Goal: Task Accomplishment & Management: Use online tool/utility

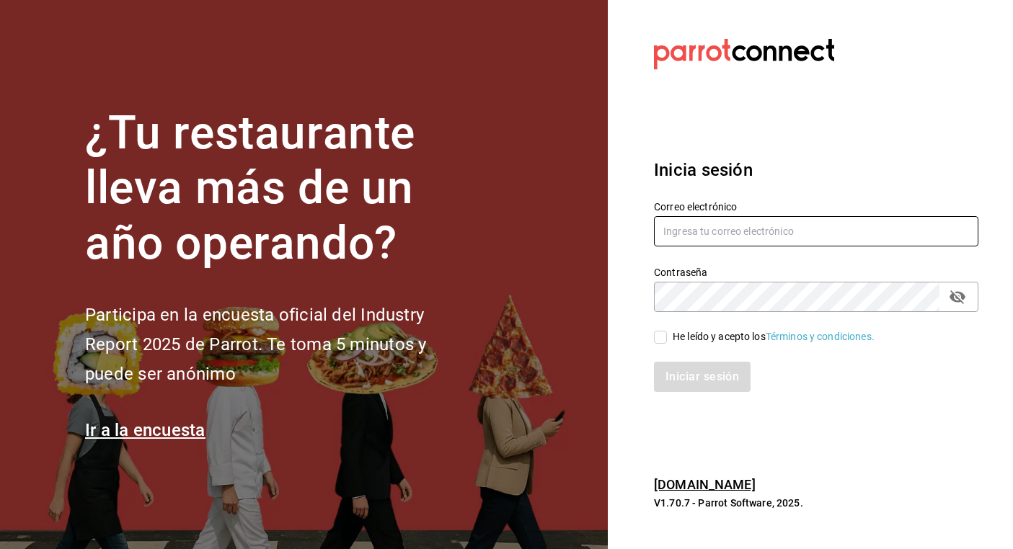
click at [735, 229] on input "text" at bounding box center [816, 231] width 324 height 30
type input "[EMAIL_ADDRESS][PERSON_NAME][DOMAIN_NAME]"
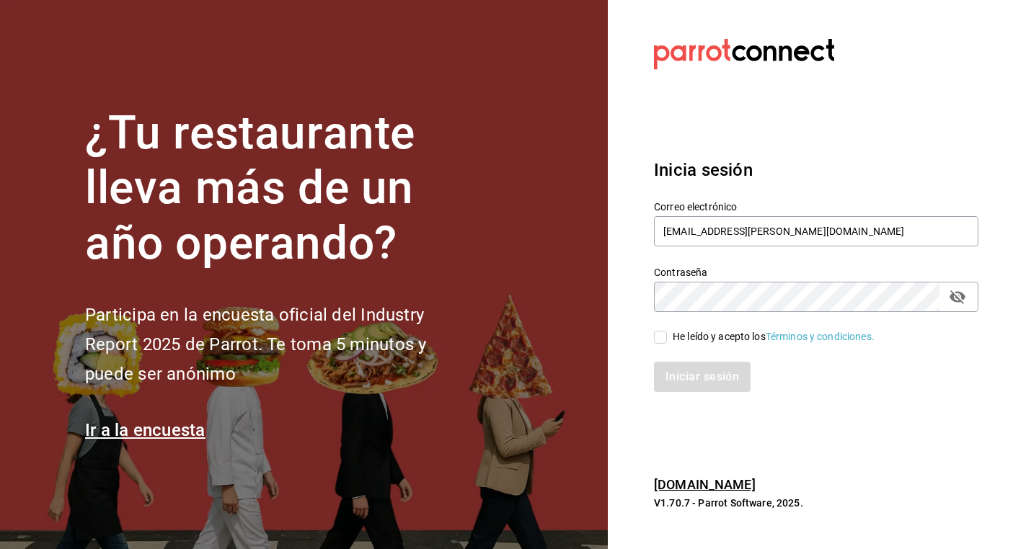
click at [665, 338] on input "He leído y acepto los Términos y condiciones." at bounding box center [660, 337] width 13 height 13
checkbox input "true"
click at [696, 380] on button "Iniciar sesión" at bounding box center [703, 377] width 98 height 30
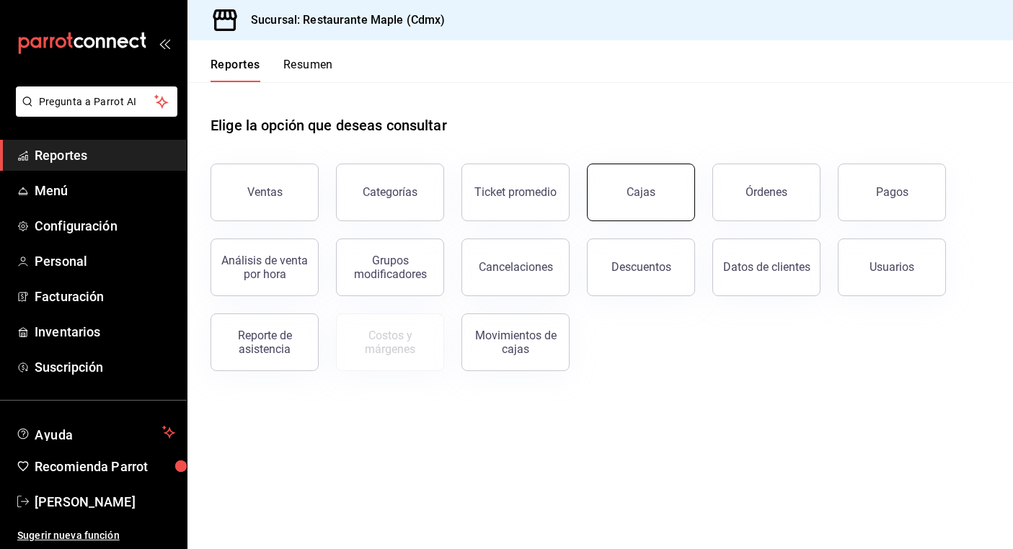
click at [637, 203] on link "Cajas" at bounding box center [641, 193] width 108 height 58
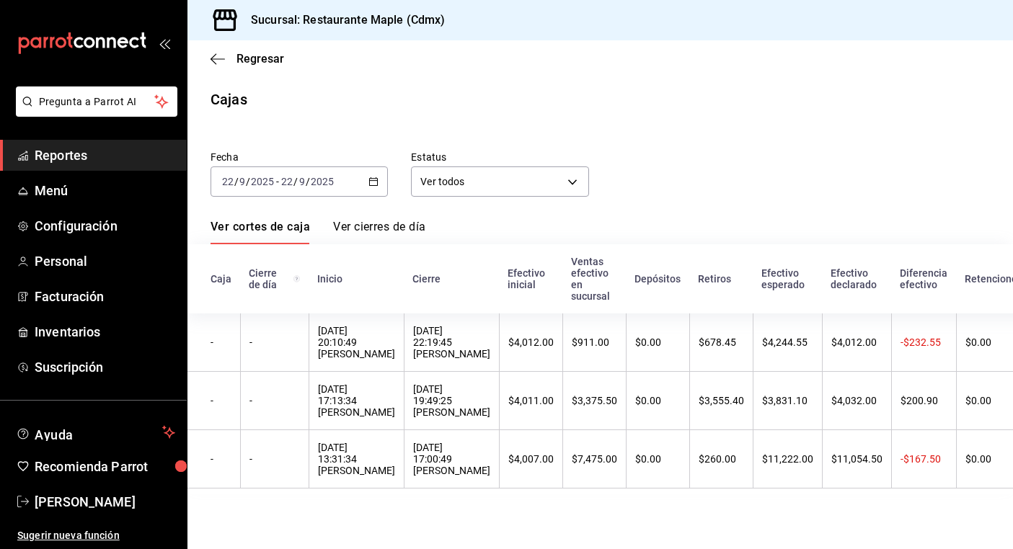
click at [392, 225] on link "Ver cierres de día" at bounding box center [379, 232] width 92 height 25
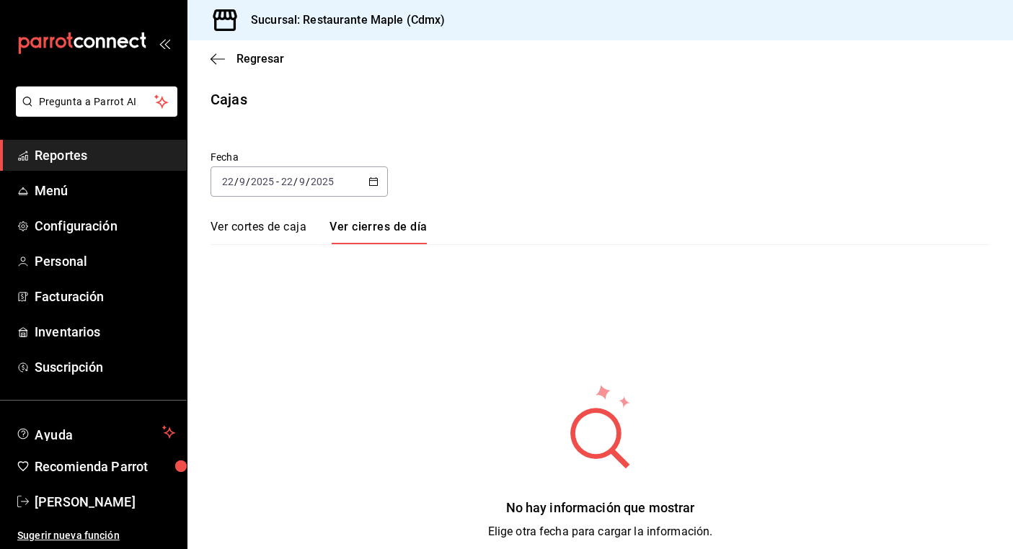
click at [267, 226] on link "Ver cortes de caja" at bounding box center [259, 232] width 96 height 25
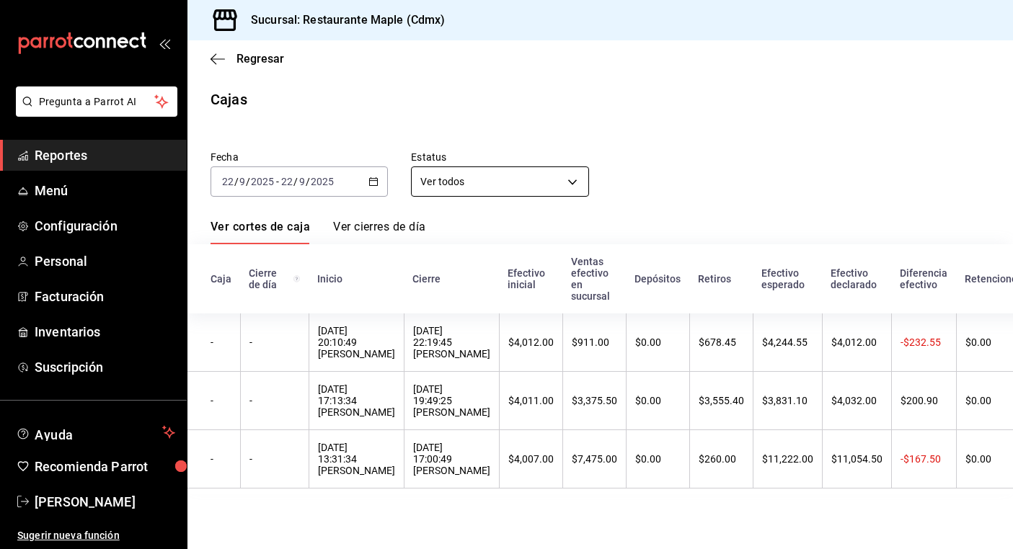
click at [471, 176] on body "Pregunta a Parrot AI Reportes Menú Configuración Personal Facturación Inventari…" at bounding box center [506, 274] width 1013 height 549
click at [463, 251] on li "Cerrada" at bounding box center [500, 251] width 176 height 24
type input "CLOSED"
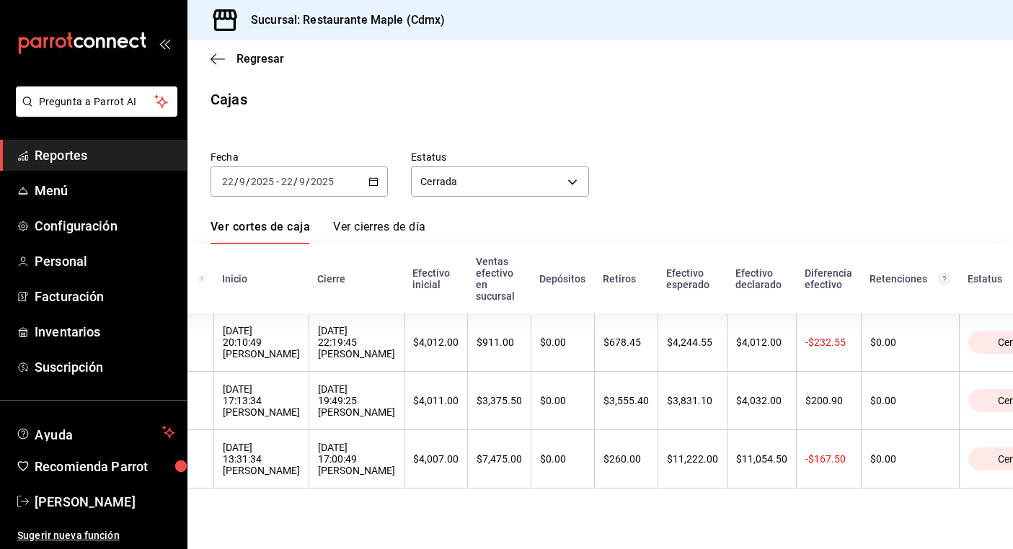
scroll to position [0, 110]
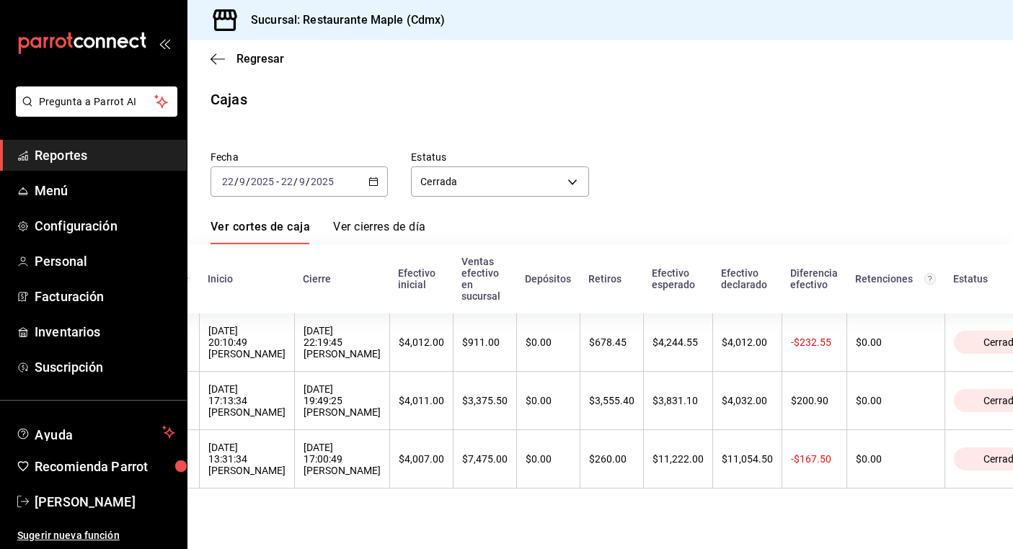
click at [102, 157] on span "Reportes" at bounding box center [105, 155] width 141 height 19
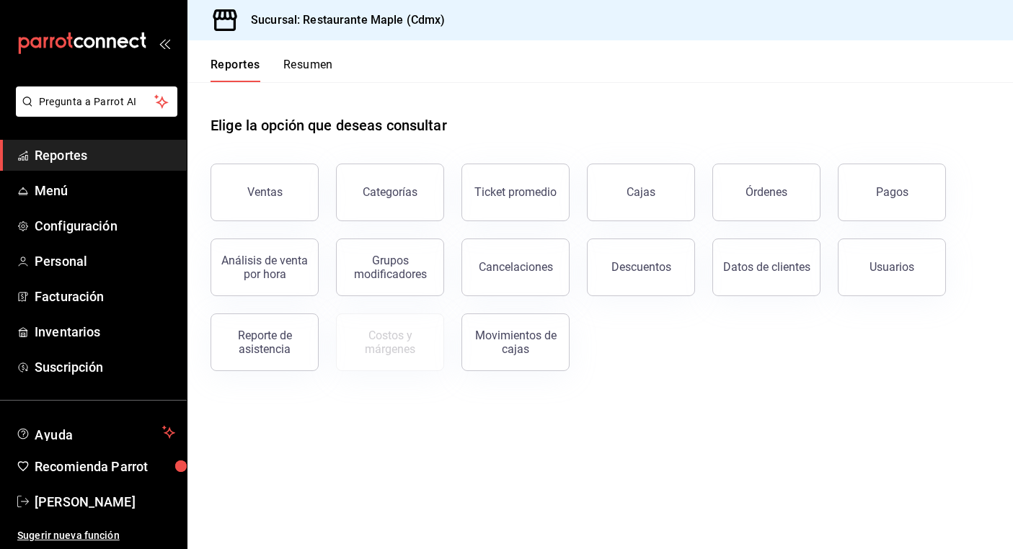
click at [317, 69] on button "Resumen" at bounding box center [308, 70] width 50 height 25
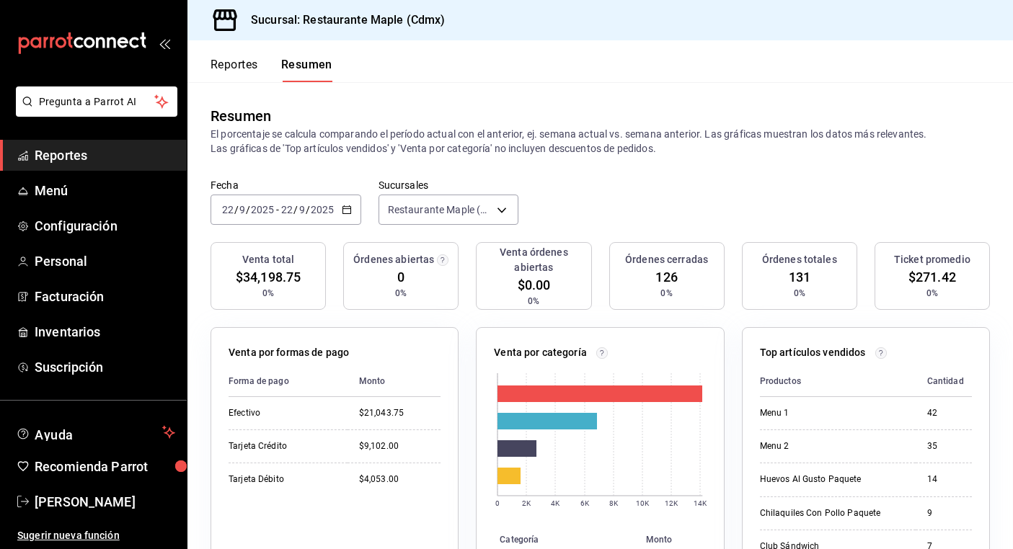
click at [246, 65] on button "Reportes" at bounding box center [235, 70] width 48 height 25
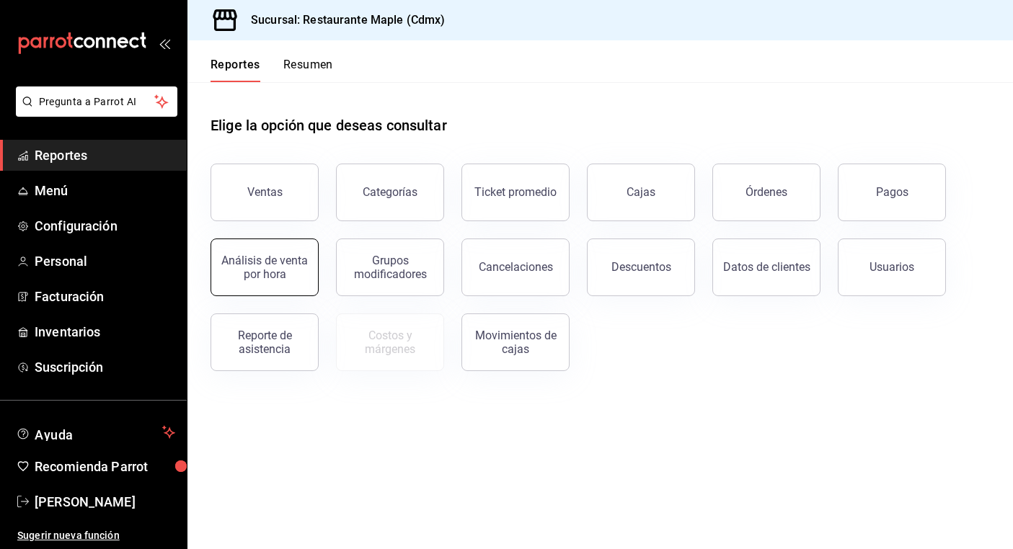
click at [285, 257] on div "Análisis de venta por hora" at bounding box center [264, 267] width 89 height 27
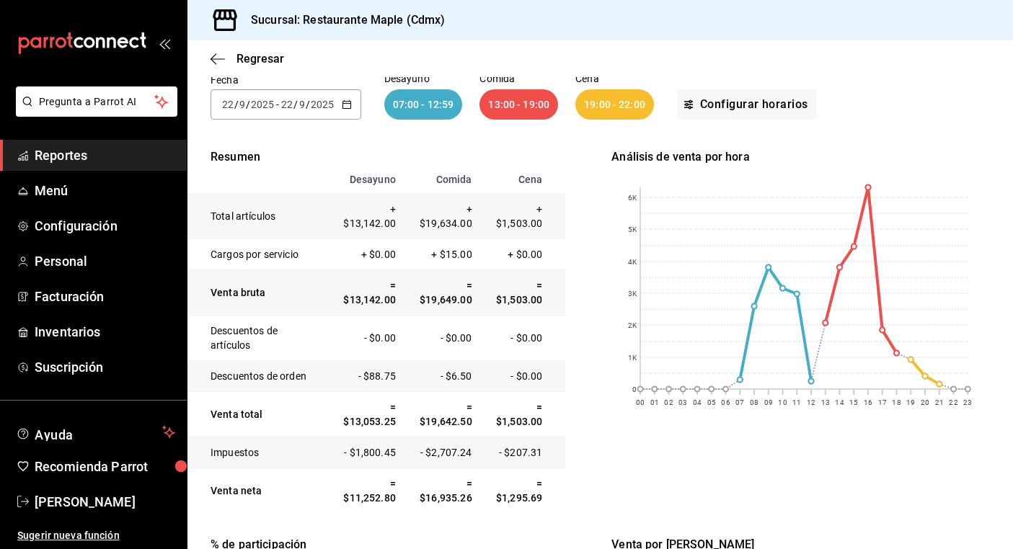
scroll to position [120, 0]
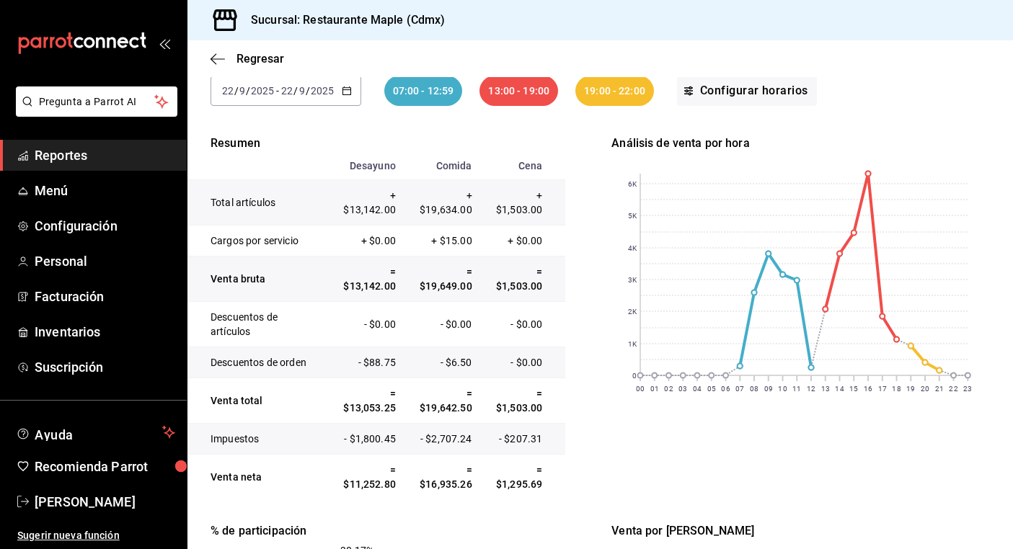
click at [601, 89] on div "19:00 - 22:00" at bounding box center [614, 91] width 79 height 30
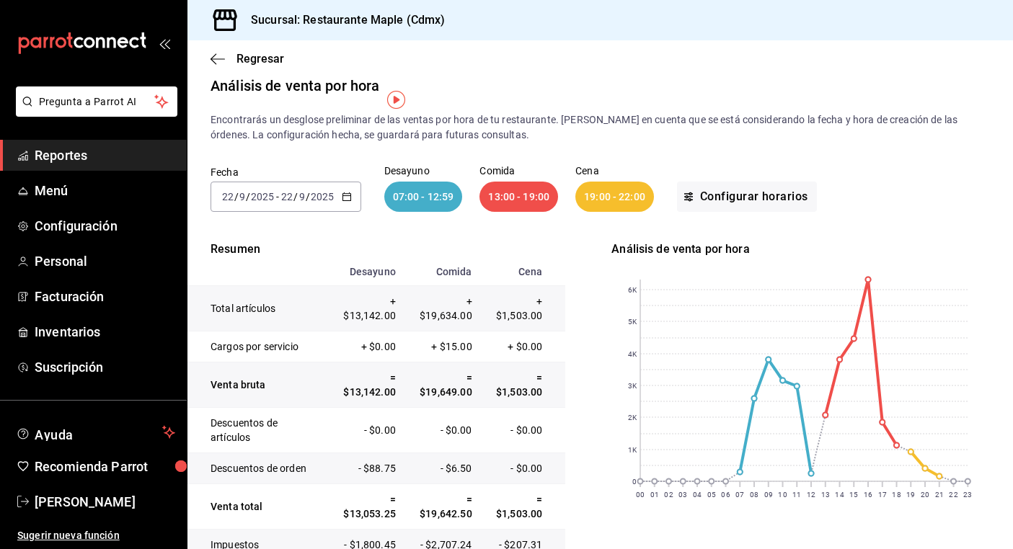
scroll to position [0, 0]
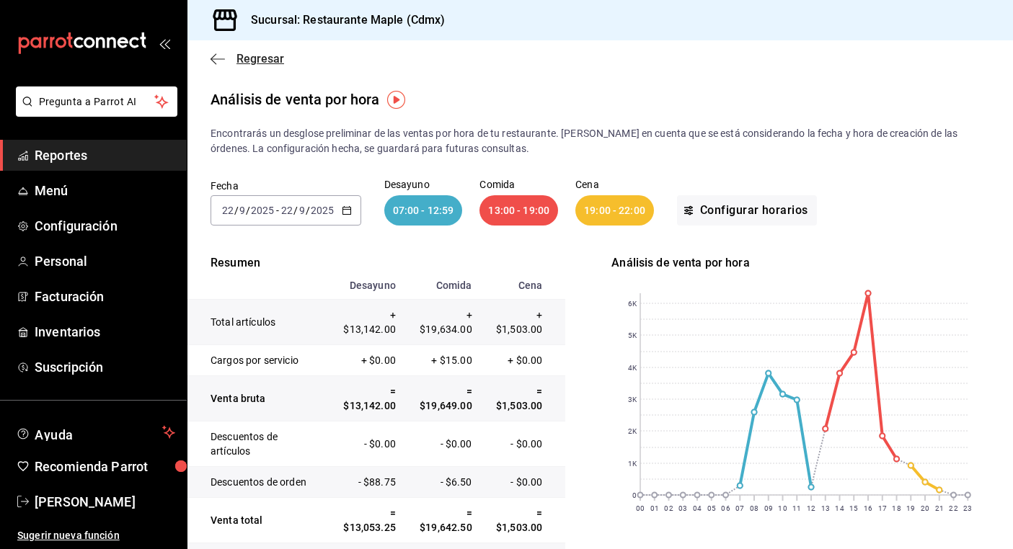
click at [262, 53] on span "Regresar" at bounding box center [260, 59] width 48 height 14
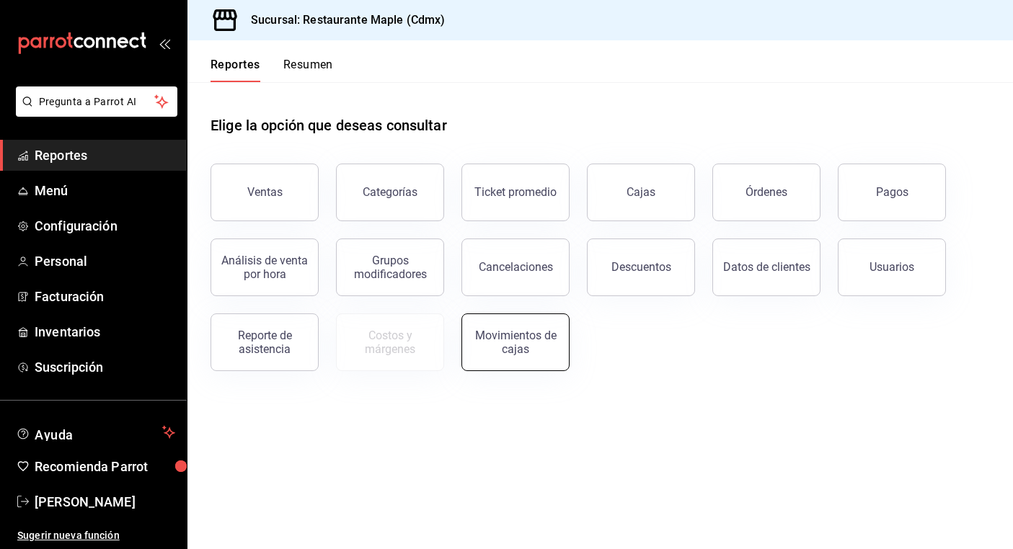
click at [482, 339] on div "Movimientos de cajas" at bounding box center [515, 342] width 89 height 27
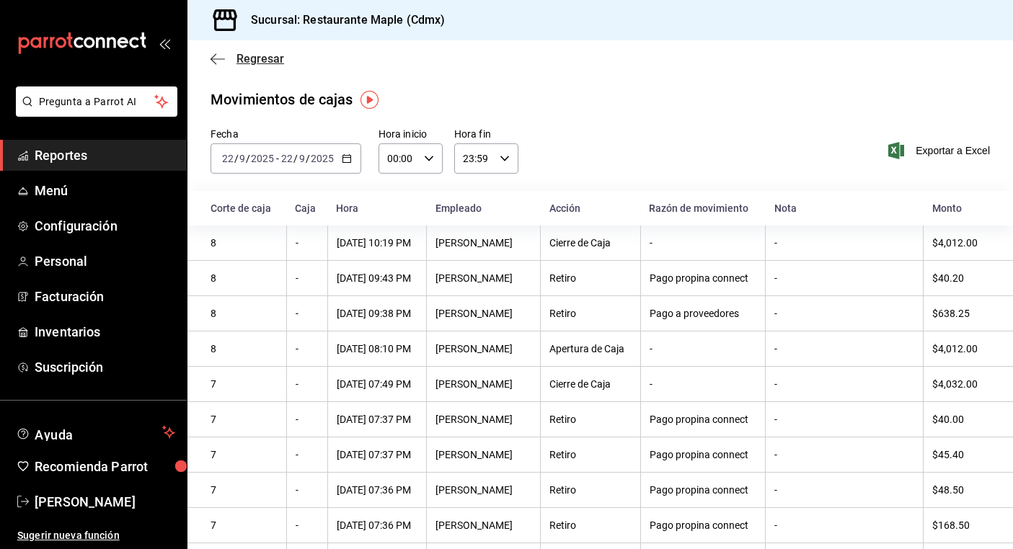
click at [221, 53] on icon "button" at bounding box center [218, 59] width 14 height 13
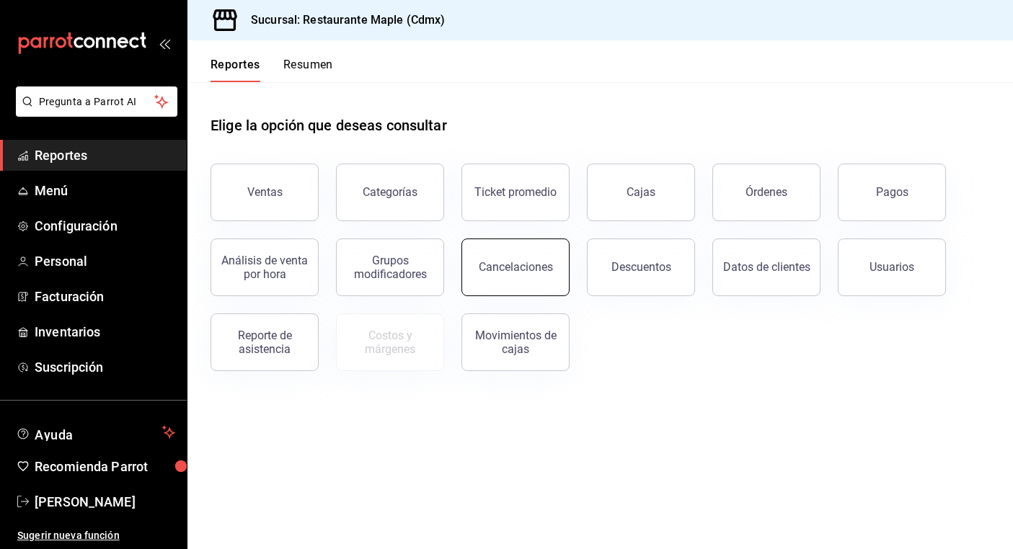
click at [521, 263] on div "Cancelaciones" at bounding box center [516, 267] width 74 height 14
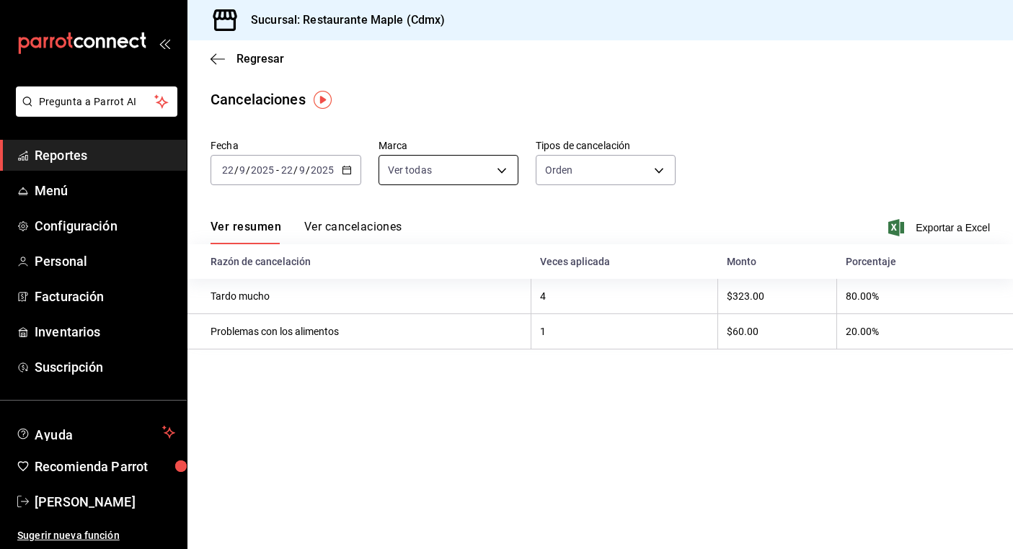
click at [477, 158] on body "Pregunta a Parrot AI Reportes Menú Configuración Personal Facturación Inventari…" at bounding box center [506, 274] width 1013 height 549
click at [477, 158] on div at bounding box center [506, 274] width 1013 height 549
click at [580, 159] on body "Pregunta a Parrot AI Reportes Menú Configuración Personal Facturación Inventari…" at bounding box center [506, 274] width 1013 height 549
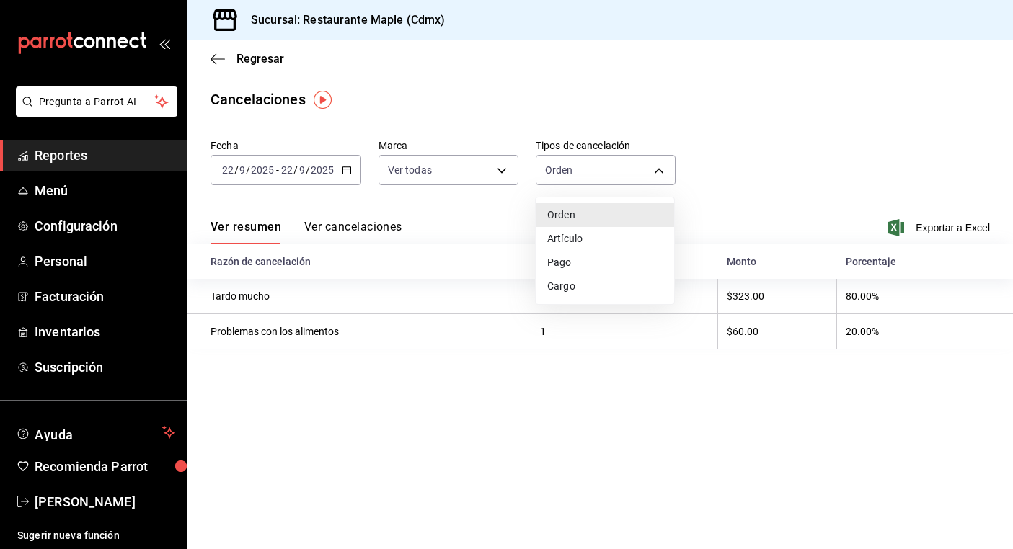
click at [594, 237] on li "Artículo" at bounding box center [605, 239] width 138 height 24
type input "ORDER_ITEM"
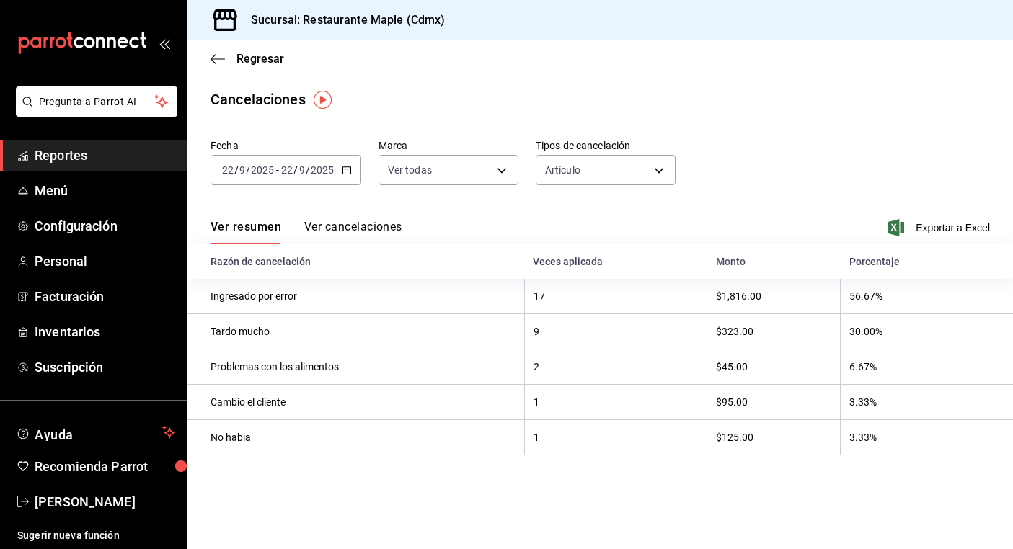
click at [133, 150] on span "Reportes" at bounding box center [105, 155] width 141 height 19
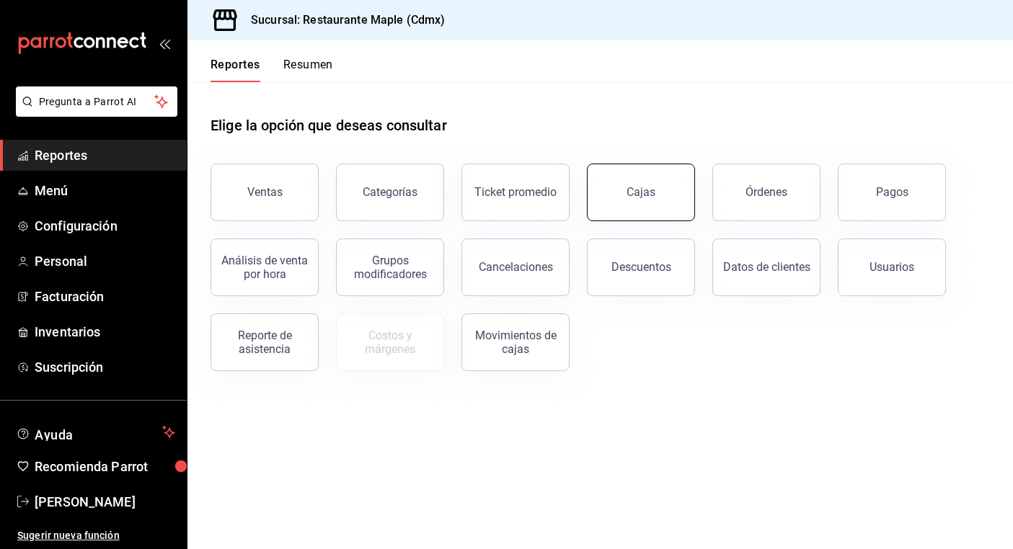
click at [623, 187] on link "Cajas" at bounding box center [641, 193] width 108 height 58
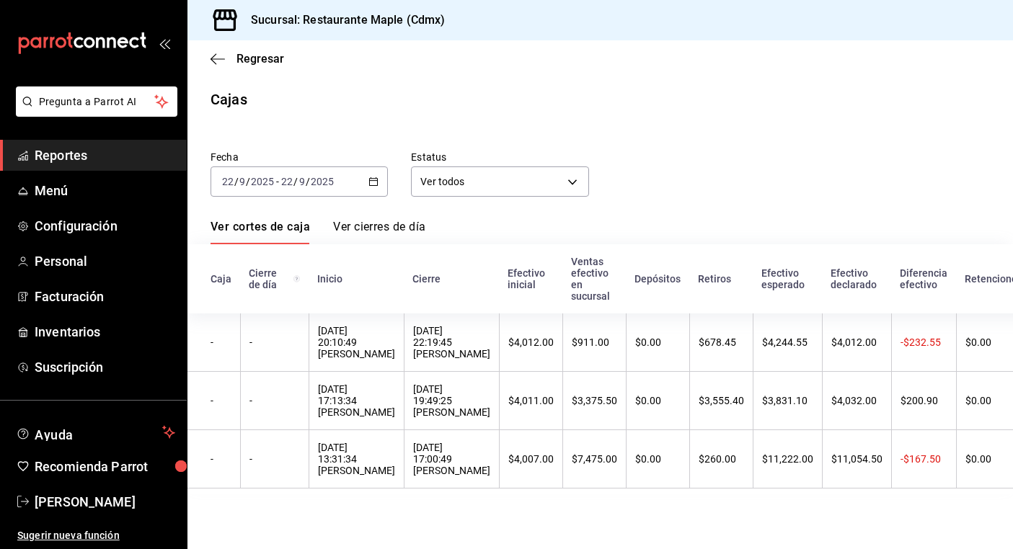
click at [381, 229] on link "Ver cierres de día" at bounding box center [379, 232] width 92 height 25
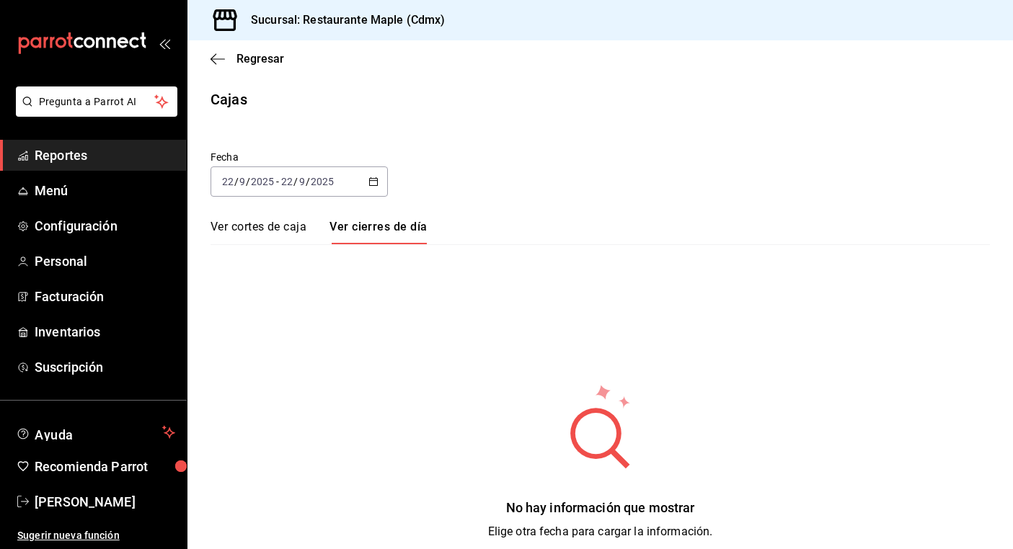
click at [279, 226] on link "Ver cortes de caja" at bounding box center [259, 232] width 96 height 25
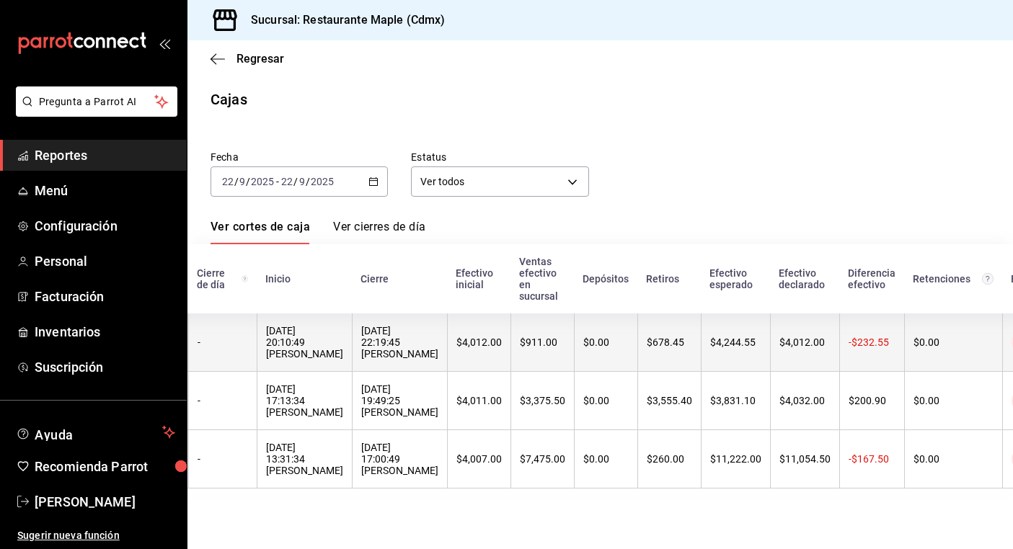
scroll to position [0, 110]
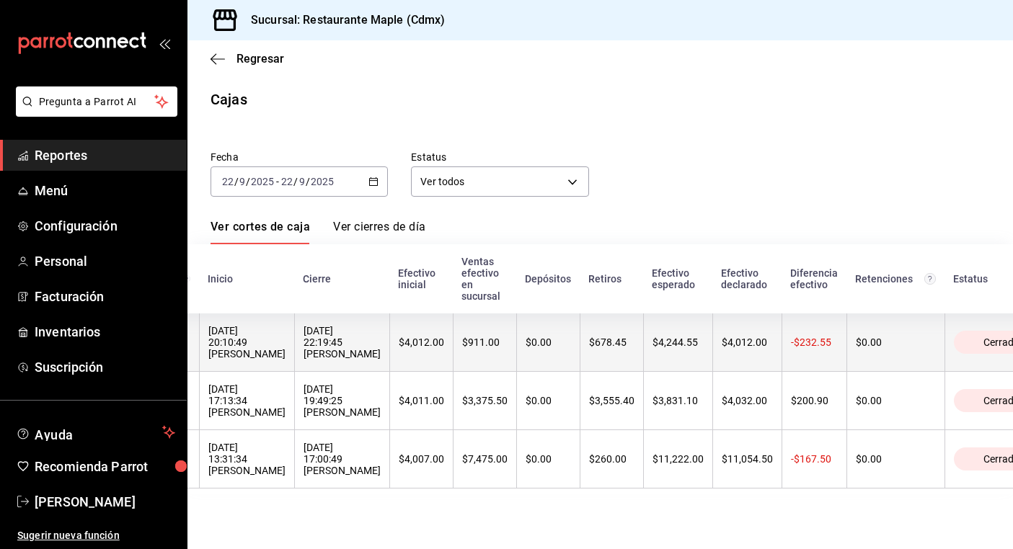
click at [971, 340] on div "Cerrada" at bounding box center [1001, 342] width 95 height 23
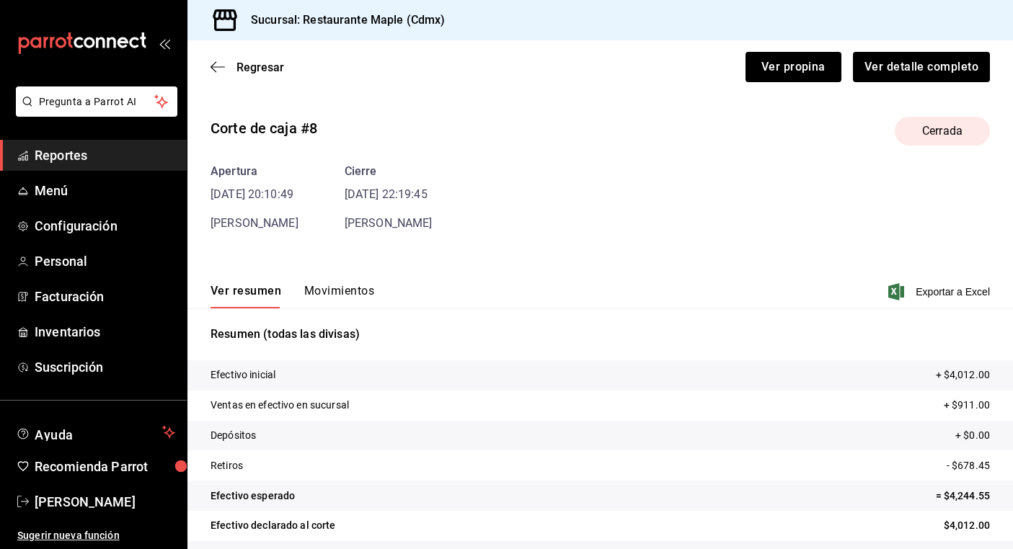
scroll to position [39, 0]
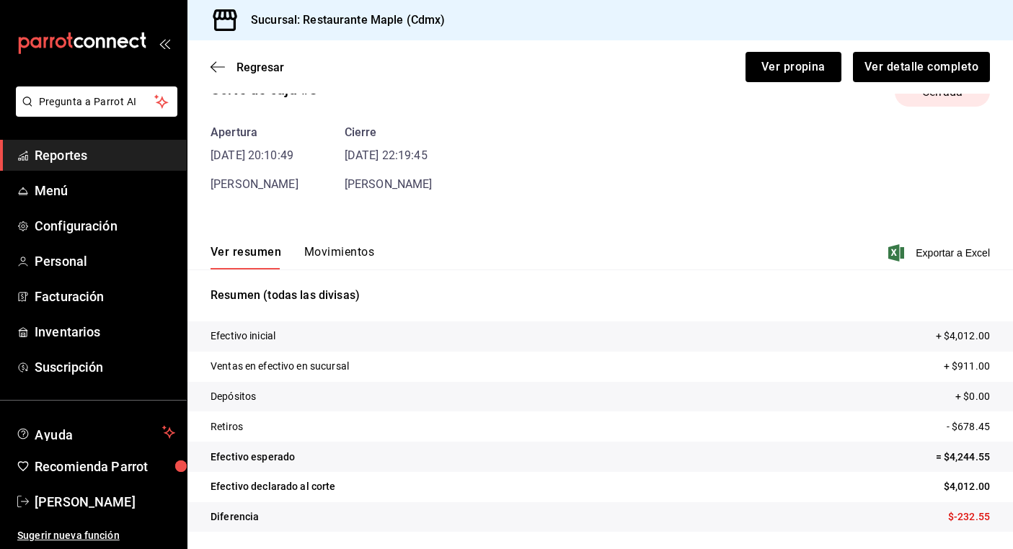
click at [343, 247] on button "Movimientos" at bounding box center [339, 257] width 70 height 25
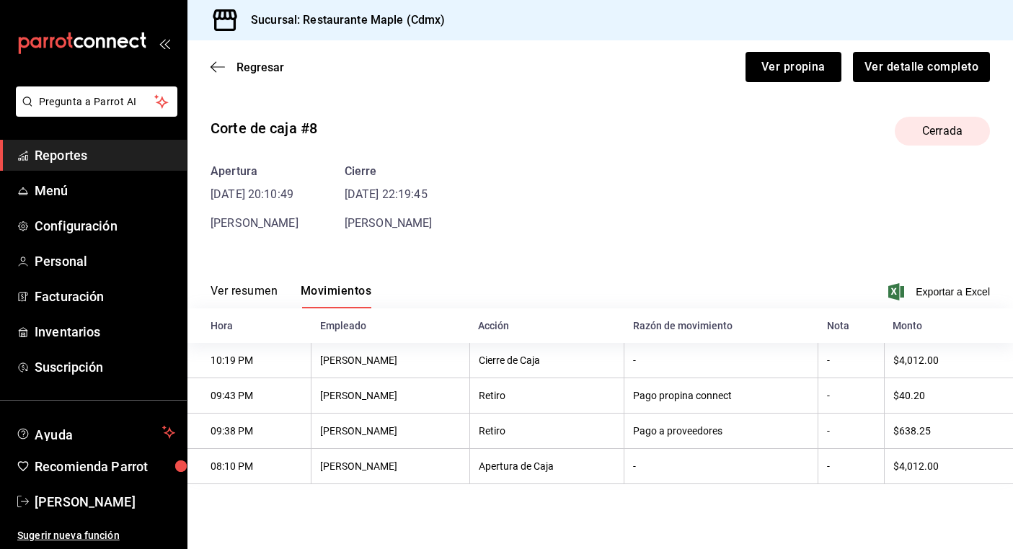
click at [244, 292] on button "Ver resumen" at bounding box center [244, 296] width 67 height 25
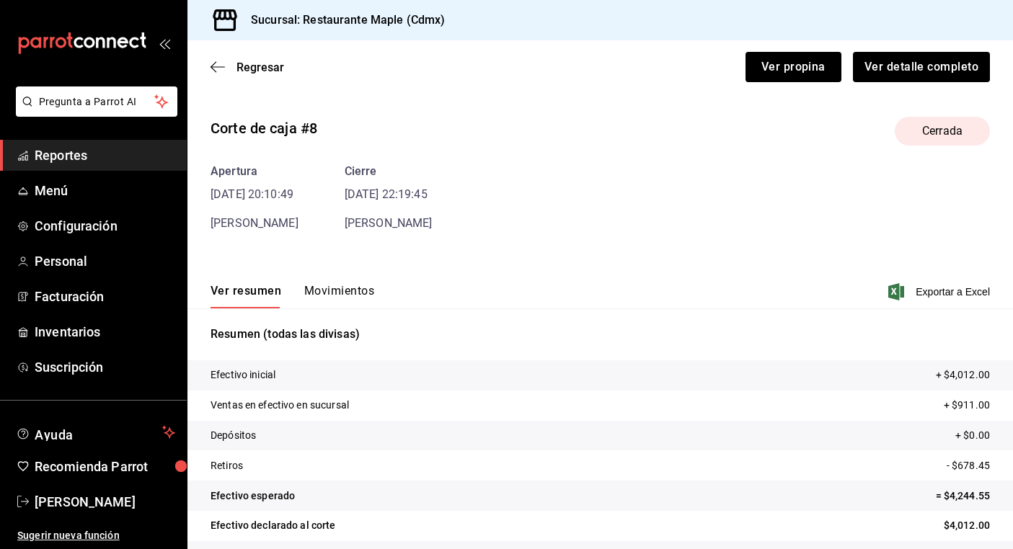
scroll to position [39, 0]
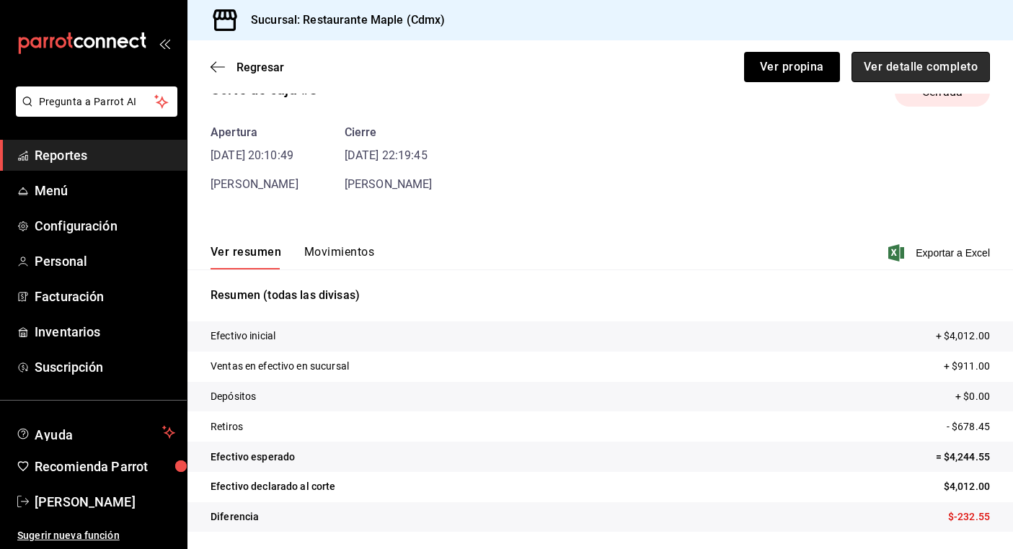
click at [908, 66] on button "Ver detalle completo" at bounding box center [920, 67] width 138 height 30
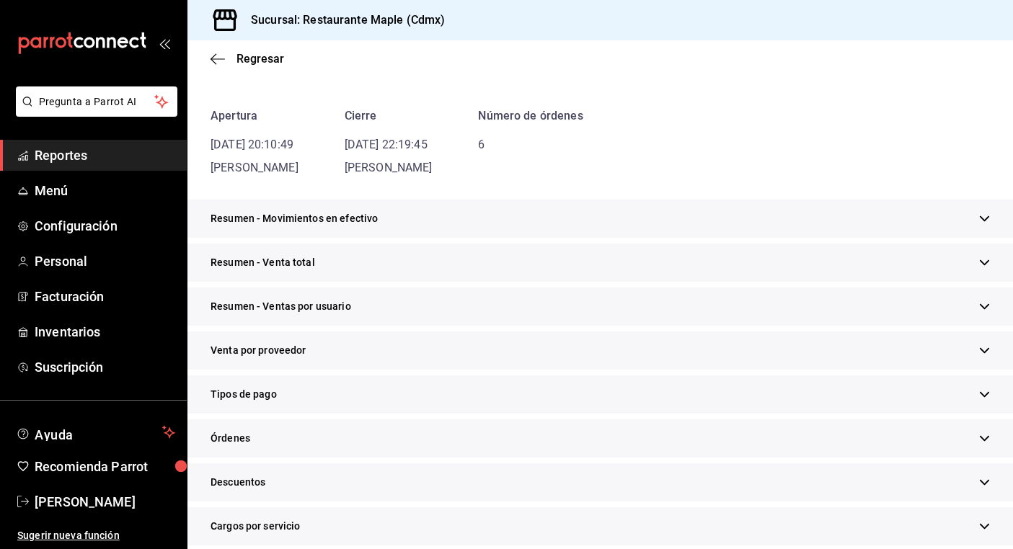
scroll to position [115, 0]
click at [373, 262] on div "Resumen - Venta total" at bounding box center [599, 261] width 825 height 38
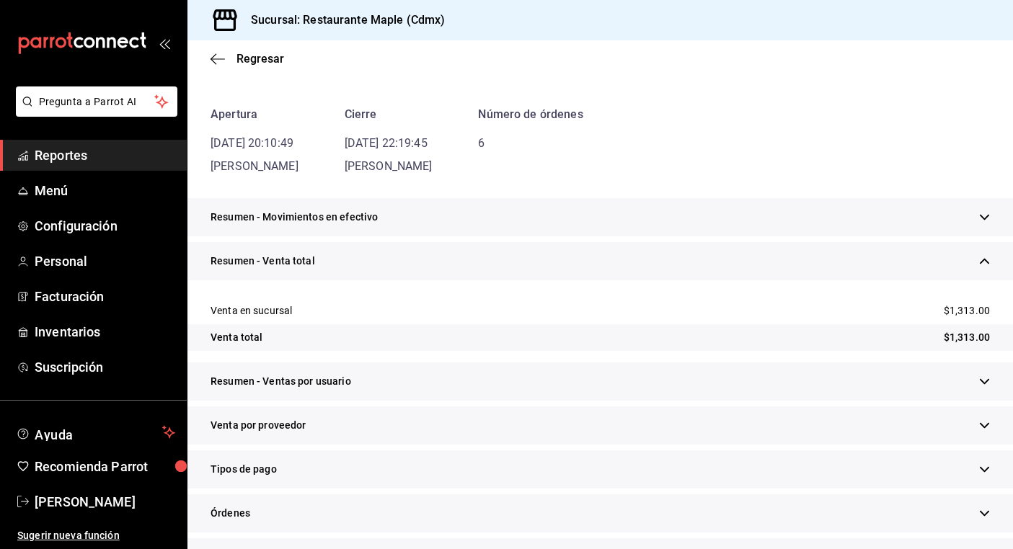
click at [369, 261] on div "Resumen - Venta total" at bounding box center [599, 261] width 825 height 38
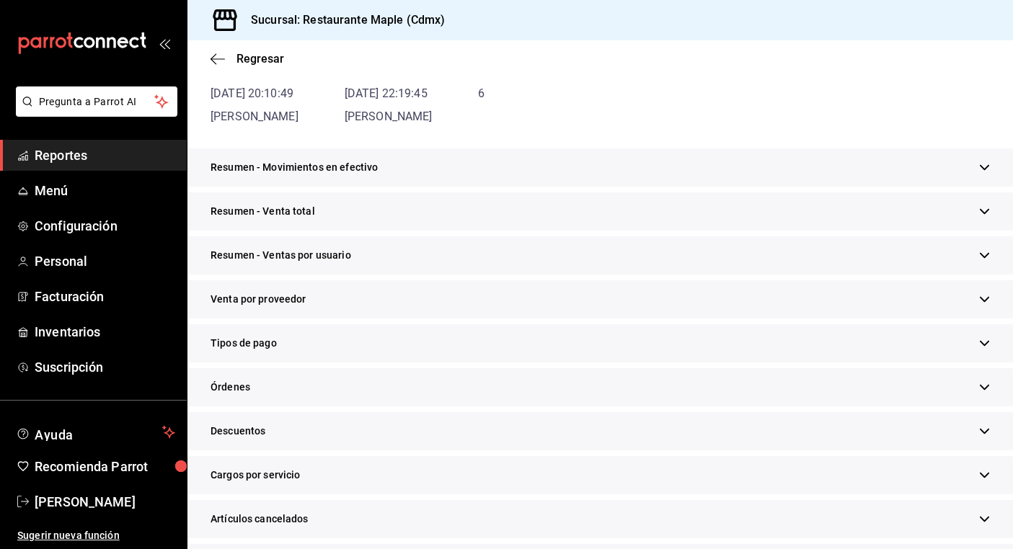
scroll to position [174, 0]
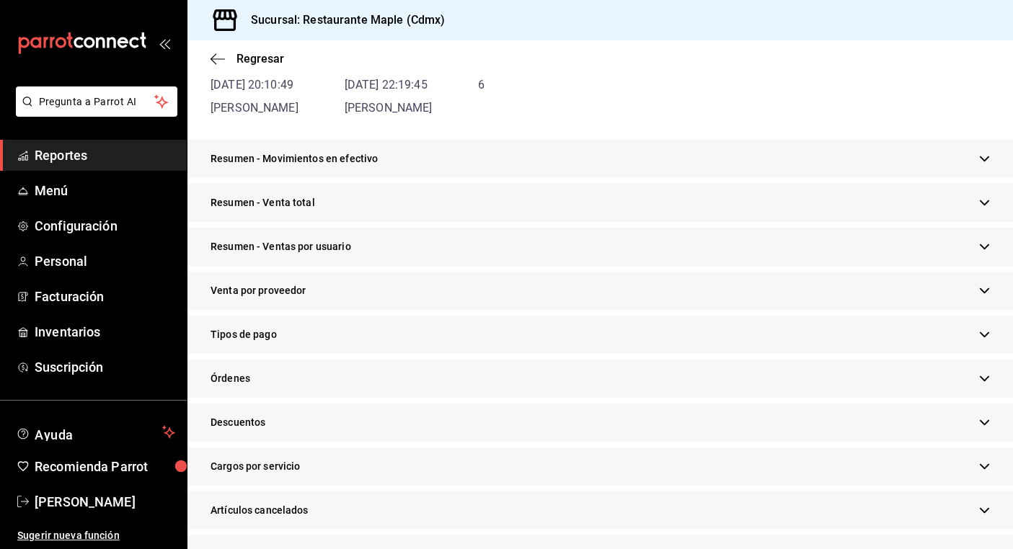
click at [371, 254] on div "Resumen - Ventas por usuario" at bounding box center [599, 247] width 825 height 38
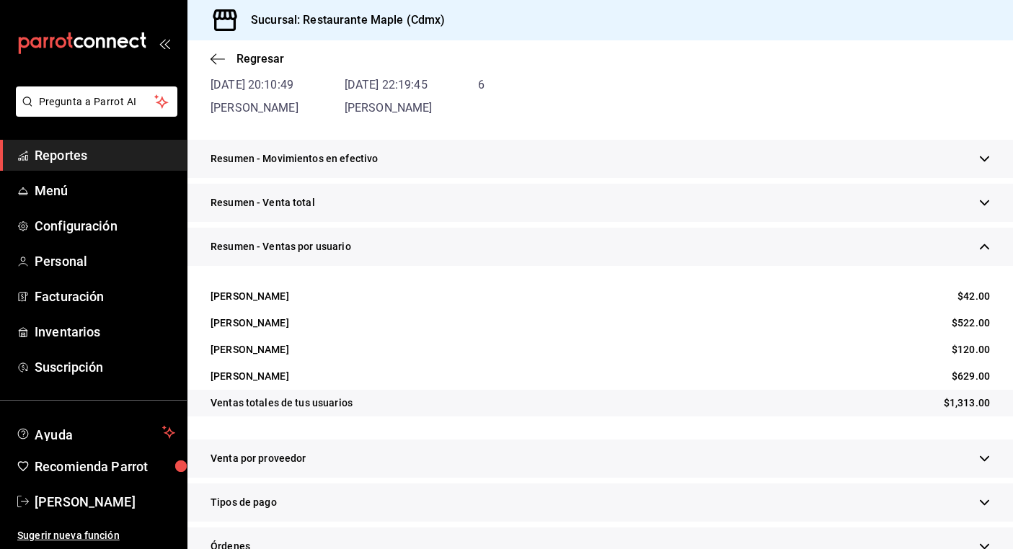
click at [372, 247] on div "Resumen - Ventas por usuario" at bounding box center [599, 247] width 825 height 38
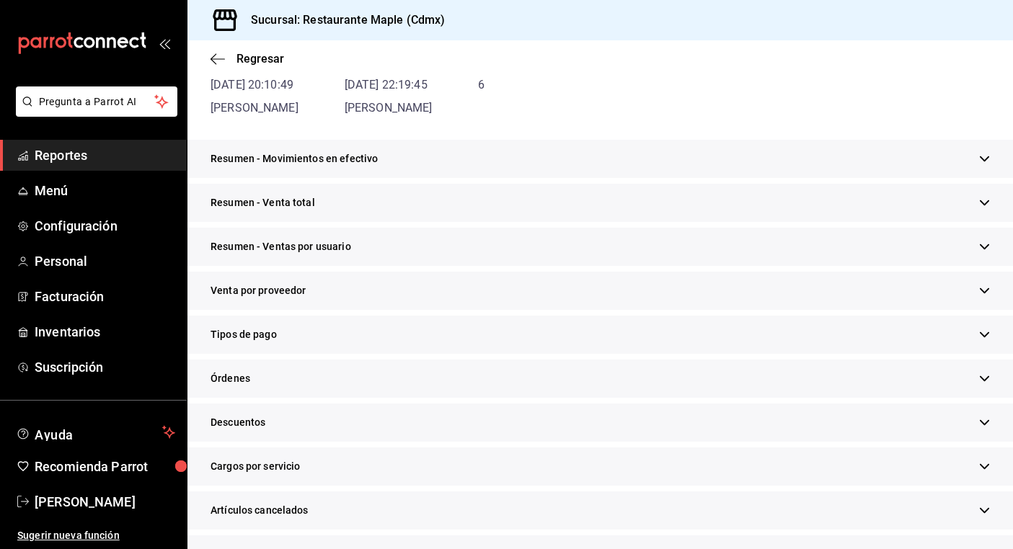
click at [365, 283] on div "Venta por proveedor" at bounding box center [599, 291] width 825 height 38
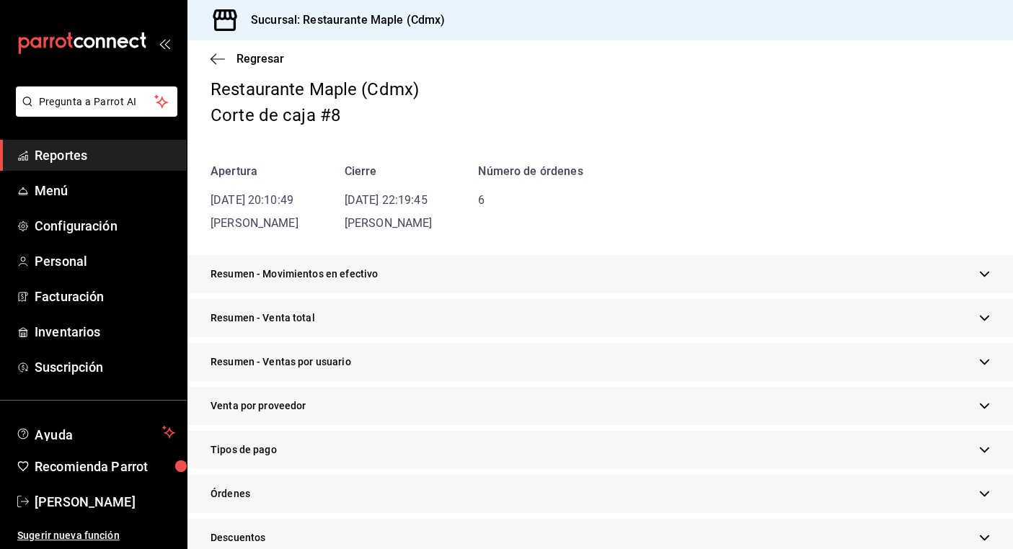
scroll to position [0, 0]
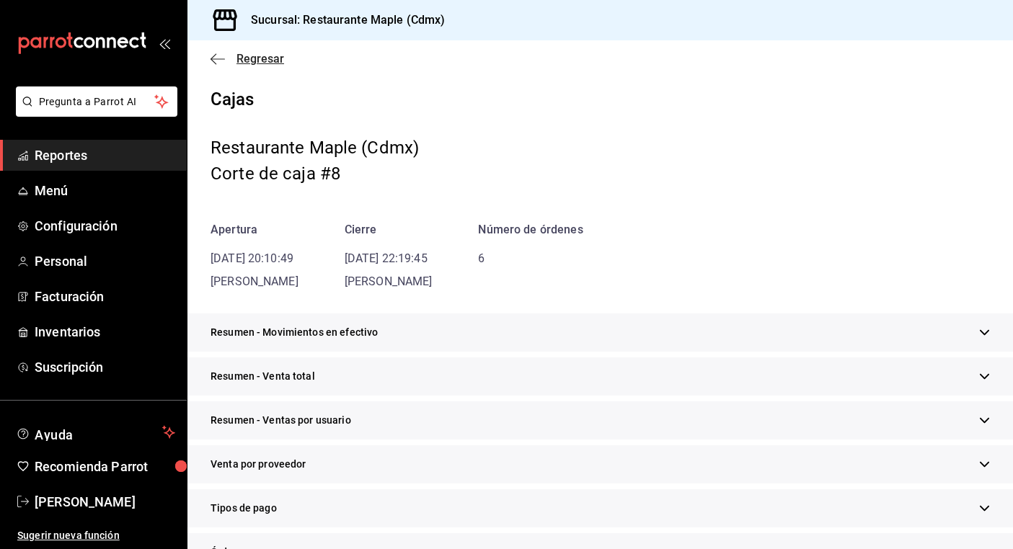
click at [247, 54] on span "Regresar" at bounding box center [260, 59] width 48 height 14
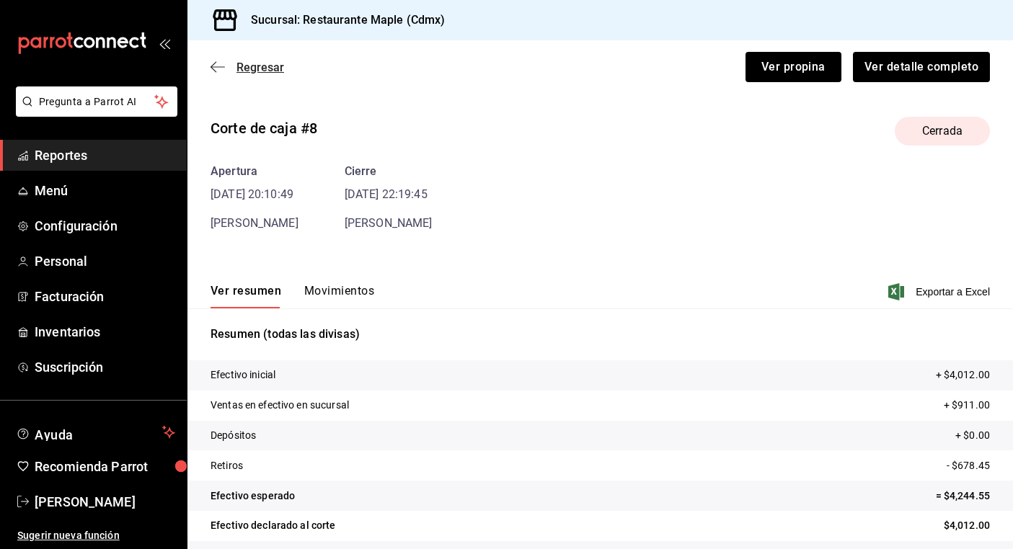
click at [238, 71] on span "Regresar" at bounding box center [260, 68] width 48 height 14
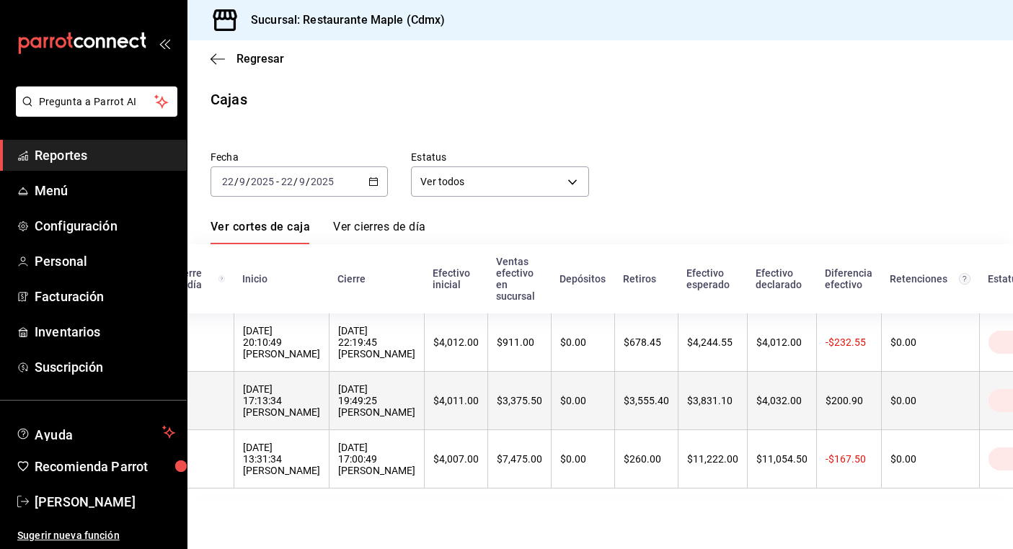
scroll to position [0, 110]
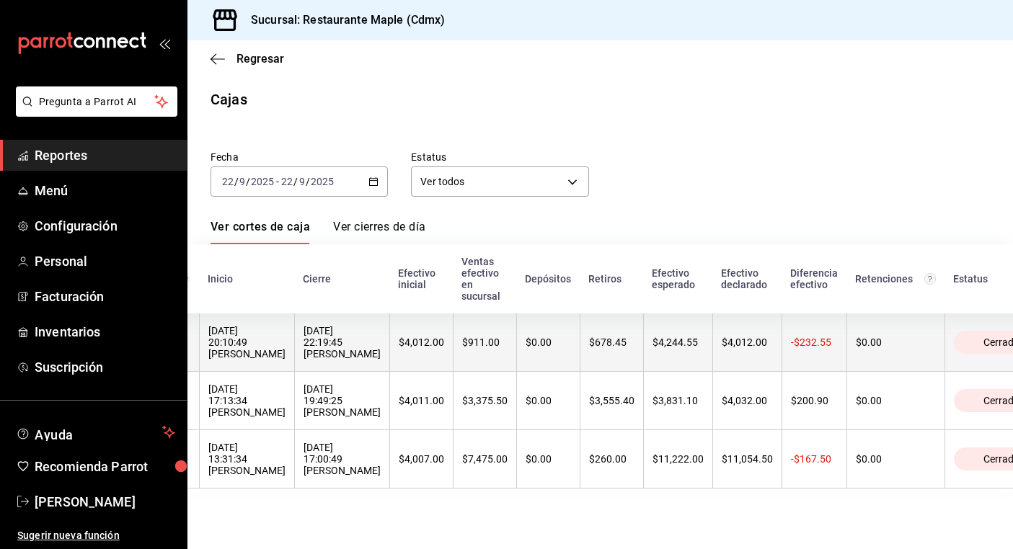
click at [978, 347] on span "Cerrada" at bounding box center [1002, 343] width 48 height 12
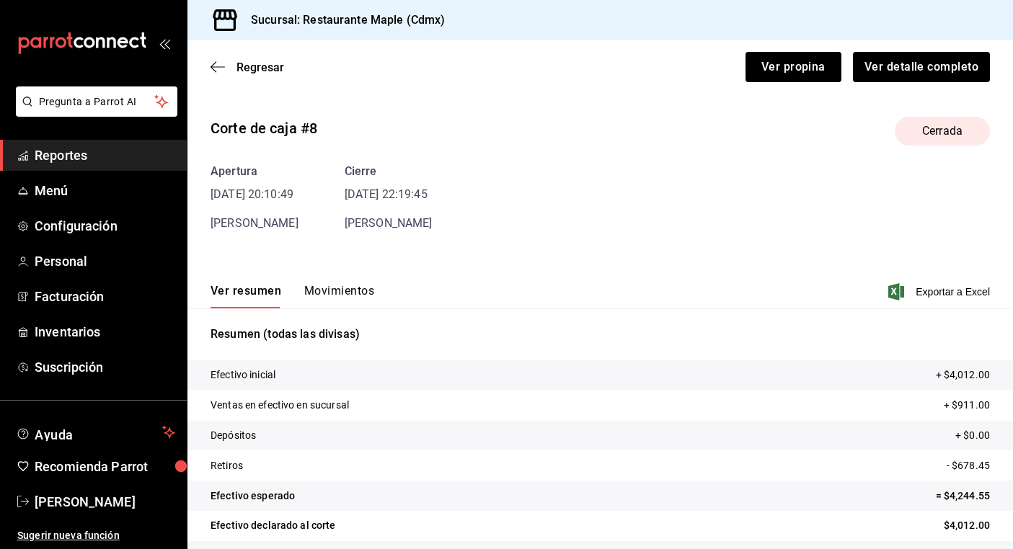
scroll to position [39, 0]
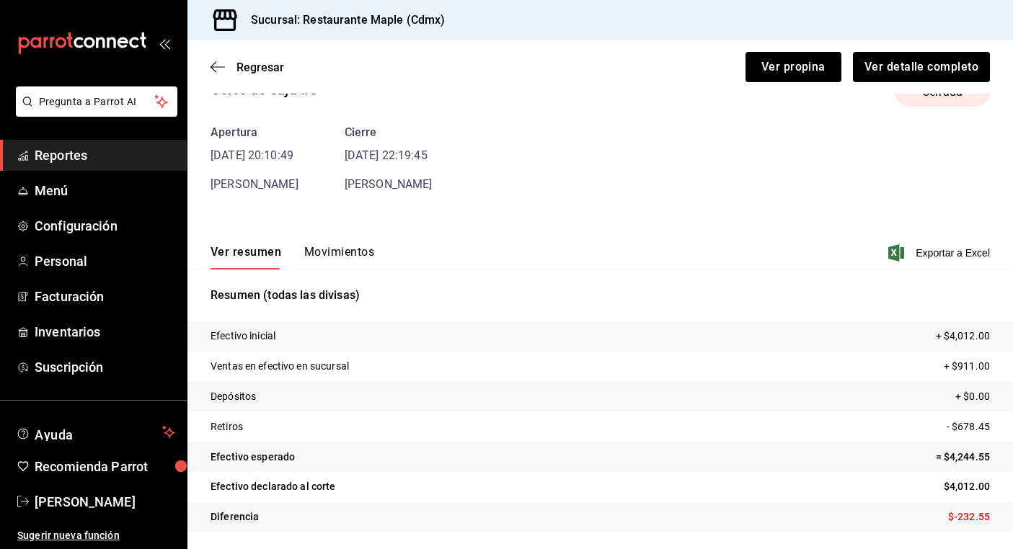
click at [334, 252] on button "Movimientos" at bounding box center [339, 257] width 70 height 25
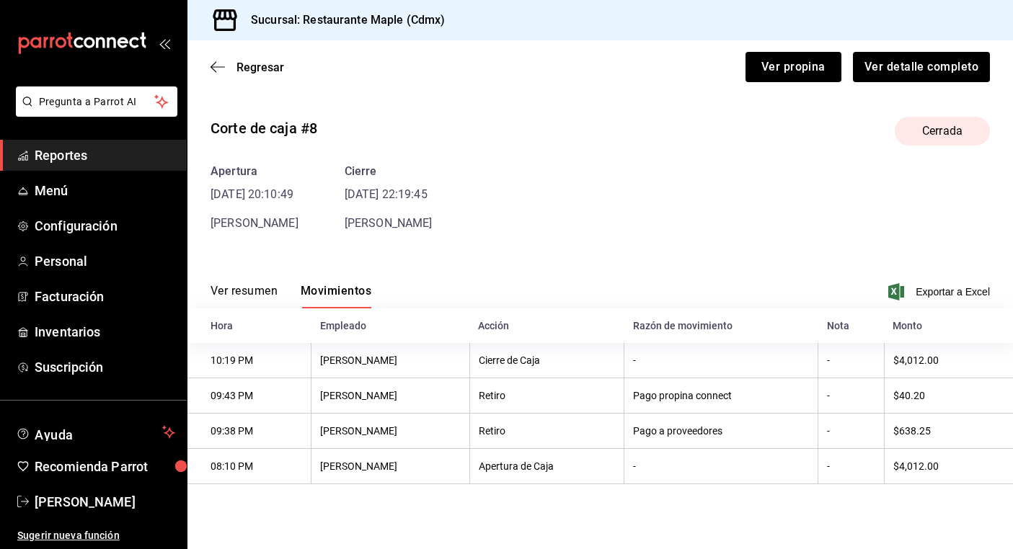
click at [257, 292] on button "Ver resumen" at bounding box center [244, 296] width 67 height 25
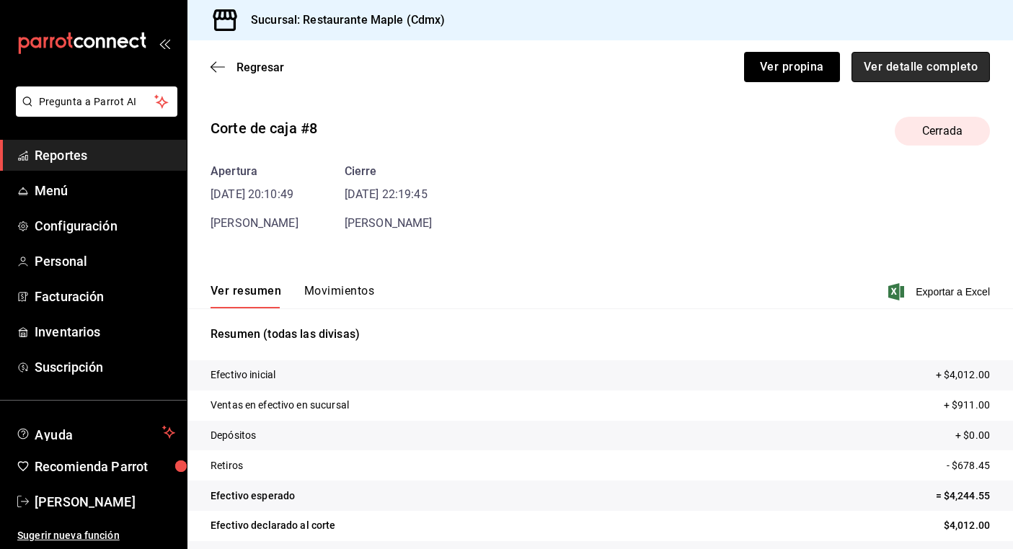
click at [885, 63] on button "Ver detalle completo" at bounding box center [920, 67] width 138 height 30
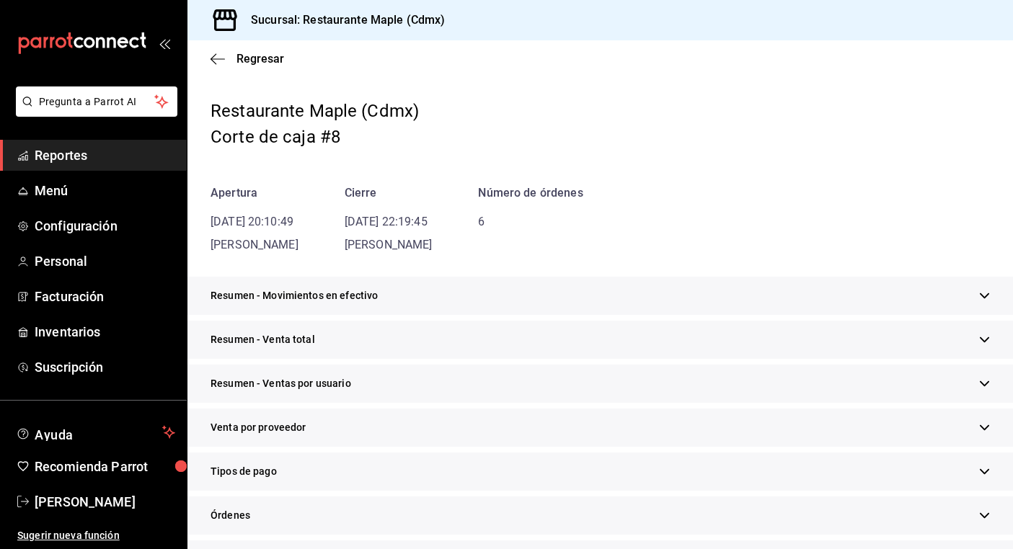
scroll to position [39, 0]
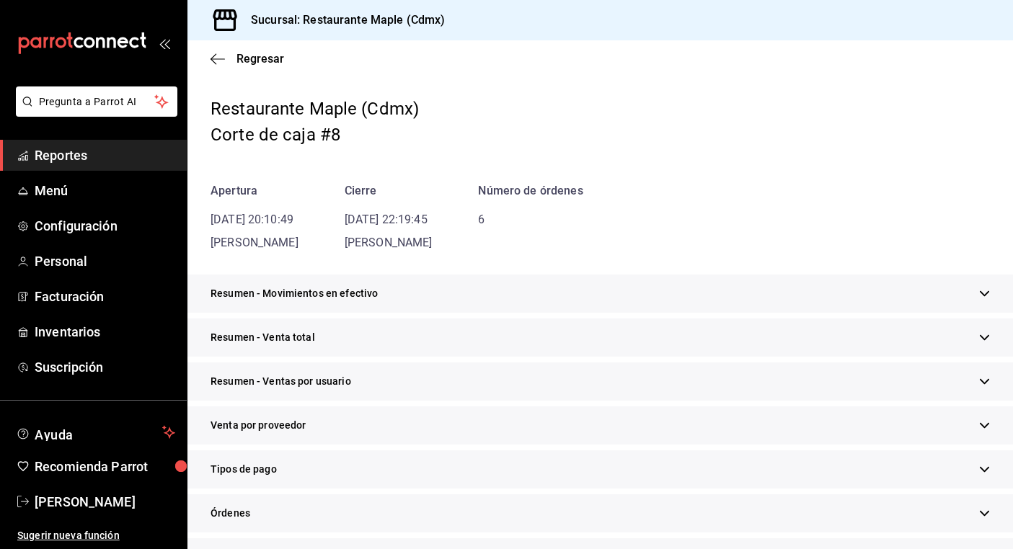
click at [476, 305] on div "Resumen - Movimientos en efectivo" at bounding box center [599, 294] width 825 height 38
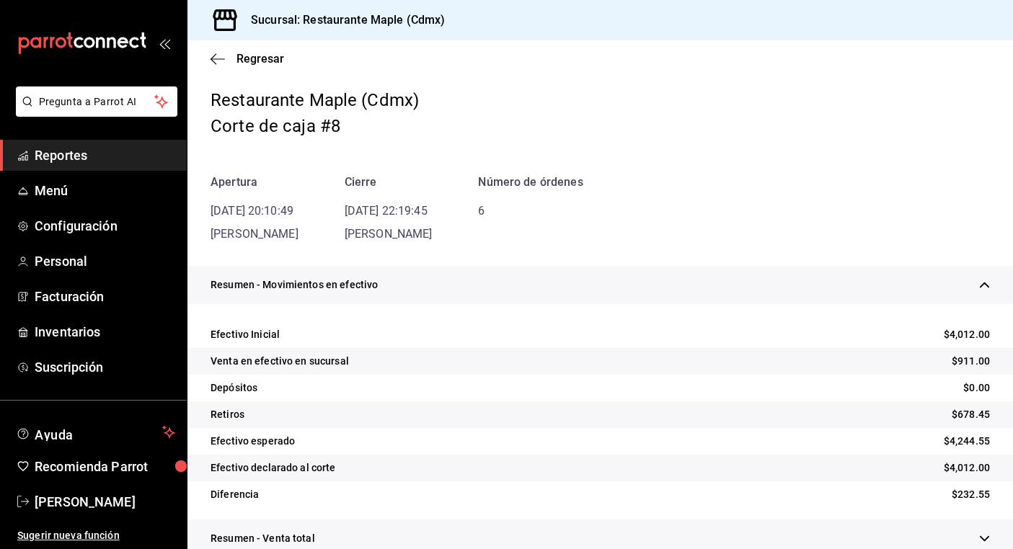
click at [476, 305] on div "Resumen - Movimientos en efectivo Efectivo Inicial $4,012.00 Venta en efectivo …" at bounding box center [599, 393] width 825 height 254
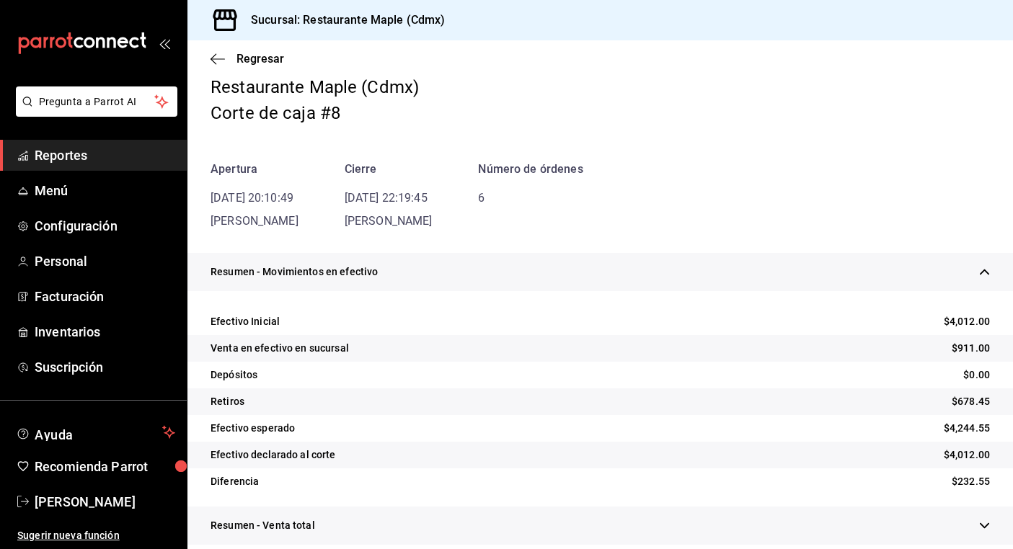
scroll to position [67, 0]
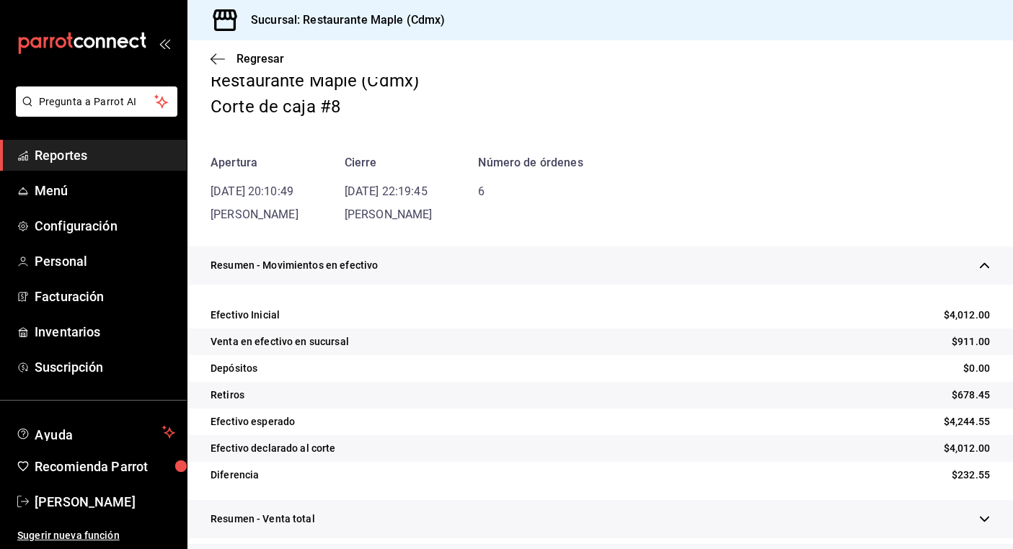
click at [464, 271] on div "Resumen - Movimientos en efectivo" at bounding box center [599, 266] width 825 height 38
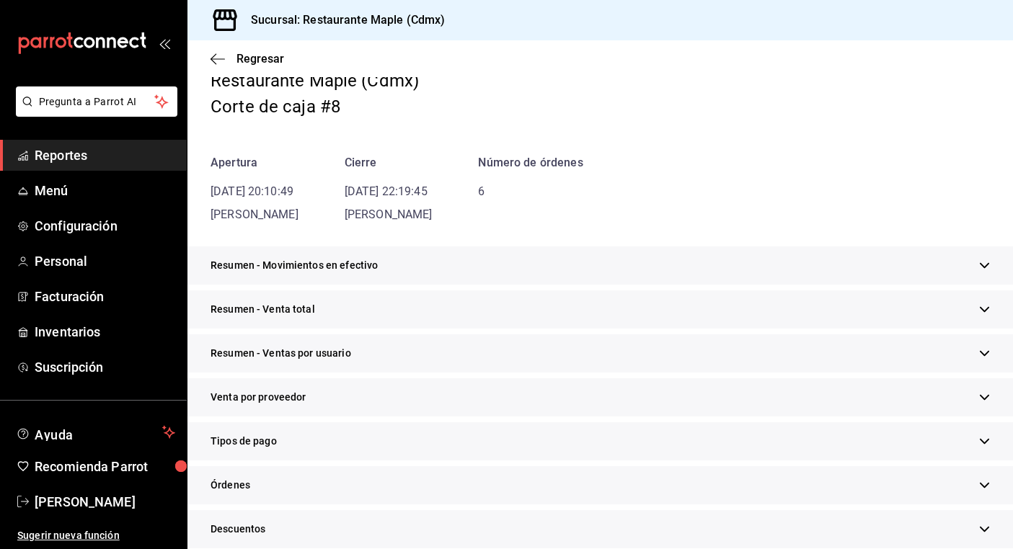
scroll to position [101, 0]
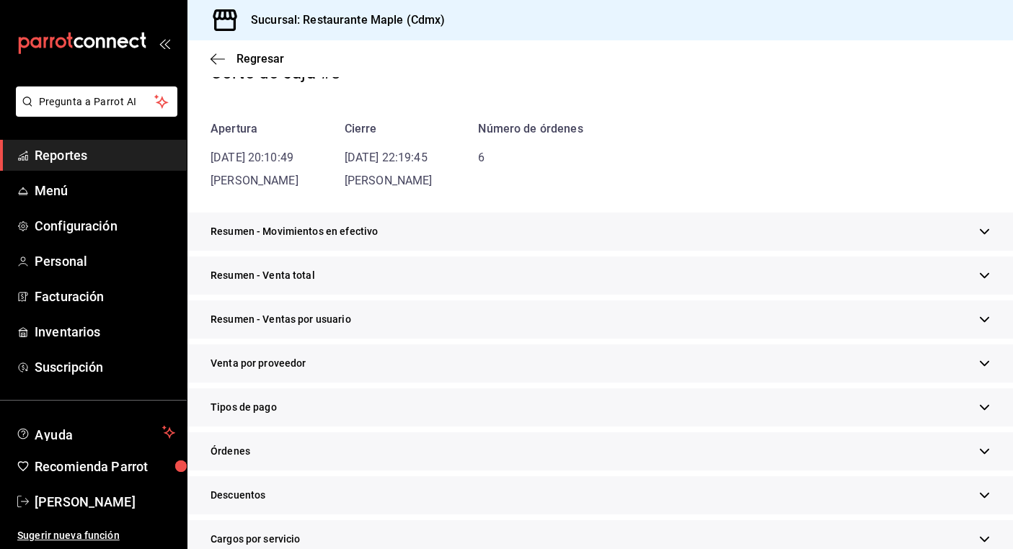
click at [464, 271] on div "Resumen - Venta total" at bounding box center [599, 276] width 825 height 38
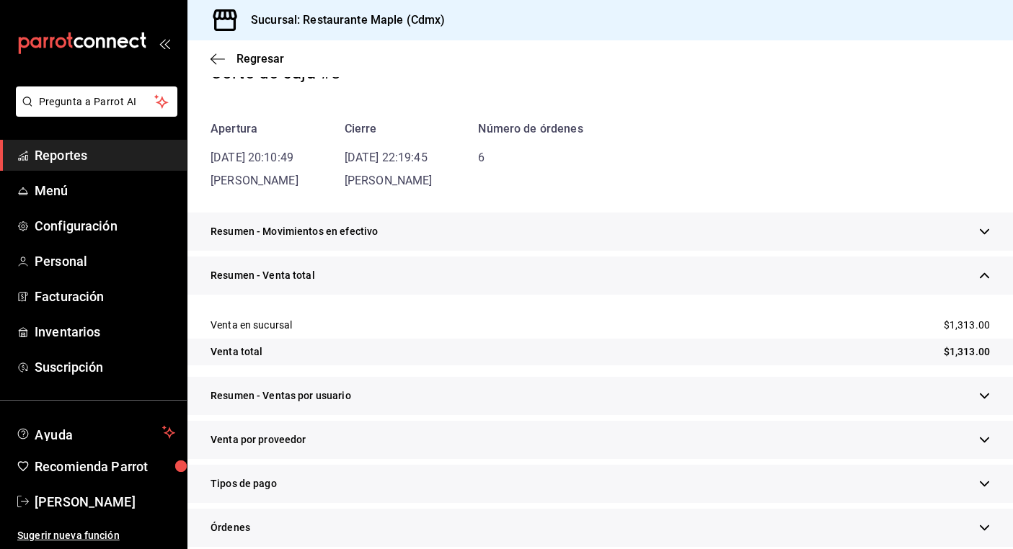
scroll to position [161, 0]
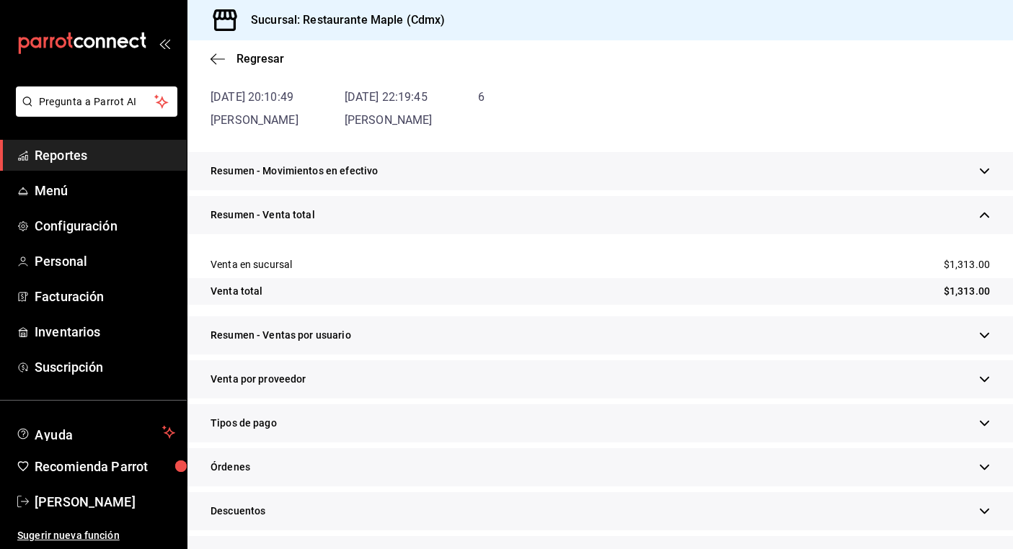
click at [458, 338] on div "Resumen - Ventas por usuario" at bounding box center [599, 335] width 825 height 38
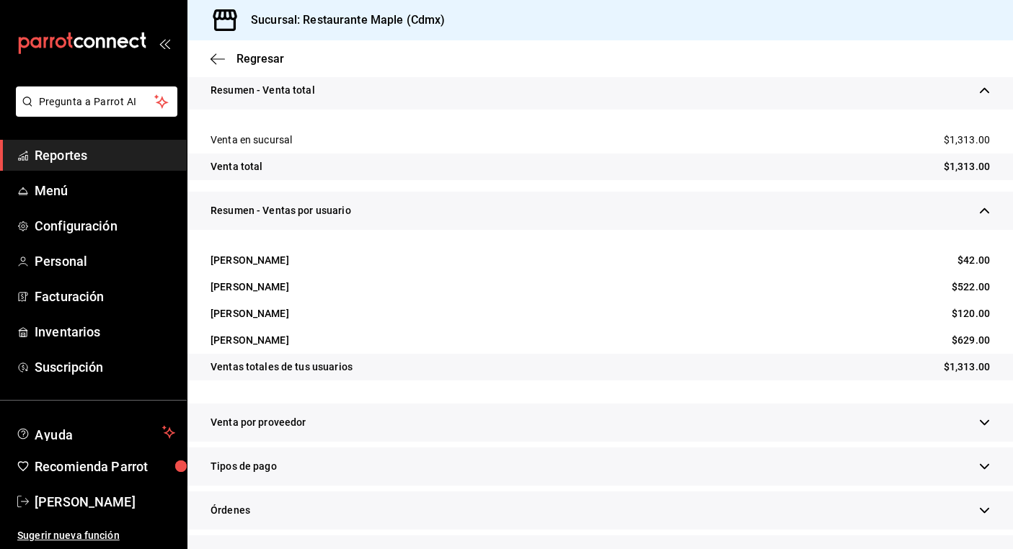
scroll to position [283, 0]
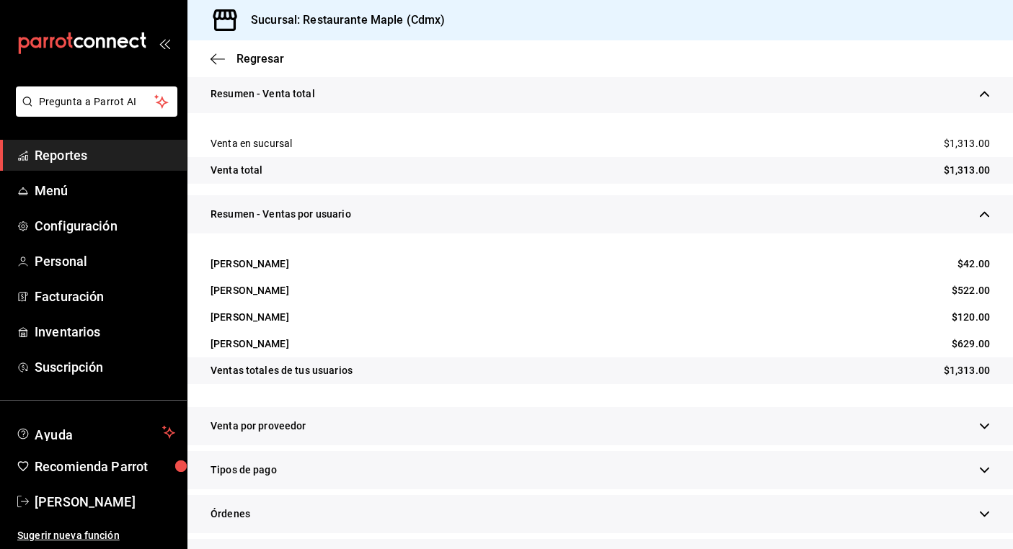
click at [249, 263] on div "[PERSON_NAME]" at bounding box center [250, 264] width 79 height 15
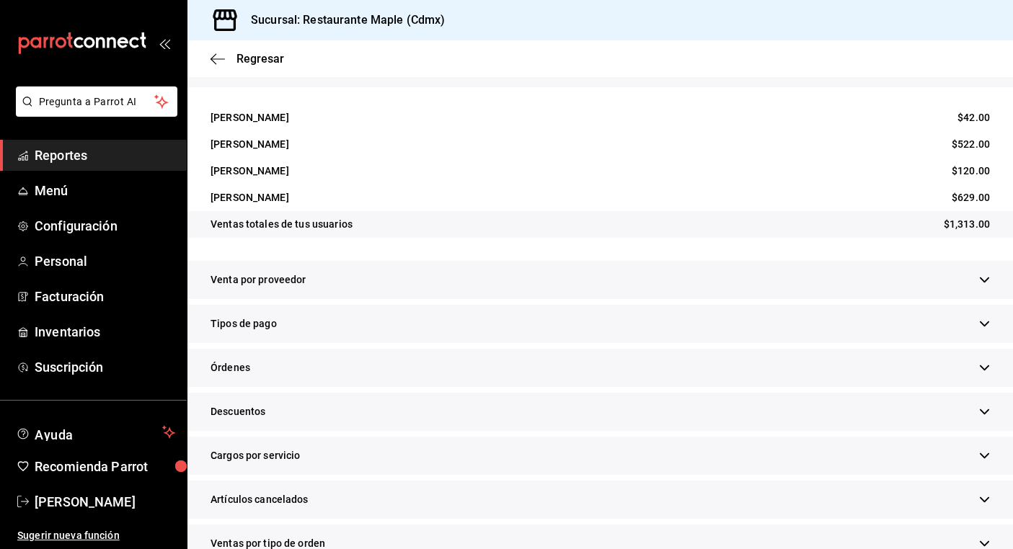
scroll to position [433, 0]
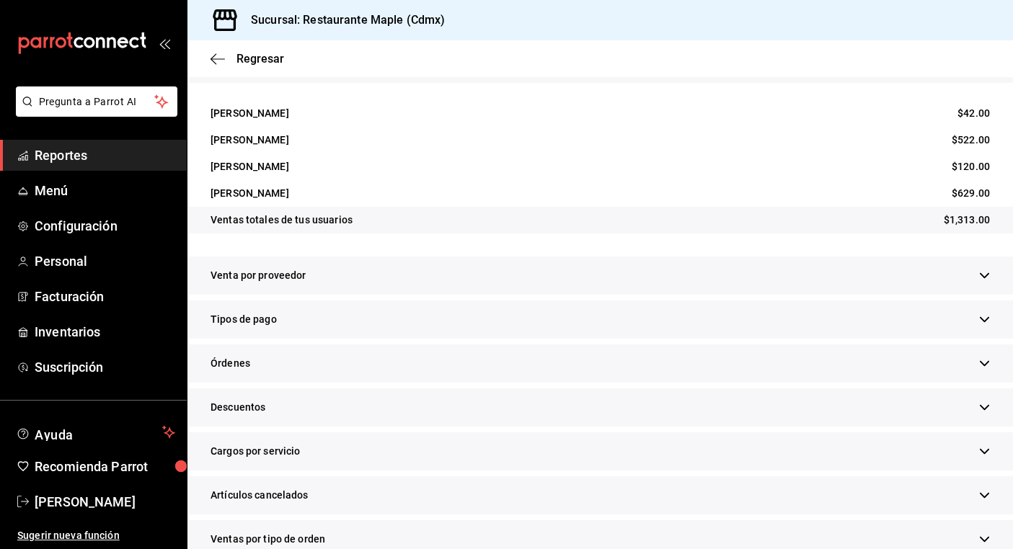
click at [274, 367] on div "Órdenes" at bounding box center [599, 364] width 825 height 38
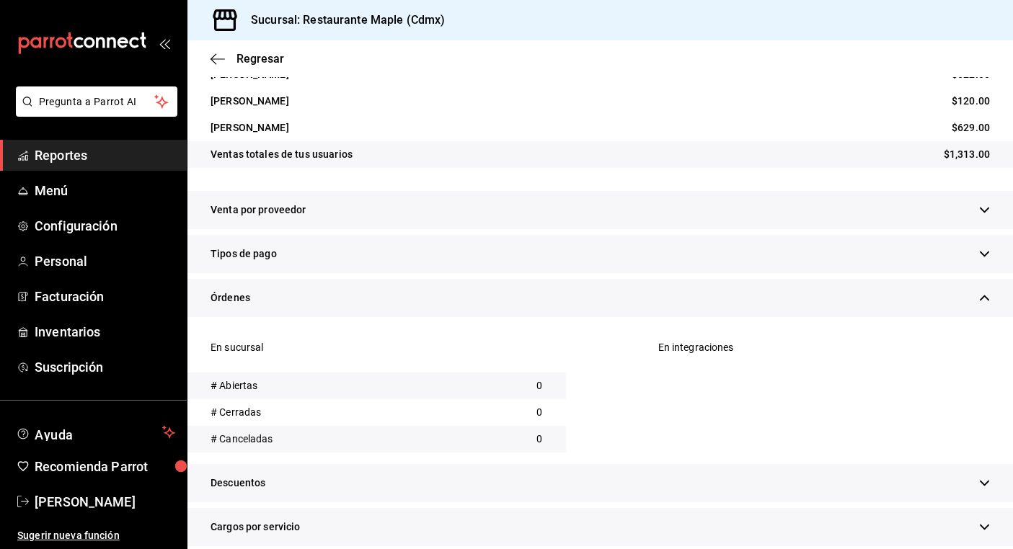
scroll to position [503, 0]
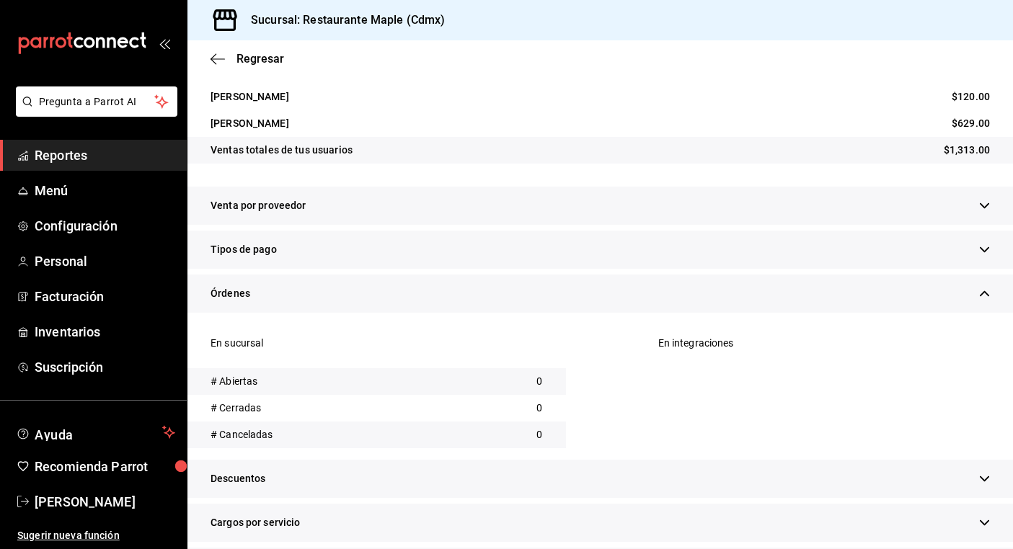
click at [277, 298] on div "Órdenes" at bounding box center [599, 294] width 825 height 38
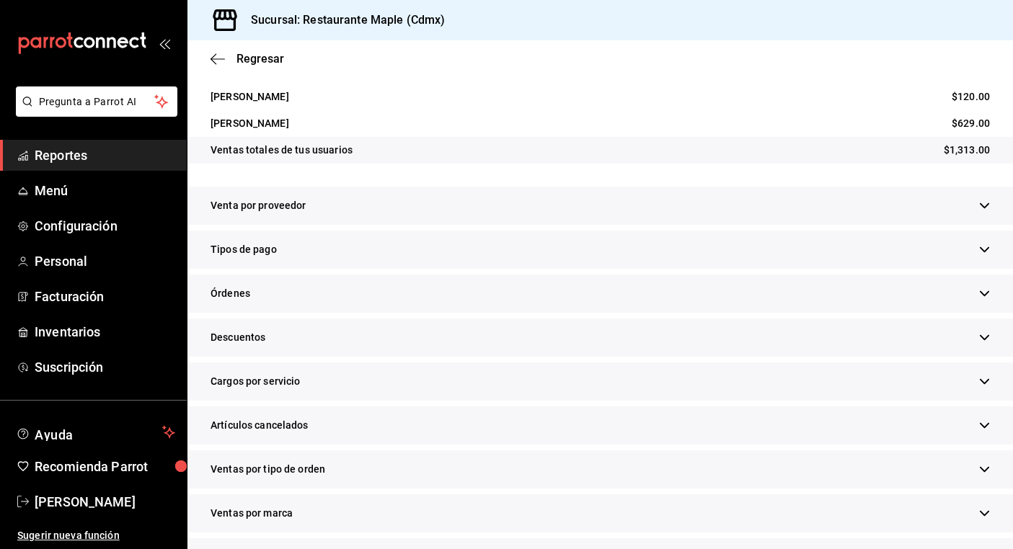
click at [283, 344] on div "Descuentos" at bounding box center [599, 338] width 825 height 38
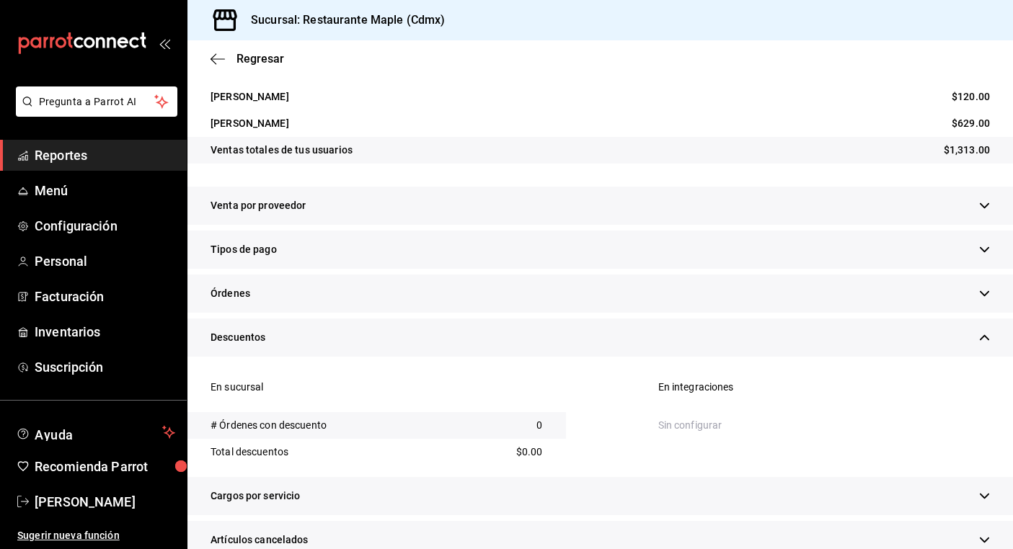
click at [283, 344] on div "Descuentos" at bounding box center [599, 338] width 825 height 38
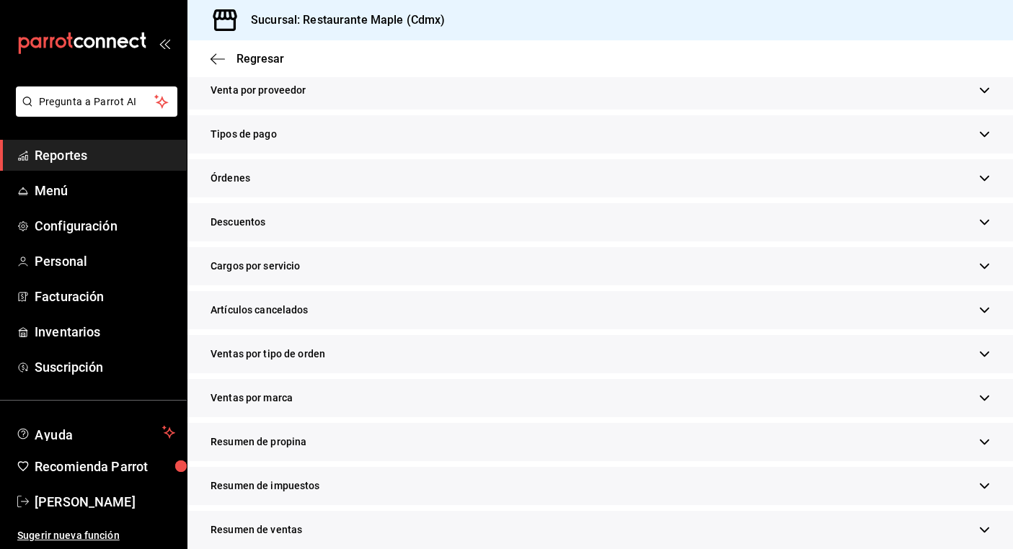
scroll to position [676, 0]
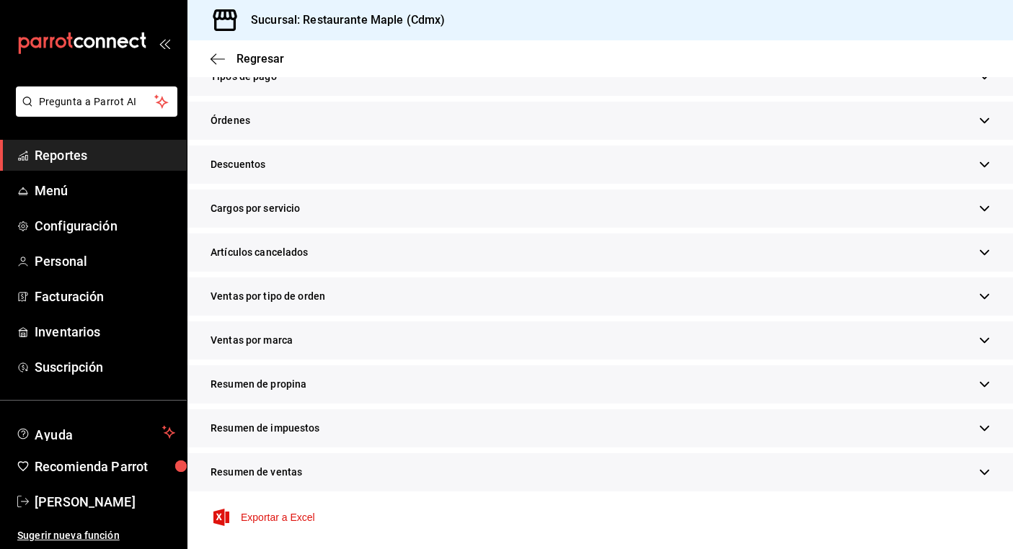
click at [277, 392] on div "Resumen de propina" at bounding box center [599, 384] width 825 height 38
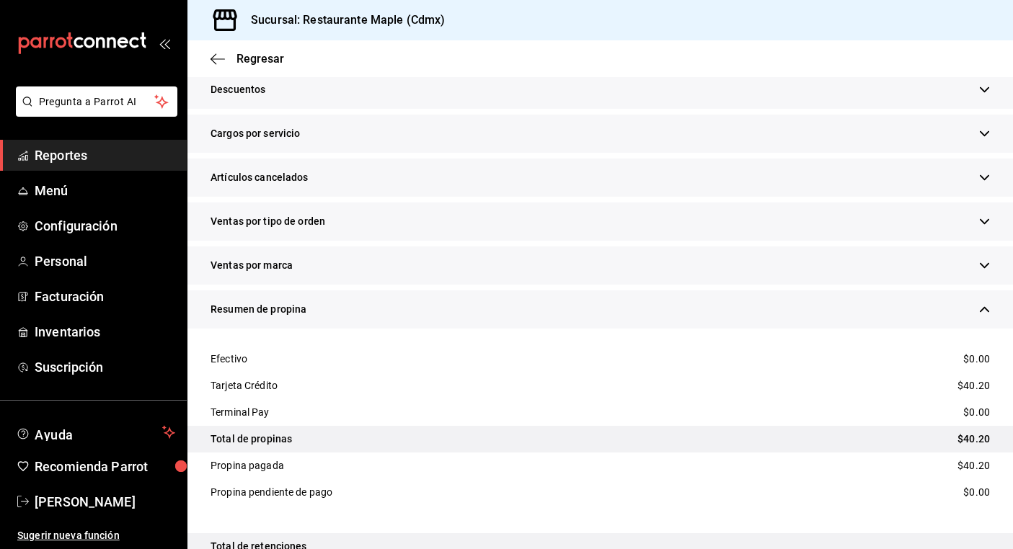
scroll to position [752, 0]
click at [302, 317] on div "Resumen de propina" at bounding box center [599, 309] width 825 height 38
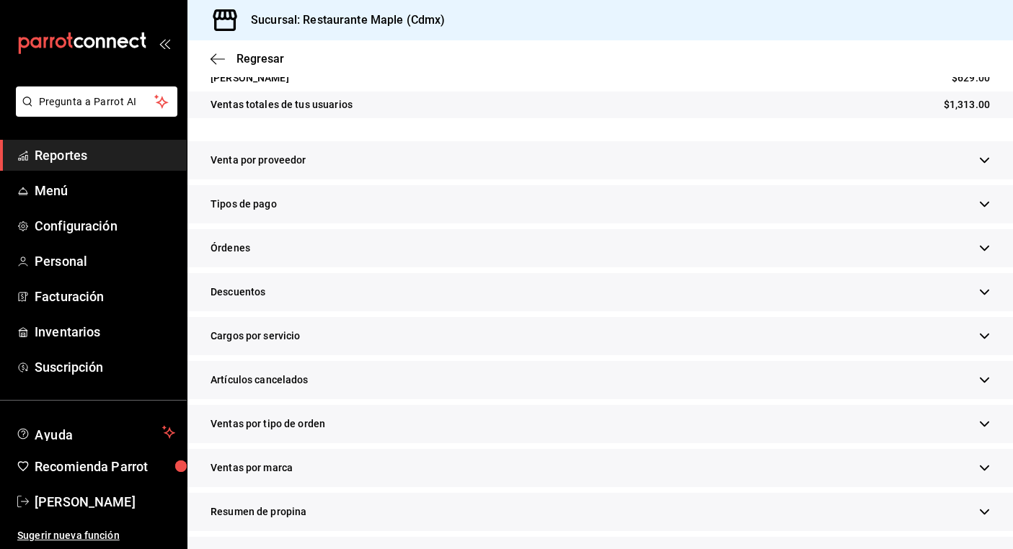
scroll to position [676, 0]
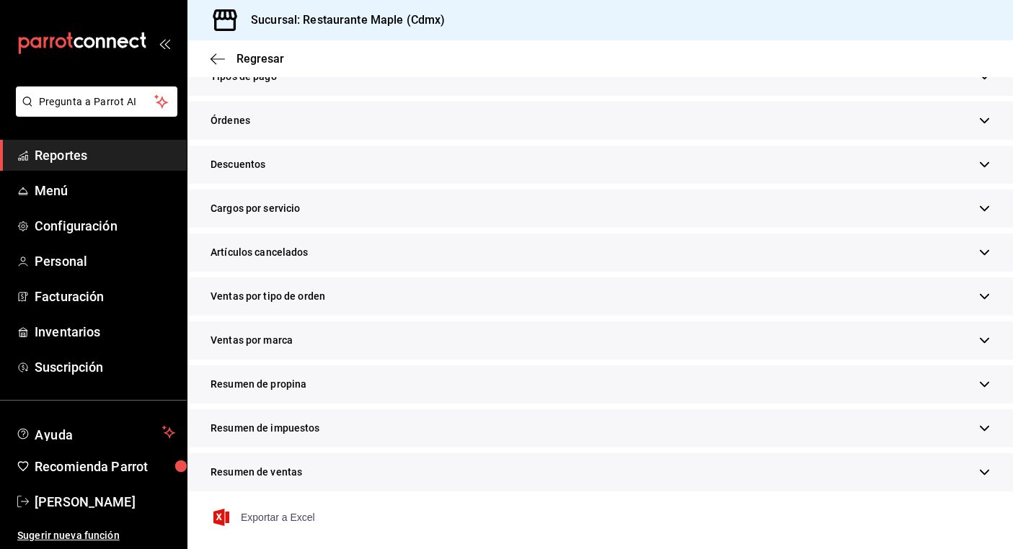
click at [270, 515] on span "Exportar a Excel" at bounding box center [265, 517] width 99 height 17
click at [296, 248] on span "Artículos cancelados" at bounding box center [260, 252] width 98 height 15
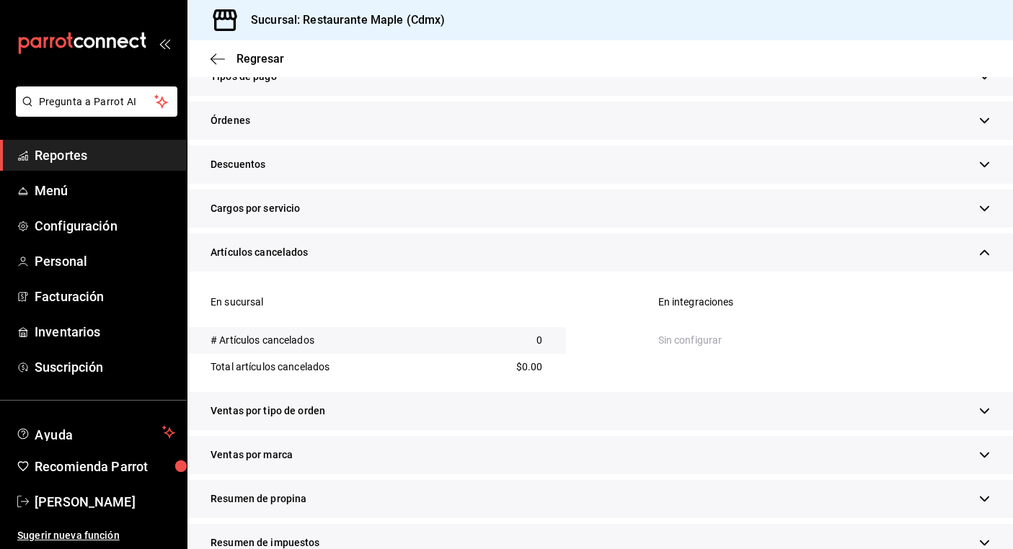
click at [296, 248] on span "Artículos cancelados" at bounding box center [260, 252] width 98 height 15
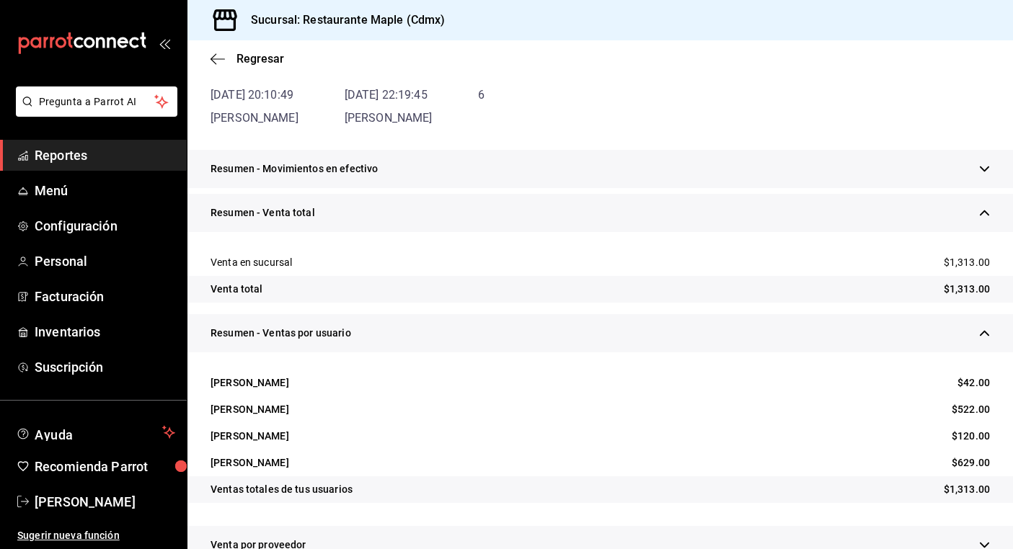
scroll to position [0, 0]
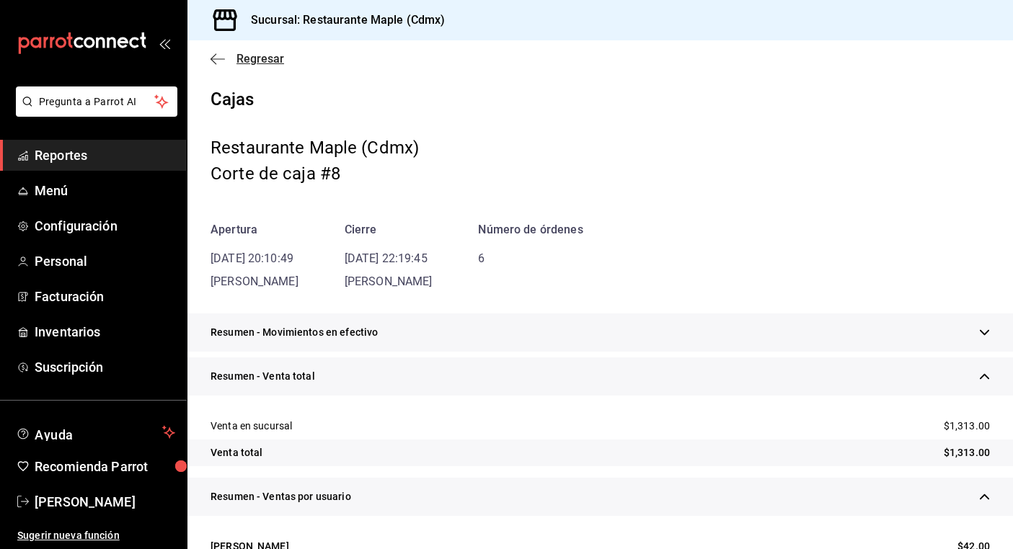
click at [218, 63] on icon "button" at bounding box center [218, 59] width 14 height 13
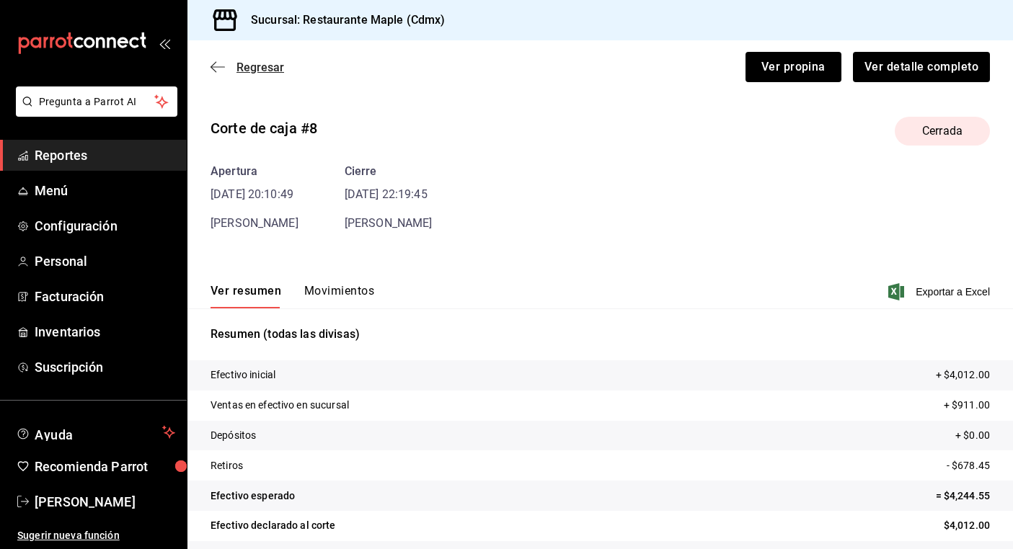
click at [243, 68] on span "Regresar" at bounding box center [260, 68] width 48 height 14
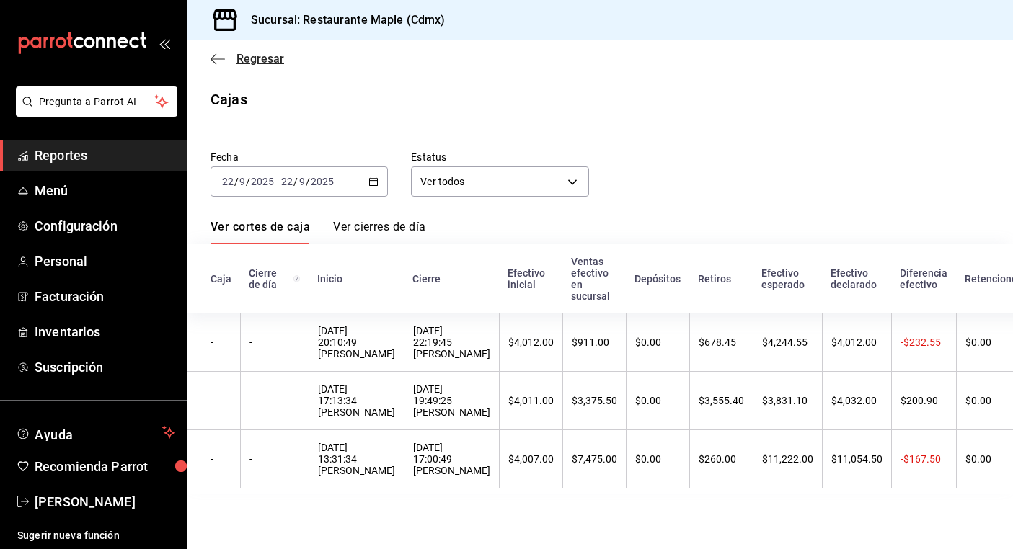
click at [228, 59] on span "Regresar" at bounding box center [248, 59] width 74 height 14
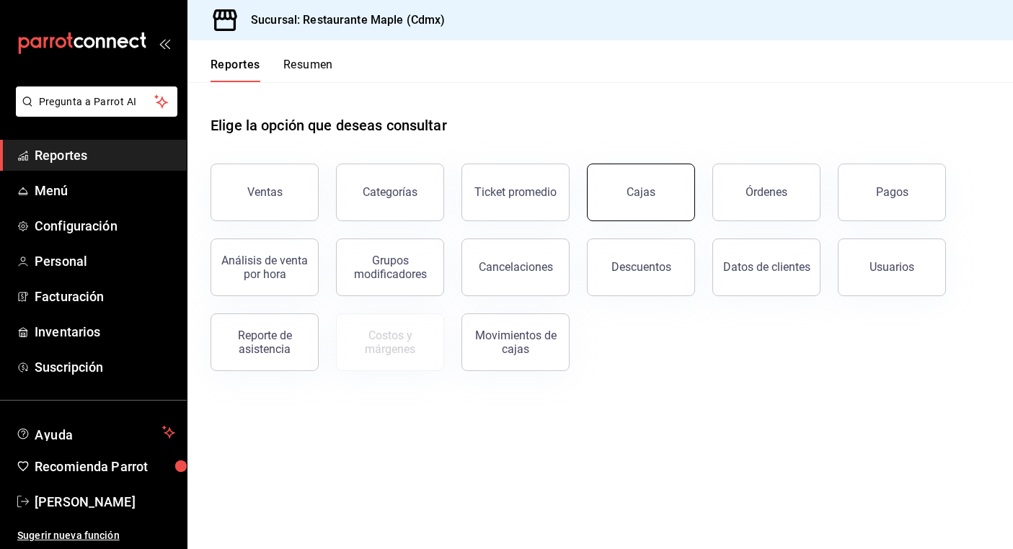
click at [624, 196] on link "Cajas" at bounding box center [641, 193] width 108 height 58
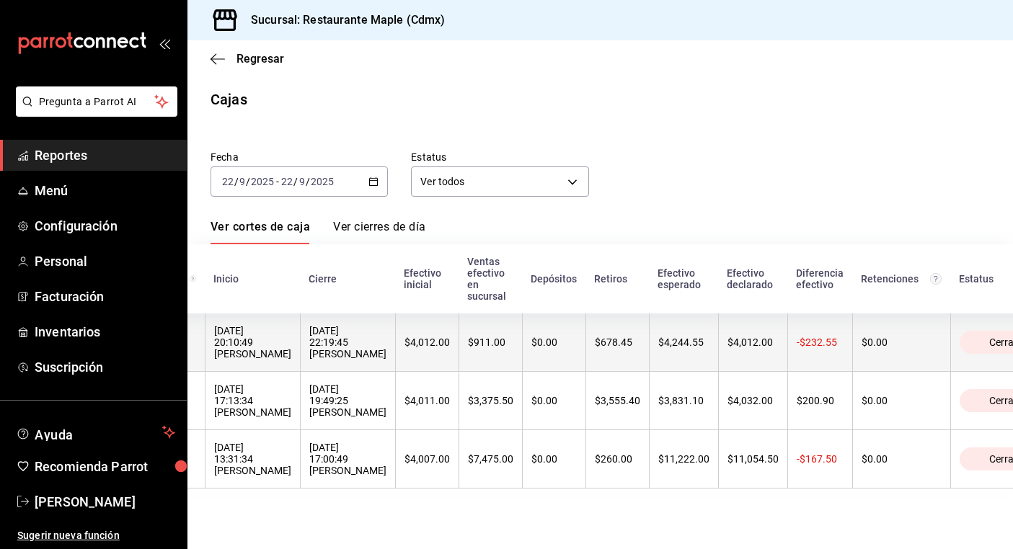
scroll to position [0, 110]
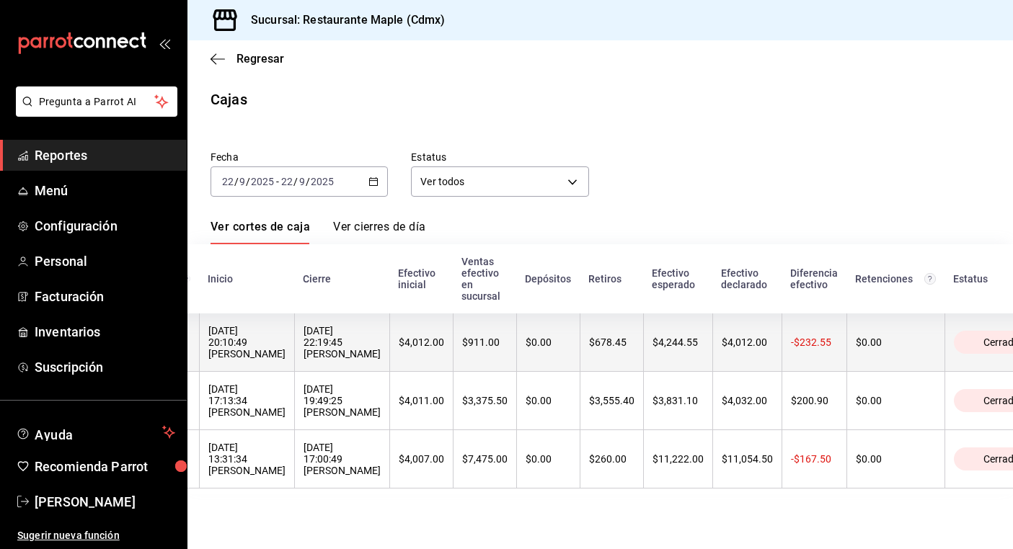
click at [978, 342] on span "Cerrada" at bounding box center [1002, 343] width 48 height 12
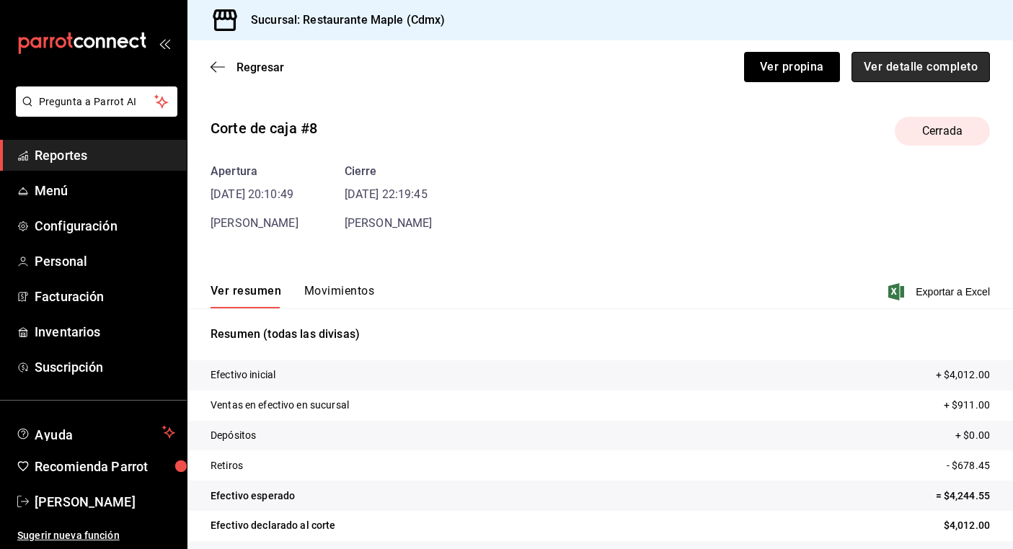
click at [905, 72] on button "Ver detalle completo" at bounding box center [920, 67] width 138 height 30
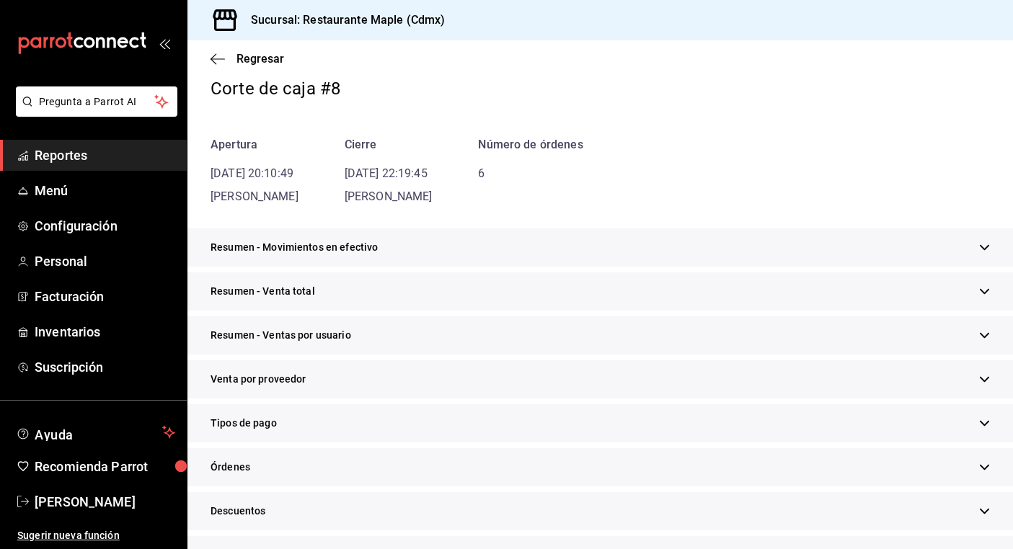
scroll to position [96, 0]
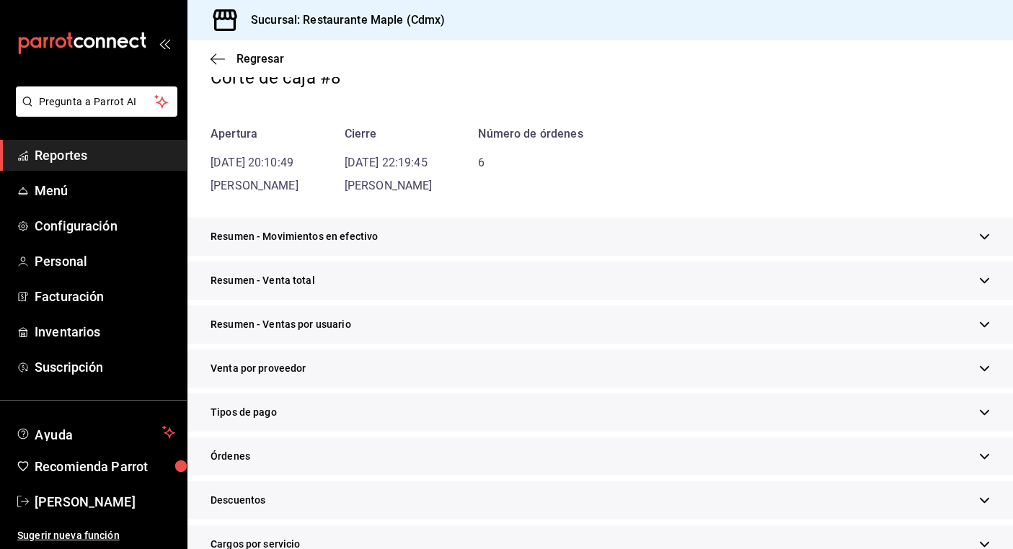
click at [830, 318] on div "Resumen - Ventas por usuario" at bounding box center [599, 325] width 825 height 38
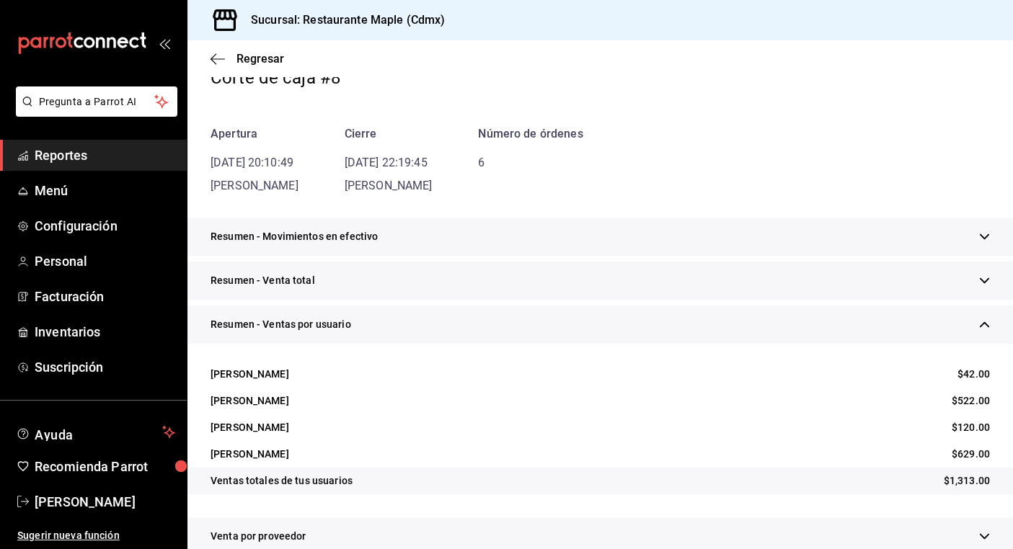
click at [857, 259] on div "Resumen - Movimientos en efectivo Efectivo Inicial $4,012.00 Venta en efectivo …" at bounding box center [599, 240] width 825 height 44
click at [851, 278] on div "Resumen - Venta total" at bounding box center [599, 281] width 825 height 38
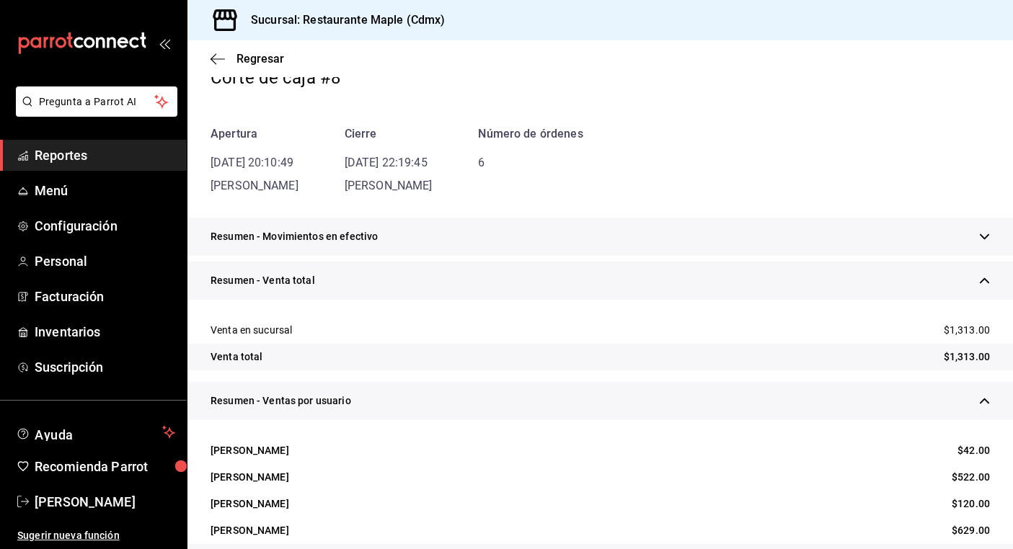
click at [252, 69] on div "Regresar" at bounding box center [599, 58] width 825 height 37
click at [210, 61] on div "Regresar" at bounding box center [599, 58] width 825 height 37
click at [220, 57] on icon "button" at bounding box center [218, 59] width 14 height 13
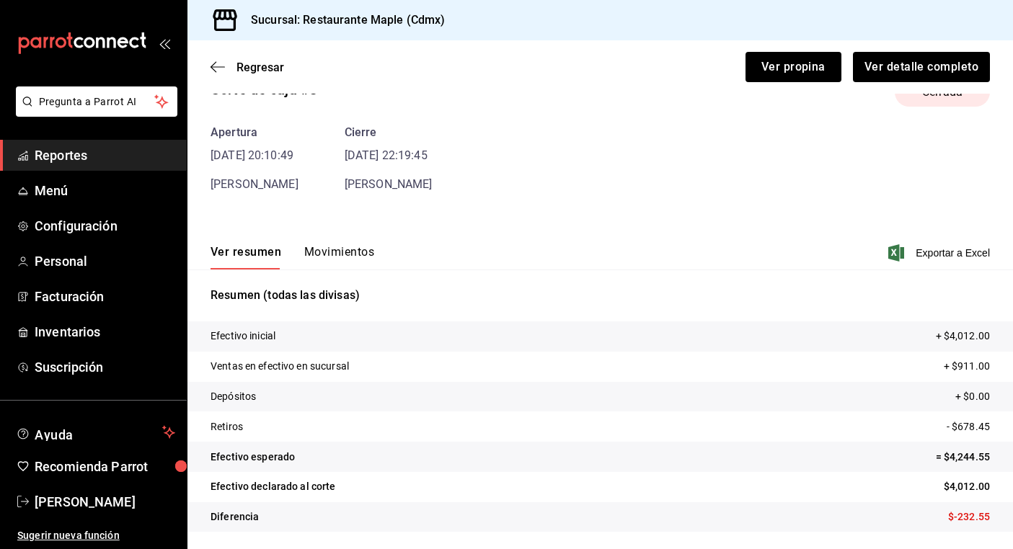
scroll to position [39, 0]
click at [207, 66] on div "Regresar Ver propina Ver detalle completo" at bounding box center [599, 66] width 825 height 53
click at [223, 66] on icon "button" at bounding box center [218, 66] width 14 height 1
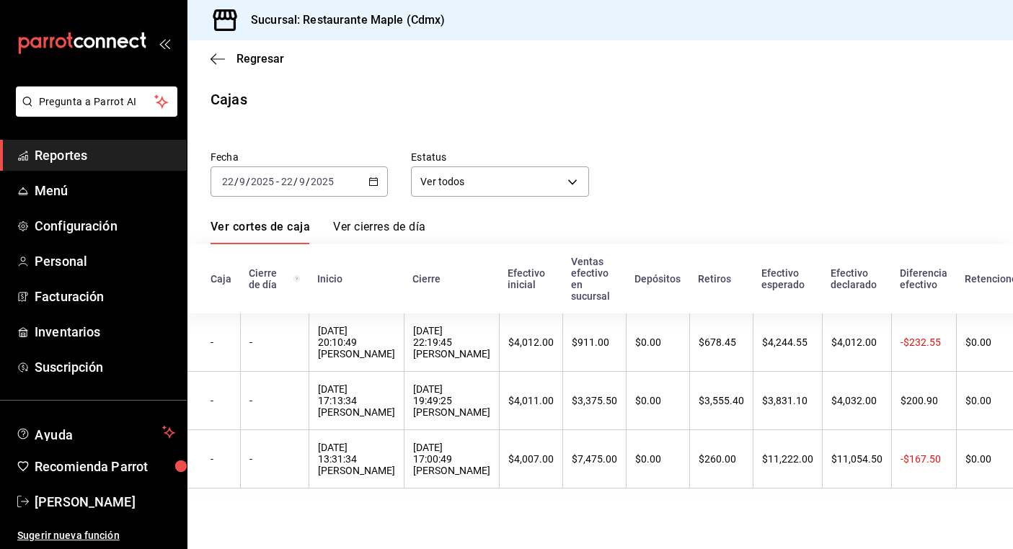
click at [80, 162] on span "Reportes" at bounding box center [105, 155] width 141 height 19
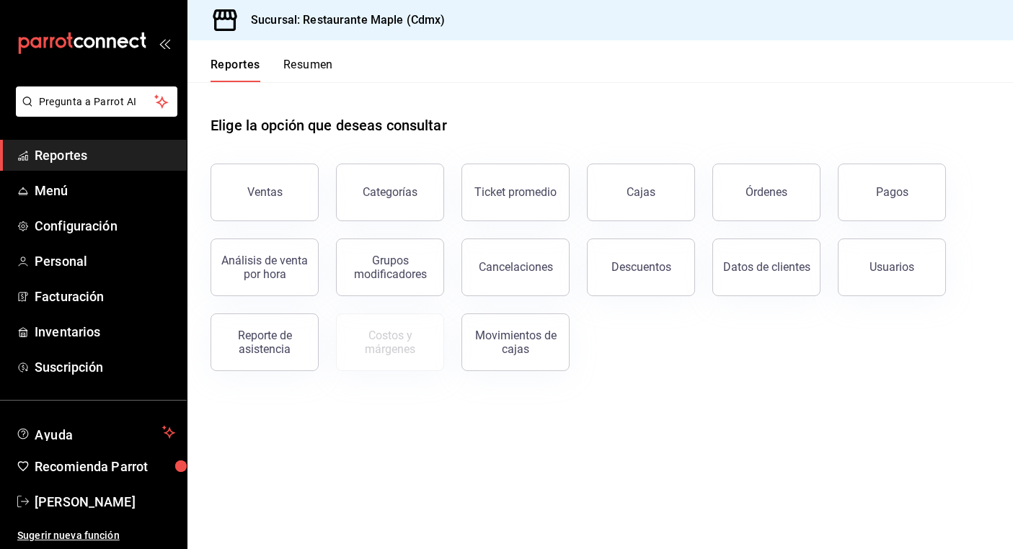
click at [310, 76] on button "Resumen" at bounding box center [308, 70] width 50 height 25
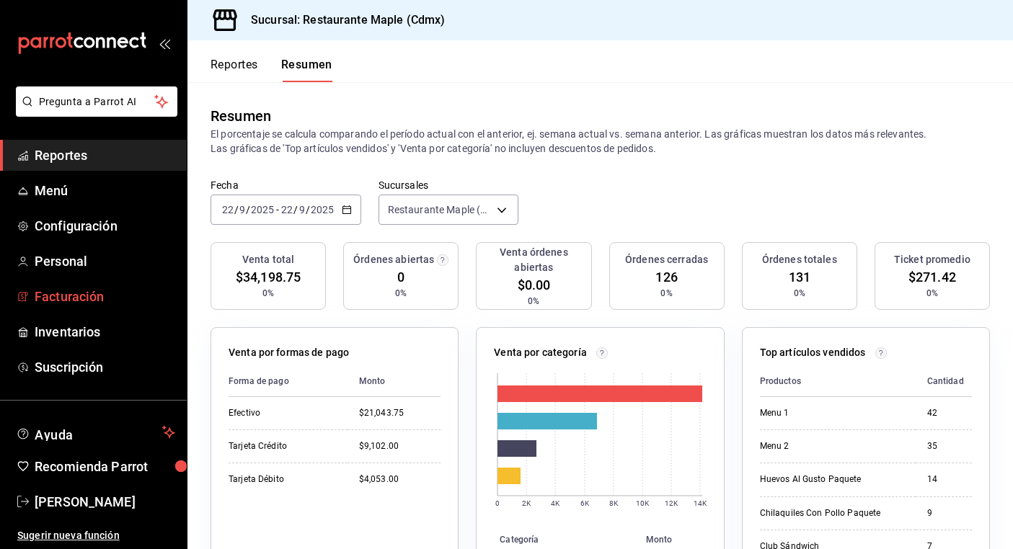
click at [76, 299] on span "Facturación" at bounding box center [105, 296] width 141 height 19
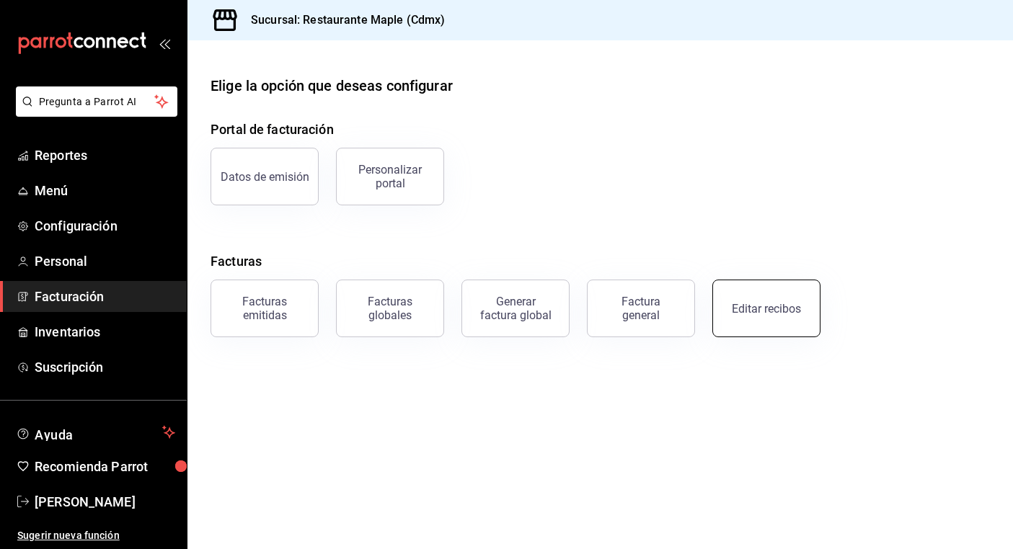
click at [791, 306] on div "Editar recibos" at bounding box center [766, 309] width 69 height 14
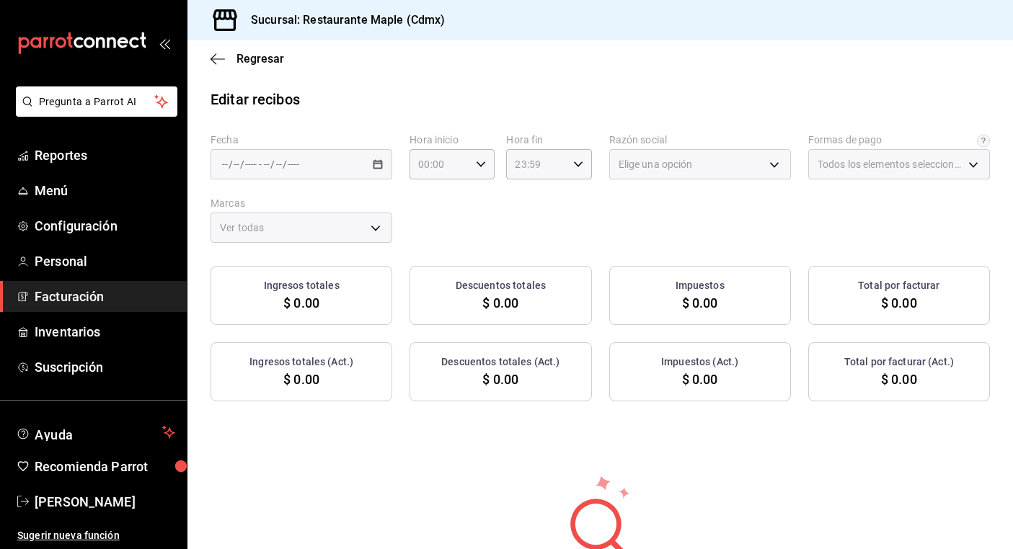
type input "1c0db33b-a268-48f2-8e75-1009b11b28a9"
click at [379, 167] on icon "button" at bounding box center [378, 164] width 10 height 10
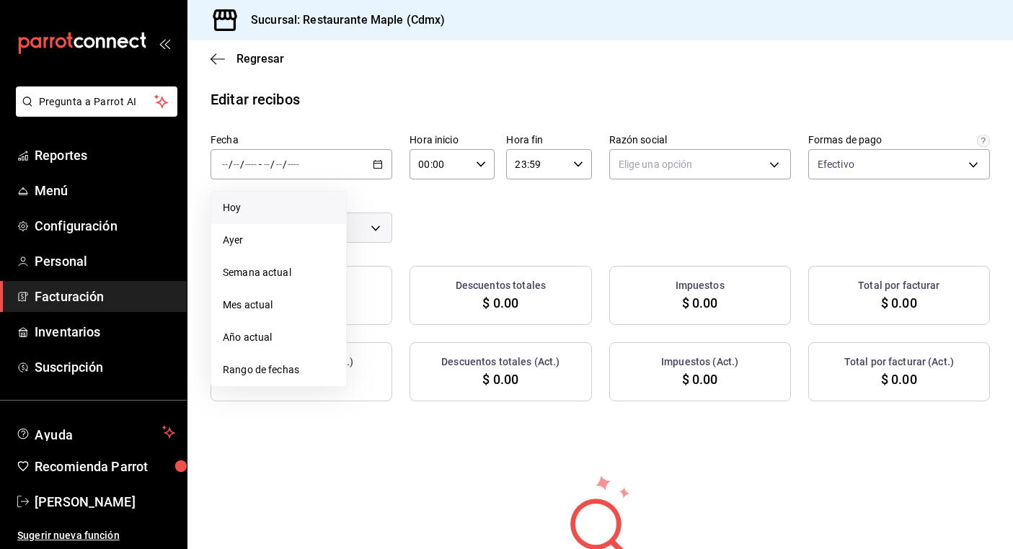
click at [298, 205] on span "Hoy" at bounding box center [279, 207] width 112 height 15
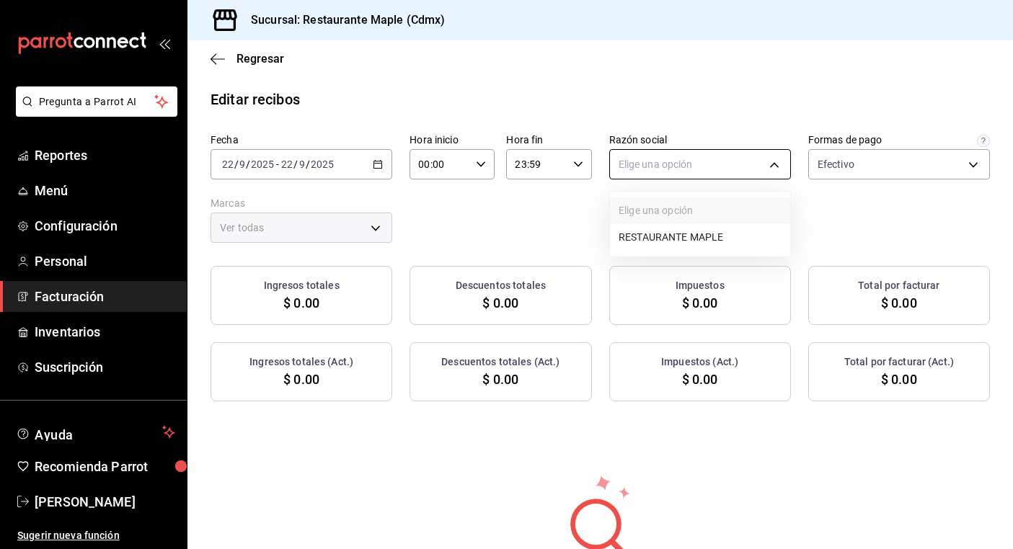
click at [720, 160] on body "Pregunta a Parrot AI Reportes Menú Configuración Personal Facturación Inventari…" at bounding box center [506, 274] width 1013 height 549
click at [710, 239] on li "RESTAURANTE MAPLE" at bounding box center [700, 237] width 180 height 27
type input "9707b9c5-6b7d-4f6e-a4b1-93e597a3127c"
type input "9367c8d0-d5bf-442c-b6f8-a503c691c07e"
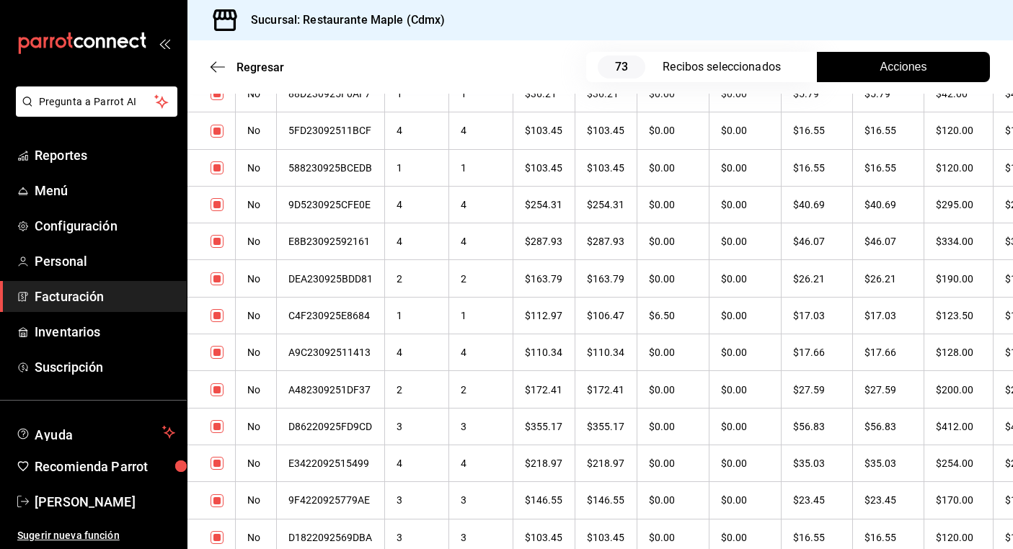
scroll to position [492, 0]
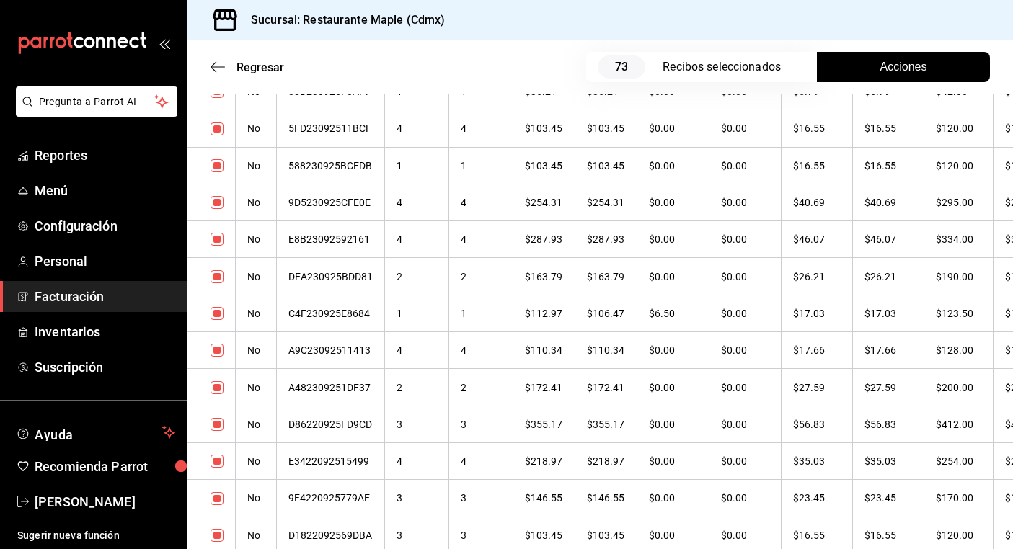
click at [882, 61] on span "Acciones" at bounding box center [903, 66] width 47 height 17
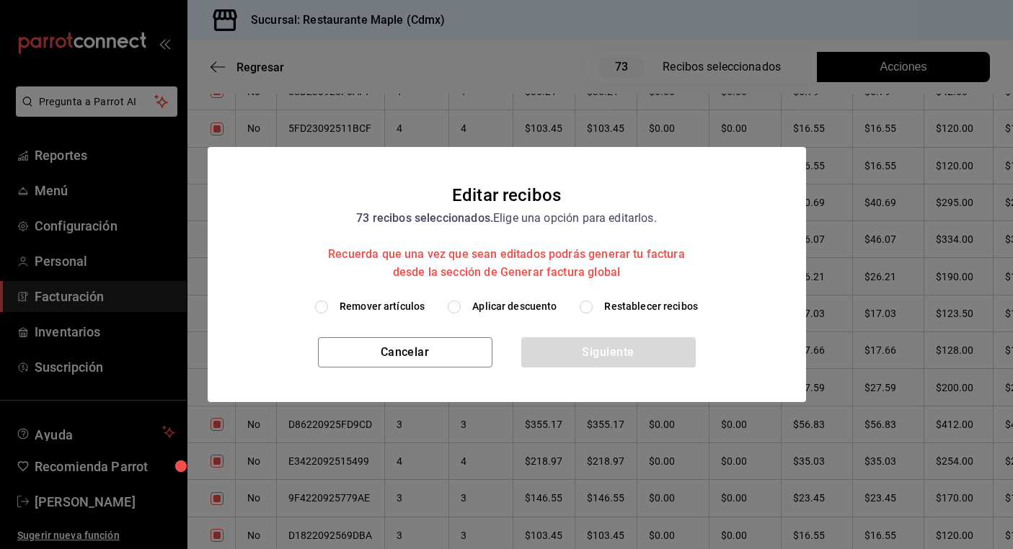
click at [455, 306] on input "Aplicar descuento" at bounding box center [454, 307] width 13 height 13
radio input "true"
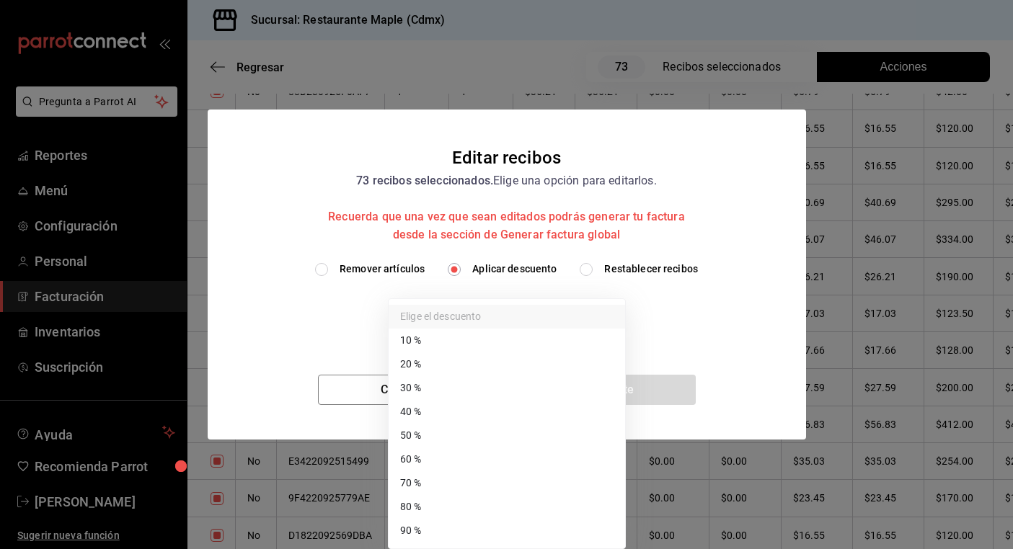
click at [474, 310] on body "Pregunta a Parrot AI Reportes Menú Configuración Personal Facturación Inventari…" at bounding box center [506, 274] width 1013 height 549
click at [469, 410] on li "40 %" at bounding box center [507, 412] width 236 height 24
type input "40"
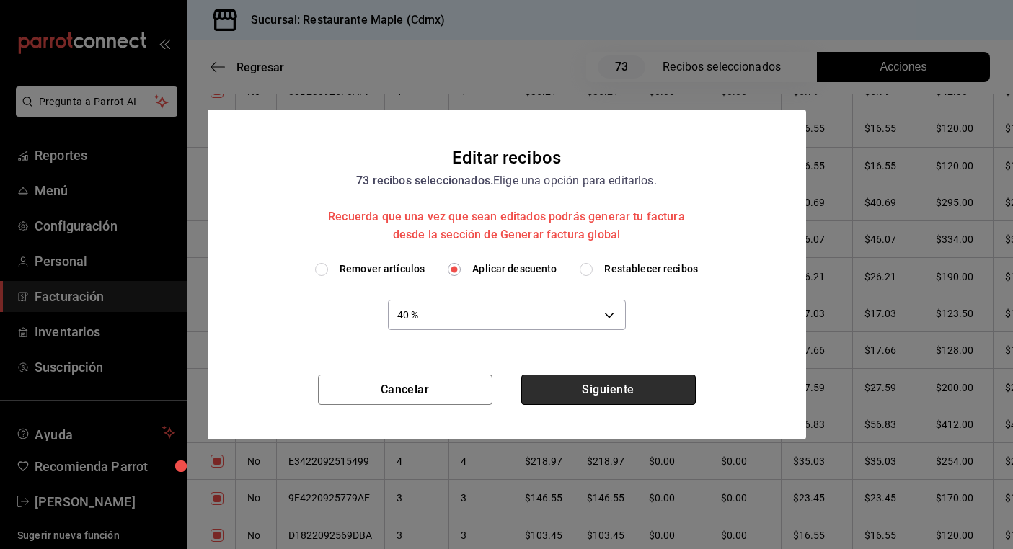
click at [624, 384] on button "Siguiente" at bounding box center [608, 390] width 174 height 30
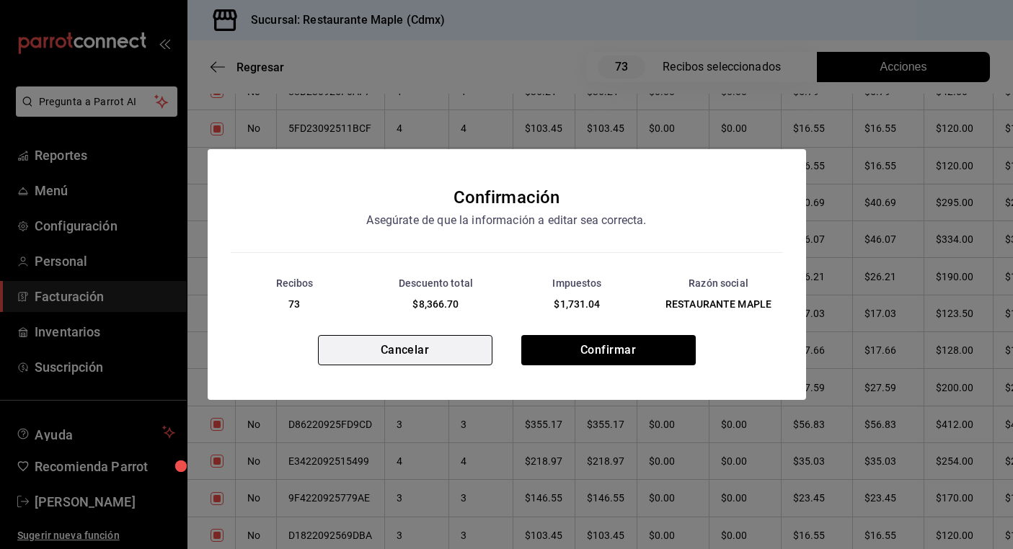
click at [456, 355] on button "Cancelar" at bounding box center [405, 350] width 174 height 30
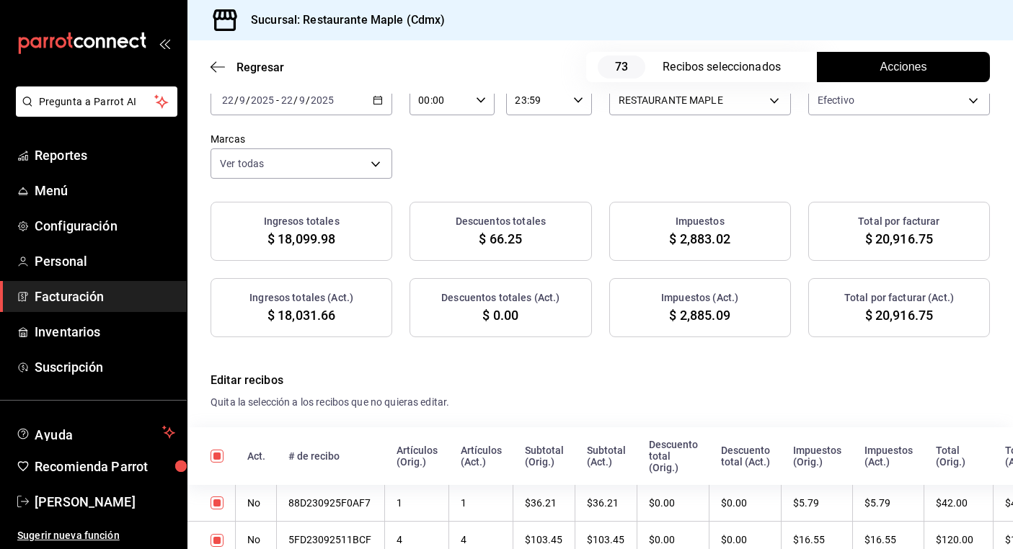
scroll to position [0, 0]
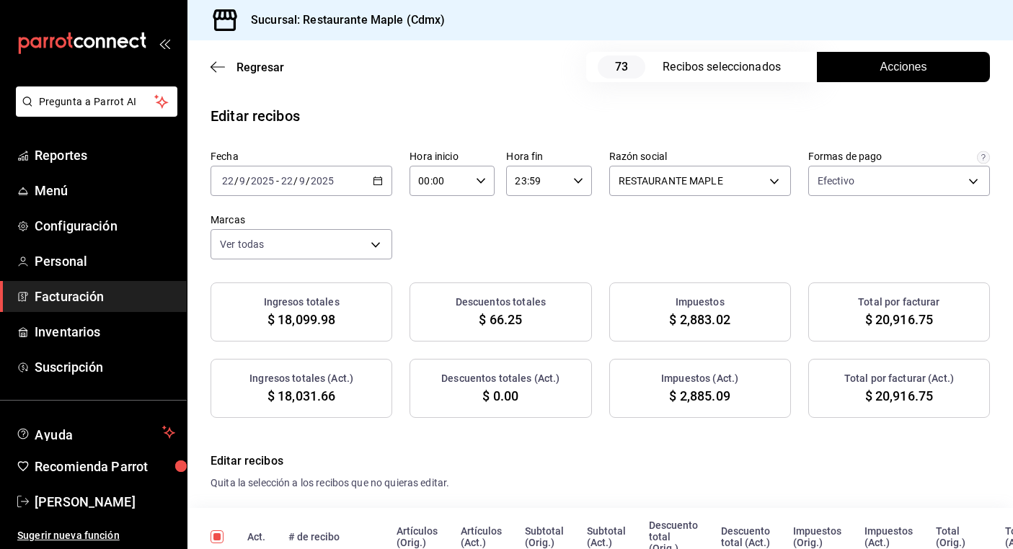
click at [916, 66] on span "Acciones" at bounding box center [903, 66] width 47 height 17
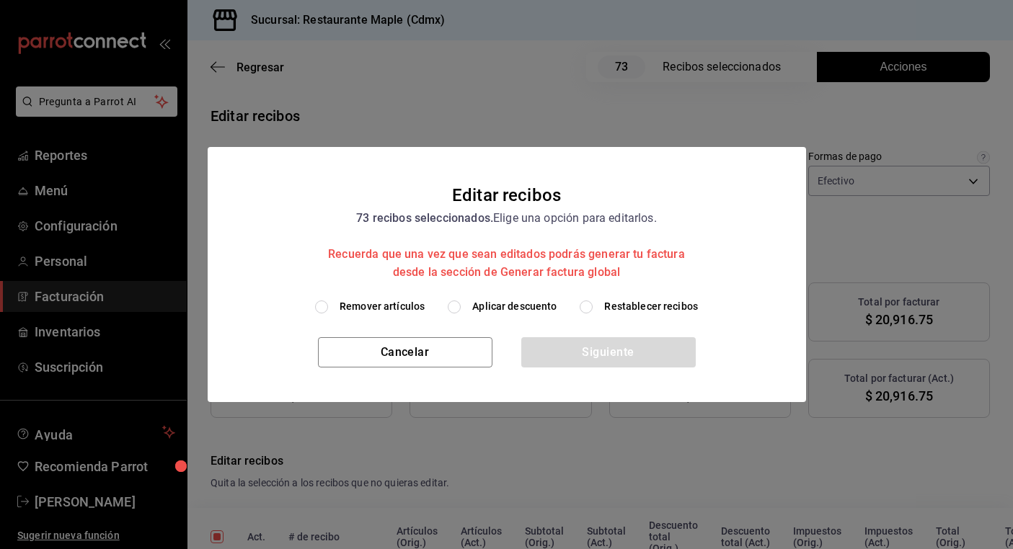
click at [461, 309] on input "Aplicar descuento" at bounding box center [454, 307] width 13 height 13
radio input "true"
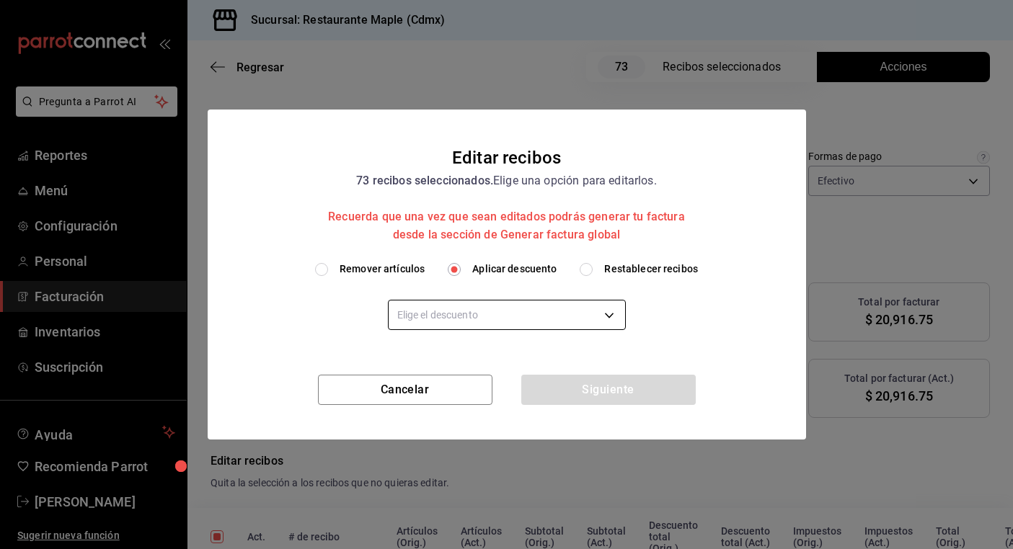
click at [518, 321] on body "Pregunta a Parrot AI Reportes Menú Configuración Personal Facturación Inventari…" at bounding box center [506, 274] width 1013 height 549
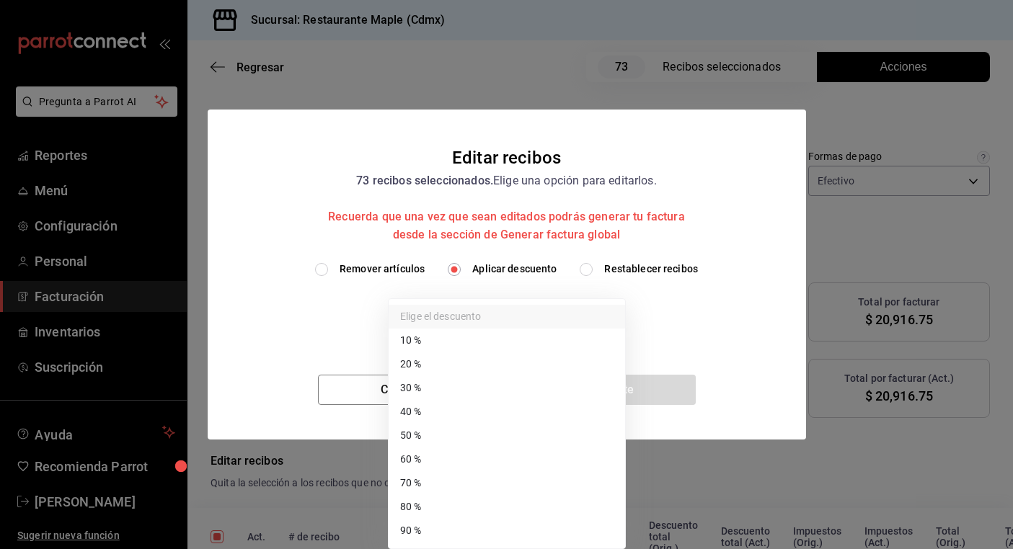
click at [503, 433] on li "50 %" at bounding box center [507, 436] width 236 height 24
type input "50"
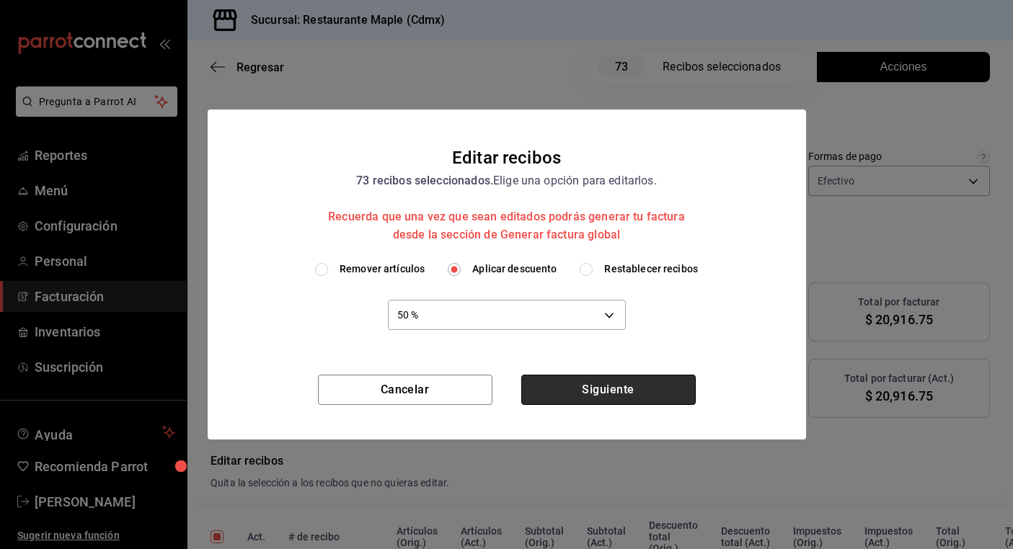
click at [583, 391] on button "Siguiente" at bounding box center [608, 390] width 174 height 30
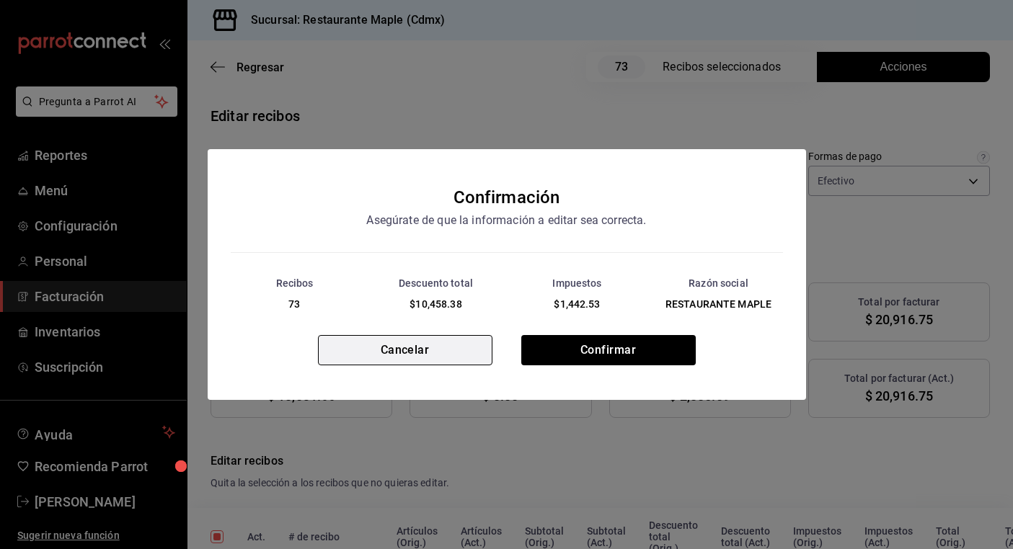
click at [460, 359] on button "Cancelar" at bounding box center [405, 350] width 174 height 30
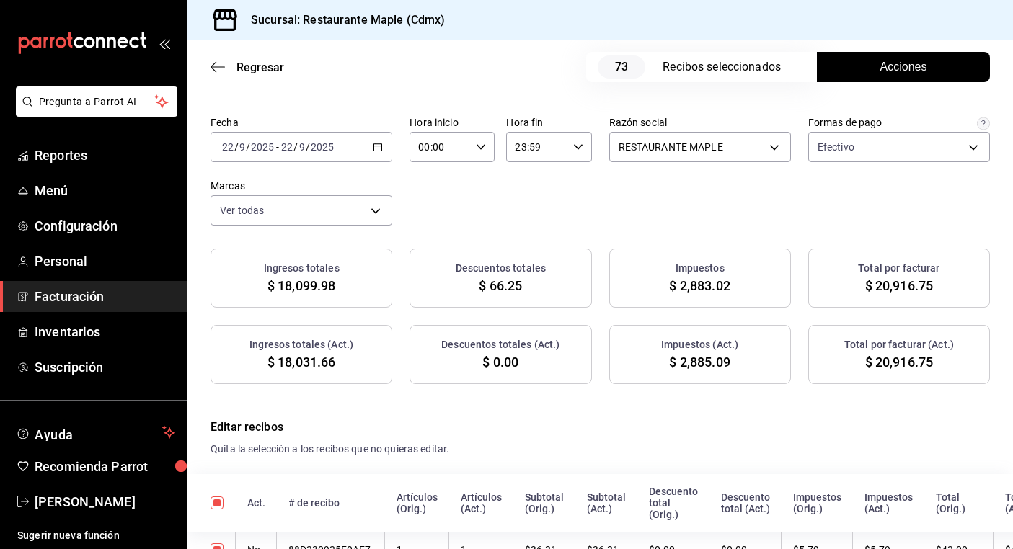
scroll to position [39, 0]
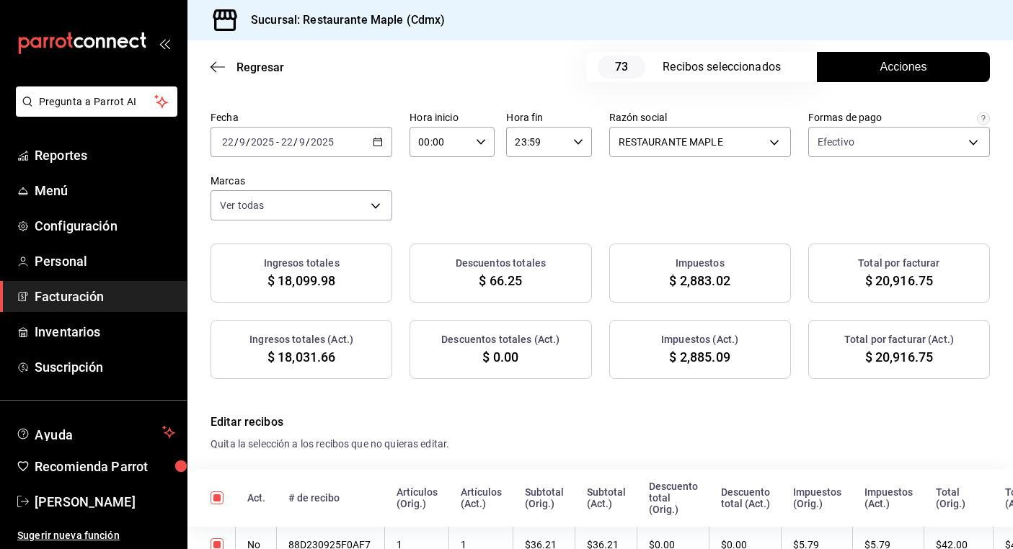
click at [863, 117] on div "Formas de pago" at bounding box center [845, 117] width 74 height 10
click at [856, 136] on body "Pregunta a Parrot AI Reportes Menú Configuración Personal Facturación Inventari…" at bounding box center [506, 274] width 1013 height 549
click at [828, 229] on input "checkbox" at bounding box center [823, 224] width 13 height 13
checkbox input "true"
type input "1c0db33b-a268-48f2-8e75-1009b11b28a9,1690020c-ebbb-4f7c-8a68-965510c068e3"
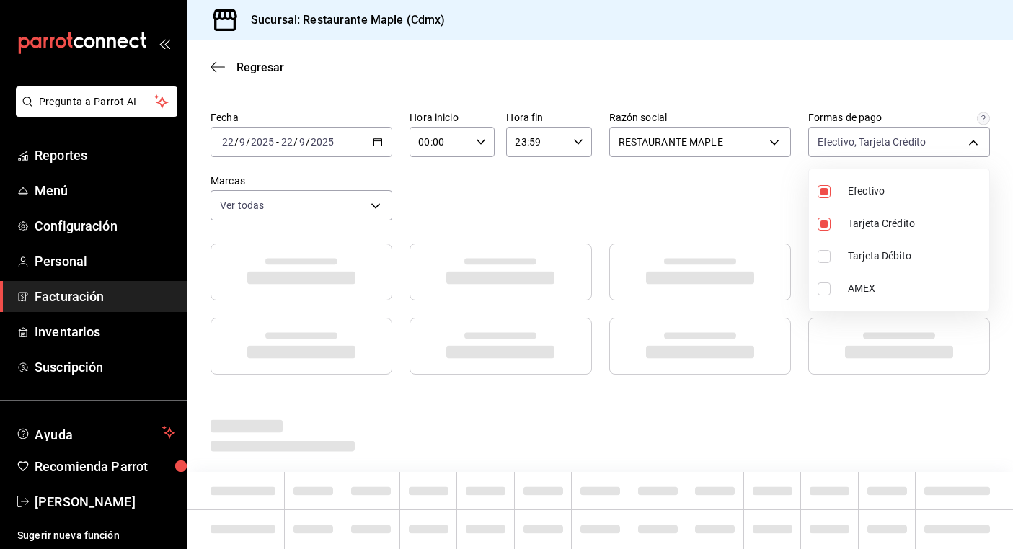
scroll to position [22, 0]
click at [827, 260] on input "checkbox" at bounding box center [823, 256] width 13 height 13
checkbox input "true"
type input "1c0db33b-a268-48f2-8e75-1009b11b28a9,1690020c-ebbb-4f7c-8a68-965510c068e3,62b71…"
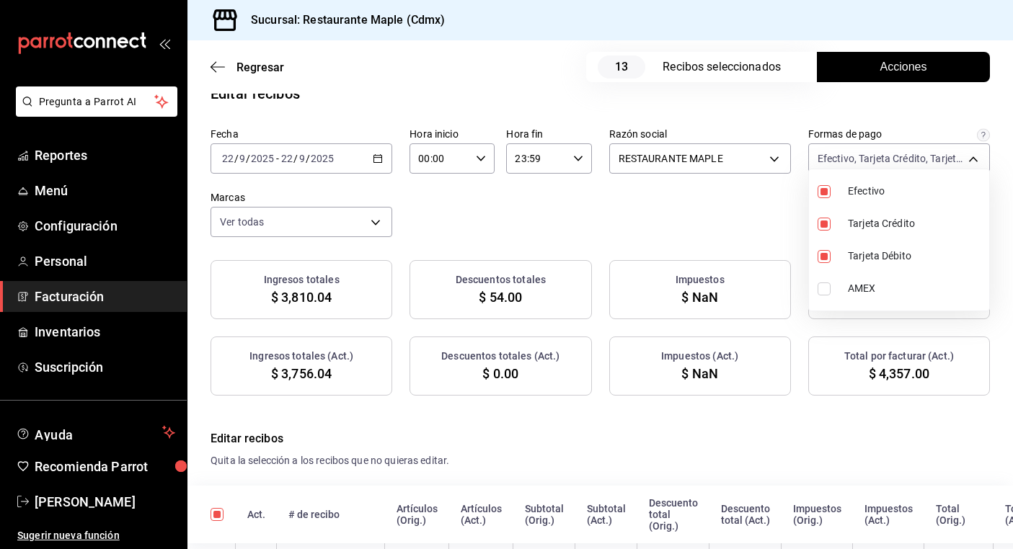
scroll to position [39, 0]
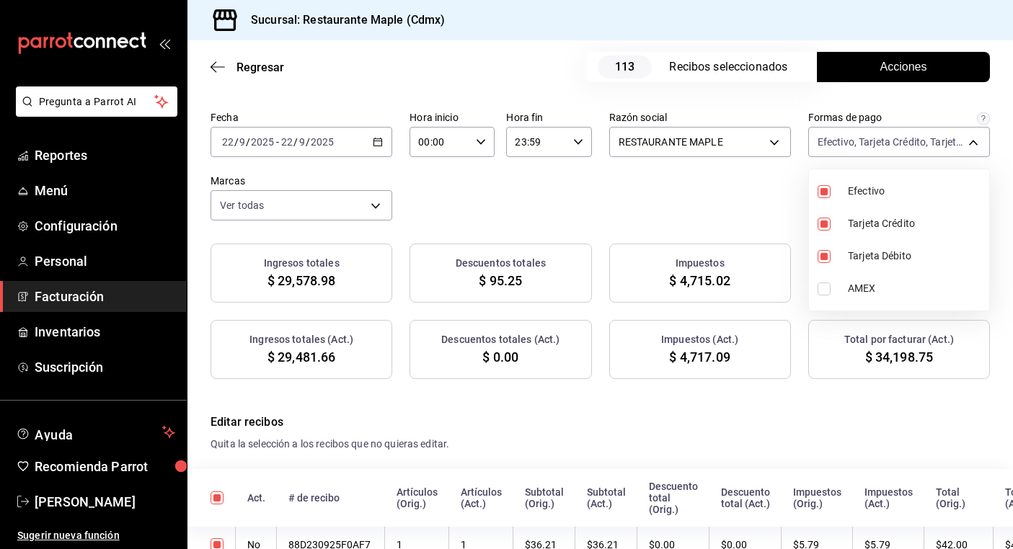
click at [752, 203] on div at bounding box center [506, 274] width 1013 height 549
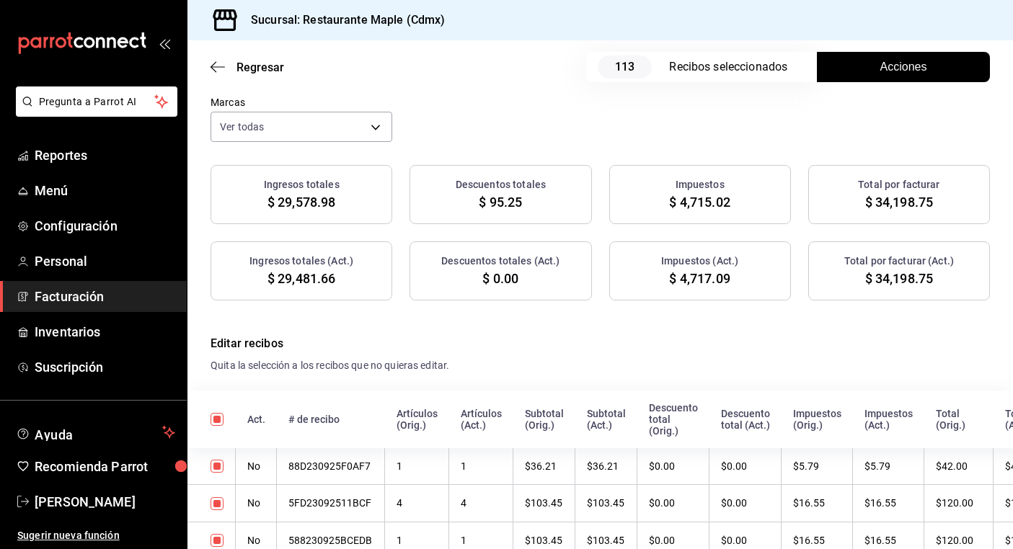
scroll to position [0, 0]
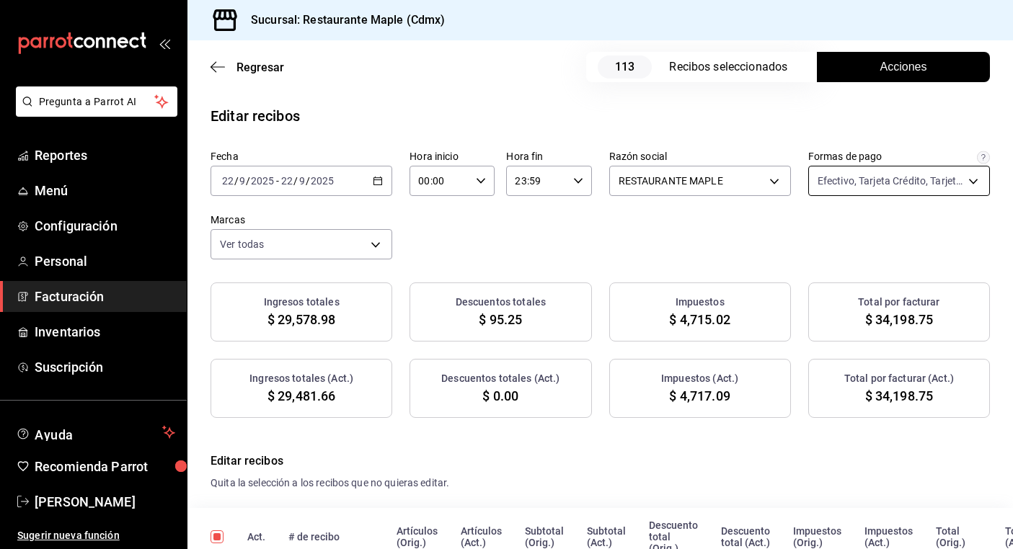
click at [857, 180] on body "Pregunta a Parrot AI Reportes Menú Configuración Personal Facturación Inventari…" at bounding box center [506, 274] width 1013 height 549
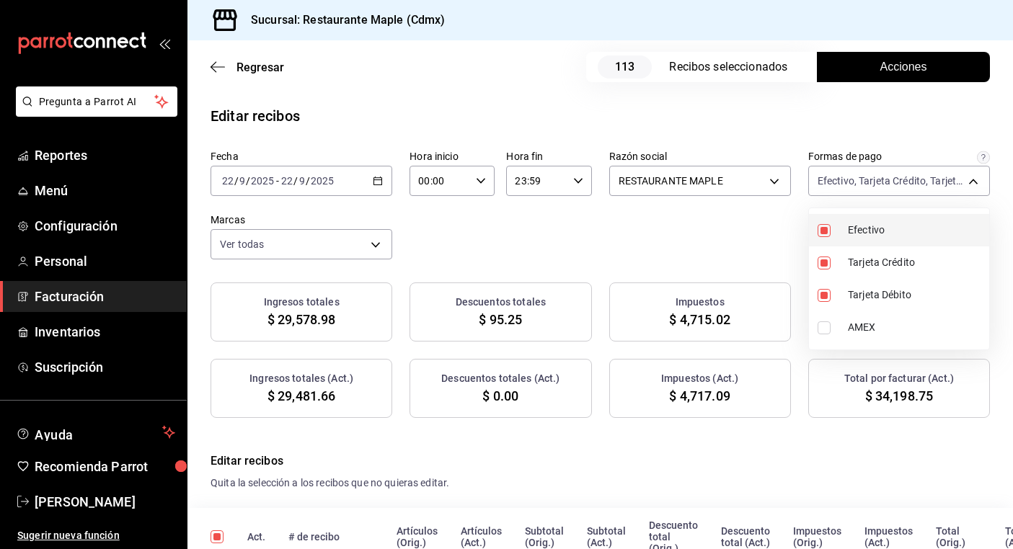
click at [825, 229] on input "checkbox" at bounding box center [823, 230] width 13 height 13
checkbox input "false"
type input "1690020c-ebbb-4f7c-8a68-965510c068e3,62b7190d-02ea-41c1-b807-3a48107cf5b8"
click at [763, 133] on div at bounding box center [506, 274] width 1013 height 549
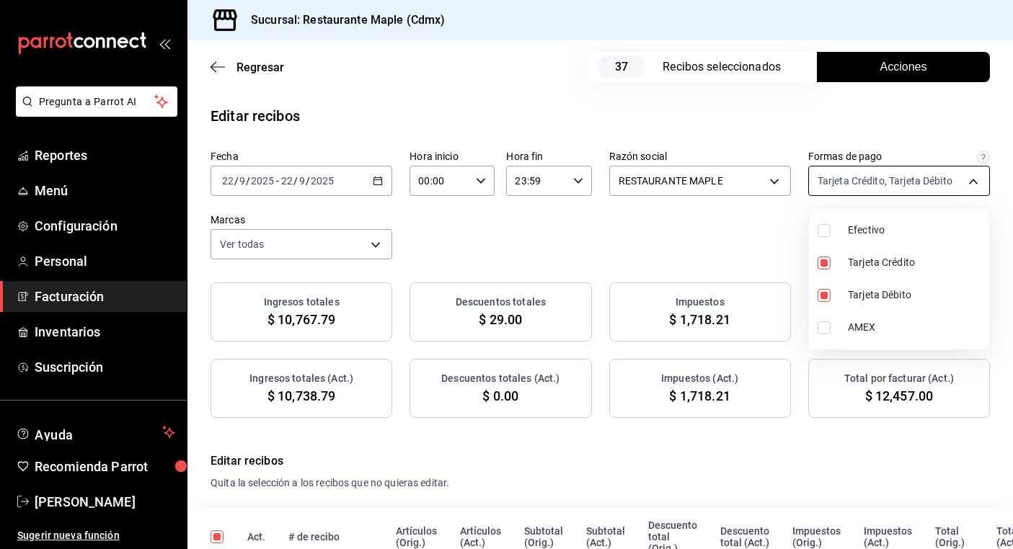
click at [892, 192] on body "Pregunta a Parrot AI Reportes Menú Configuración Personal Facturación Inventari…" at bounding box center [506, 274] width 1013 height 549
click at [828, 264] on input "checkbox" at bounding box center [823, 263] width 13 height 13
checkbox input "false"
type input "62b7190d-02ea-41c1-b807-3a48107cf5b8"
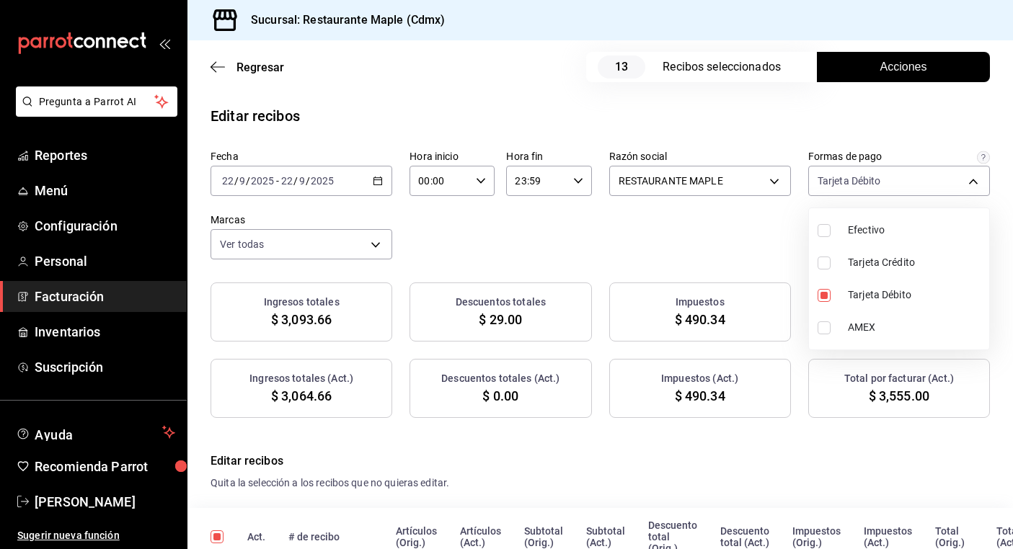
click at [831, 477] on div at bounding box center [506, 274] width 1013 height 549
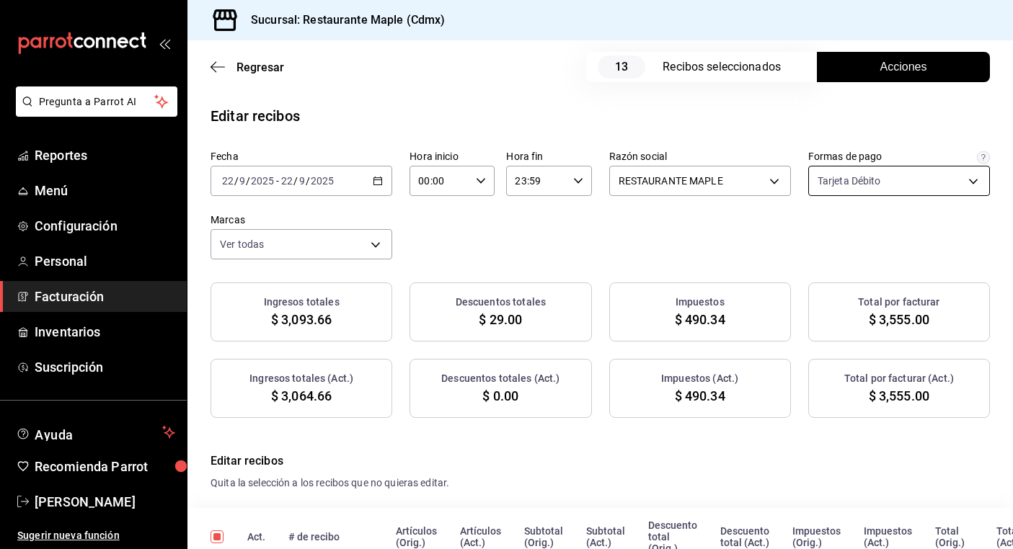
click at [902, 178] on body "Pregunta a Parrot AI Reportes Menú Configuración Personal Facturación Inventari…" at bounding box center [506, 274] width 1013 height 549
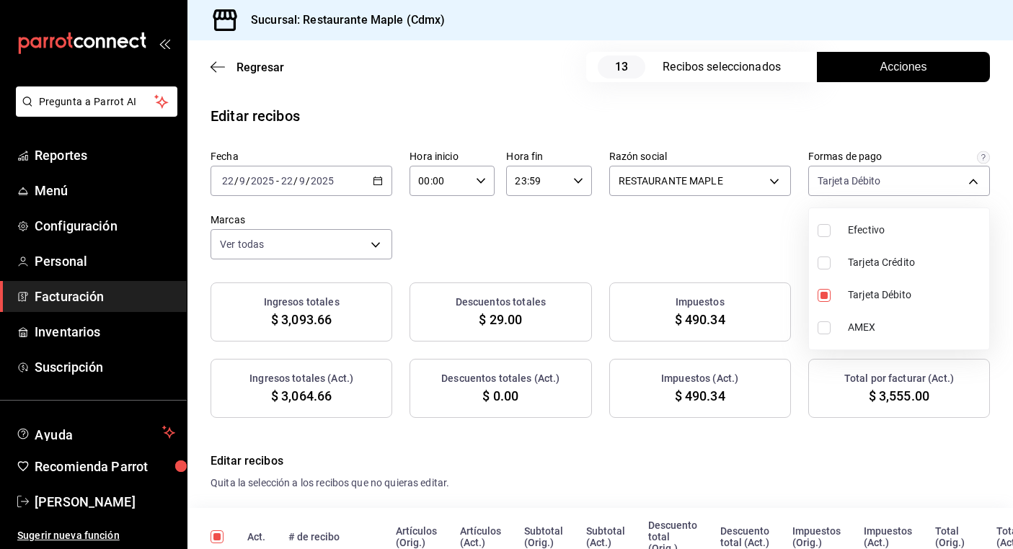
click at [826, 234] on input "checkbox" at bounding box center [823, 230] width 13 height 13
checkbox input "true"
type input "62b7190d-02ea-41c1-b807-3a48107cf5b8,1c0db33b-a268-48f2-8e75-1009b11b28a9"
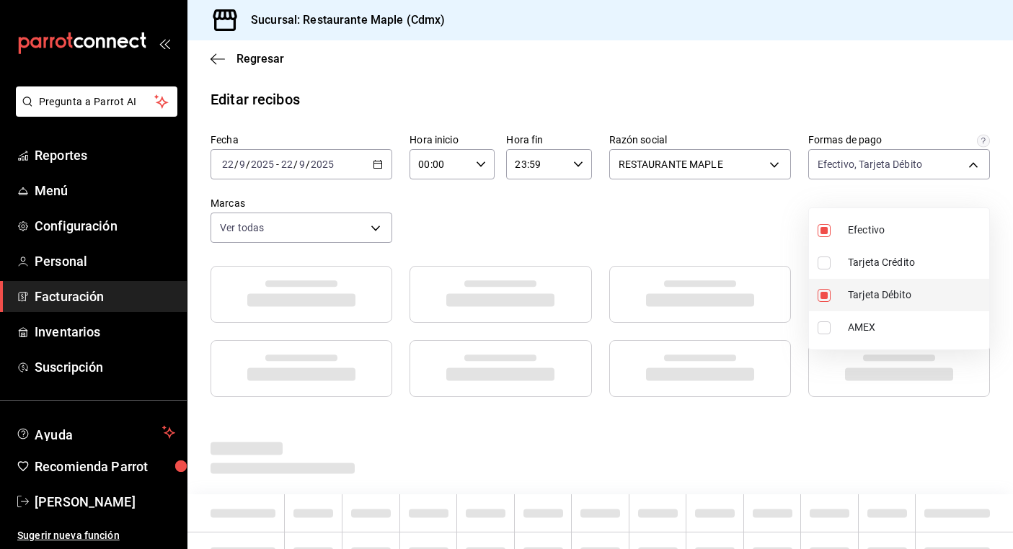
click at [825, 289] on input "checkbox" at bounding box center [823, 295] width 13 height 13
checkbox input "false"
type input "1c0db33b-a268-48f2-8e75-1009b11b28a9"
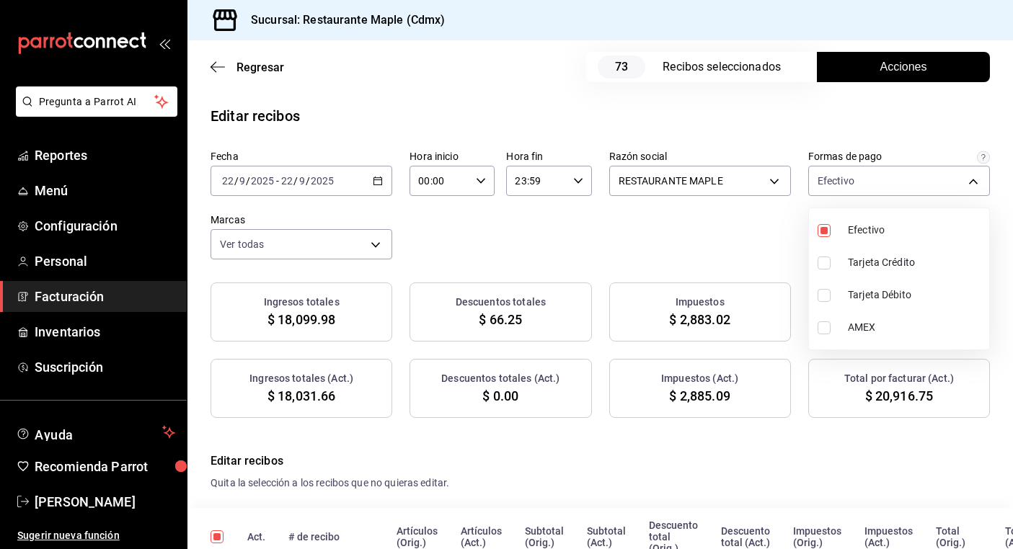
click at [695, 72] on div at bounding box center [506, 274] width 1013 height 549
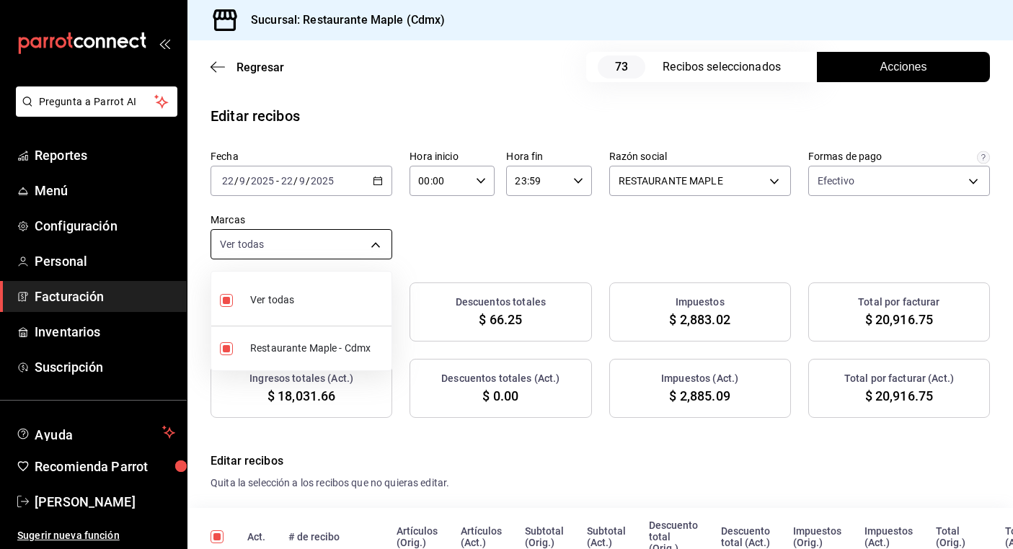
click at [363, 249] on body "Pregunta a Parrot AI Reportes Menú Configuración Personal Facturación Inventari…" at bounding box center [506, 274] width 1013 height 549
click at [363, 247] on div at bounding box center [506, 274] width 1013 height 549
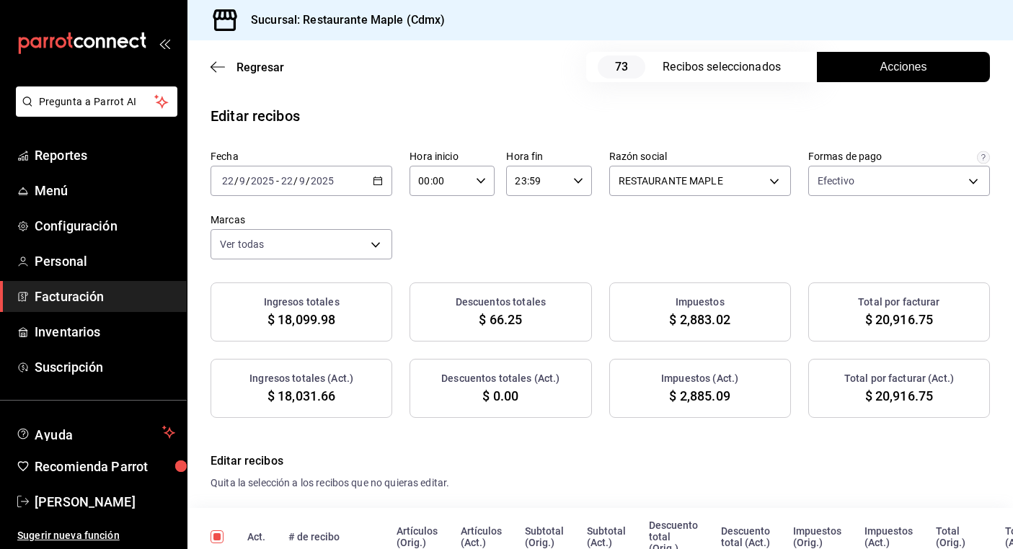
click at [481, 179] on icon "button" at bounding box center [481, 181] width 10 height 10
click at [443, 284] on button "15" at bounding box center [430, 276] width 37 height 29
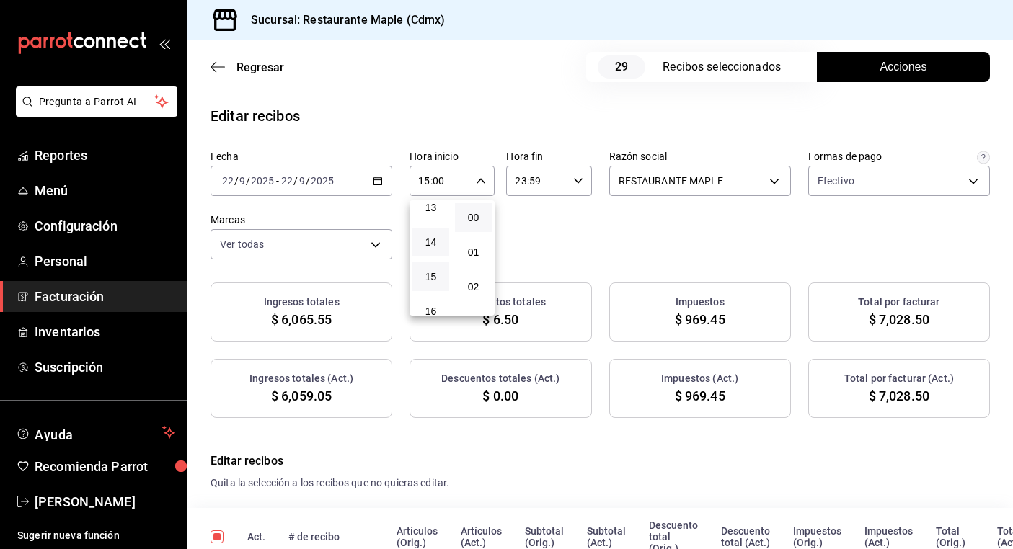
scroll to position [0, 0]
click at [440, 220] on button "00" at bounding box center [430, 217] width 37 height 29
type input "00:00"
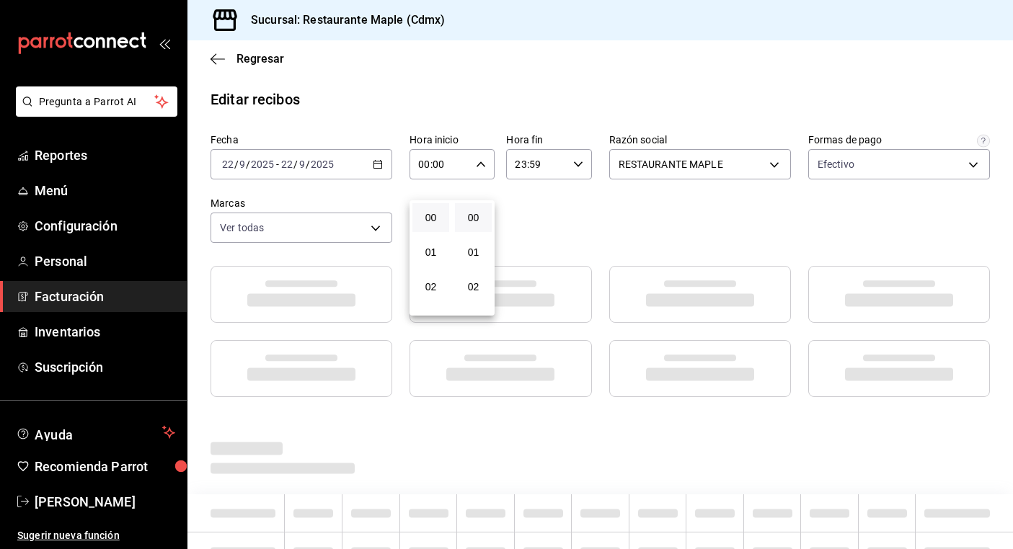
click at [624, 81] on div at bounding box center [506, 274] width 1013 height 549
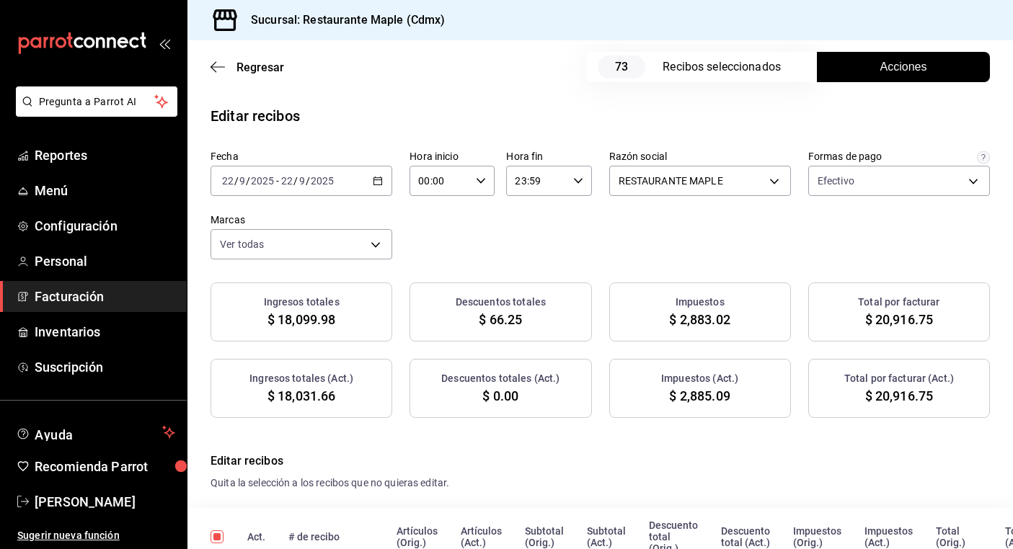
click at [476, 176] on button "button" at bounding box center [481, 181] width 10 height 10
click at [252, 66] on span "Regresar" at bounding box center [260, 68] width 48 height 14
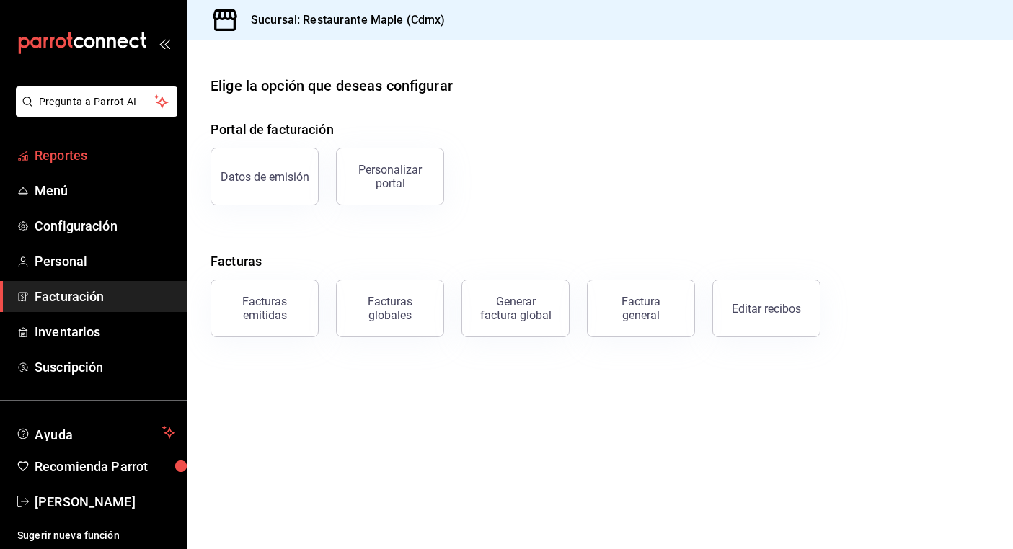
click at [94, 167] on link "Reportes" at bounding box center [93, 155] width 187 height 31
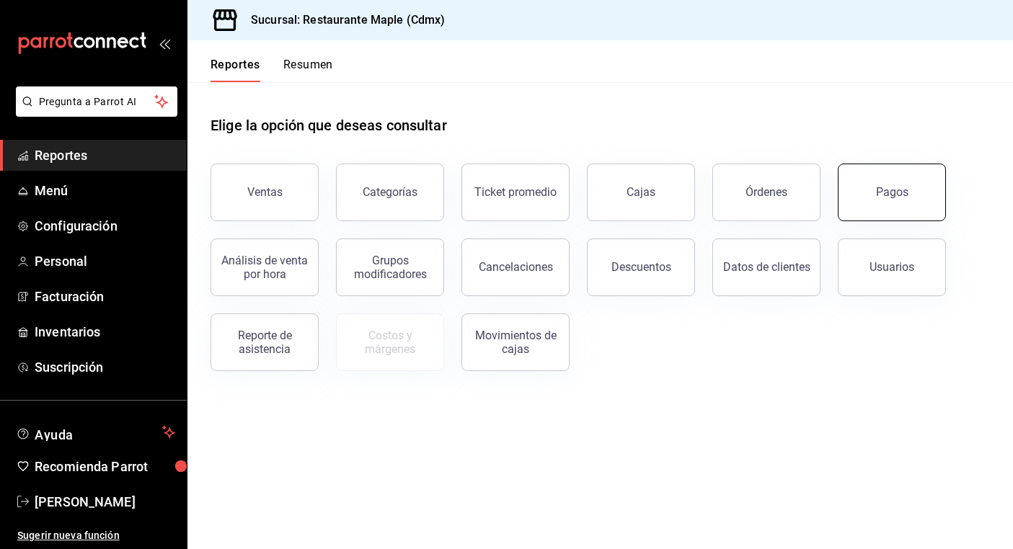
click at [875, 185] on button "Pagos" at bounding box center [892, 193] width 108 height 58
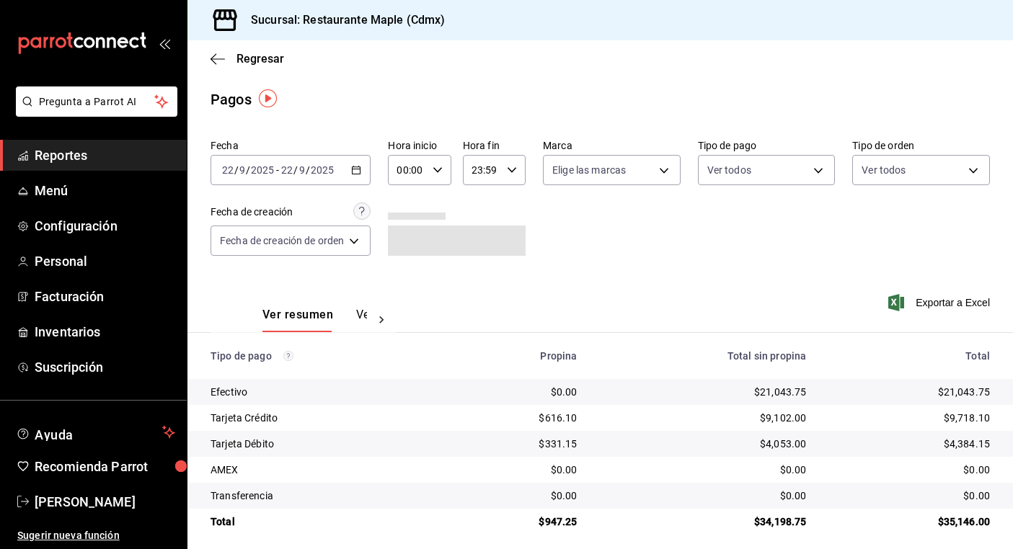
scroll to position [9, 0]
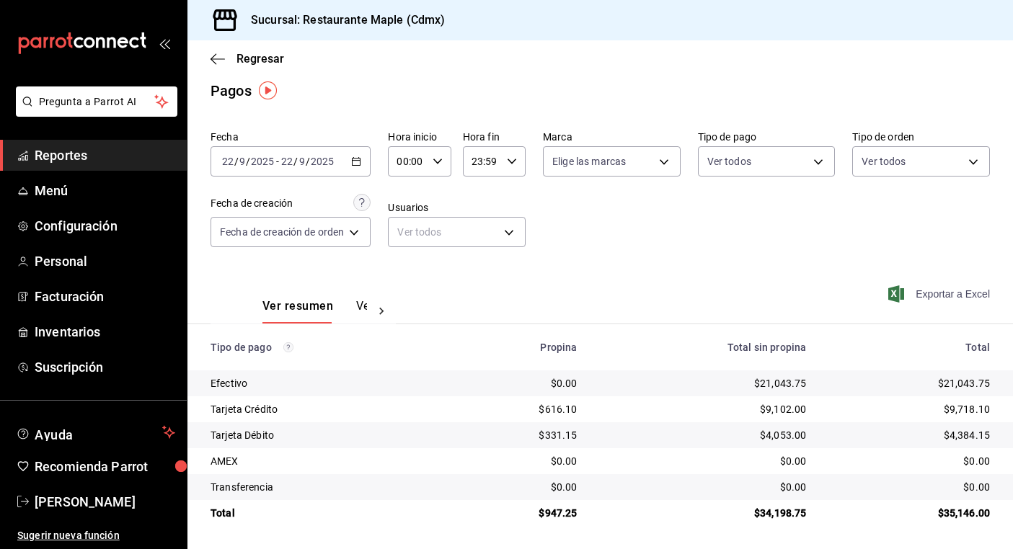
click at [934, 287] on span "Exportar a Excel" at bounding box center [940, 293] width 99 height 17
click at [93, 159] on span "Reportes" at bounding box center [105, 155] width 141 height 19
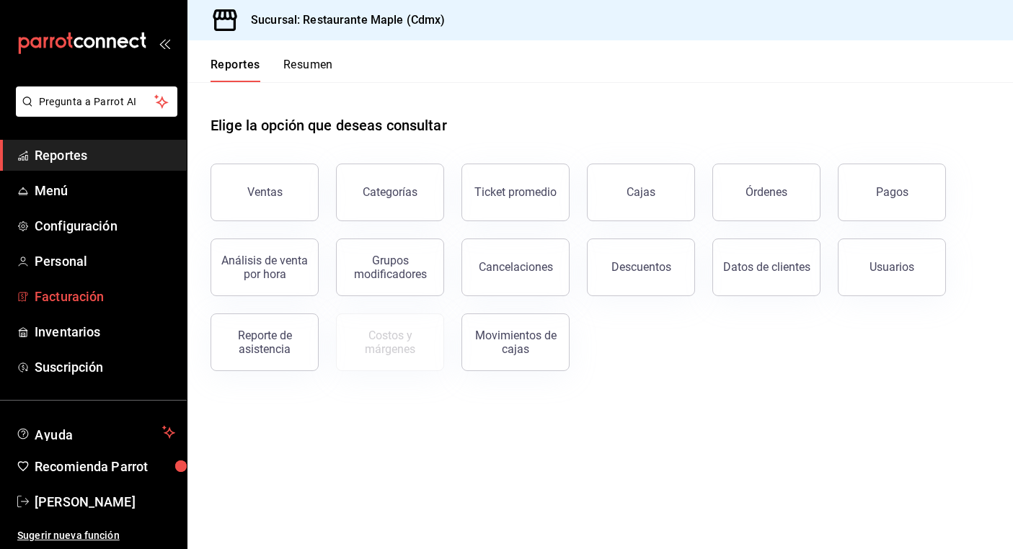
click at [79, 291] on span "Facturación" at bounding box center [105, 296] width 141 height 19
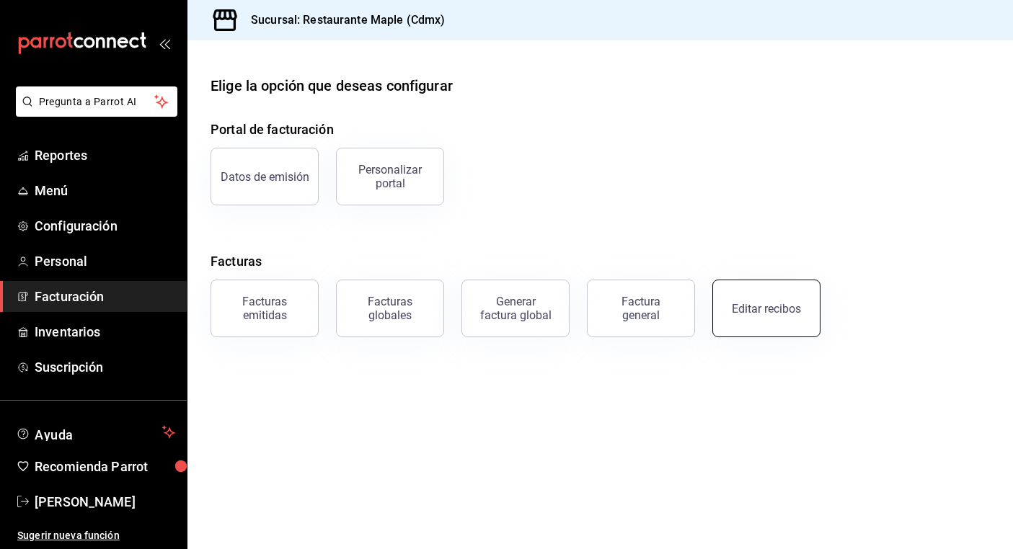
click at [765, 301] on button "Editar recibos" at bounding box center [766, 309] width 108 height 58
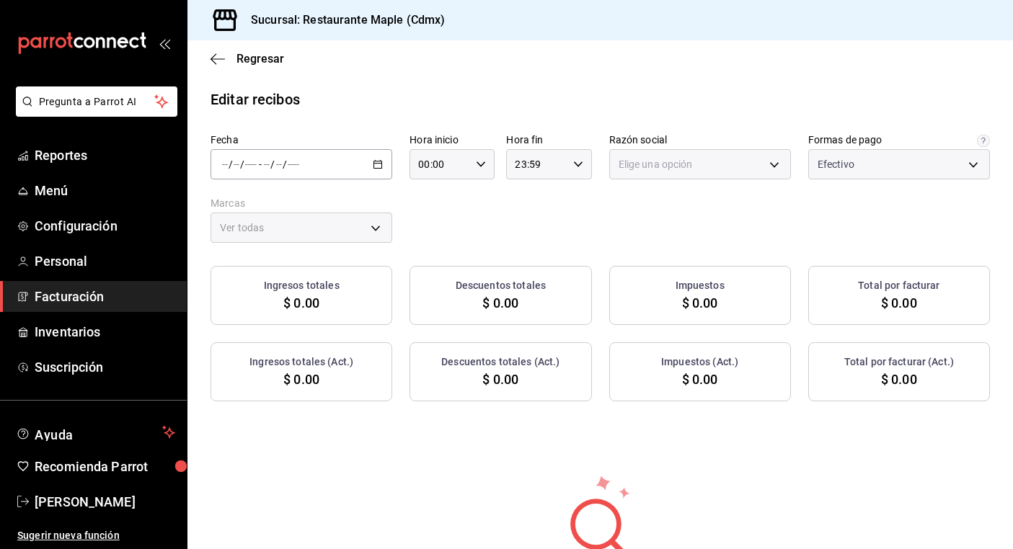
type input "1c0db33b-a268-48f2-8e75-1009b11b28a9"
click at [381, 169] on icon "button" at bounding box center [378, 164] width 10 height 10
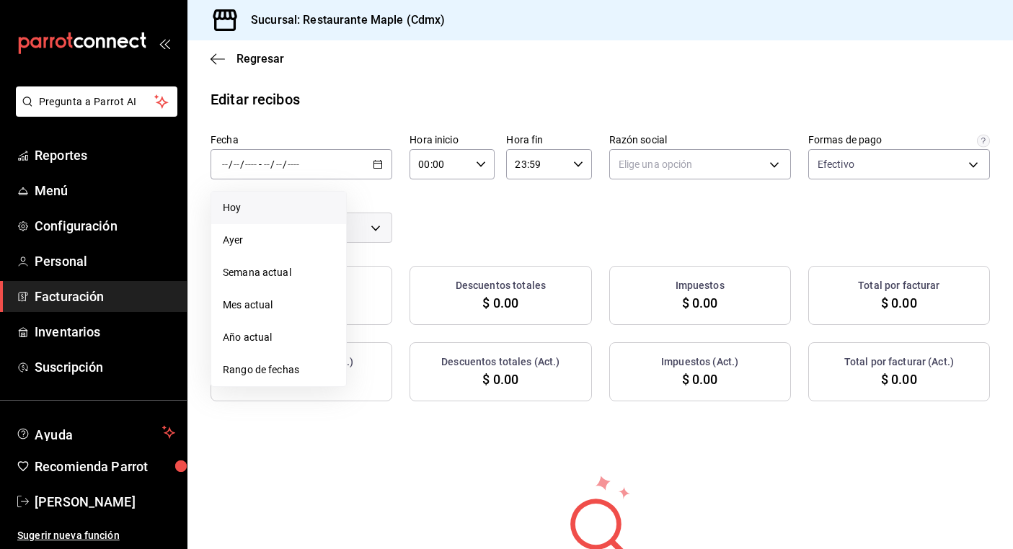
click at [334, 213] on span "Hoy" at bounding box center [279, 207] width 112 height 15
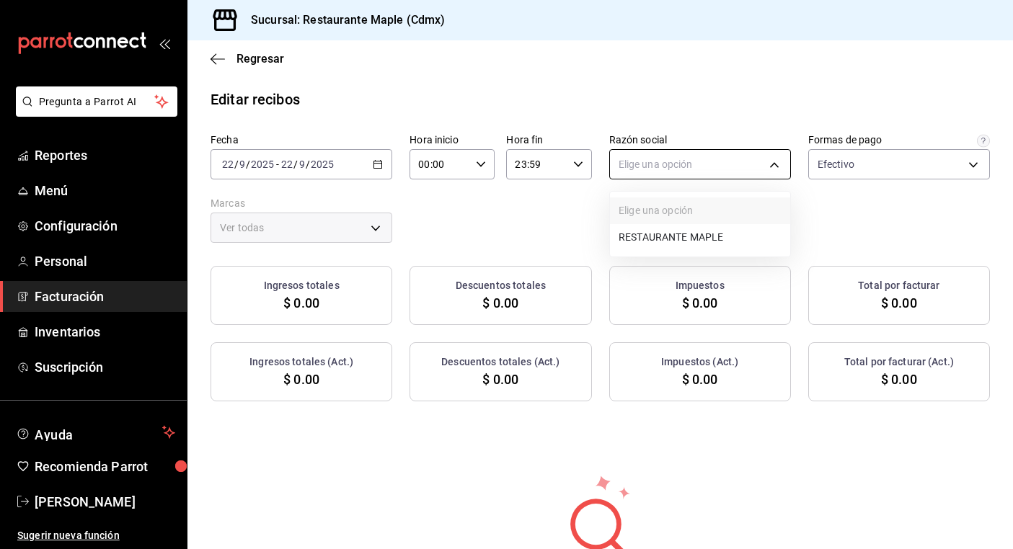
click at [697, 165] on body "Pregunta a Parrot AI Reportes Menú Configuración Personal Facturación Inventari…" at bounding box center [506, 274] width 1013 height 549
click at [698, 245] on li "RESTAURANTE MAPLE" at bounding box center [700, 237] width 180 height 27
type input "9707b9c5-6b7d-4f6e-a4b1-93e597a3127c"
type input "9367c8d0-d5bf-442c-b6f8-a503c691c07e"
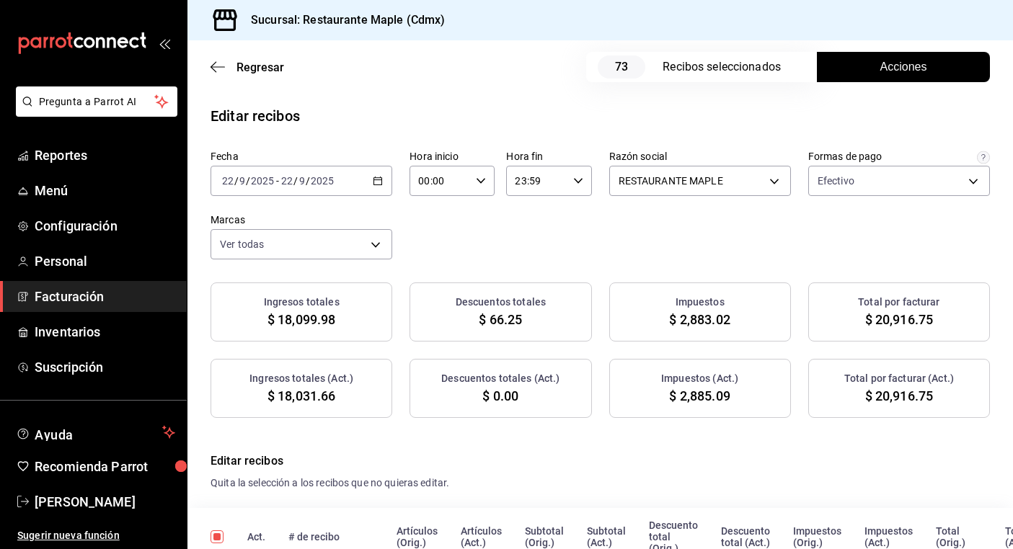
click at [858, 71] on button "Acciones" at bounding box center [903, 67] width 173 height 30
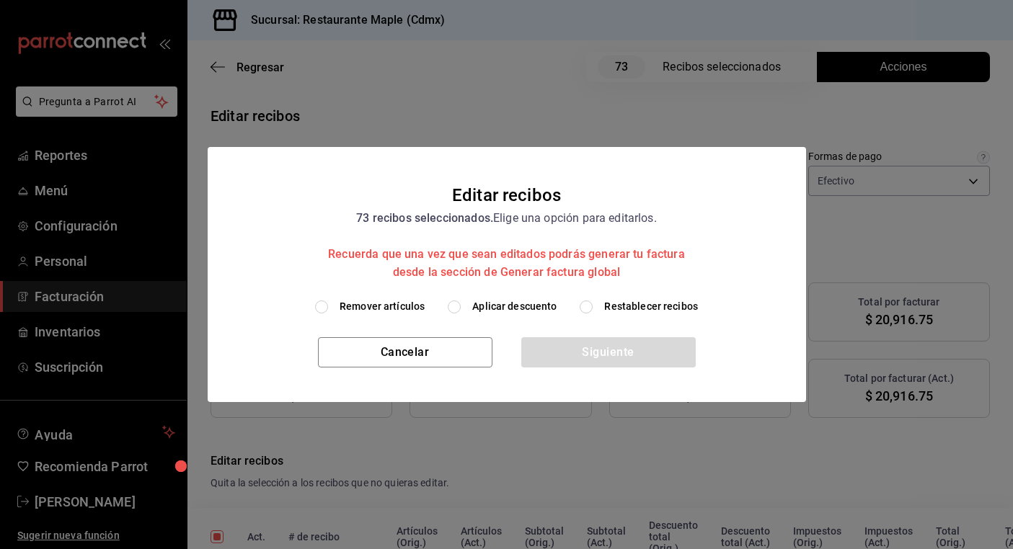
click at [462, 311] on label "Aplicar descuento" at bounding box center [502, 306] width 109 height 15
click at [461, 311] on input "Aplicar descuento" at bounding box center [454, 307] width 13 height 13
radio input "true"
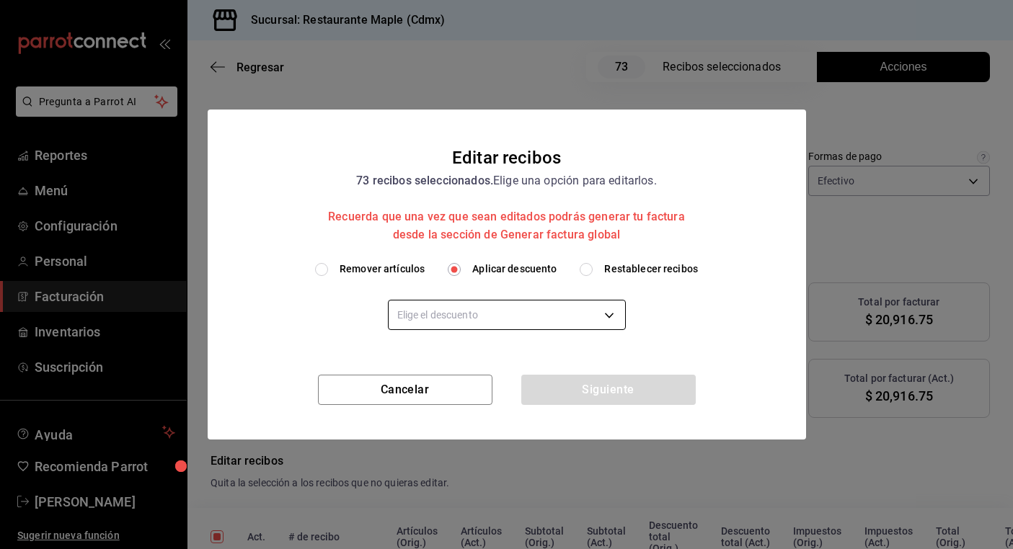
click at [518, 302] on body "Pregunta a Parrot AI Reportes Menú Configuración Personal Facturación Inventari…" at bounding box center [506, 274] width 1013 height 549
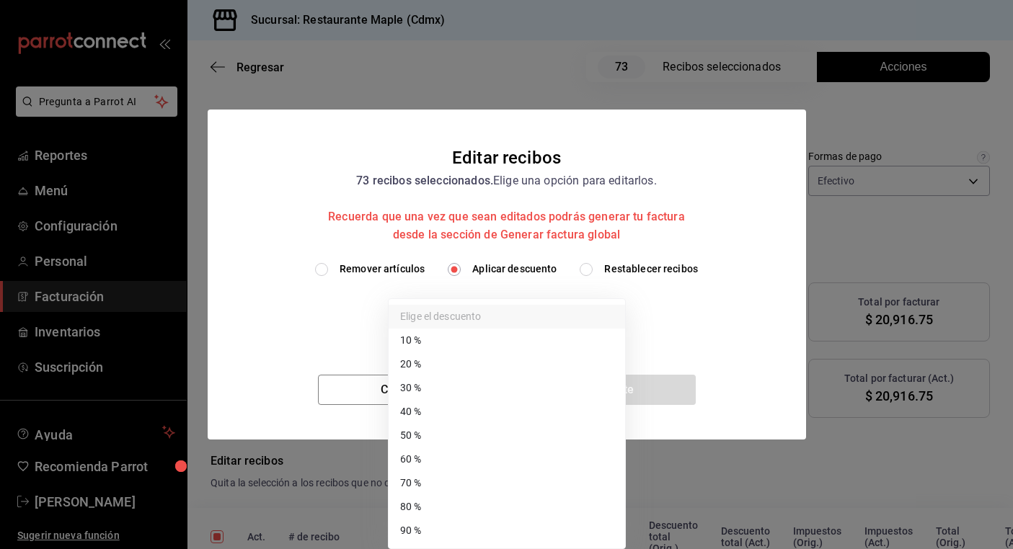
click at [502, 482] on li "70 %" at bounding box center [507, 483] width 236 height 24
type input "70"
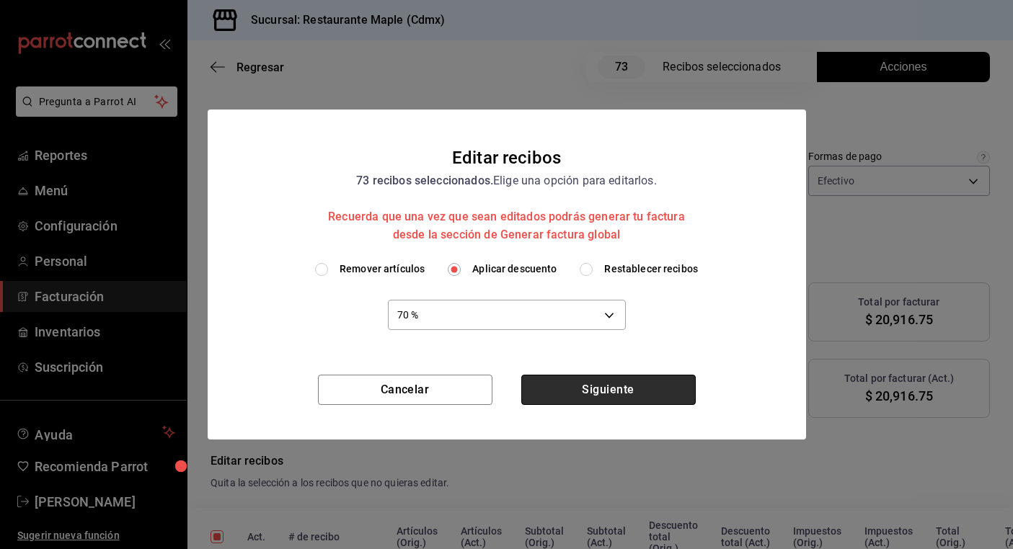
click at [590, 391] on button "Siguiente" at bounding box center [608, 390] width 174 height 30
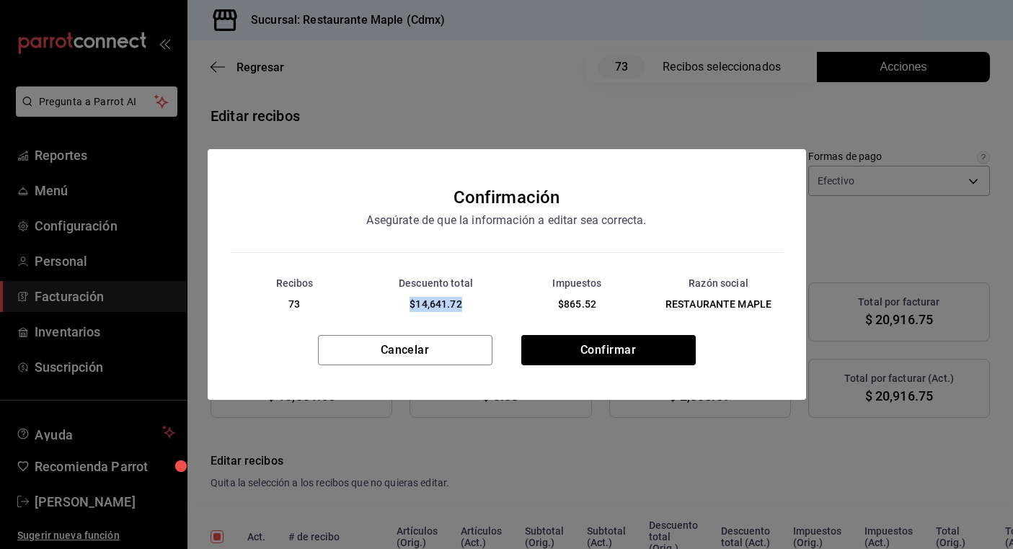
drag, startPoint x: 410, startPoint y: 306, endPoint x: 465, endPoint y: 305, distance: 54.8
click at [465, 305] on div "$14,641.72" at bounding box center [436, 304] width 140 height 15
click at [414, 304] on span "$14,641.72" at bounding box center [435, 304] width 52 height 12
drag, startPoint x: 419, startPoint y: 306, endPoint x: 457, endPoint y: 305, distance: 38.2
click at [457, 305] on span "$14,641.72" at bounding box center [435, 304] width 52 height 12
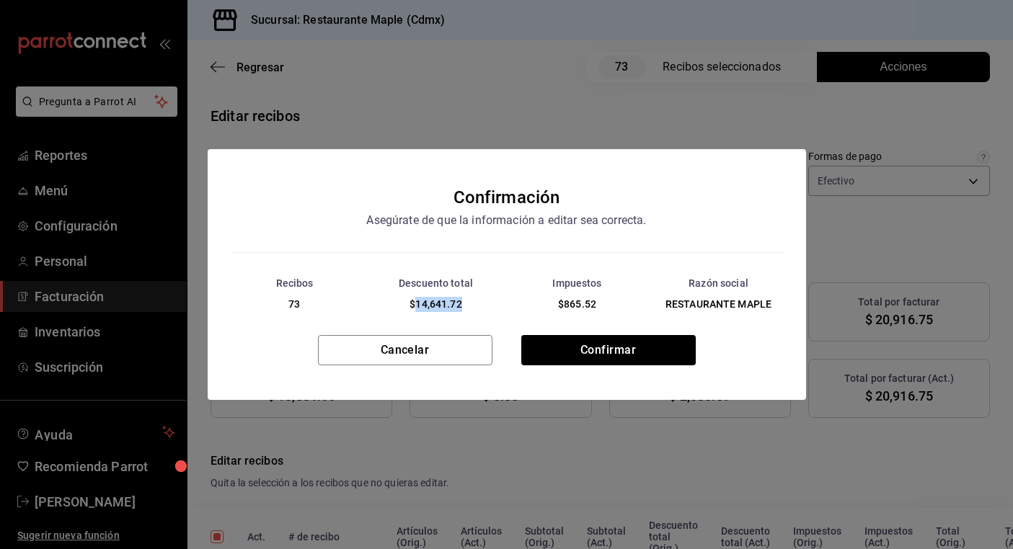
drag, startPoint x: 464, startPoint y: 305, endPoint x: 416, endPoint y: 309, distance: 48.5
click at [416, 309] on div "$14,641.72" at bounding box center [436, 304] width 140 height 15
copy span "14,641.72"
click at [464, 353] on button "Cancelar" at bounding box center [405, 350] width 174 height 30
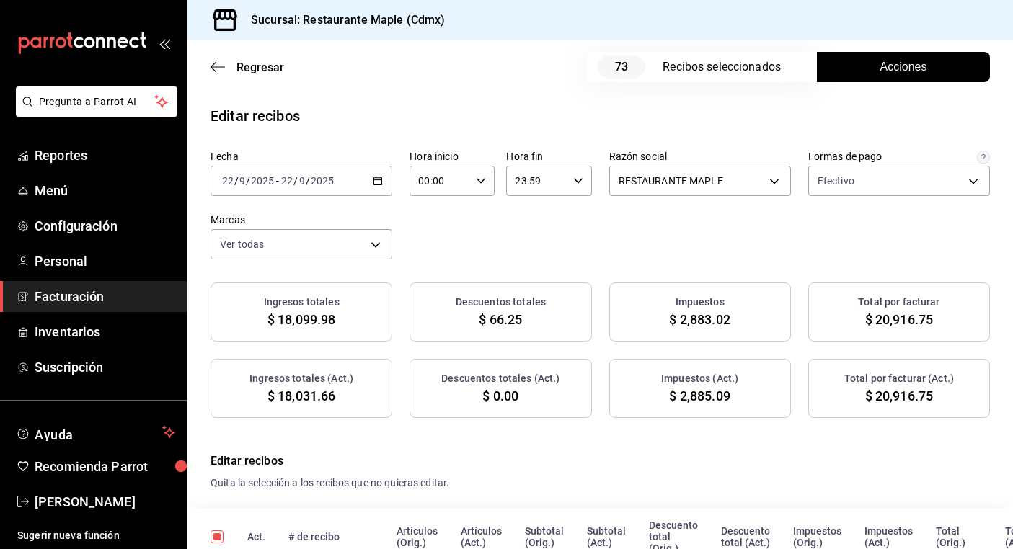
click at [933, 74] on button "Acciones" at bounding box center [903, 67] width 173 height 30
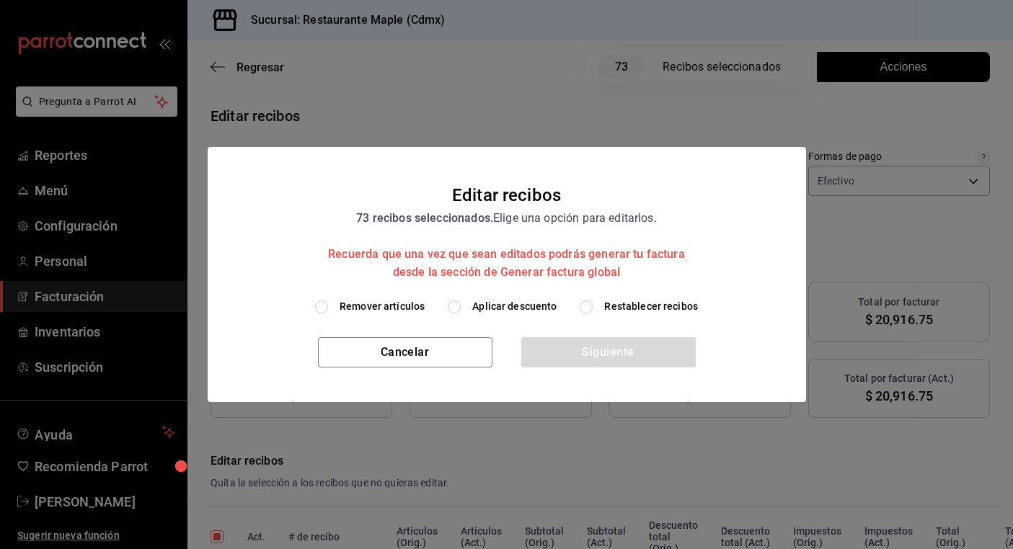
click at [456, 303] on input "Aplicar descuento" at bounding box center [454, 307] width 13 height 13
radio input "true"
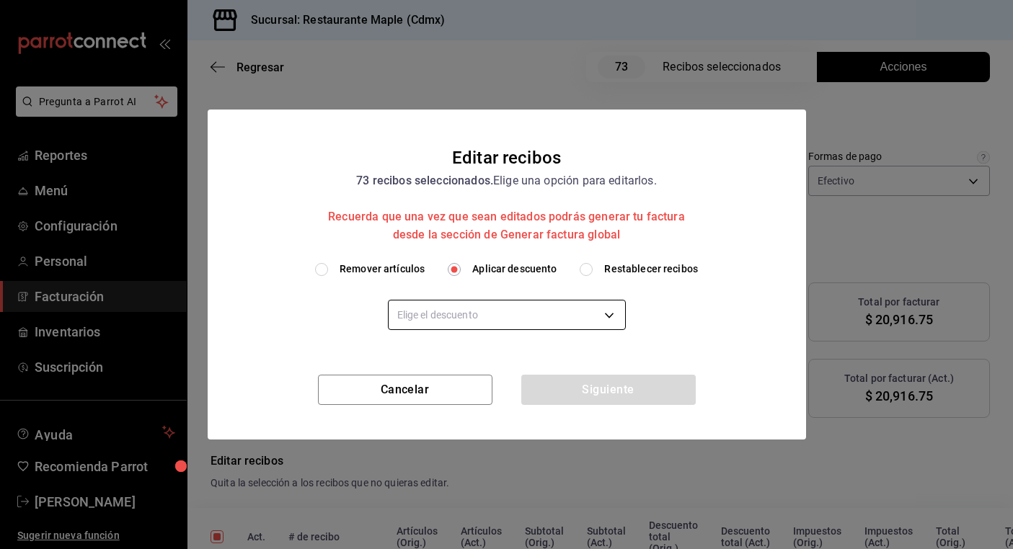
click at [528, 318] on body "Pregunta a Parrot AI Reportes Menú Configuración Personal Facturación Inventari…" at bounding box center [506, 274] width 1013 height 549
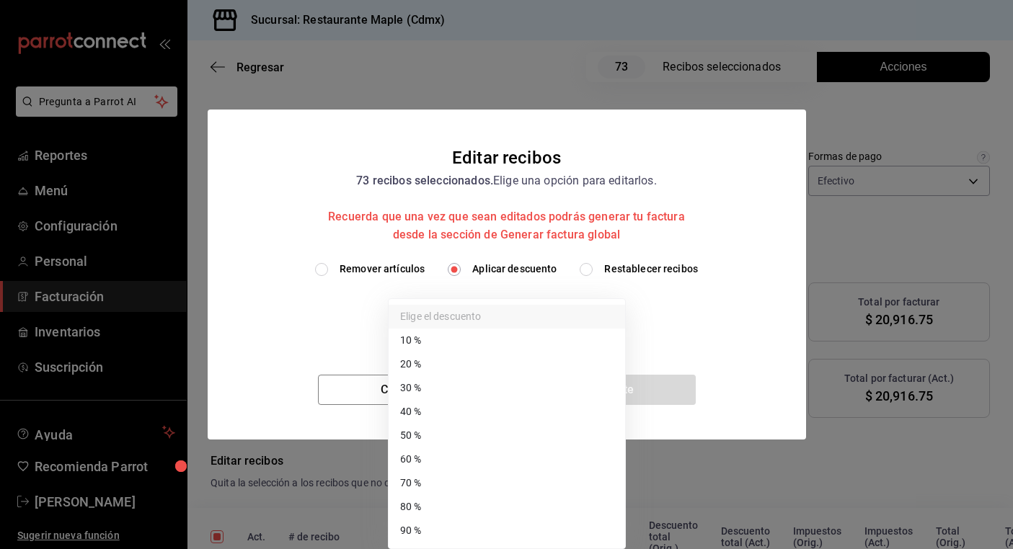
click at [504, 461] on li "60 %" at bounding box center [507, 460] width 236 height 24
type input "60"
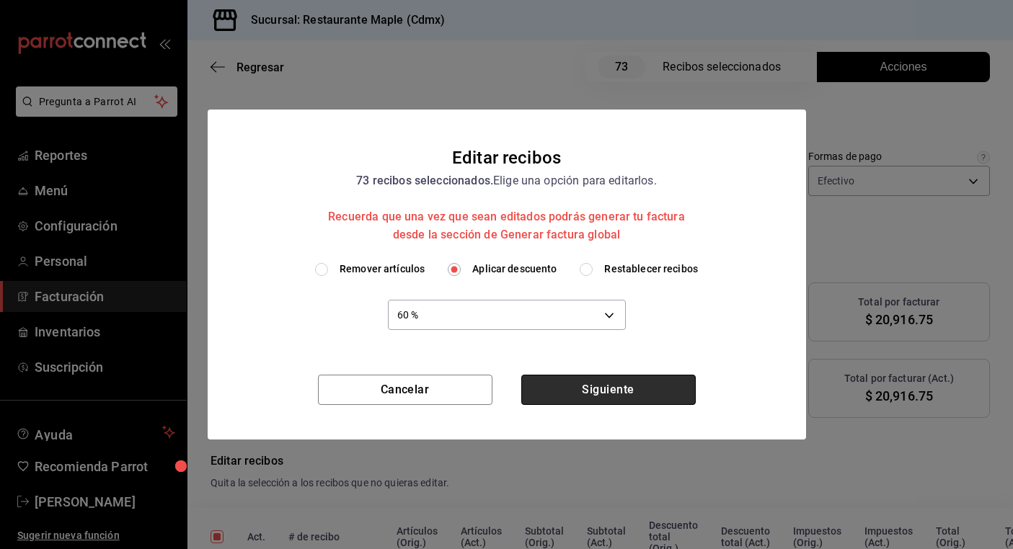
click at [598, 389] on button "Siguiente" at bounding box center [608, 390] width 174 height 30
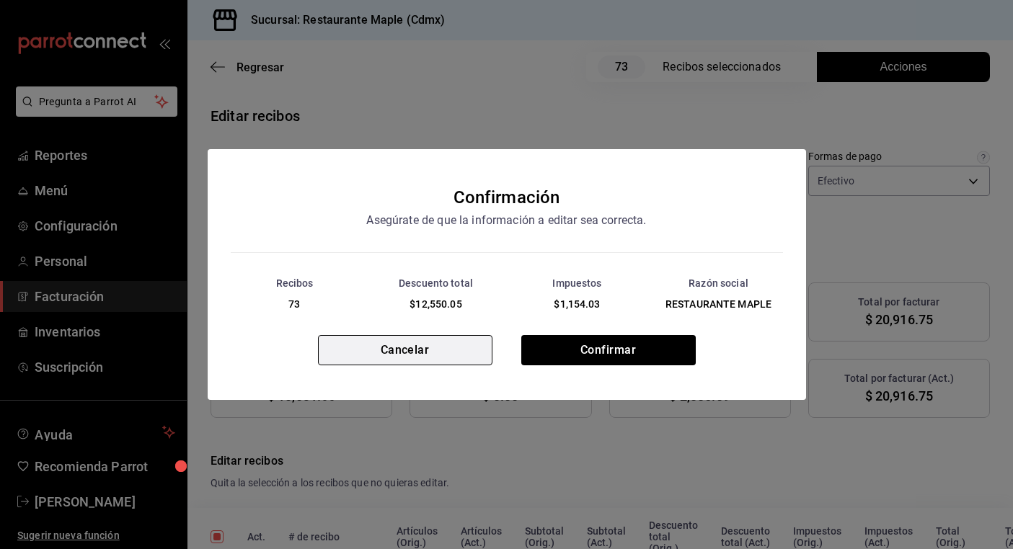
click at [451, 356] on button "Cancelar" at bounding box center [405, 350] width 174 height 30
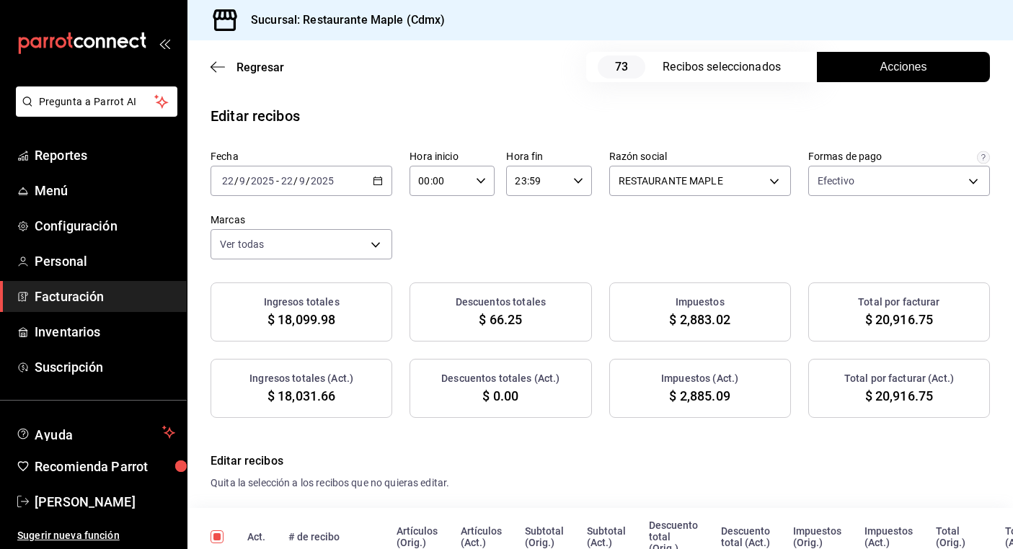
click at [903, 58] on span "Acciones" at bounding box center [903, 66] width 47 height 17
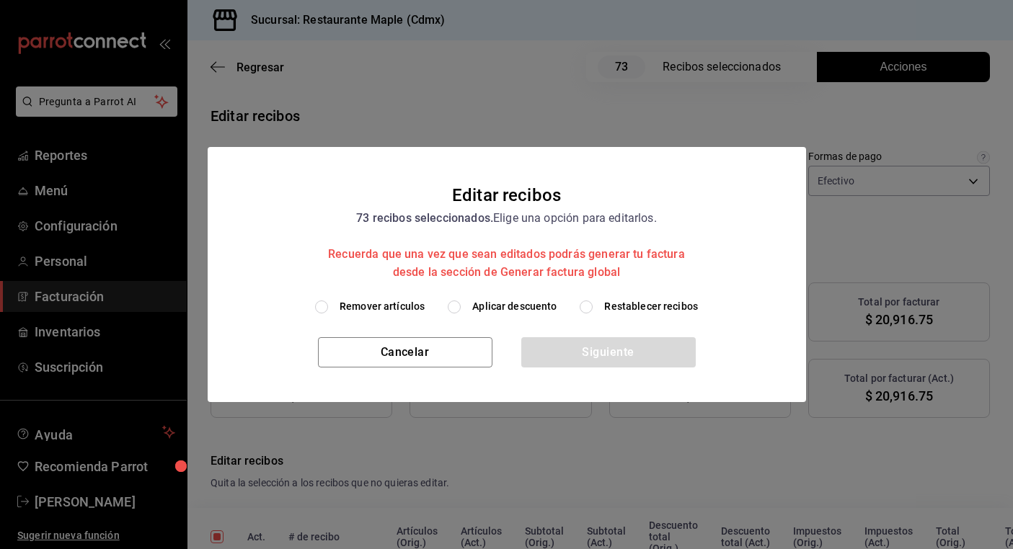
click at [450, 307] on input "Aplicar descuento" at bounding box center [454, 307] width 13 height 13
radio input "true"
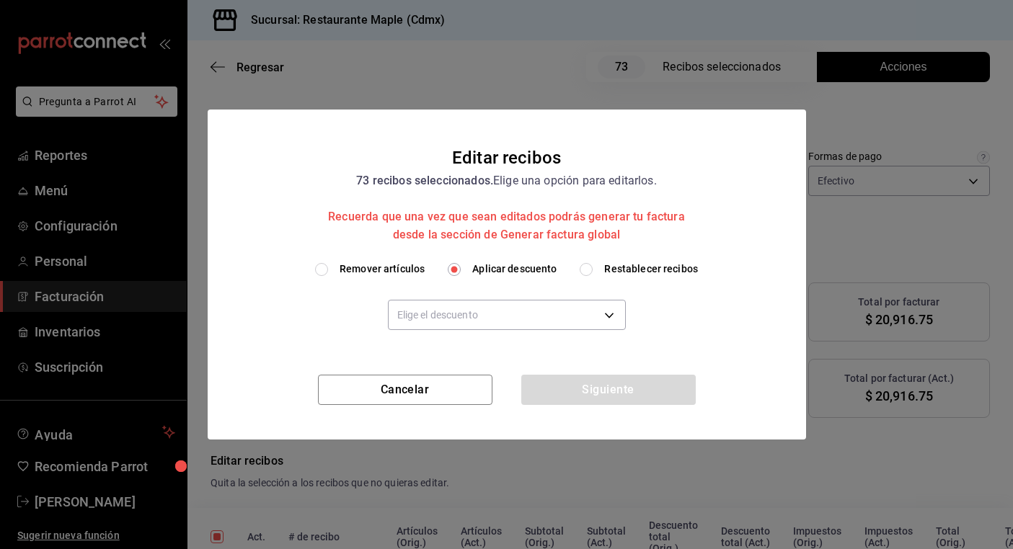
click at [510, 295] on div "Elige el descuento" at bounding box center [507, 313] width 238 height 38
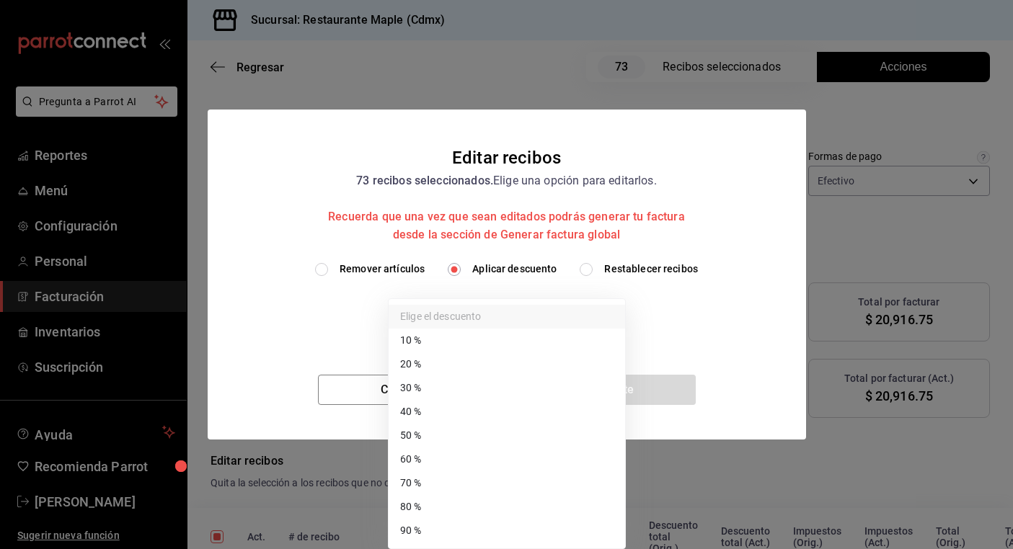
click at [510, 306] on body "Pregunta a Parrot AI Reportes Menú Configuración Personal Facturación Inventari…" at bounding box center [506, 274] width 1013 height 549
drag, startPoint x: 500, startPoint y: 497, endPoint x: 494, endPoint y: 491, distance: 9.2
click at [494, 491] on ul "Elige el descuento 10 % 20 % 30 % 40 % 50 % 60 % 70 % 80 % 90 %" at bounding box center [507, 423] width 236 height 249
click at [491, 489] on li "70 %" at bounding box center [507, 483] width 236 height 24
type input "70"
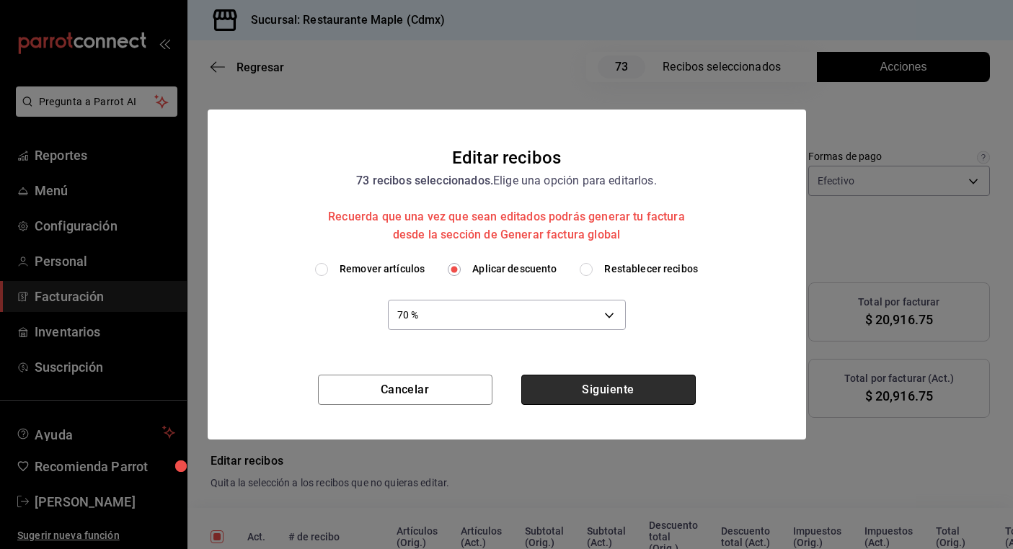
click at [605, 385] on button "Siguiente" at bounding box center [608, 390] width 174 height 30
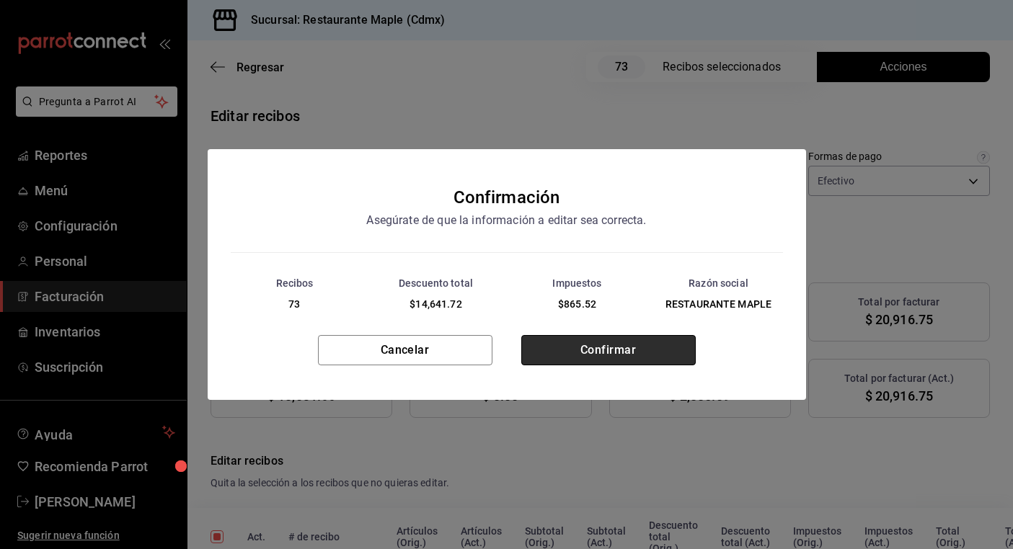
click at [621, 351] on button "Confirmar" at bounding box center [608, 350] width 174 height 30
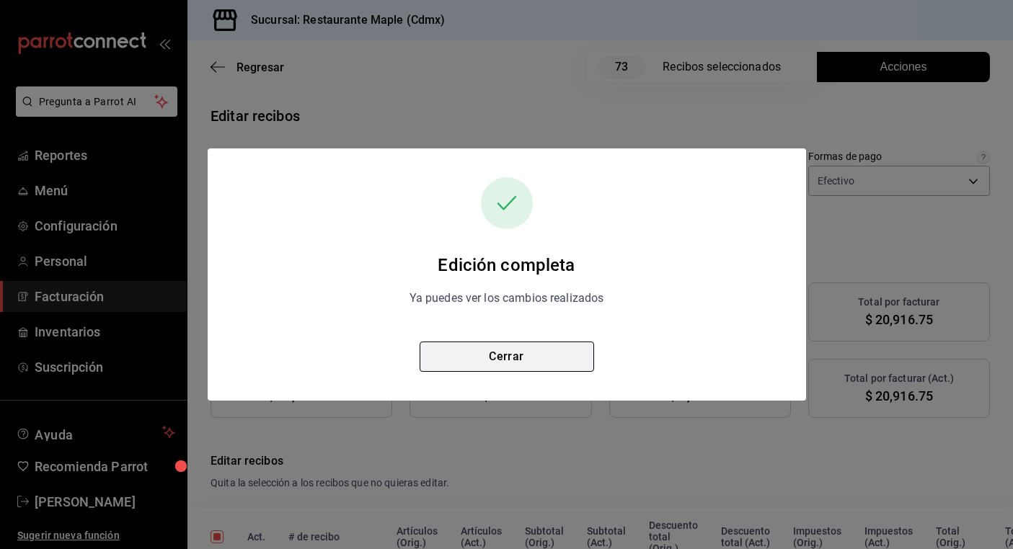
click at [545, 363] on button "Cerrar" at bounding box center [507, 357] width 174 height 30
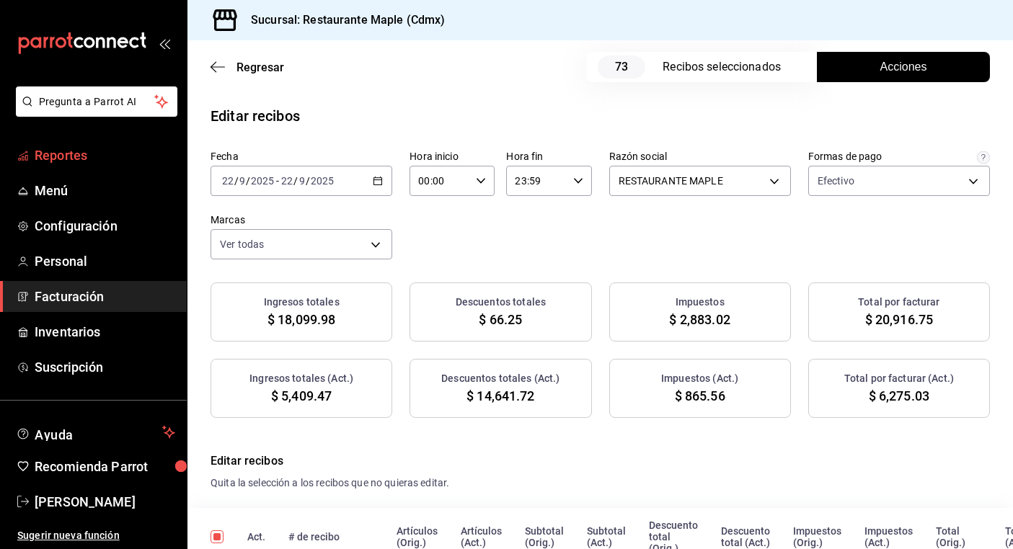
click at [101, 159] on span "Reportes" at bounding box center [105, 155] width 141 height 19
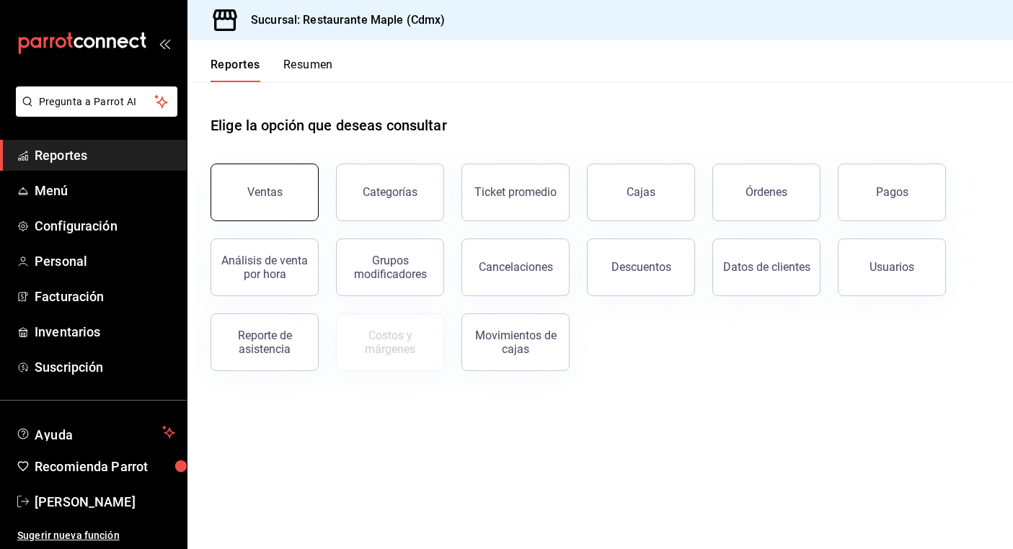
click at [240, 187] on button "Ventas" at bounding box center [265, 193] width 108 height 58
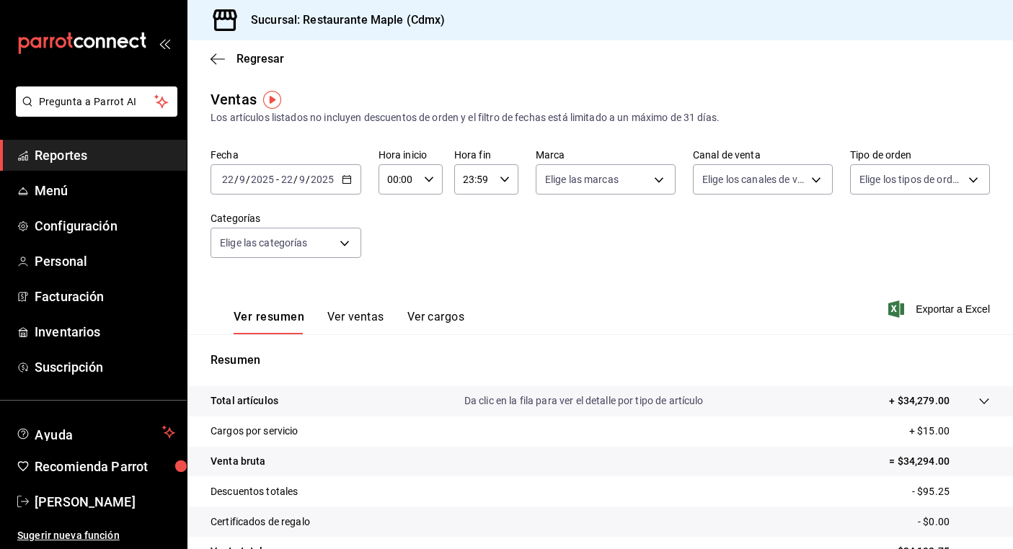
scroll to position [141, 0]
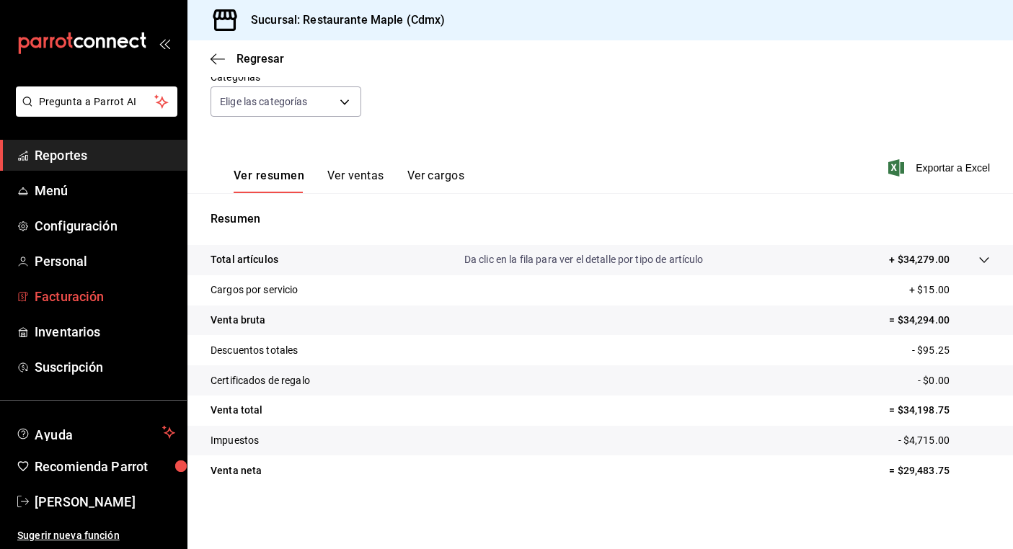
click at [107, 290] on span "Facturación" at bounding box center [105, 296] width 141 height 19
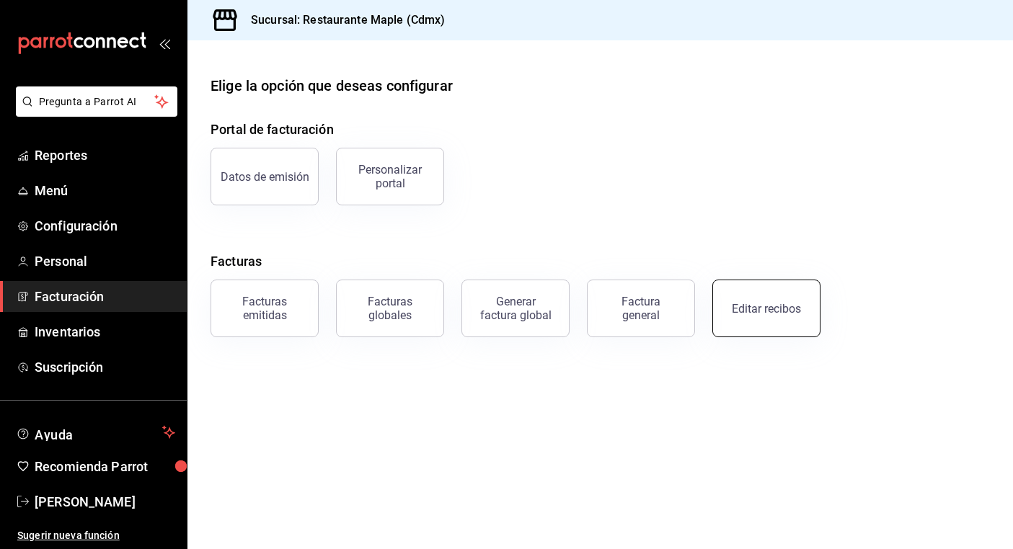
click at [753, 311] on div "Editar recibos" at bounding box center [766, 309] width 69 height 14
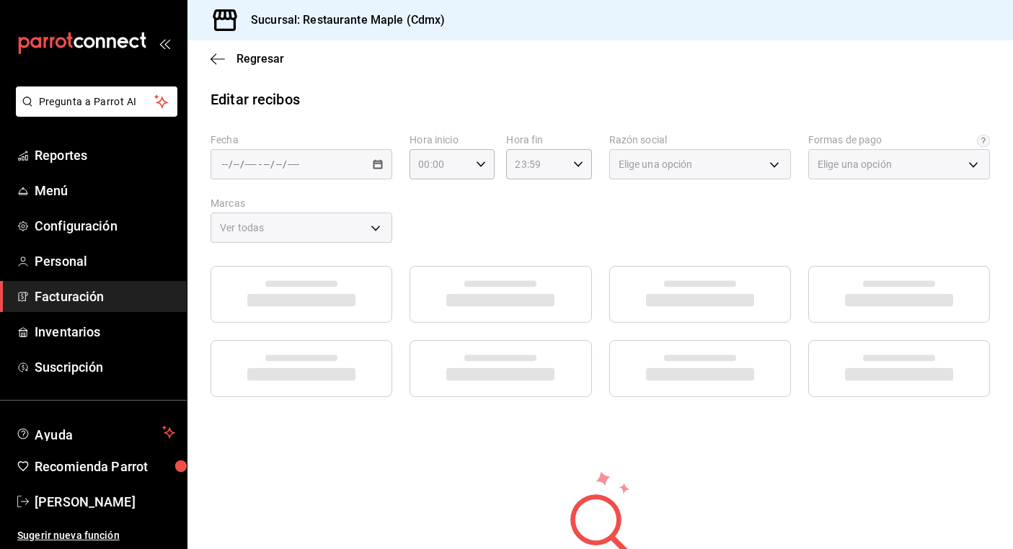
type input "1c0db33b-a268-48f2-8e75-1009b11b28a9"
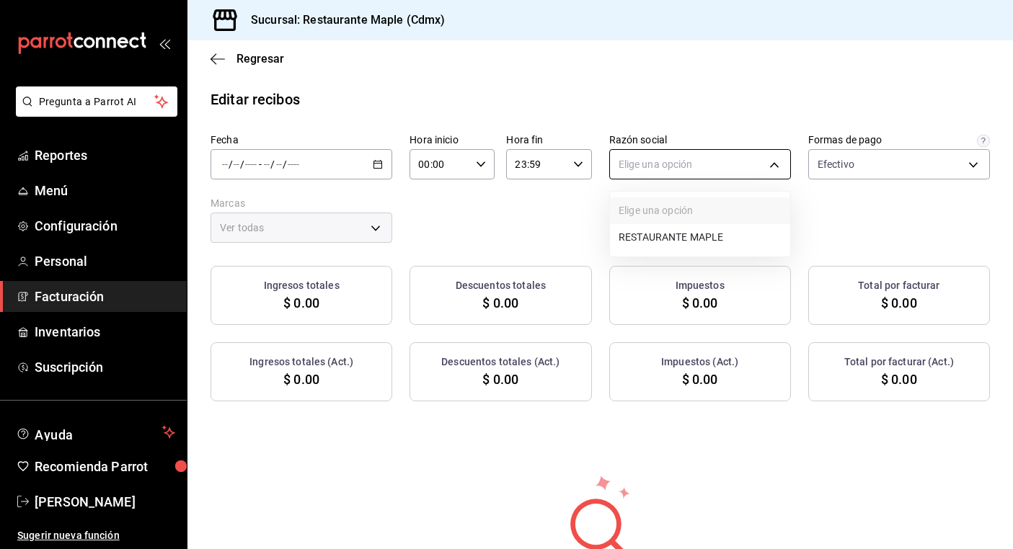
click at [704, 159] on body "Pregunta a Parrot AI Reportes Menú Configuración Personal Facturación Inventari…" at bounding box center [506, 274] width 1013 height 549
click at [691, 241] on li "RESTAURANTE MAPLE" at bounding box center [700, 237] width 180 height 27
type input "9707b9c5-6b7d-4f6e-a4b1-93e597a3127c"
type input "9367c8d0-d5bf-442c-b6f8-a503c691c07e"
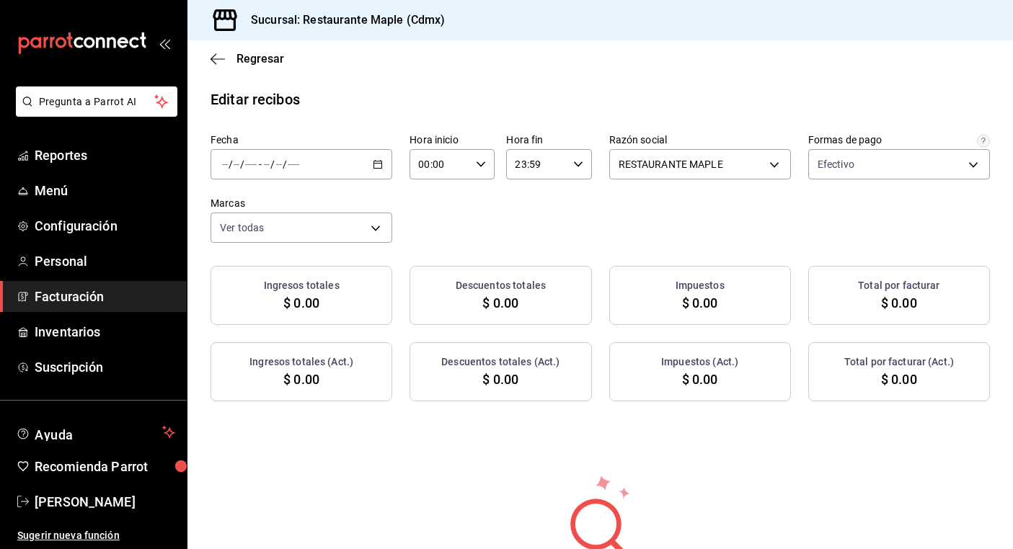
click at [389, 164] on div "/ / - / /" at bounding box center [302, 164] width 182 height 30
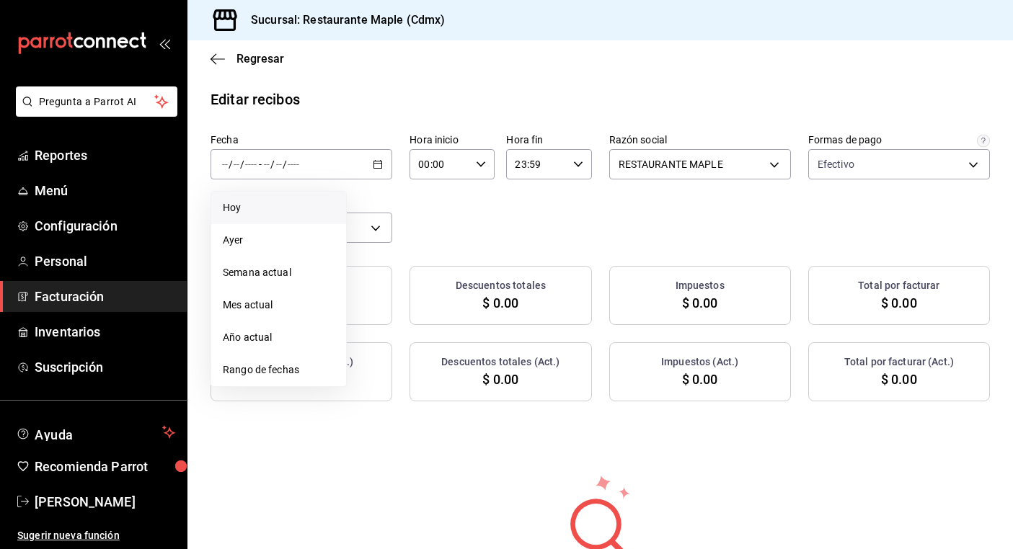
click at [338, 207] on li "Hoy" at bounding box center [278, 208] width 135 height 32
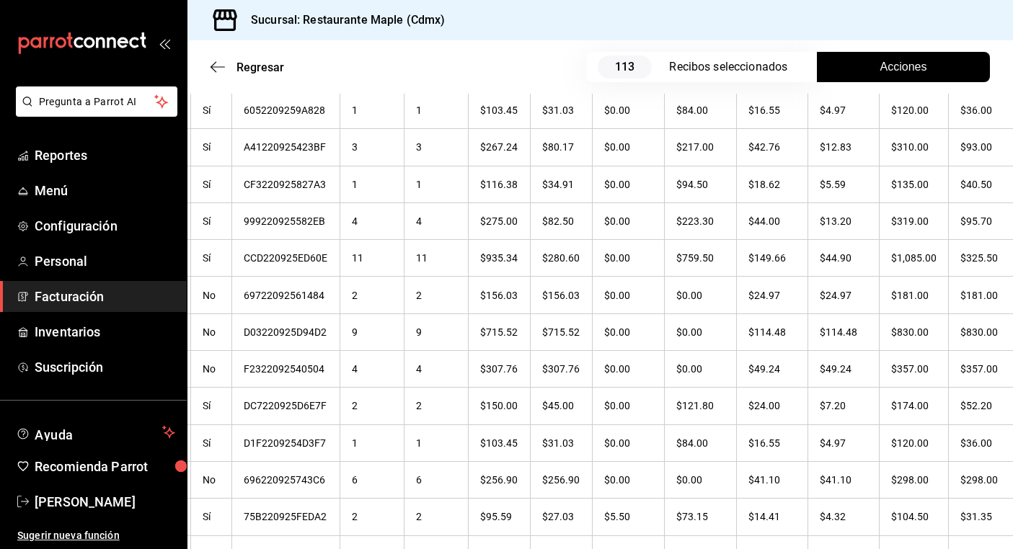
scroll to position [3797, 0]
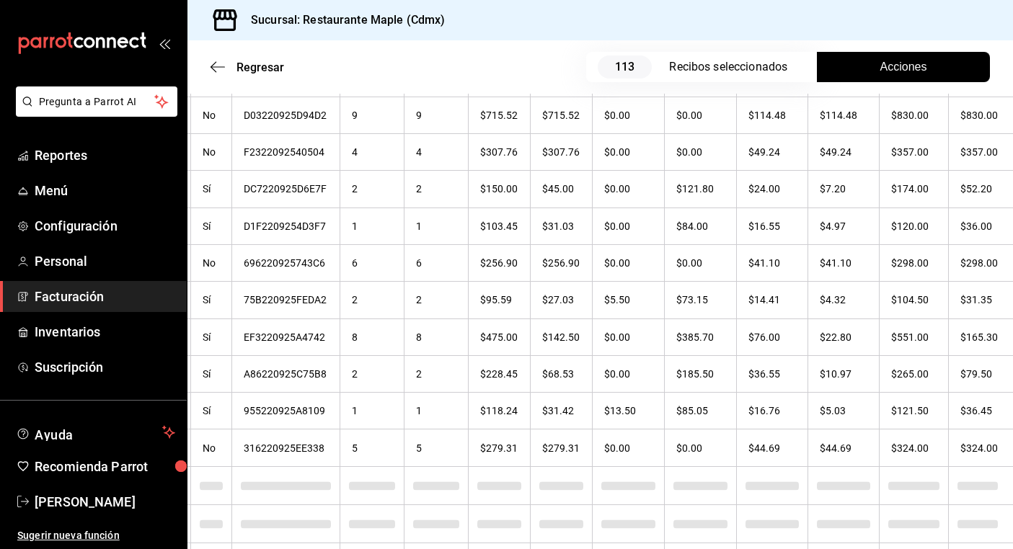
checkbox input "true"
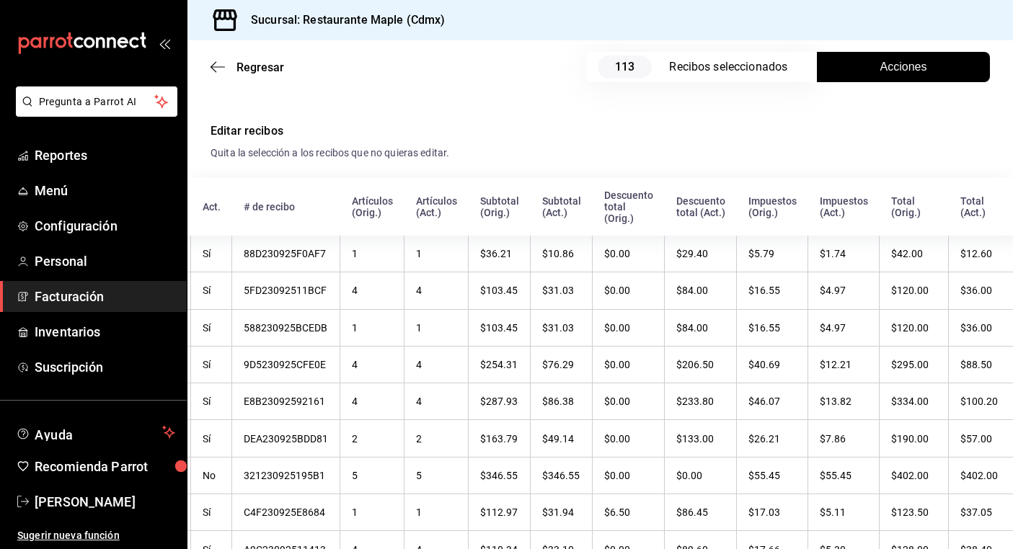
scroll to position [0, 0]
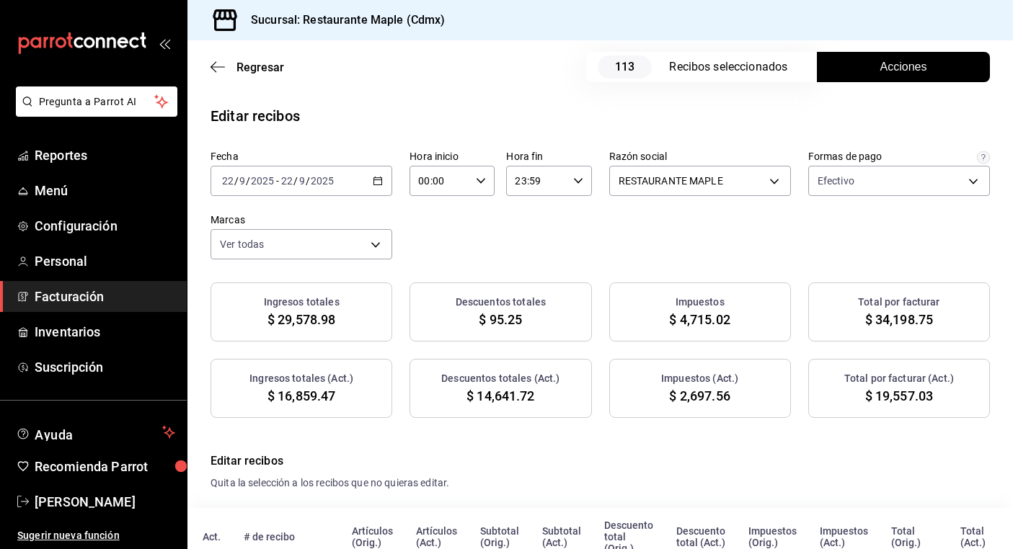
click at [872, 70] on button "Acciones" at bounding box center [903, 67] width 173 height 30
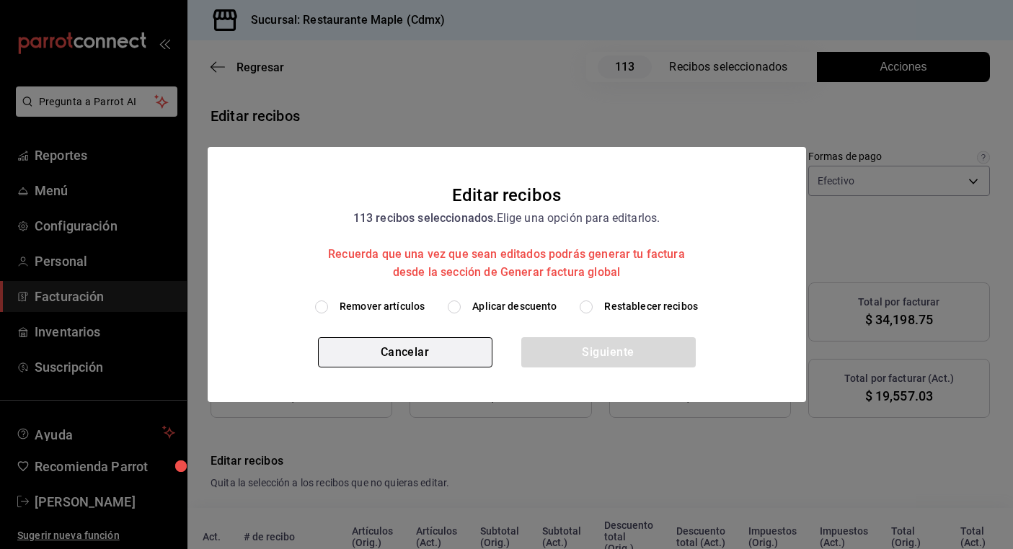
click at [438, 353] on button "Cancelar" at bounding box center [405, 352] width 174 height 30
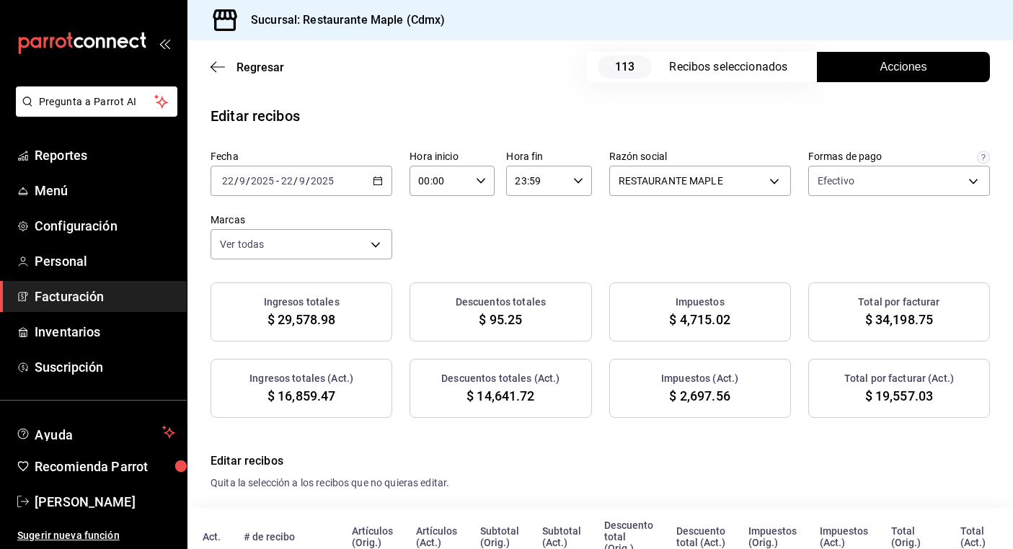
click at [862, 70] on button "Acciones" at bounding box center [903, 67] width 173 height 30
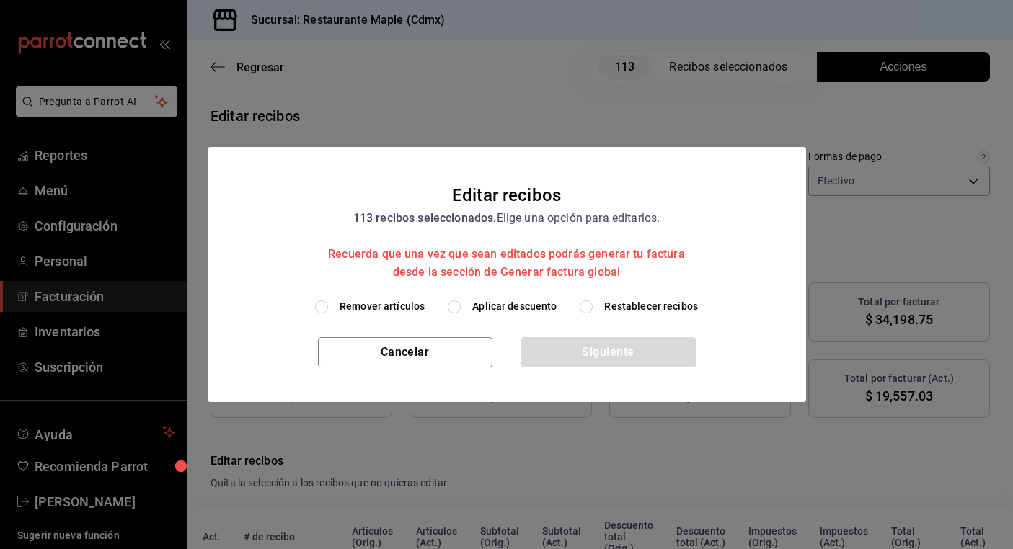
click at [585, 305] on input "Restablecer recibos" at bounding box center [586, 307] width 13 height 13
radio input "true"
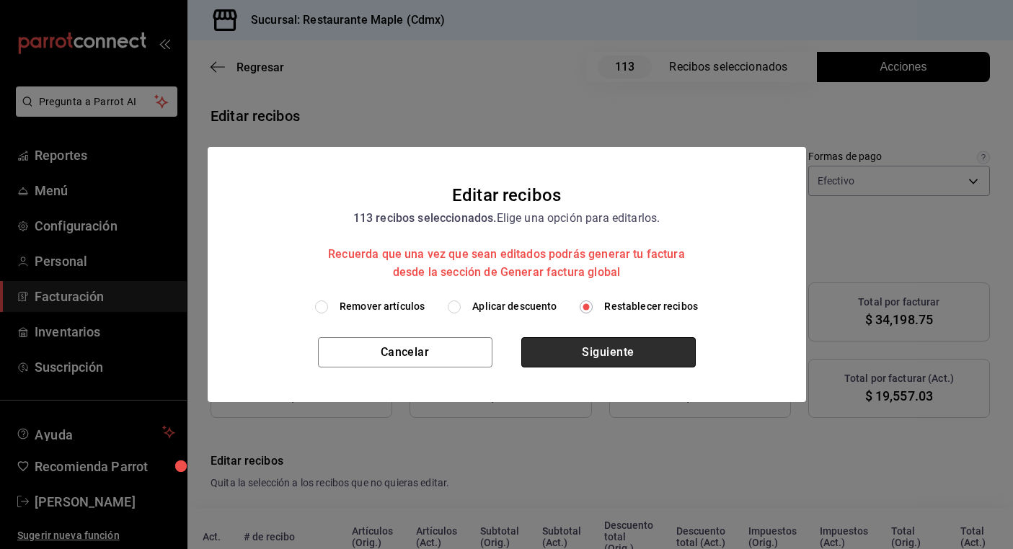
click at [583, 353] on button "Siguiente" at bounding box center [608, 352] width 174 height 30
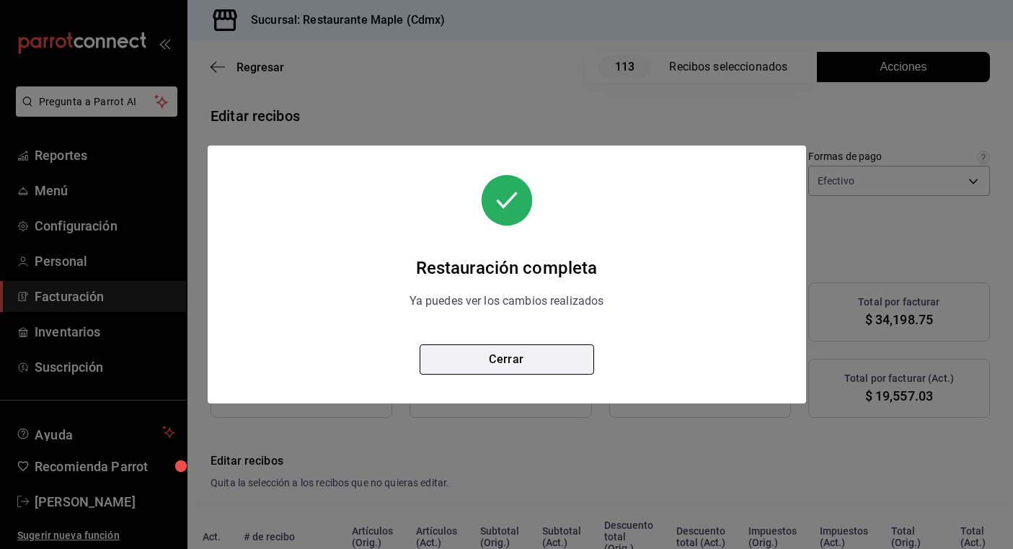
click at [533, 366] on button "Cerrar" at bounding box center [507, 360] width 174 height 30
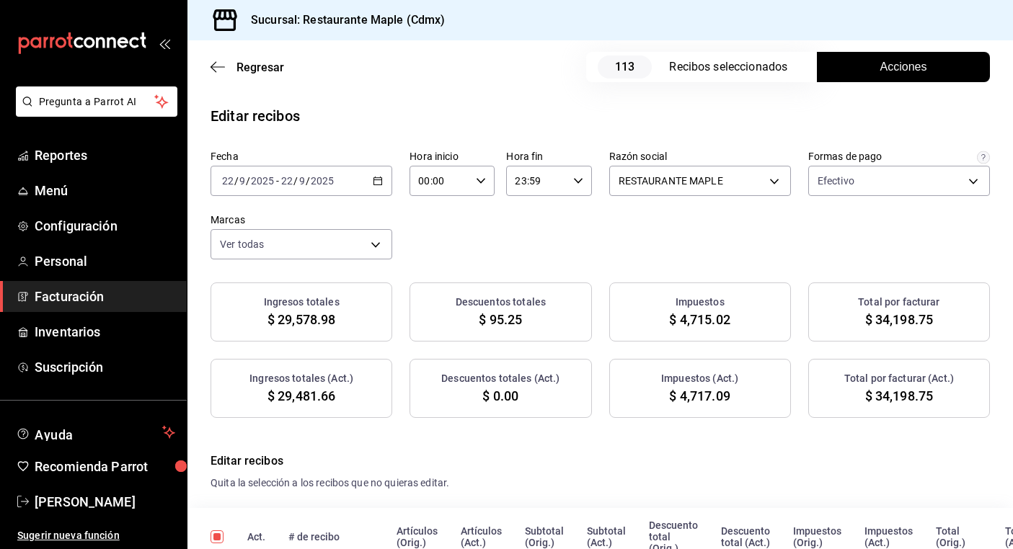
click at [885, 69] on span "Acciones" at bounding box center [903, 66] width 47 height 17
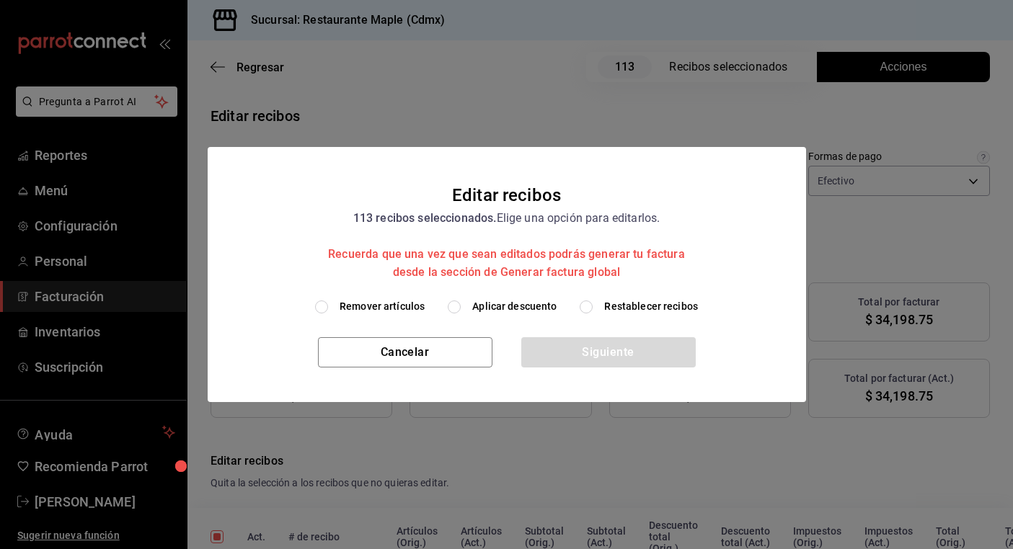
click at [455, 309] on input "Aplicar descuento" at bounding box center [454, 307] width 13 height 13
radio input "true"
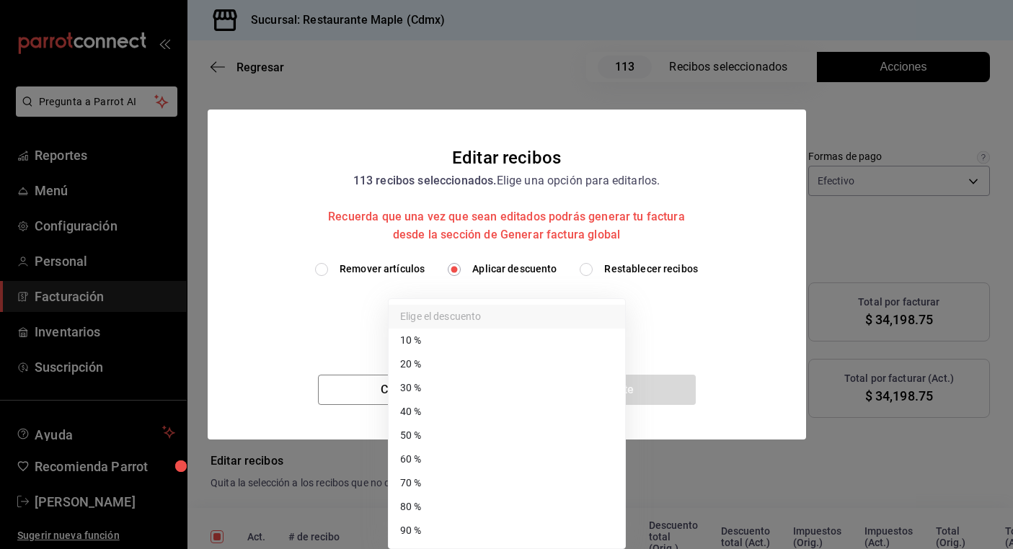
click at [483, 314] on body "Pregunta a Parrot AI Reportes Menú Configuración Personal Facturación Inventari…" at bounding box center [506, 274] width 1013 height 549
click at [458, 483] on li "70 %" at bounding box center [507, 483] width 236 height 24
type input "70"
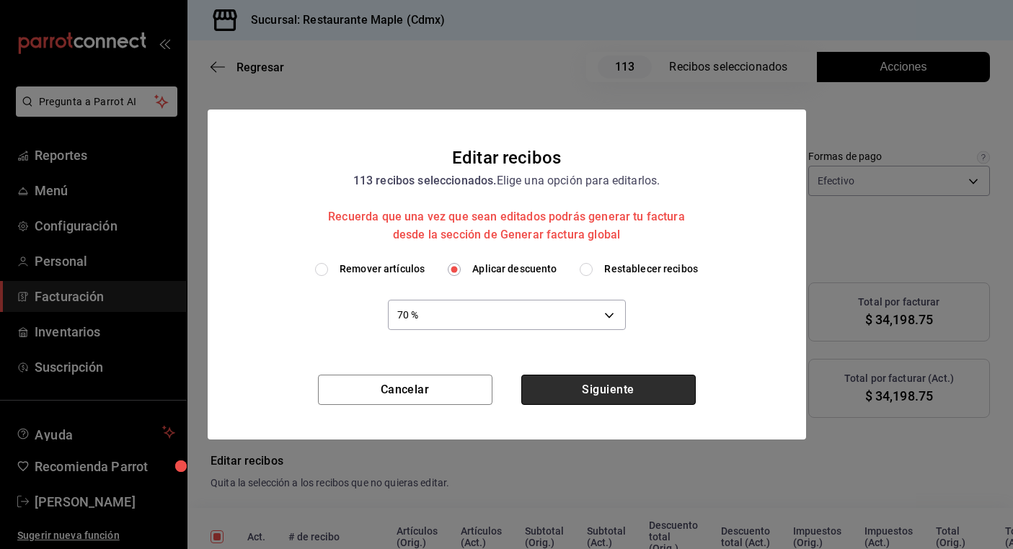
click at [580, 396] on button "Siguiente" at bounding box center [608, 390] width 174 height 30
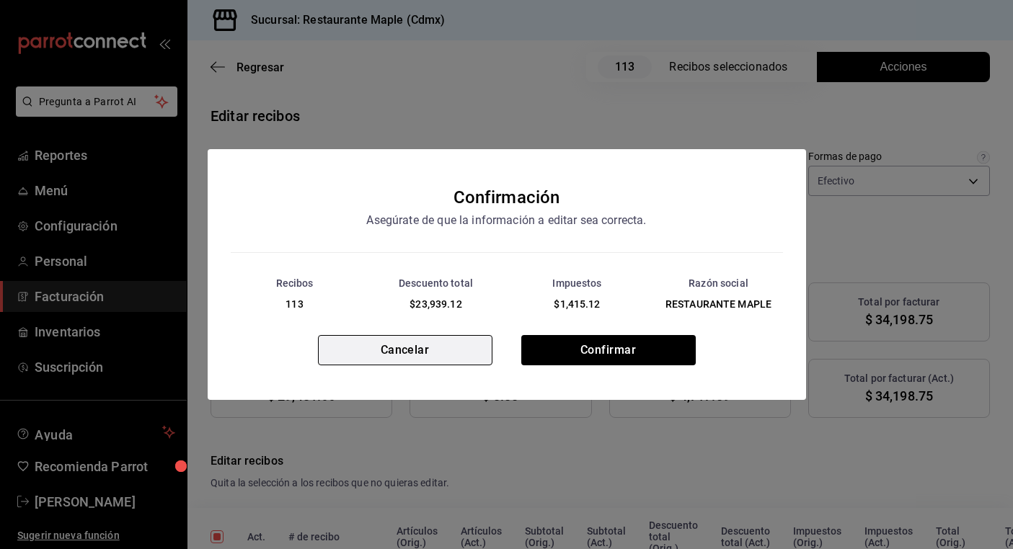
click at [473, 352] on button "Cancelar" at bounding box center [405, 350] width 174 height 30
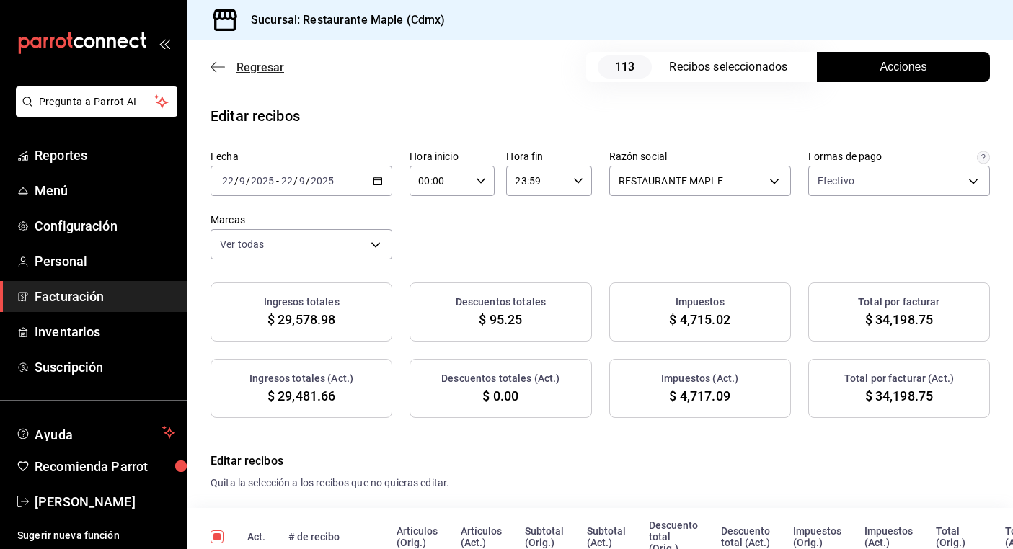
click at [233, 66] on span "Regresar" at bounding box center [248, 68] width 74 height 14
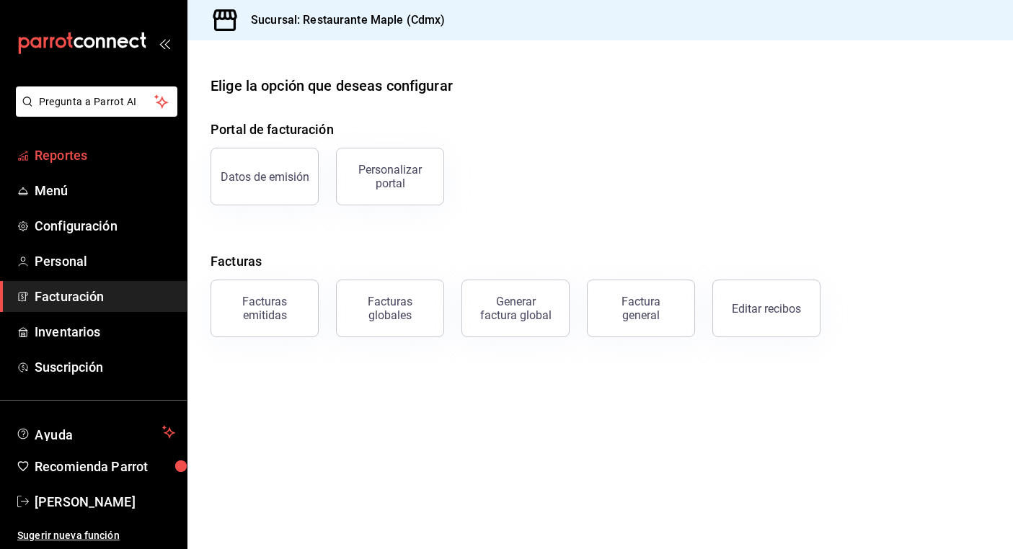
click at [72, 159] on span "Reportes" at bounding box center [105, 155] width 141 height 19
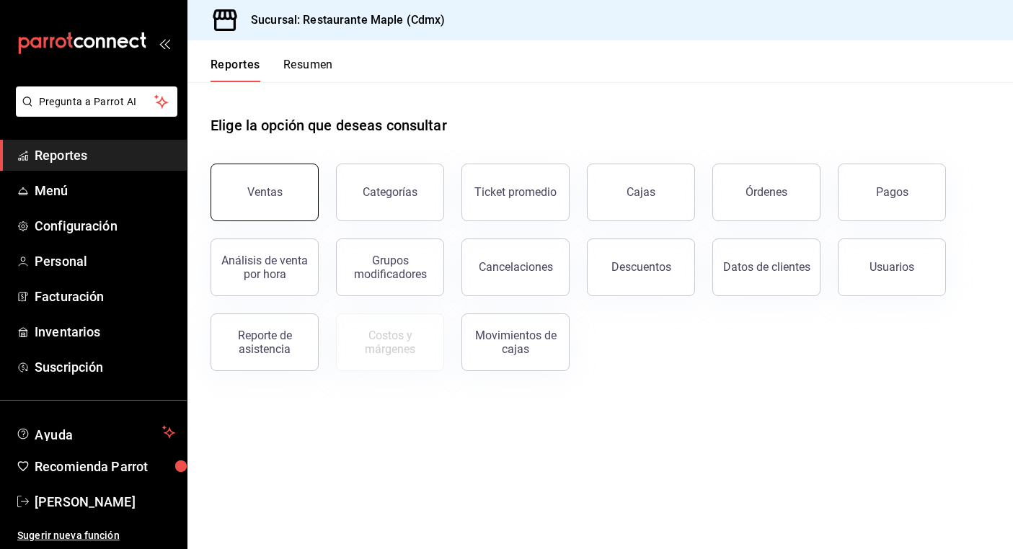
click at [252, 190] on div "Ventas" at bounding box center [264, 192] width 35 height 14
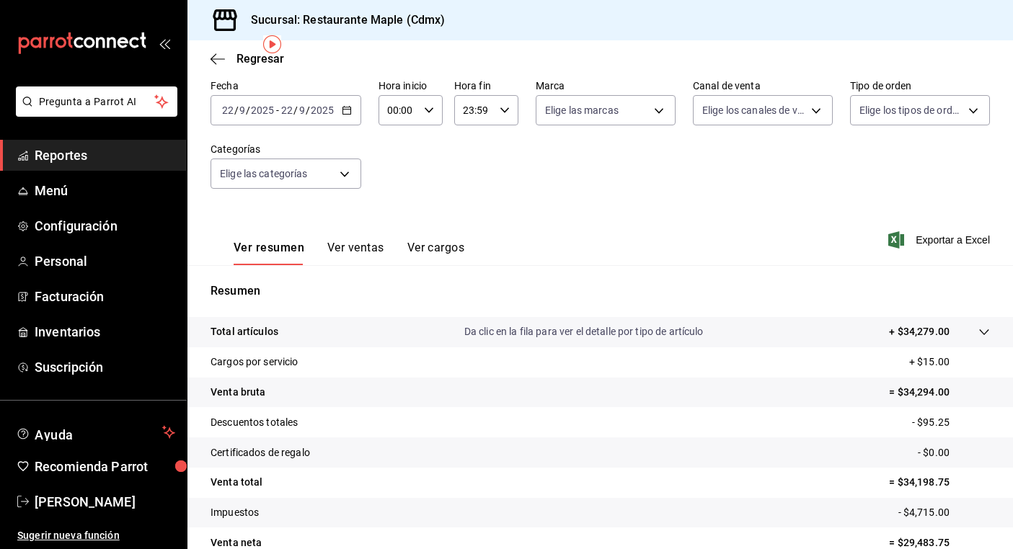
scroll to position [41, 0]
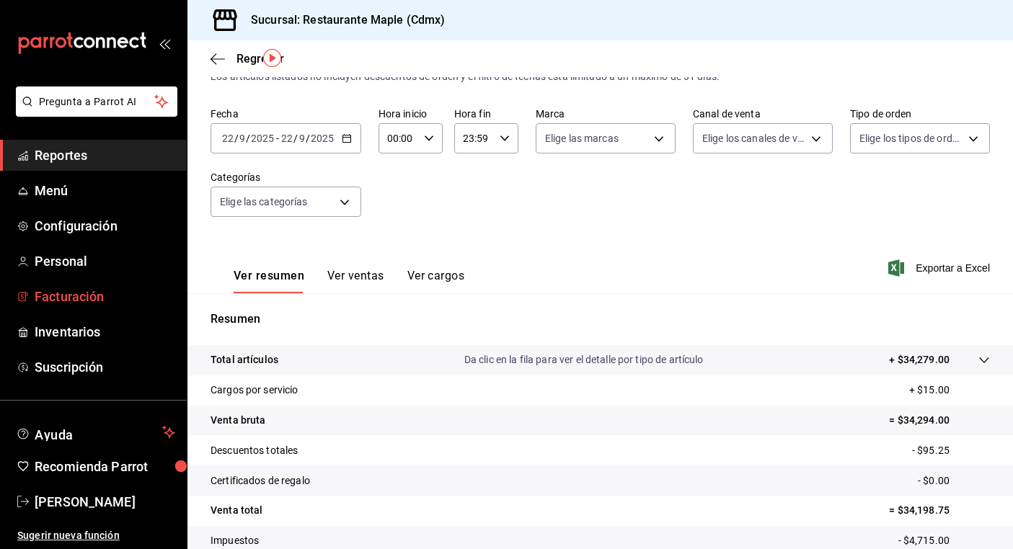
click at [89, 305] on span "Facturación" at bounding box center [105, 296] width 141 height 19
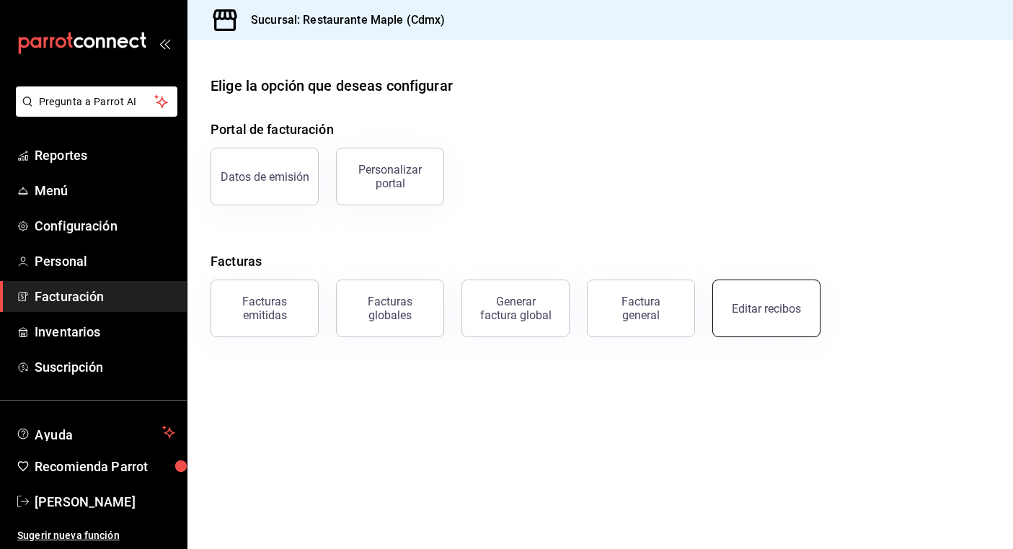
click at [758, 311] on div "Editar recibos" at bounding box center [766, 309] width 69 height 14
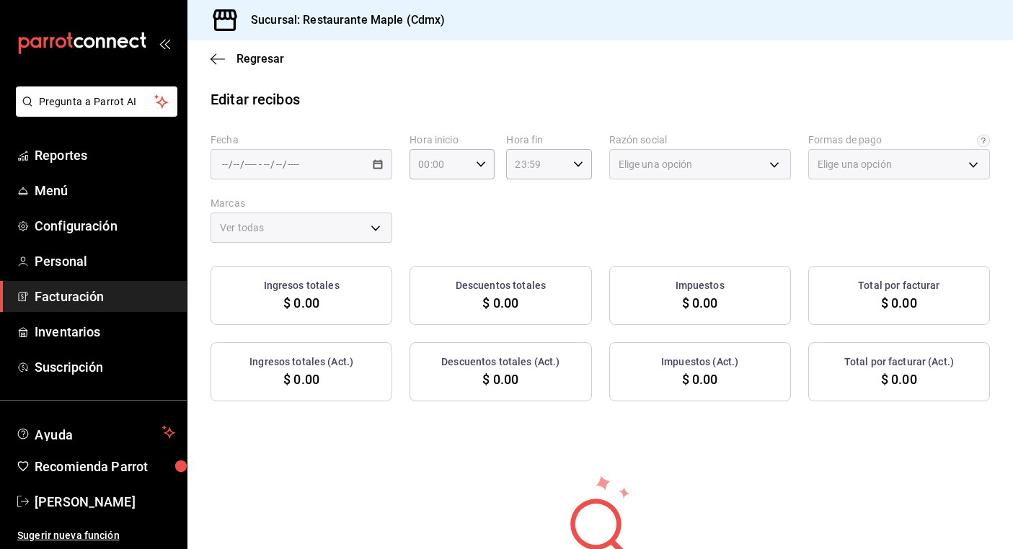
type input "1c0db33b-a268-48f2-8e75-1009b11b28a9"
click at [379, 168] on \(Stroke\) "button" at bounding box center [377, 165] width 9 height 8
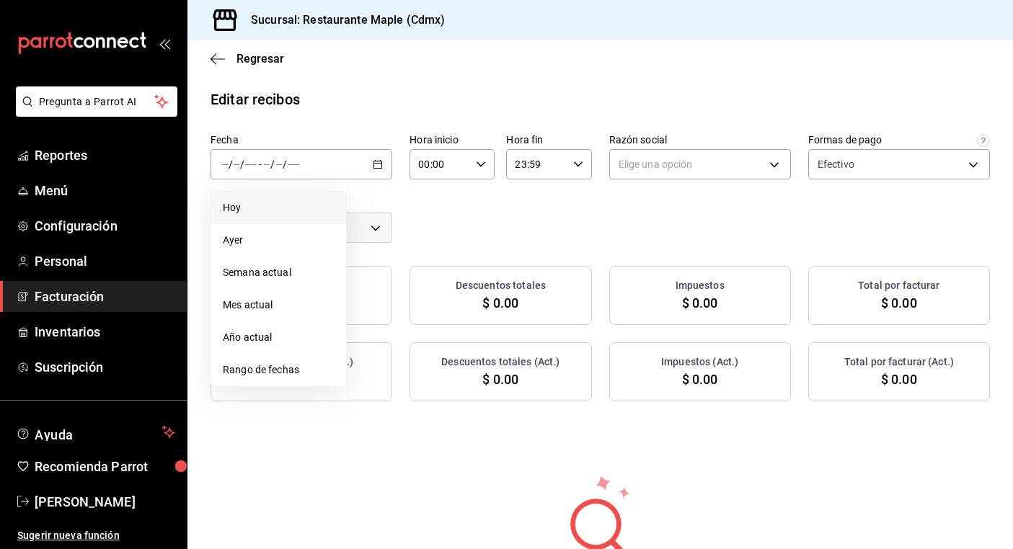
click at [325, 220] on li "Hoy" at bounding box center [278, 208] width 135 height 32
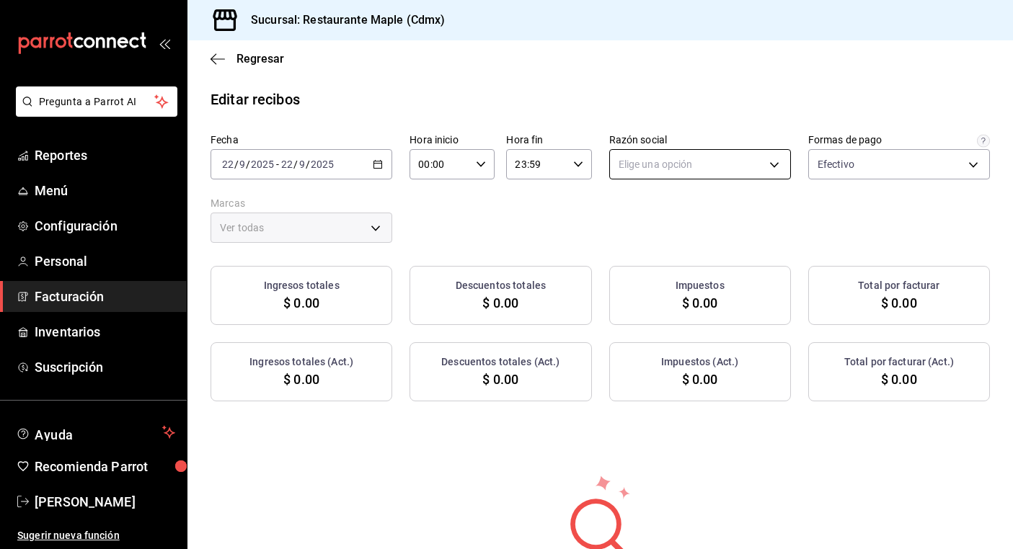
click at [661, 154] on body "Pregunta a Parrot AI Reportes Menú Configuración Personal Facturación Inventari…" at bounding box center [506, 274] width 1013 height 549
click at [666, 249] on li "RESTAURANTE MAPLE" at bounding box center [700, 237] width 180 height 27
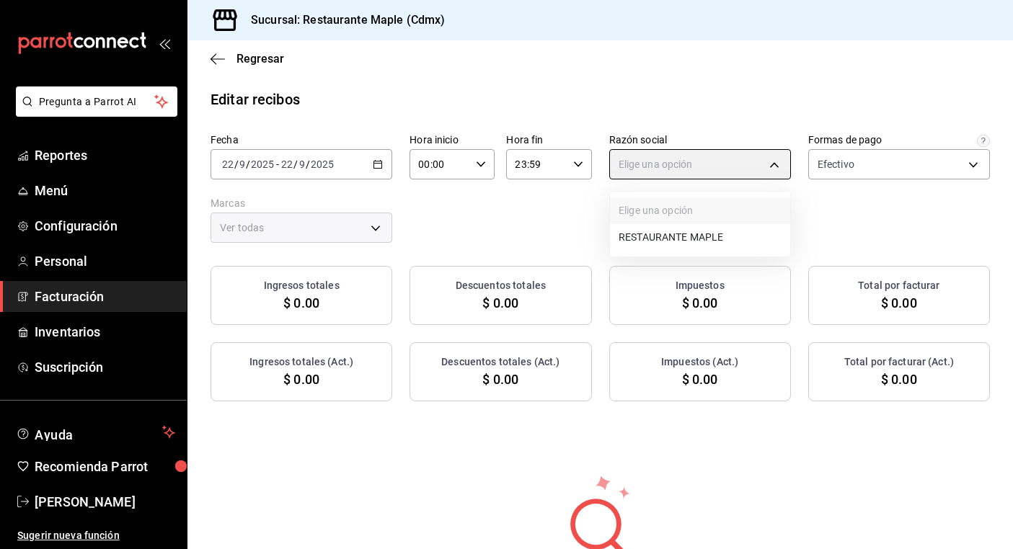
type input "9707b9c5-6b7d-4f6e-a4b1-93e597a3127c"
type input "9367c8d0-d5bf-442c-b6f8-a503c691c07e"
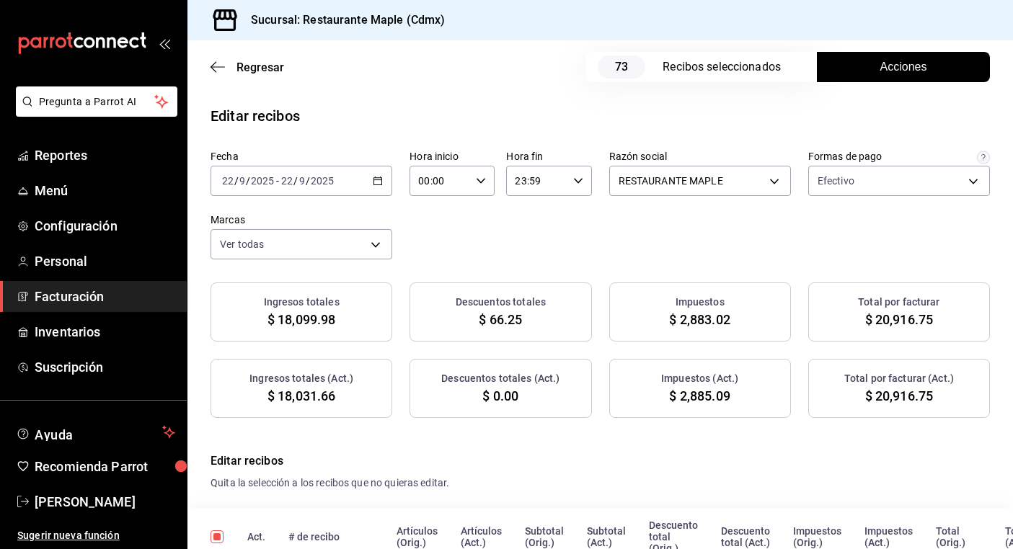
click at [898, 73] on span "Acciones" at bounding box center [903, 66] width 47 height 17
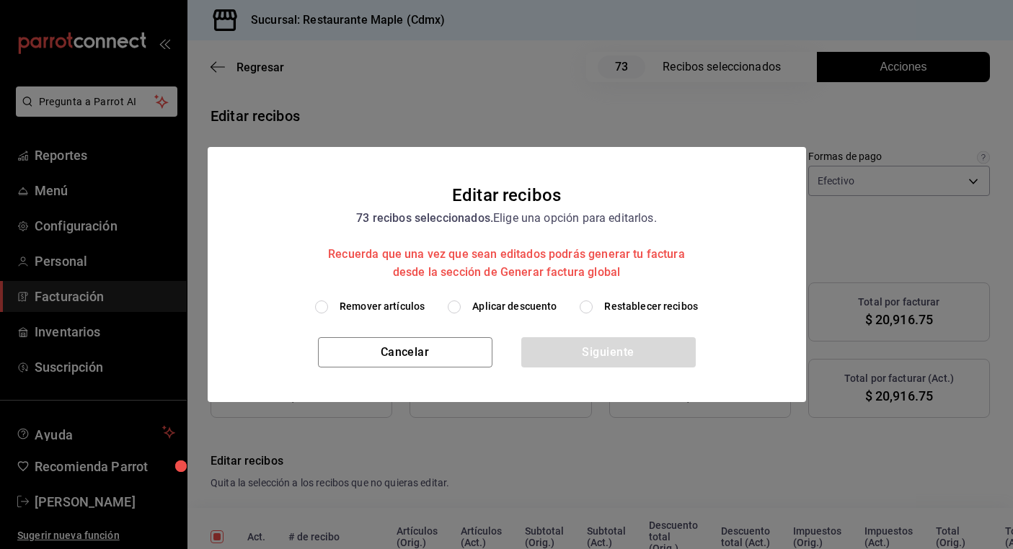
click at [467, 305] on label "Aplicar descuento" at bounding box center [502, 306] width 109 height 15
click at [461, 305] on input "Aplicar descuento" at bounding box center [454, 307] width 13 height 13
radio input "true"
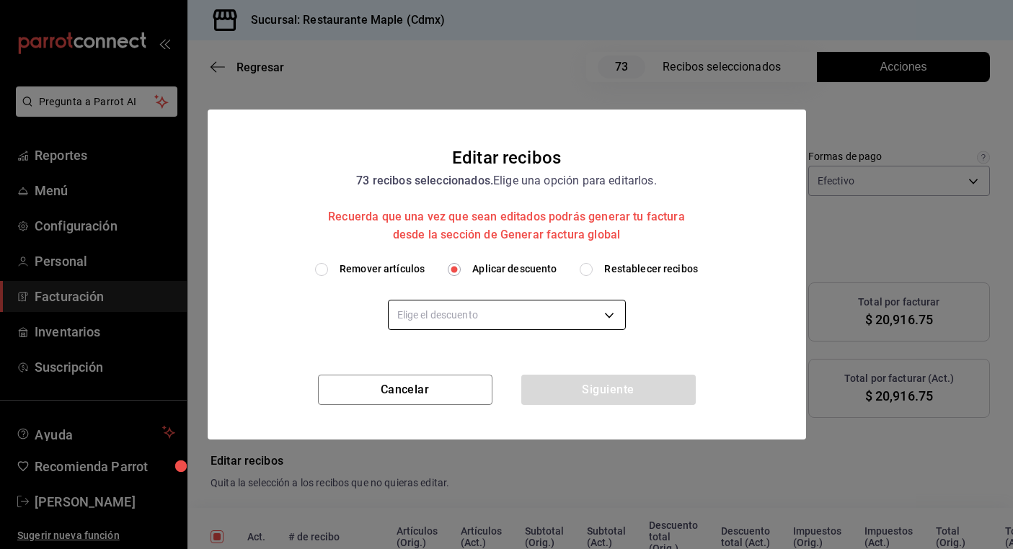
click at [465, 324] on body "Pregunta a Parrot AI Reportes Menú Configuración Personal Facturación Inventari…" at bounding box center [506, 274] width 1013 height 549
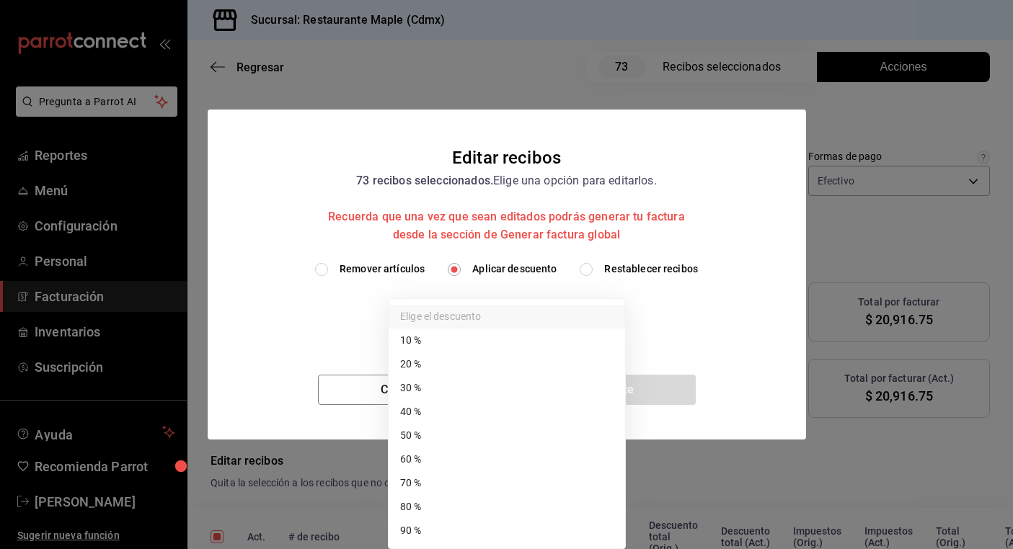
click at [470, 486] on li "70 %" at bounding box center [507, 483] width 236 height 24
type input "70"
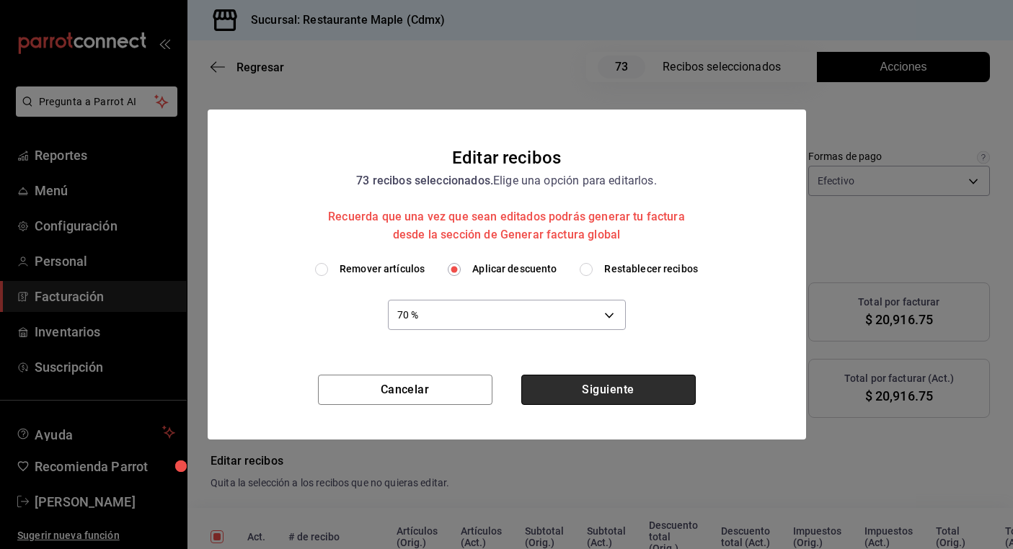
click at [598, 395] on button "Siguiente" at bounding box center [608, 390] width 174 height 30
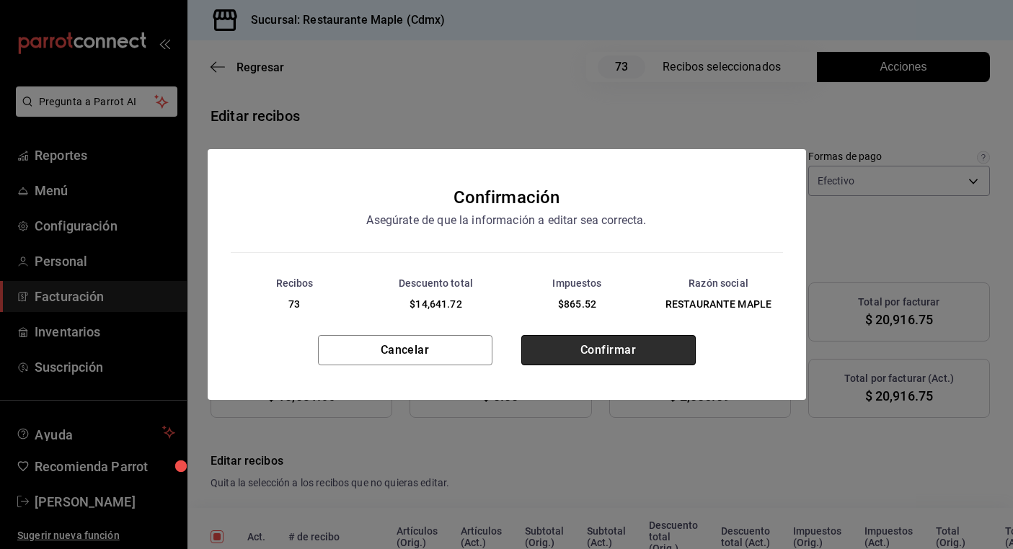
click at [593, 347] on button "Confirmar" at bounding box center [608, 350] width 174 height 30
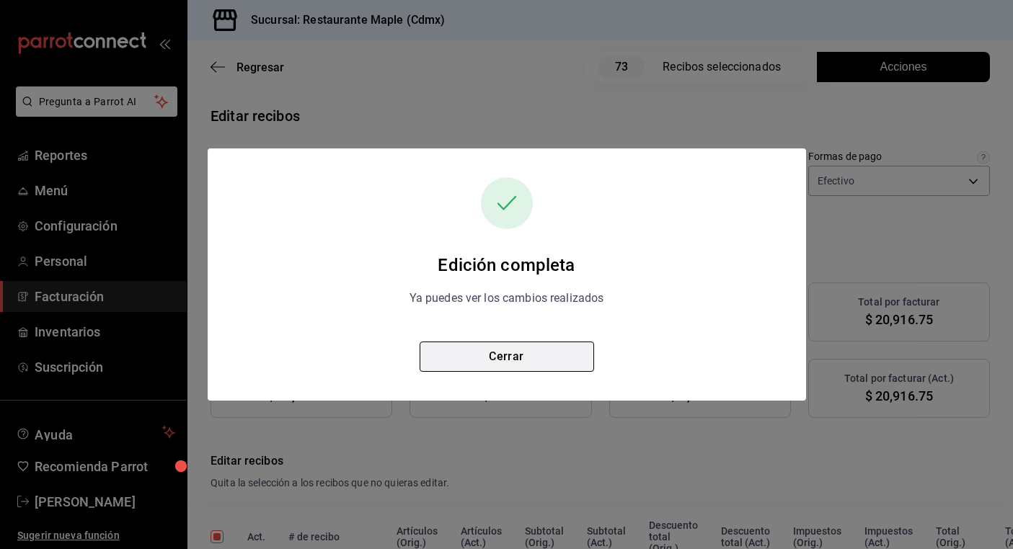
click at [544, 358] on button "Cerrar" at bounding box center [507, 357] width 174 height 30
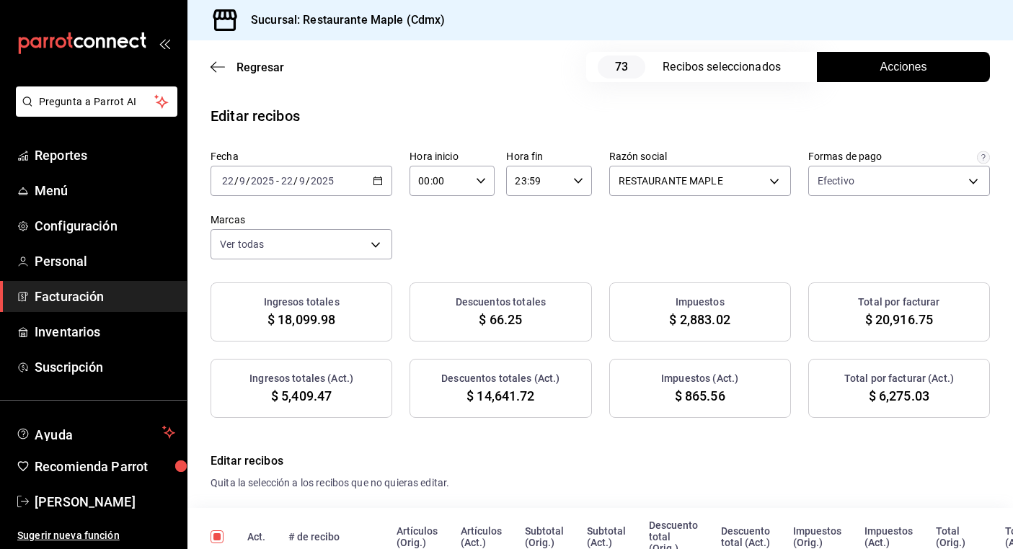
click at [859, 64] on button "Acciones" at bounding box center [903, 67] width 173 height 30
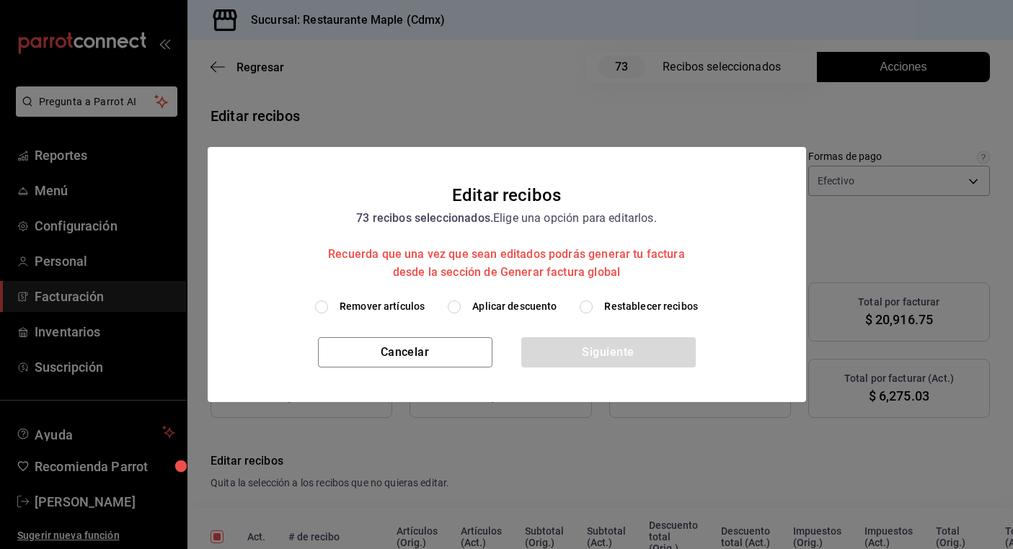
click at [596, 306] on label "Restablecer recibos" at bounding box center [639, 306] width 118 height 15
click at [593, 306] on input "Restablecer recibos" at bounding box center [586, 307] width 13 height 13
radio input "true"
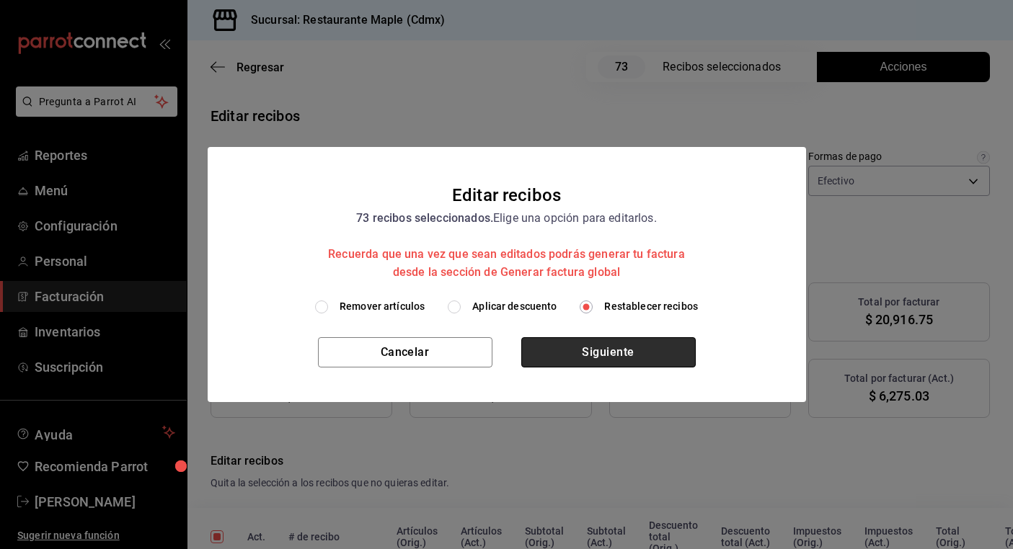
click at [582, 354] on button "Siguiente" at bounding box center [608, 352] width 174 height 30
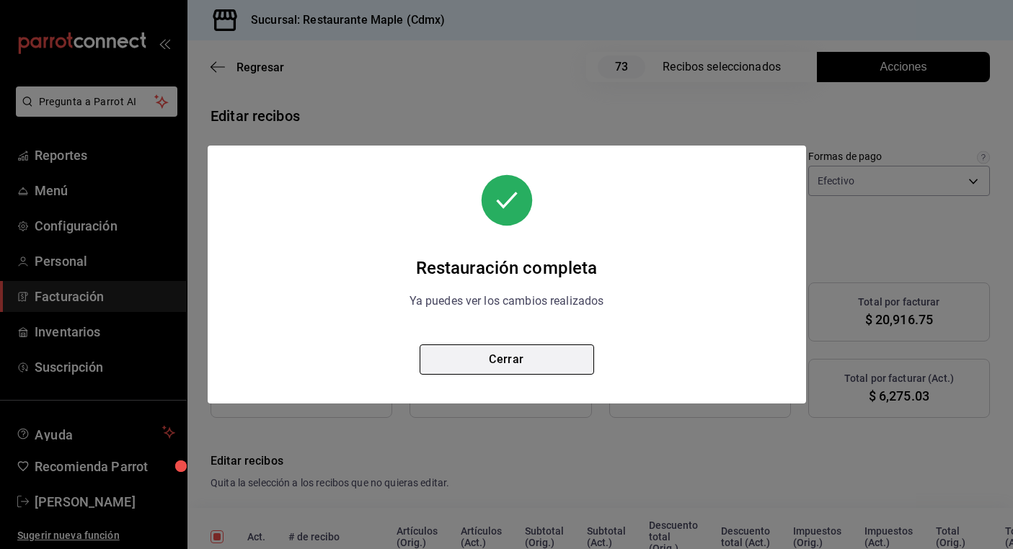
click at [578, 354] on button "Cerrar" at bounding box center [507, 360] width 174 height 30
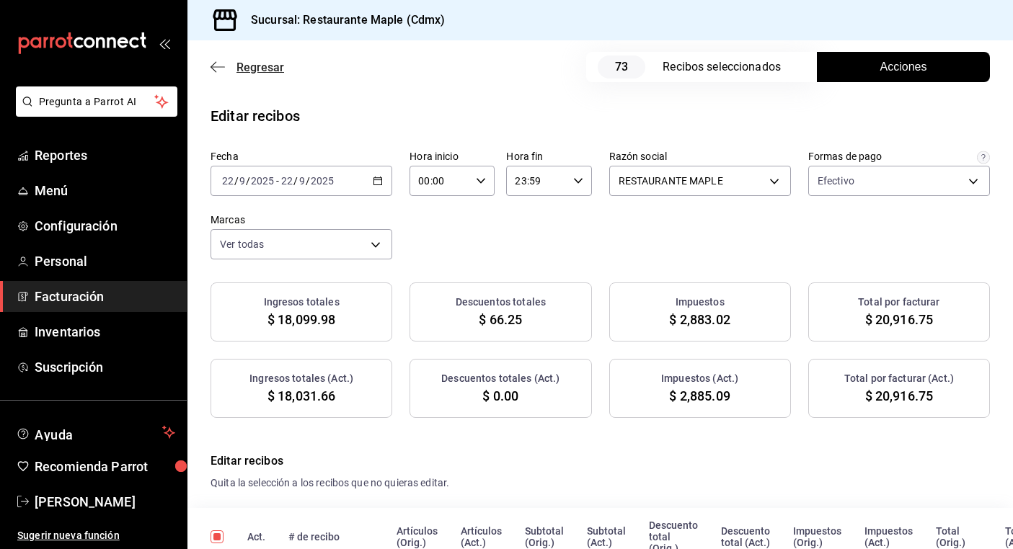
click at [240, 66] on span "Regresar" at bounding box center [260, 68] width 48 height 14
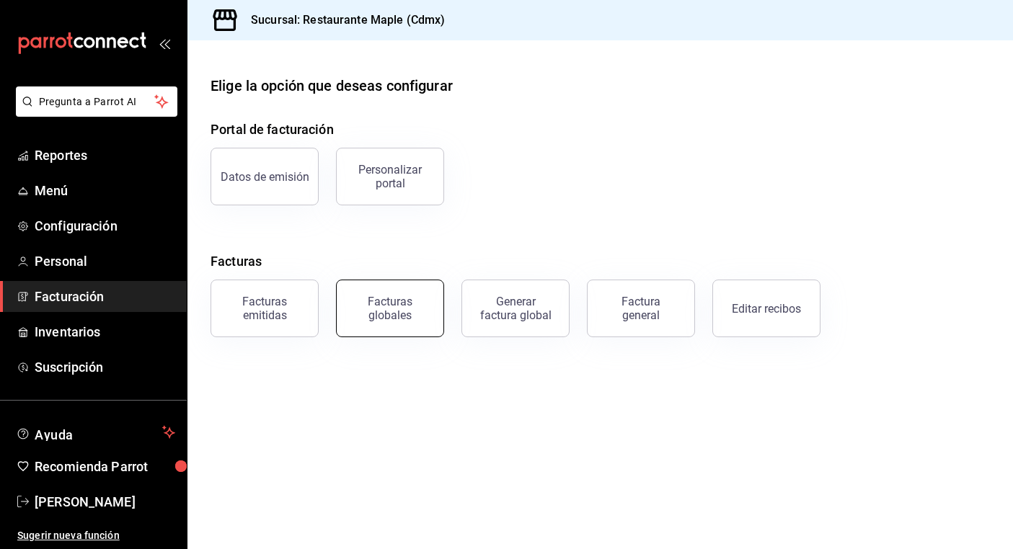
click at [433, 303] on button "Facturas globales" at bounding box center [390, 309] width 108 height 58
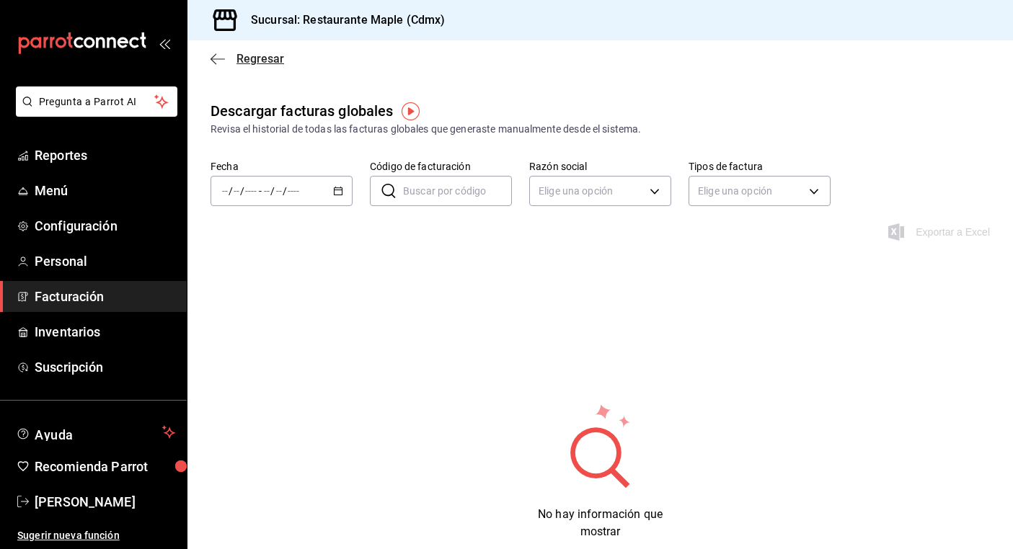
click at [225, 53] on span "Regresar" at bounding box center [248, 59] width 74 height 14
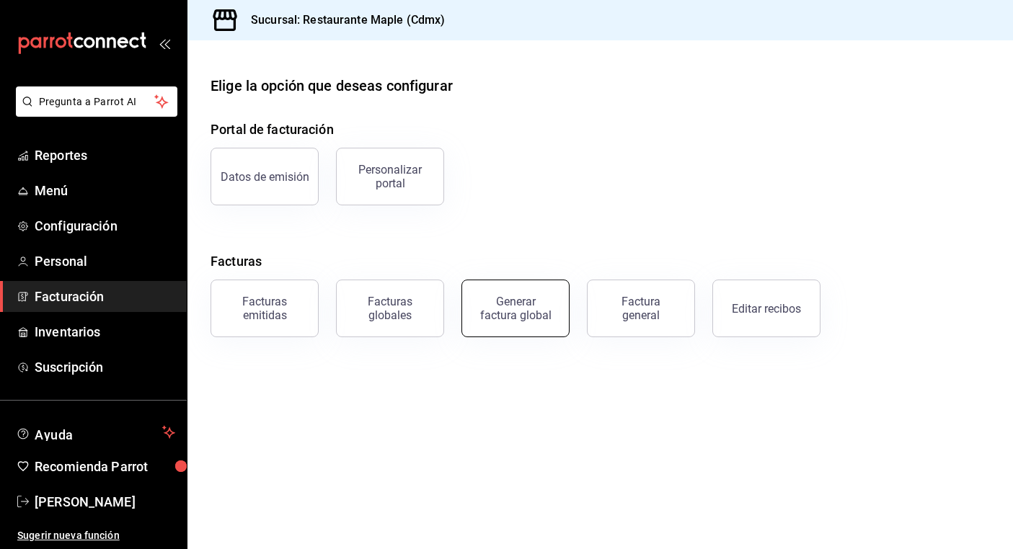
click at [510, 301] on div "Generar factura global" at bounding box center [515, 308] width 72 height 27
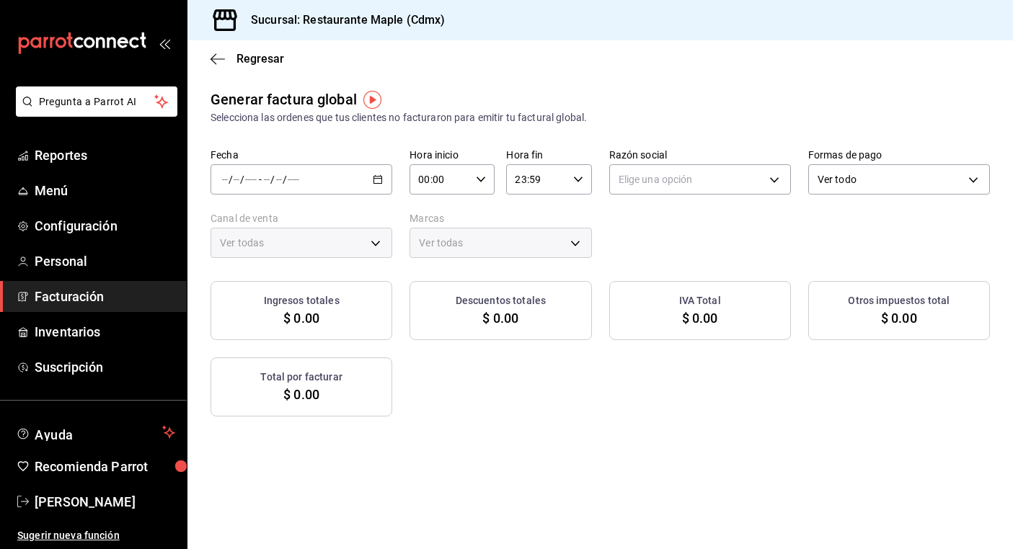
type input "PARROT,UBER_EATS,RAPPI,DIDI_FOOD,ONLINE"
click at [376, 183] on \(Stroke\) "button" at bounding box center [377, 180] width 9 height 8
click at [321, 218] on span "Rango de fechas" at bounding box center [279, 223] width 112 height 15
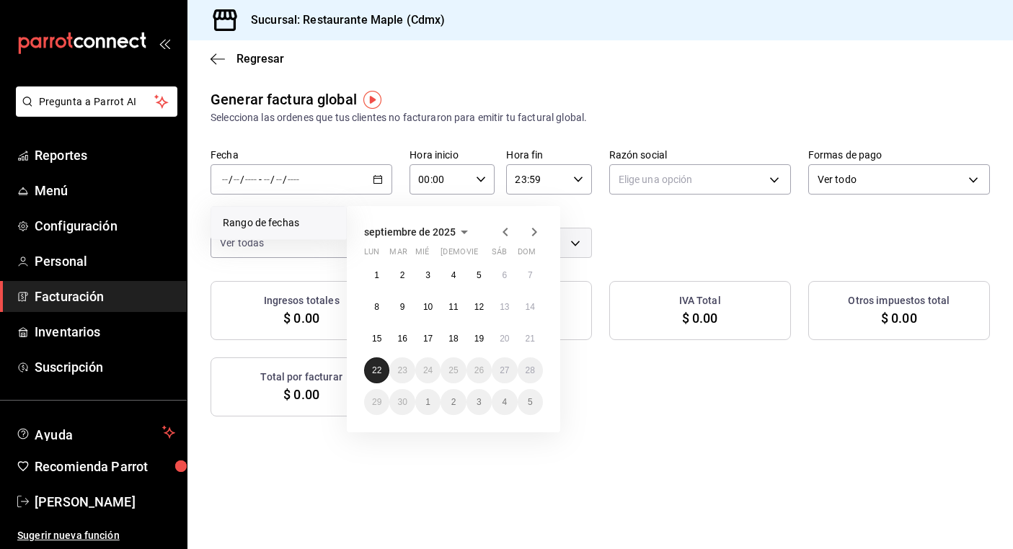
click at [372, 377] on button "22" at bounding box center [376, 371] width 25 height 26
click at [377, 368] on abbr "22" at bounding box center [376, 370] width 9 height 10
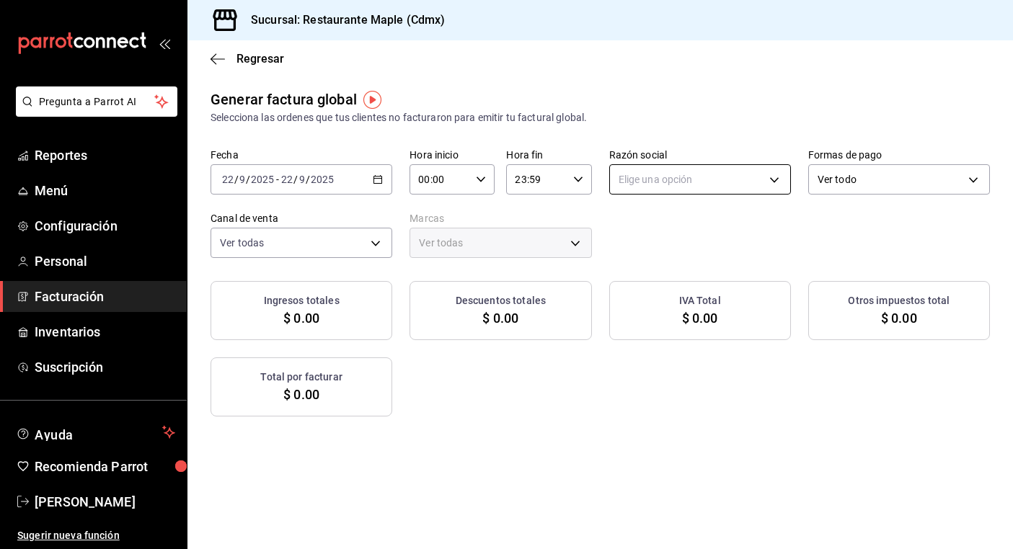
click at [705, 181] on body "Pregunta a Parrot AI Reportes Menú Configuración Personal Facturación Inventari…" at bounding box center [506, 274] width 1013 height 549
click at [673, 260] on li "RESTAURANTE MAPLE" at bounding box center [700, 252] width 180 height 27
type input "9707b9c5-6b7d-4f6e-a4b1-93e597a3127c"
type input "9367c8d0-d5bf-442c-b6f8-a503c691c07e"
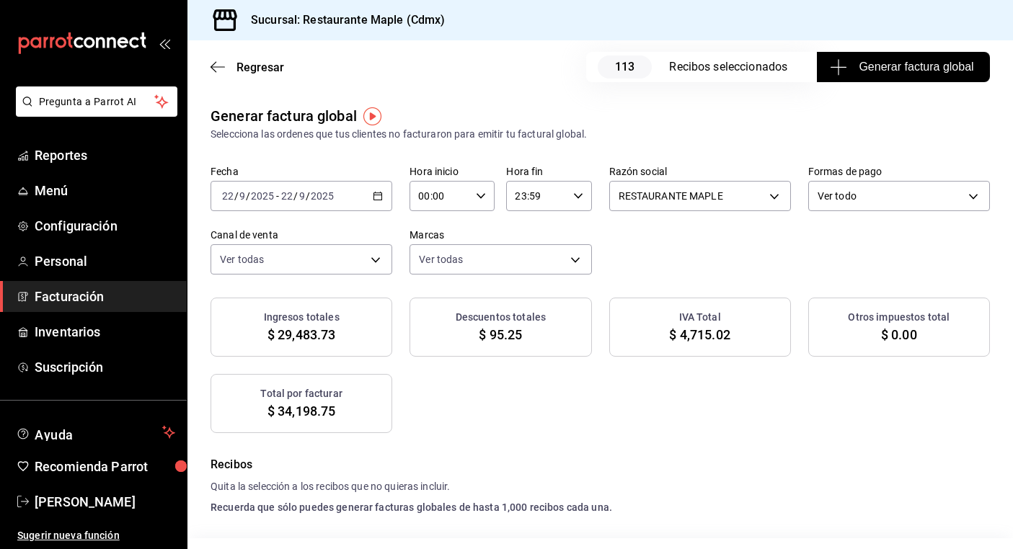
click at [84, 293] on span "Facturación" at bounding box center [105, 296] width 141 height 19
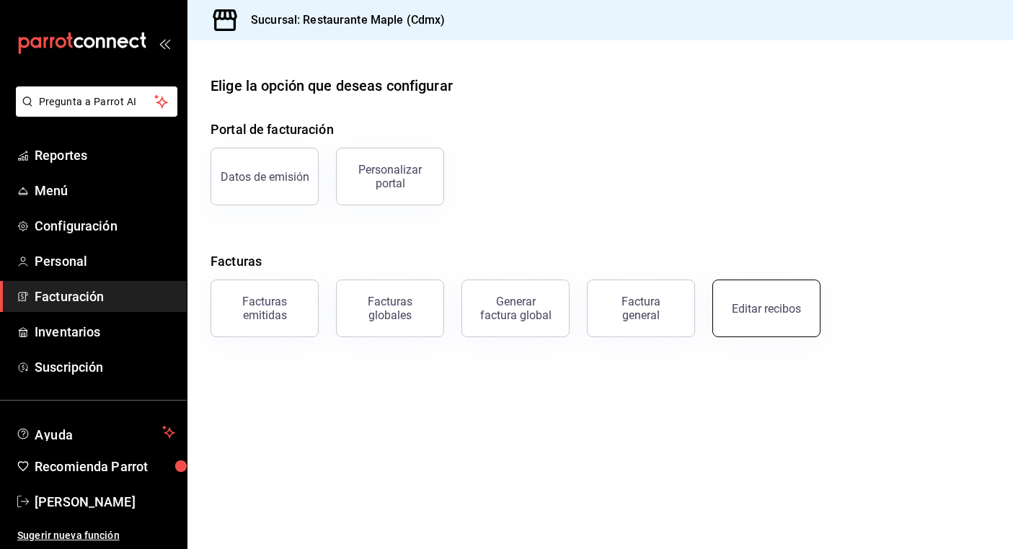
click at [740, 299] on button "Editar recibos" at bounding box center [766, 309] width 108 height 58
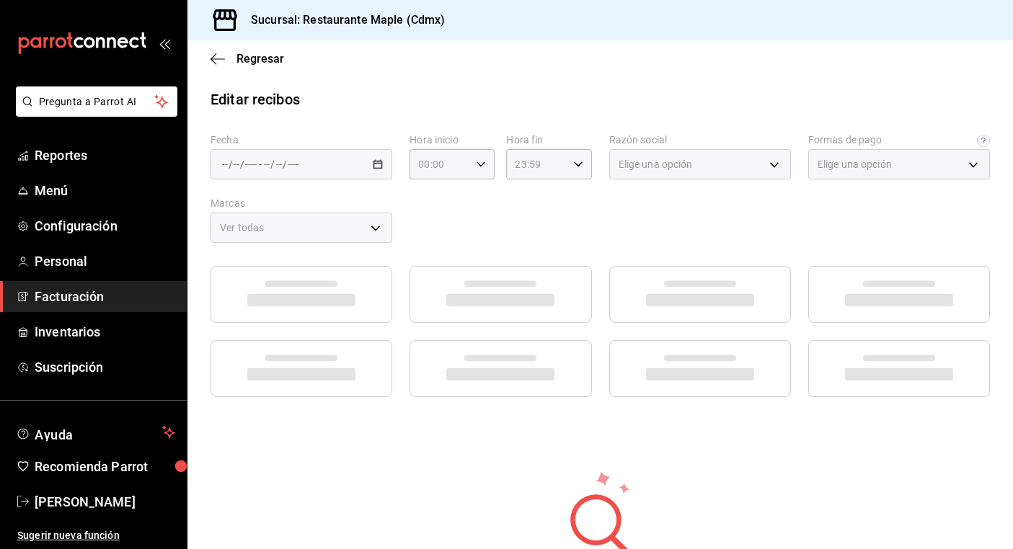
type input "1c0db33b-a268-48f2-8e75-1009b11b28a9"
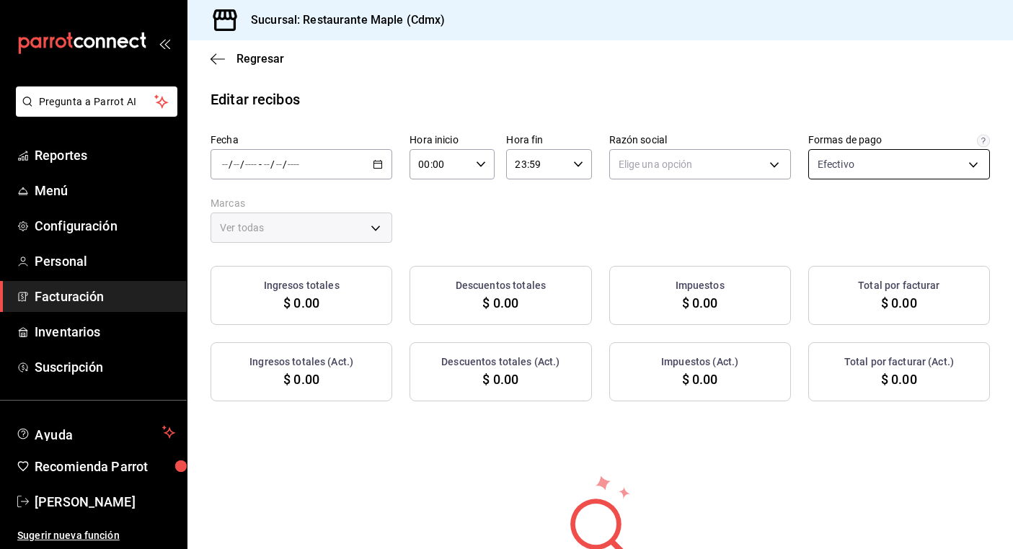
click at [846, 173] on body "Pregunta a Parrot AI Reportes Menú Configuración Personal Facturación Inventari…" at bounding box center [506, 274] width 1013 height 549
click at [828, 249] on input "checkbox" at bounding box center [823, 246] width 13 height 13
checkbox input "true"
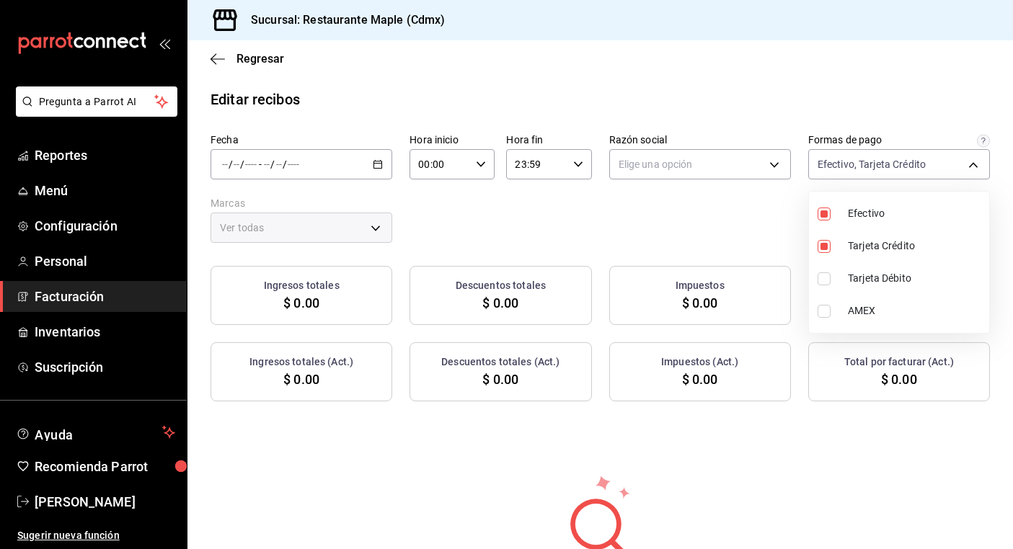
click at [828, 270] on li "Tarjeta Débito" at bounding box center [899, 278] width 180 height 32
type input "1c0db33b-a268-48f2-8e75-1009b11b28a9,1690020c-ebbb-4f7c-8a68-965510c068e3,62b71…"
checkbox input "true"
click at [768, 160] on div at bounding box center [506, 274] width 1013 height 549
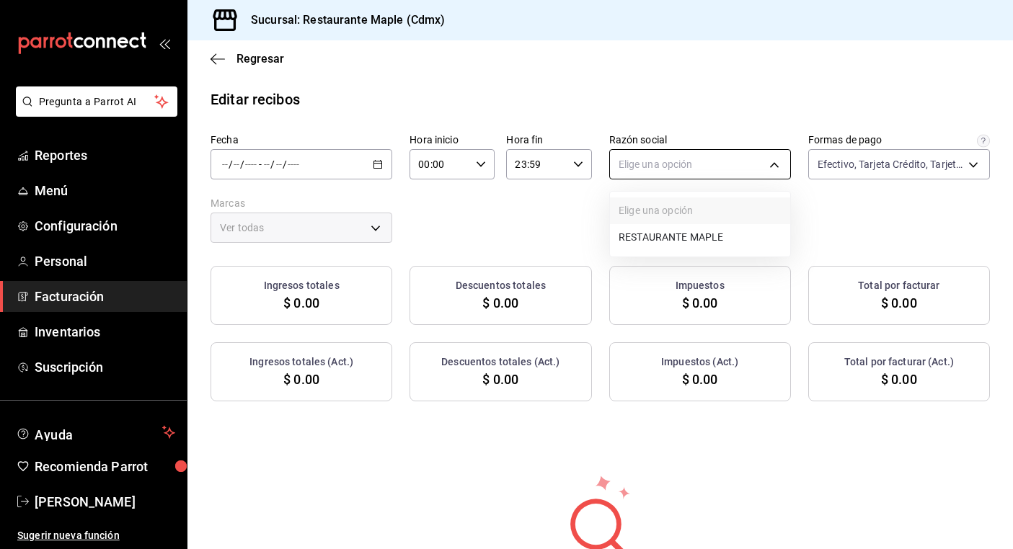
click at [765, 160] on body "Pregunta a Parrot AI Reportes Menú Configuración Personal Facturación Inventari…" at bounding box center [506, 274] width 1013 height 549
click at [737, 232] on li "RESTAURANTE MAPLE" at bounding box center [700, 237] width 180 height 27
type input "9707b9c5-6b7d-4f6e-a4b1-93e597a3127c"
type input "9367c8d0-d5bf-442c-b6f8-a503c691c07e"
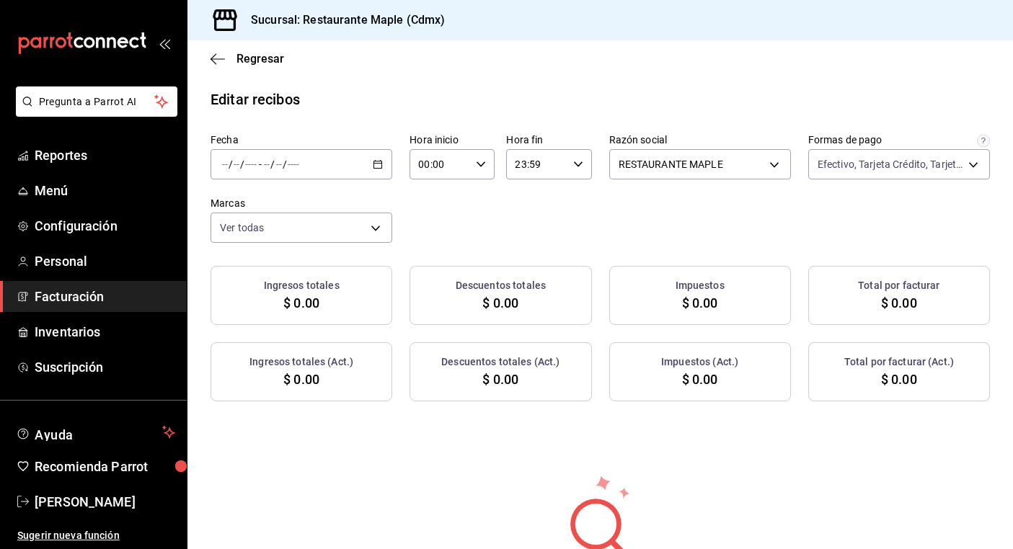
click at [382, 167] on icon "button" at bounding box center [378, 164] width 10 height 10
click at [347, 208] on div "Ver todas 9367c8d0-d5bf-442c-b6f8-a503c691c07e" at bounding box center [302, 225] width 182 height 36
click at [363, 149] on div "/ / - / /" at bounding box center [302, 164] width 182 height 30
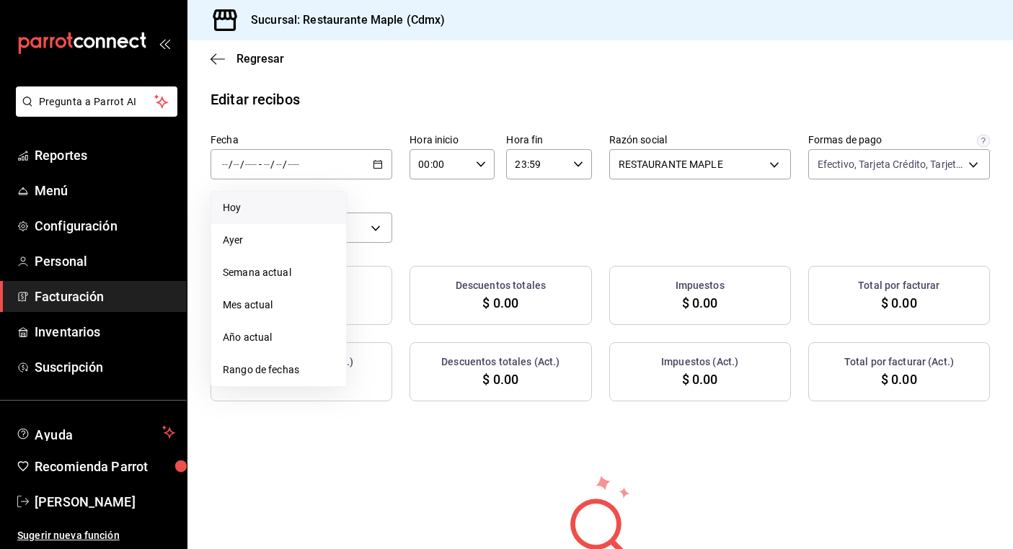
click at [305, 203] on span "Hoy" at bounding box center [279, 207] width 112 height 15
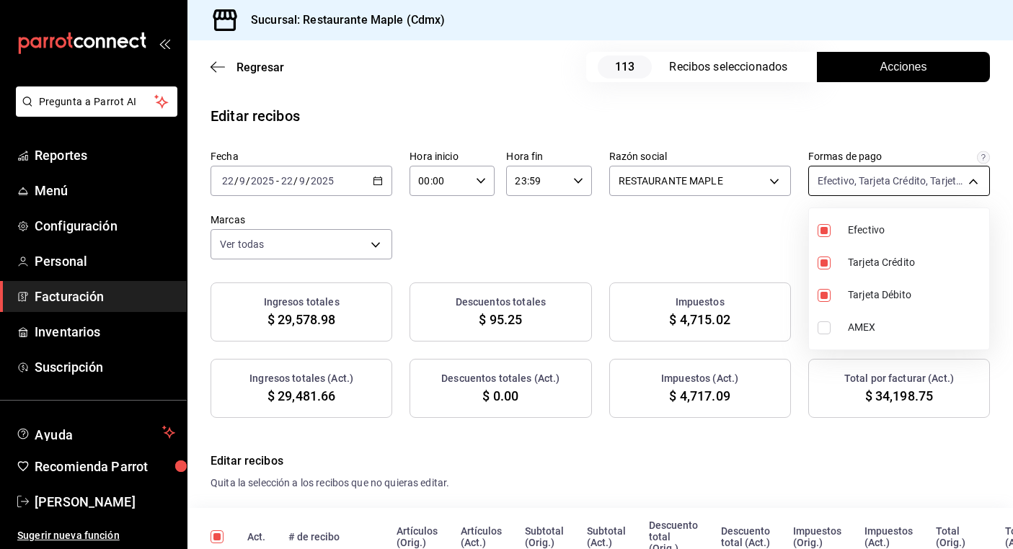
click at [874, 177] on body "Pregunta a Parrot AI Reportes Menú Configuración Personal Facturación Inventari…" at bounding box center [506, 274] width 1013 height 549
click at [823, 262] on input "checkbox" at bounding box center [823, 263] width 13 height 13
checkbox input "false"
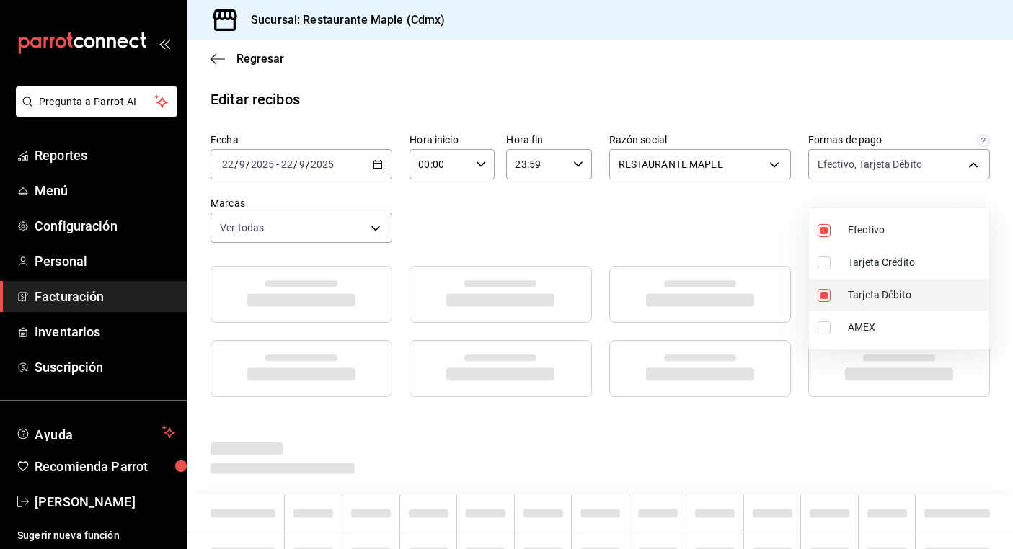
click at [823, 286] on li "Tarjeta Débito" at bounding box center [899, 295] width 180 height 32
type input "1c0db33b-a268-48f2-8e75-1009b11b28a9"
checkbox input "false"
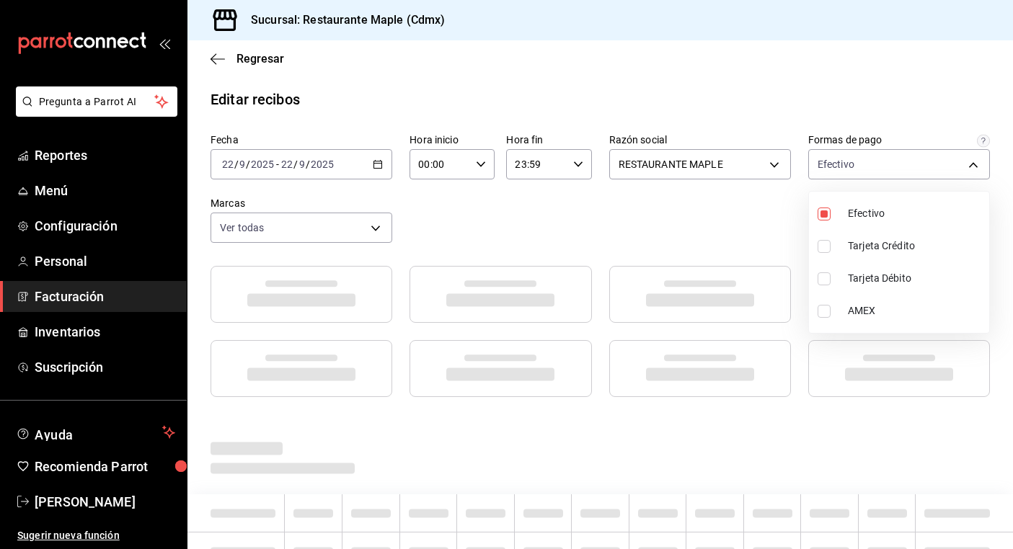
click at [759, 209] on div at bounding box center [506, 274] width 1013 height 549
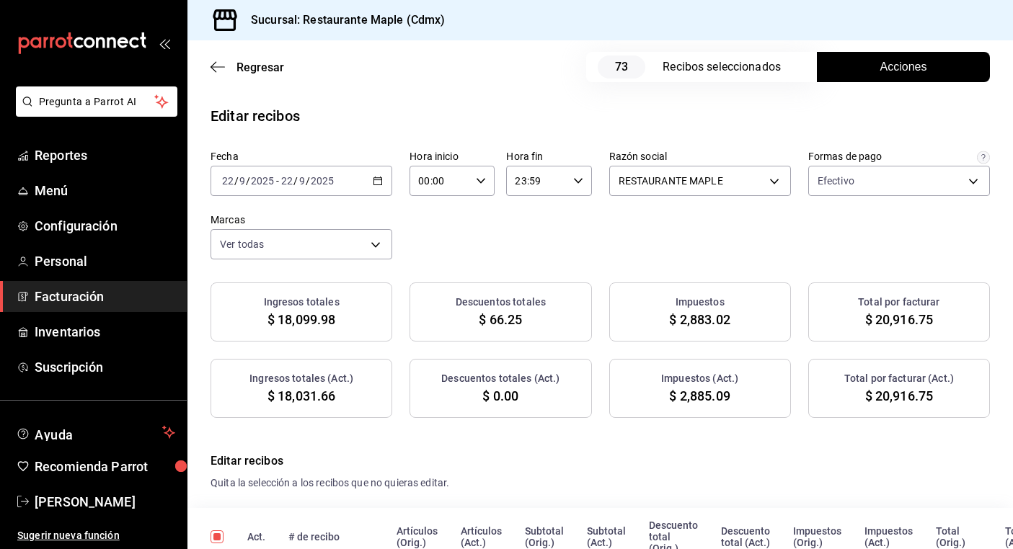
click at [89, 301] on span "Facturación" at bounding box center [105, 296] width 141 height 19
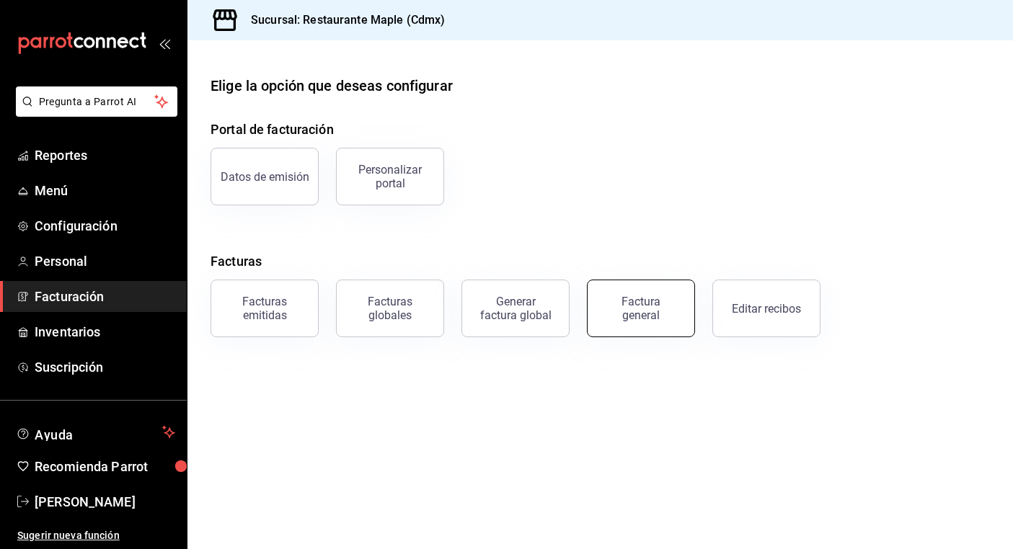
click at [608, 317] on div "Factura general" at bounding box center [641, 308] width 72 height 27
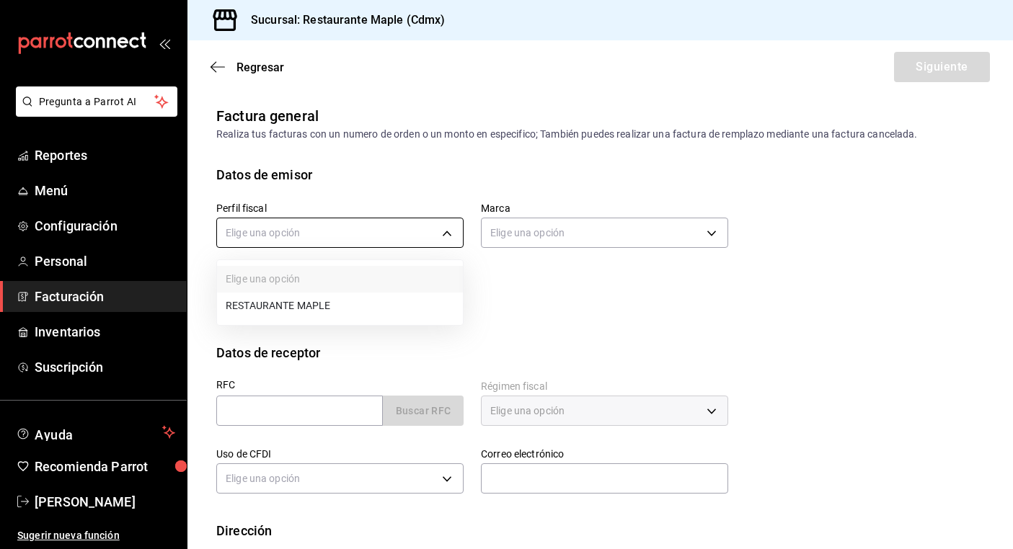
click at [389, 244] on body "Pregunta a Parrot AI Reportes Menú Configuración Personal Facturación Inventari…" at bounding box center [506, 274] width 1013 height 549
click at [381, 308] on li "RESTAURANTE MAPLE" at bounding box center [340, 306] width 246 height 27
type input "9707b9c5-6b7d-4f6e-a4b1-93e597a3127c"
type input "9367c8d0-d5bf-442c-b6f8-a503c691c07e"
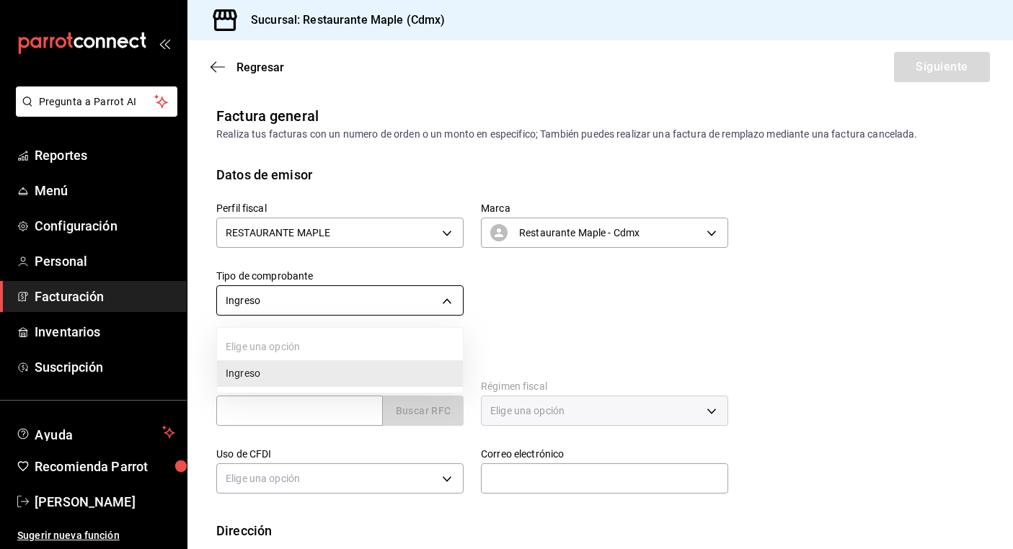
click at [400, 303] on body "Pregunta a Parrot AI Reportes Menú Configuración Personal Facturación Inventari…" at bounding box center [506, 274] width 1013 height 549
click at [400, 303] on div at bounding box center [506, 274] width 1013 height 549
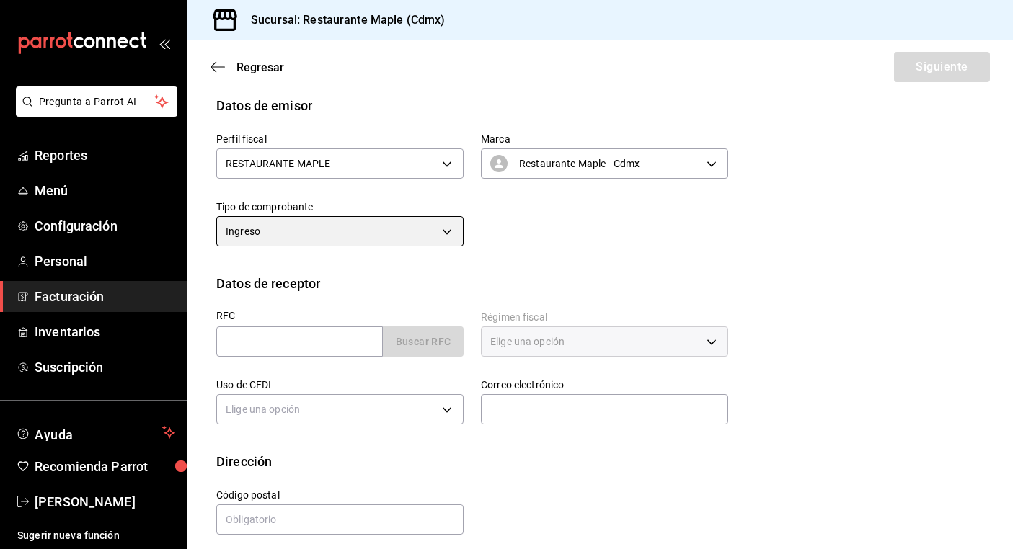
scroll to position [80, 0]
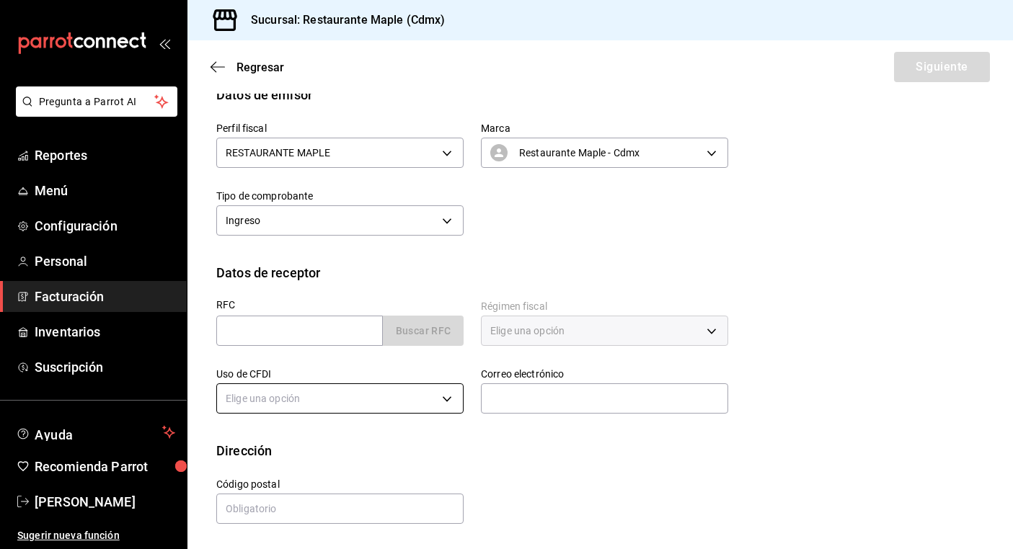
click at [410, 395] on body "Pregunta a Parrot AI Reportes Menú Configuración Personal Facturación Inventari…" at bounding box center [506, 274] width 1013 height 549
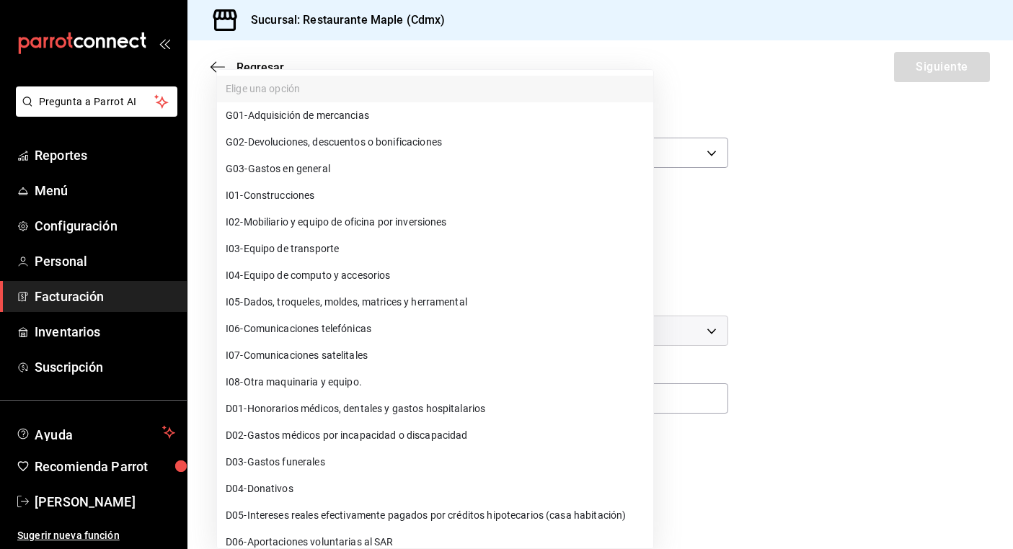
click at [882, 397] on div at bounding box center [506, 274] width 1013 height 549
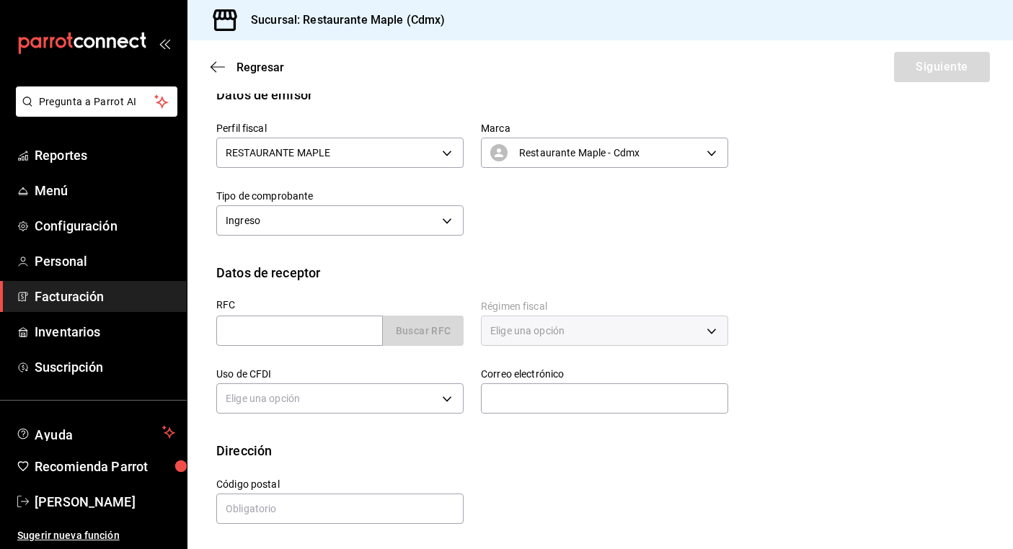
click at [125, 298] on span "Facturación" at bounding box center [105, 296] width 141 height 19
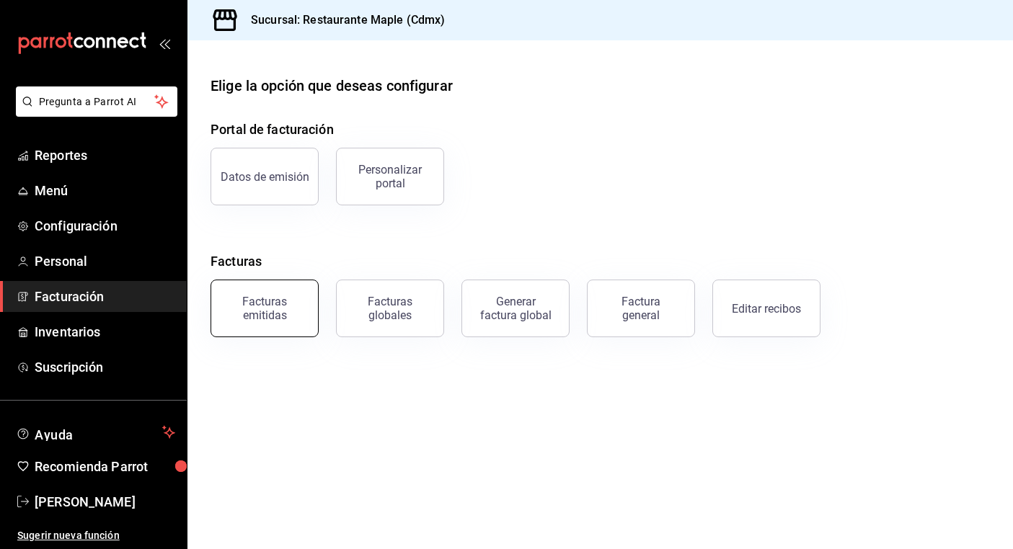
click at [305, 309] on button "Facturas emitidas" at bounding box center [265, 309] width 108 height 58
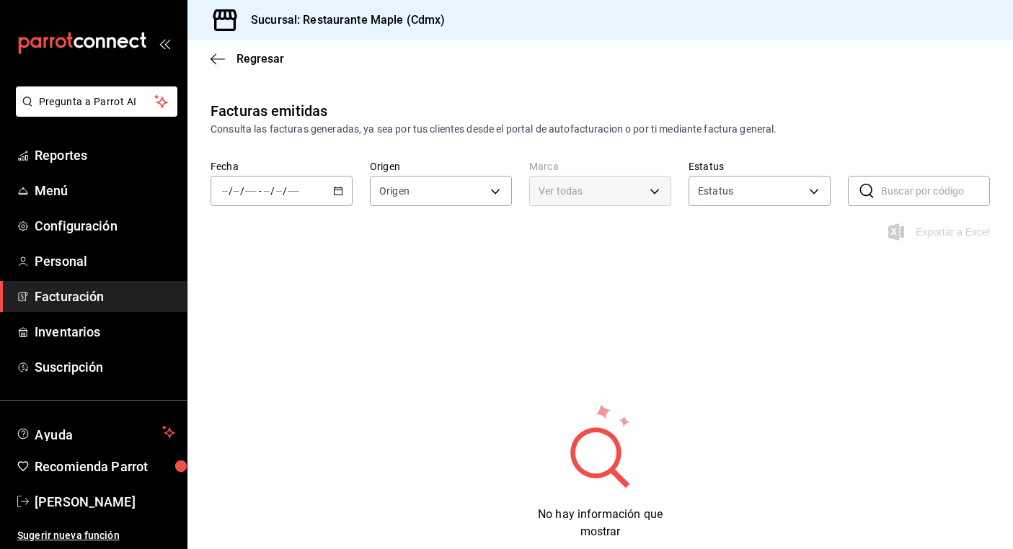
type input "ORDER_INVOICE,GENERAL_INVOICE"
type input "ACTIVE,PENDING_CANCELLATION,CANCELLED,PRE_CANCELLED"
type input "9367c8d0-d5bf-442c-b6f8-a503c691c07e"
click at [229, 58] on span "Regresar" at bounding box center [248, 59] width 74 height 14
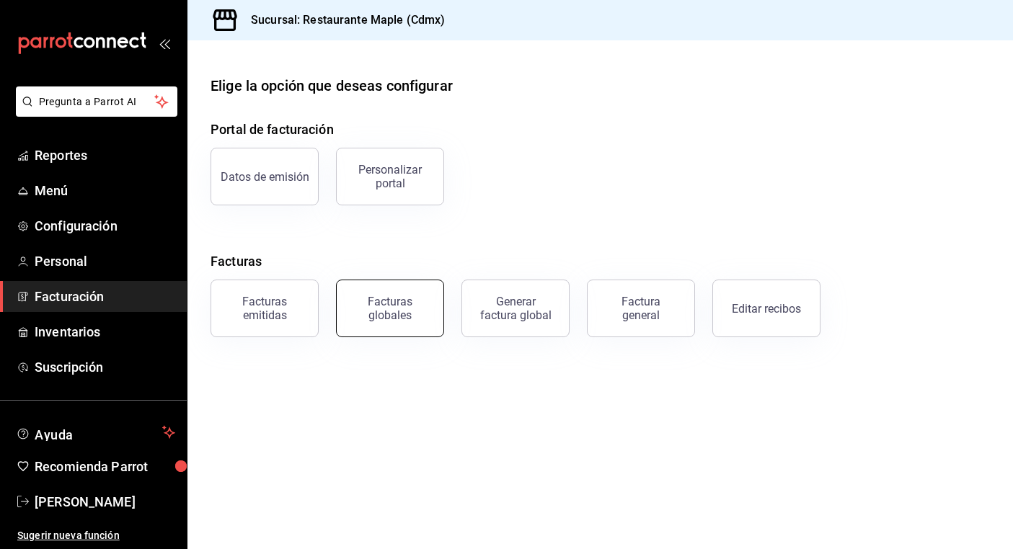
click at [394, 309] on div "Facturas globales" at bounding box center [389, 308] width 89 height 27
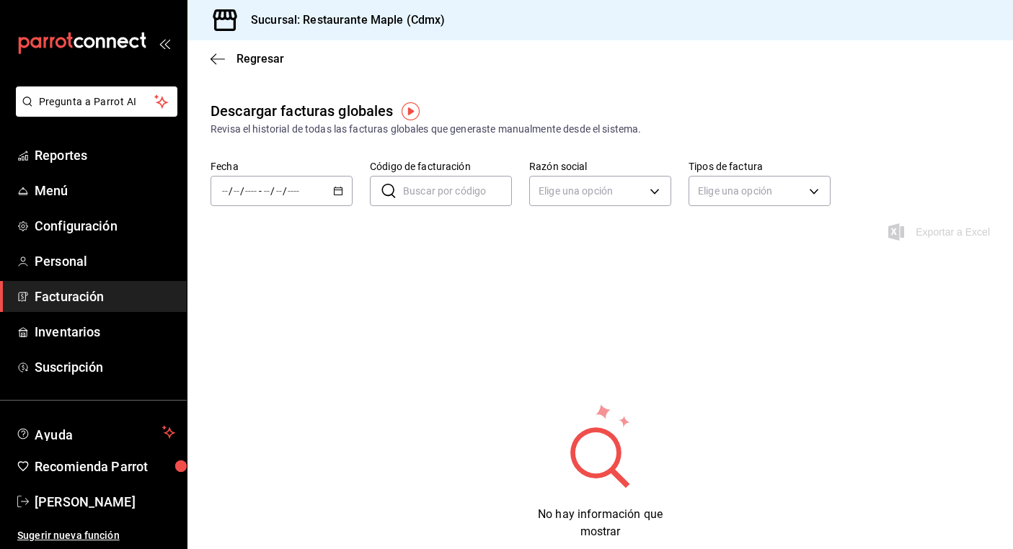
click at [405, 112] on img "button" at bounding box center [411, 111] width 18 height 18
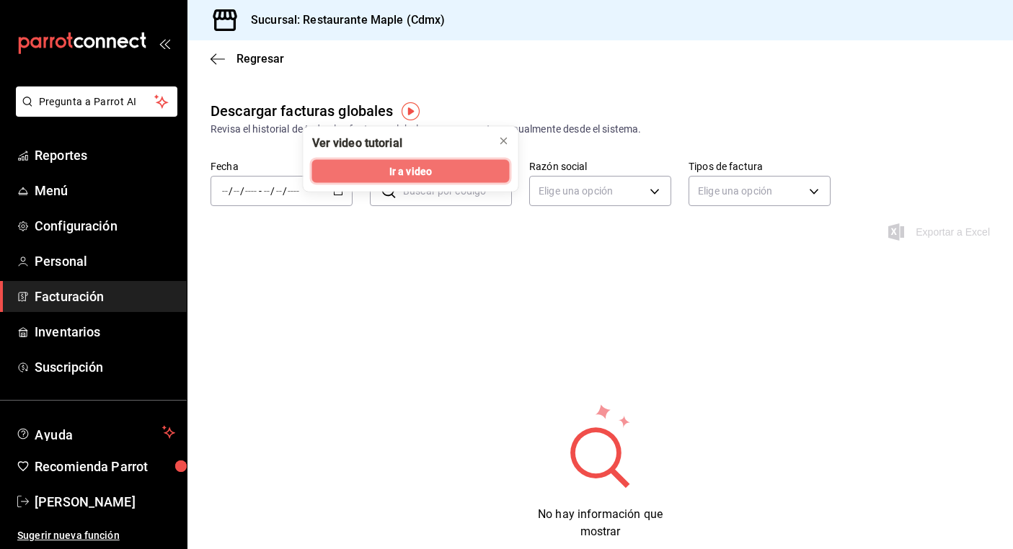
click at [409, 172] on span "Ir a video" at bounding box center [410, 171] width 43 height 15
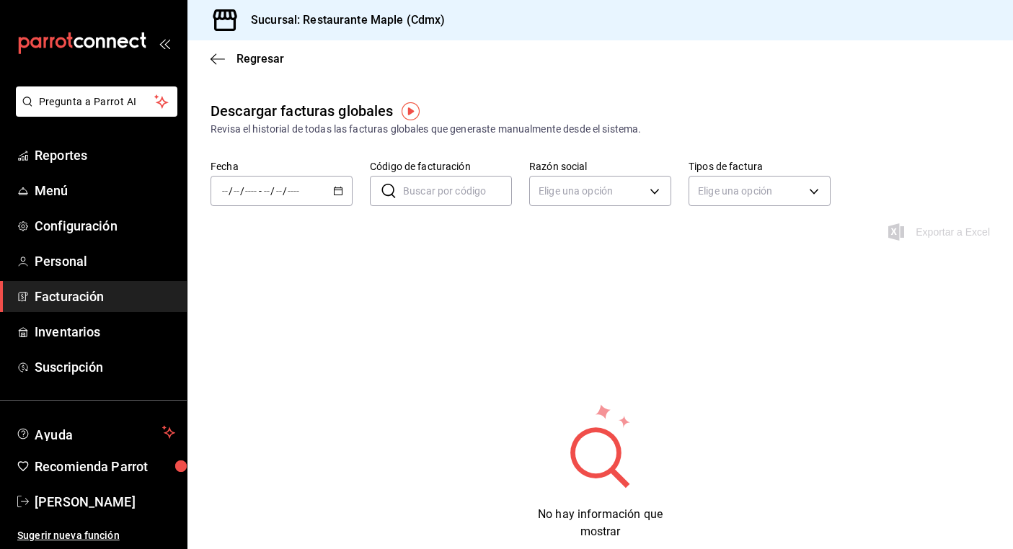
click at [96, 297] on span "Facturación" at bounding box center [105, 296] width 141 height 19
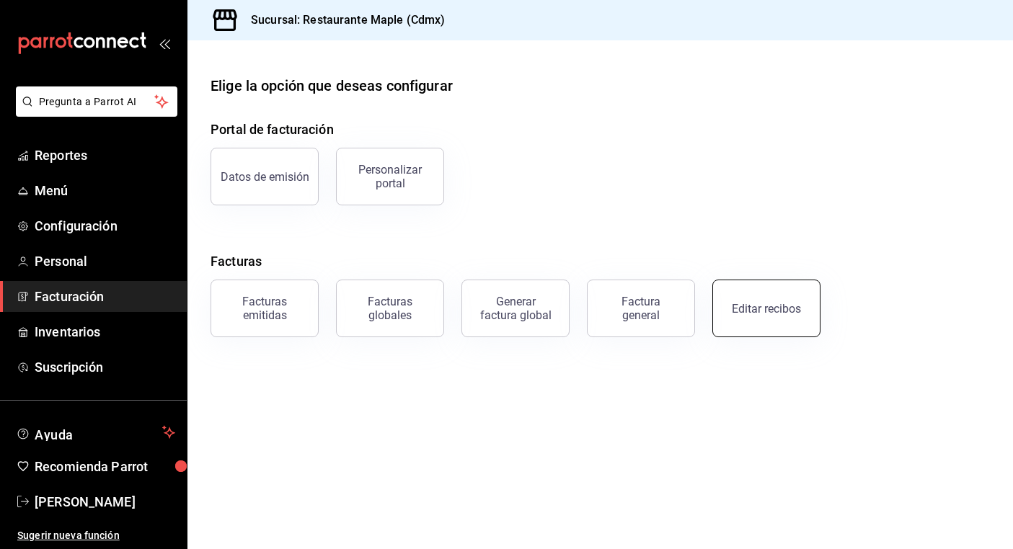
click at [733, 296] on button "Editar recibos" at bounding box center [766, 309] width 108 height 58
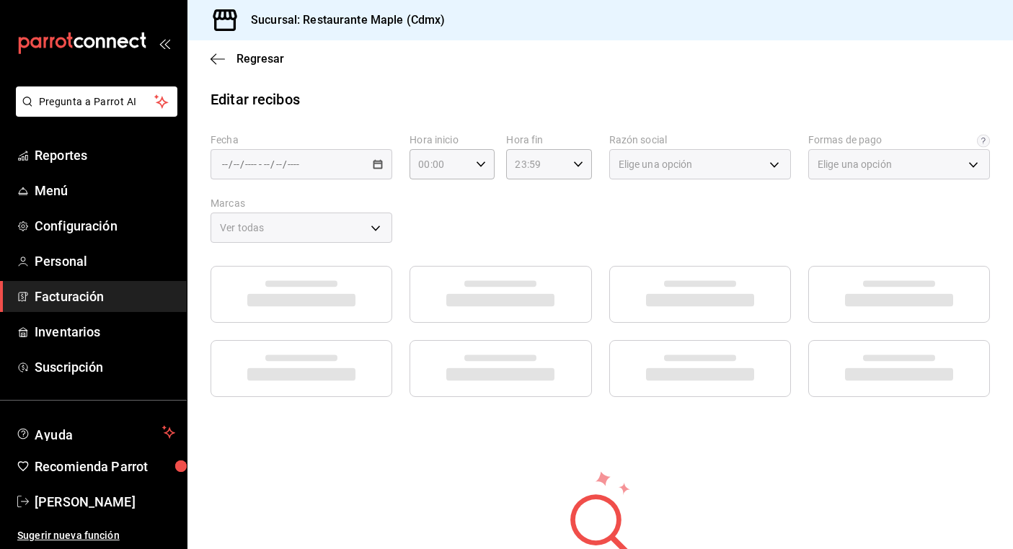
type input "1c0db33b-a268-48f2-8e75-1009b11b28a9"
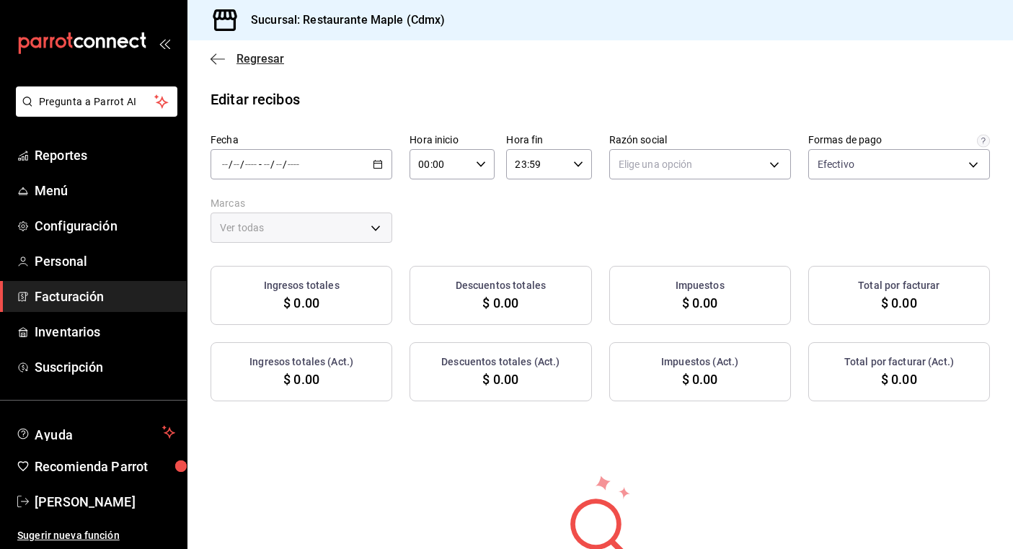
click at [217, 52] on span "Regresar" at bounding box center [248, 59] width 74 height 14
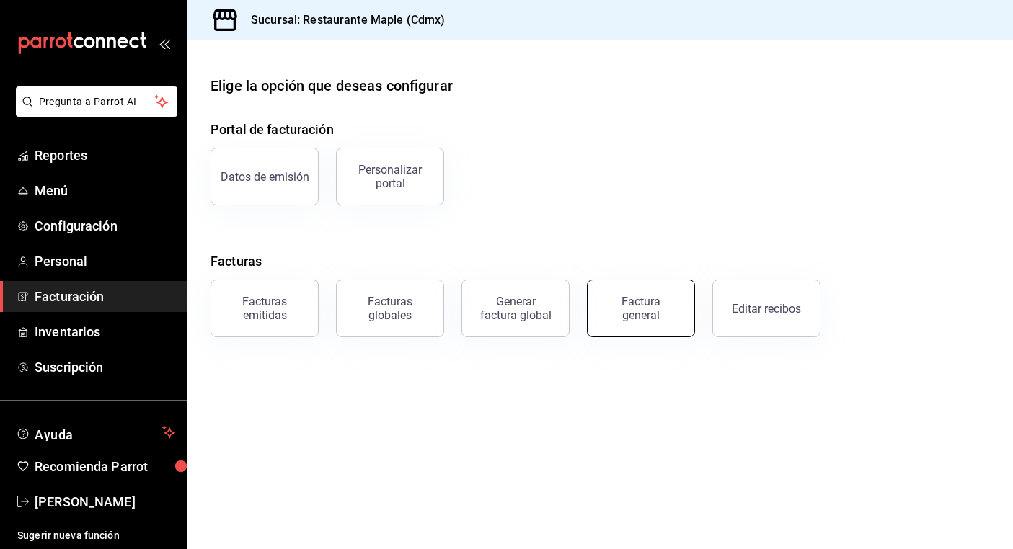
click at [627, 303] on div "Factura general" at bounding box center [641, 308] width 72 height 27
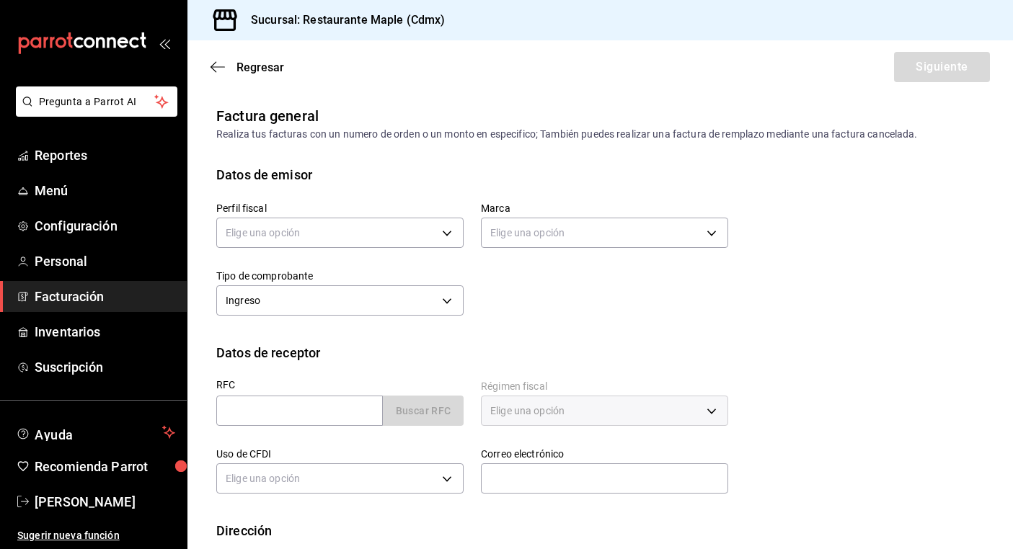
scroll to position [80, 0]
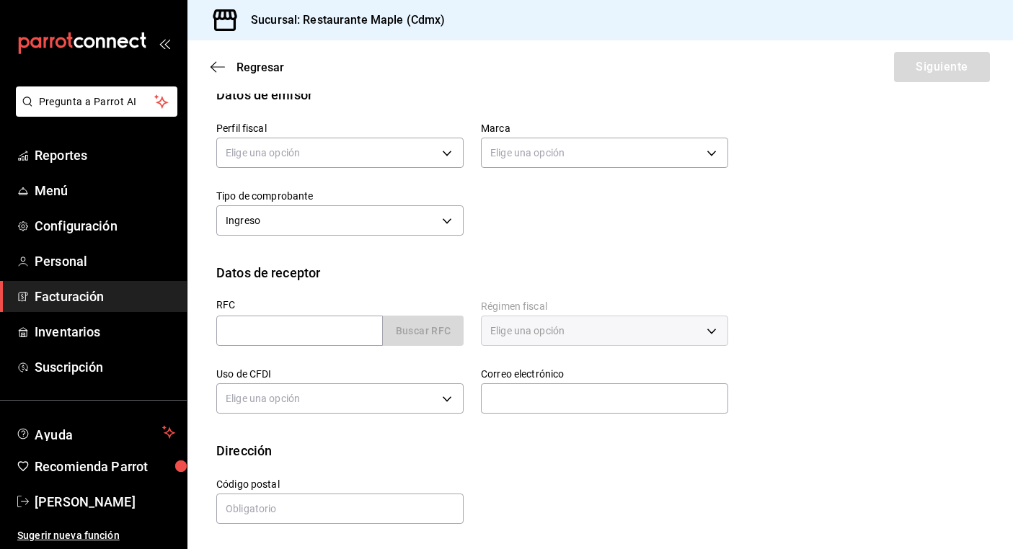
click at [236, 79] on div "Regresar Siguiente" at bounding box center [599, 66] width 825 height 53
click at [223, 68] on icon "button" at bounding box center [218, 67] width 14 height 13
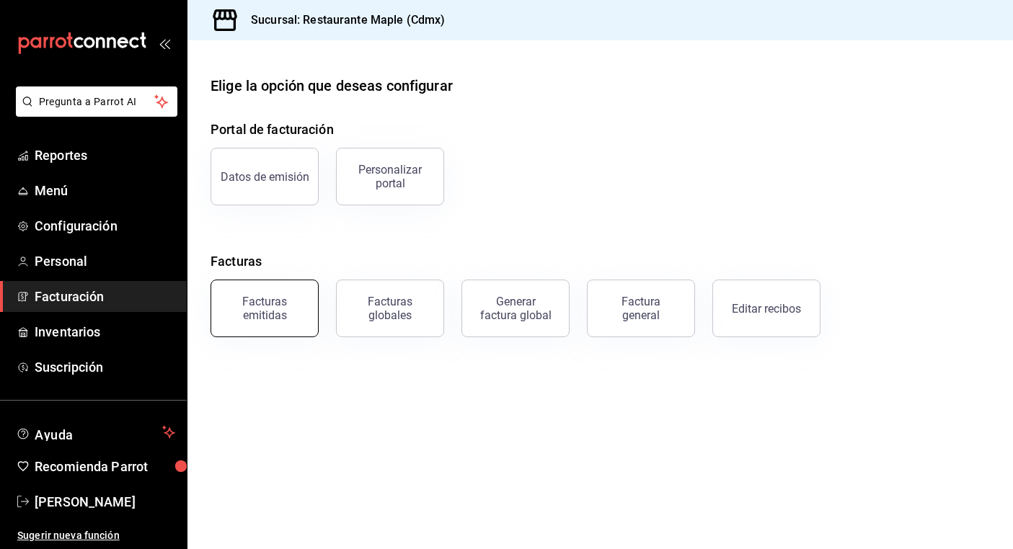
click at [279, 303] on div "Facturas emitidas" at bounding box center [264, 308] width 89 height 27
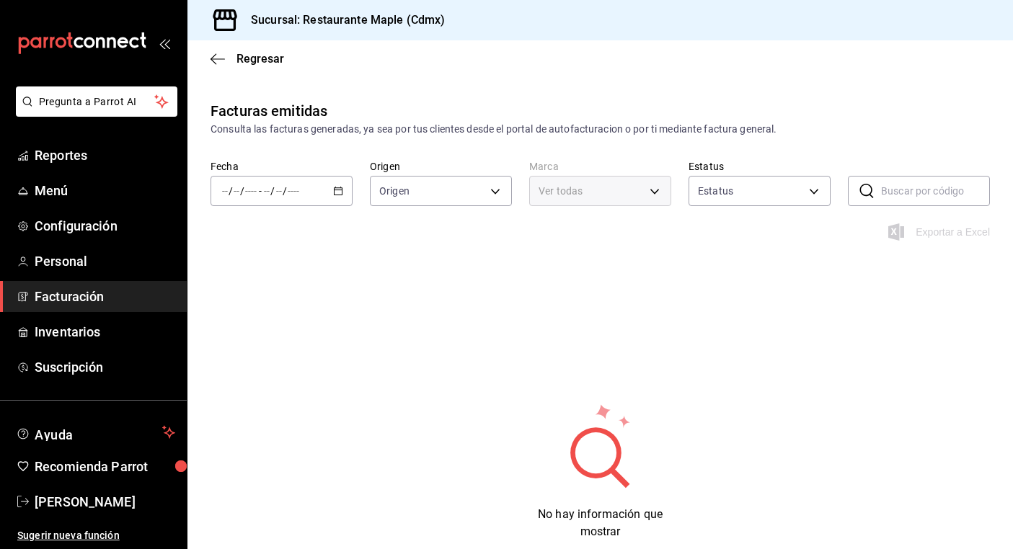
type input "ORDER_INVOICE,GENERAL_INVOICE"
type input "ACTIVE,PENDING_CANCELLATION,CANCELLED,PRE_CANCELLED"
type input "9367c8d0-d5bf-442c-b6f8-a503c691c07e"
click at [221, 49] on div "Regresar" at bounding box center [599, 58] width 825 height 37
click at [217, 58] on icon "button" at bounding box center [218, 58] width 14 height 1
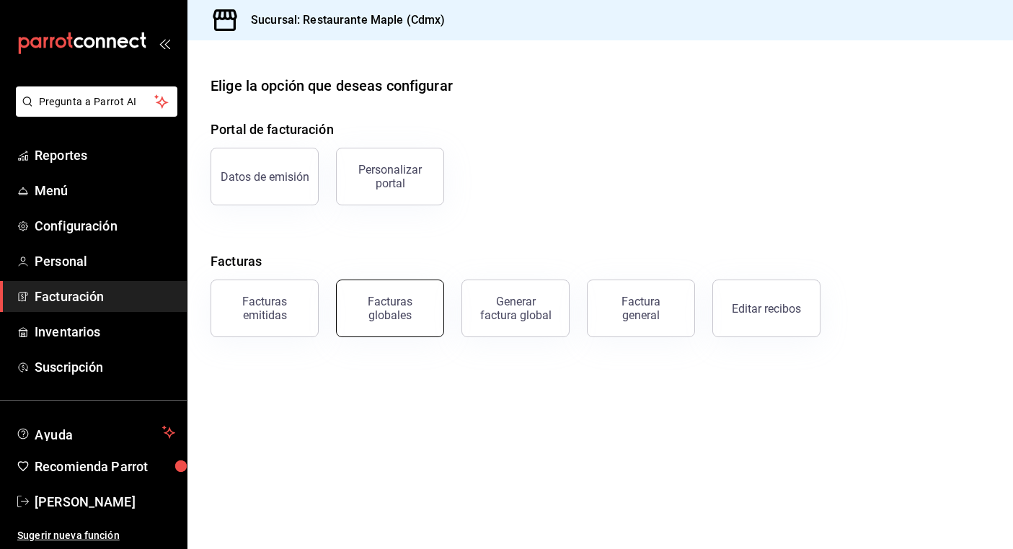
click at [385, 327] on button "Facturas globales" at bounding box center [390, 309] width 108 height 58
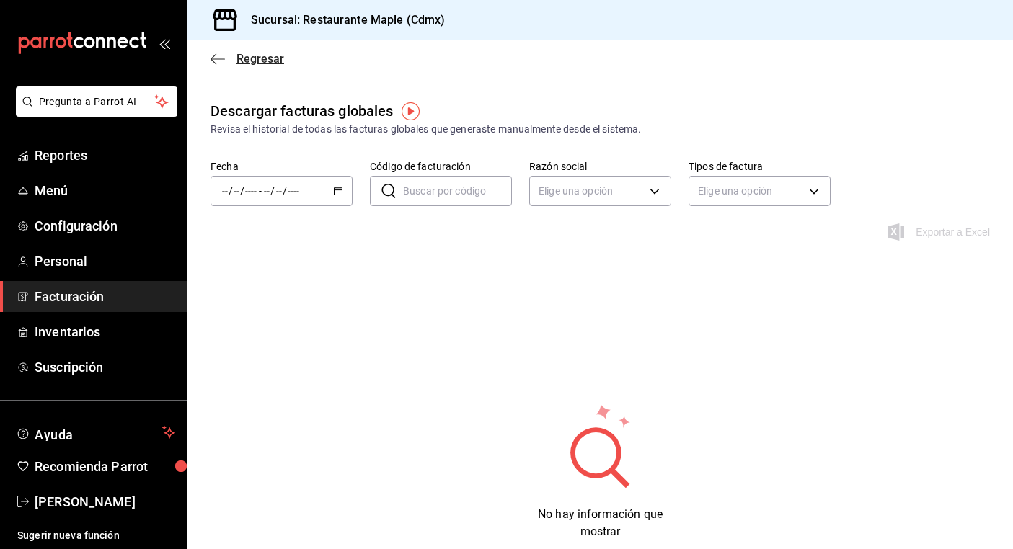
click at [219, 61] on icon "button" at bounding box center [218, 59] width 14 height 13
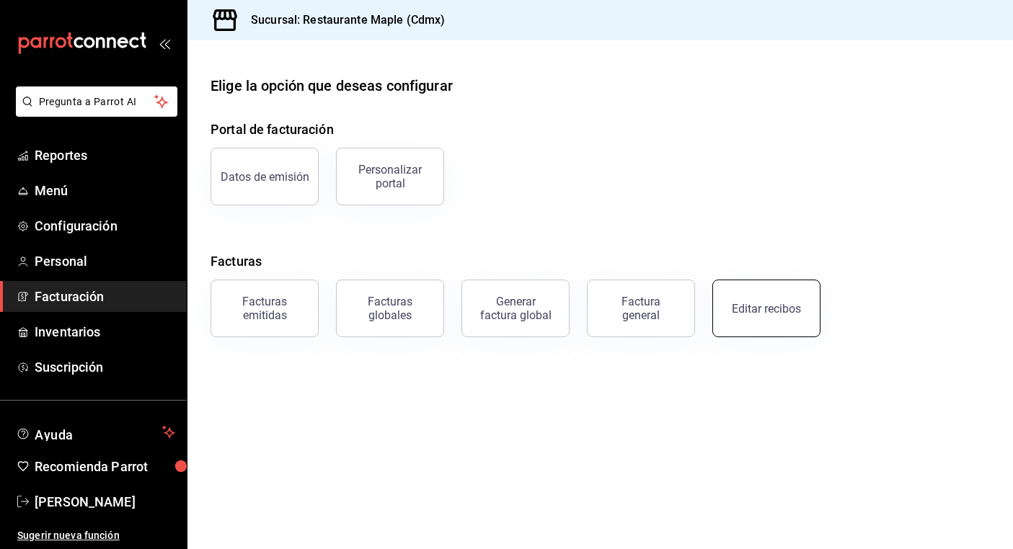
click at [751, 316] on button "Editar recibos" at bounding box center [766, 309] width 108 height 58
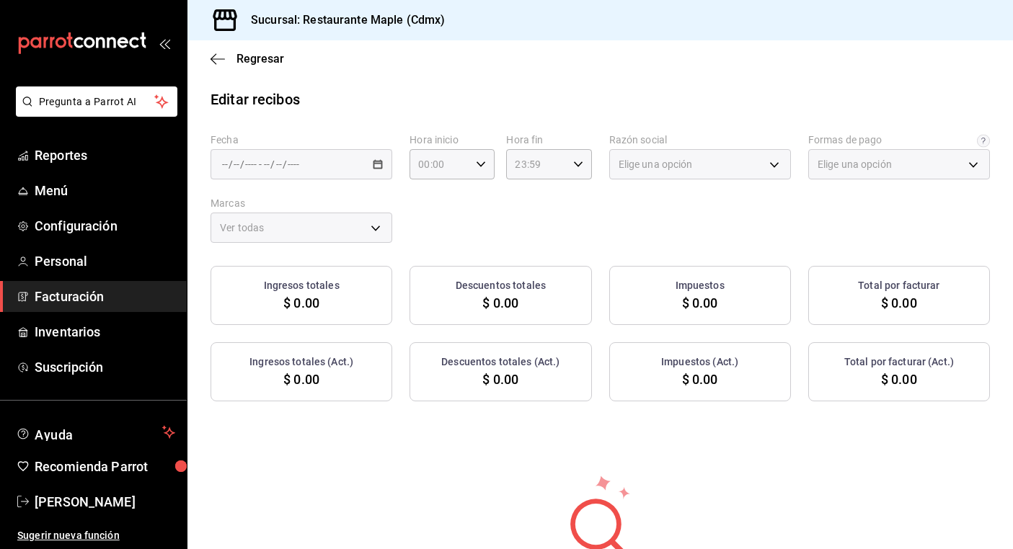
type input "1c0db33b-a268-48f2-8e75-1009b11b28a9"
click at [384, 167] on div "/ / - / /" at bounding box center [302, 164] width 182 height 30
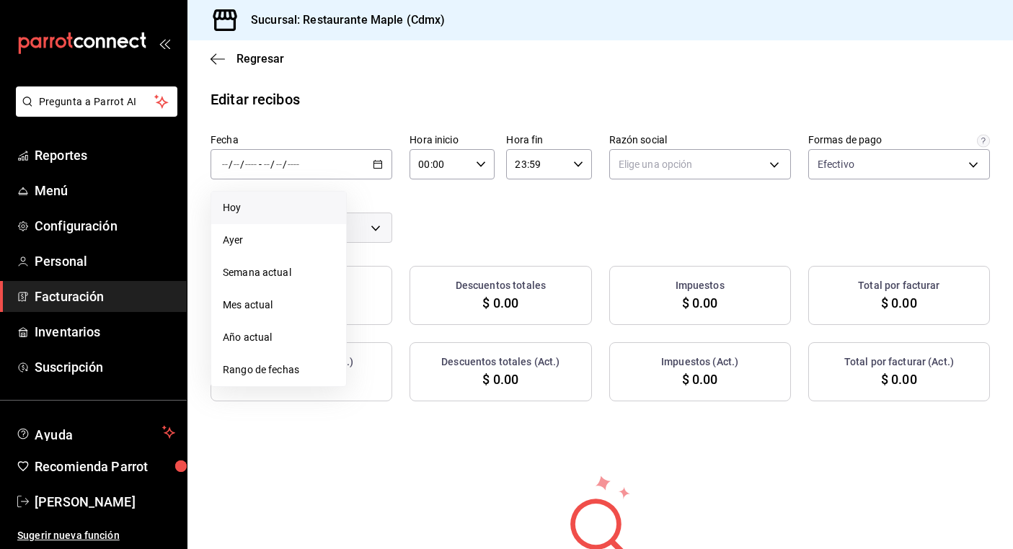
click at [275, 214] on span "Hoy" at bounding box center [279, 207] width 112 height 15
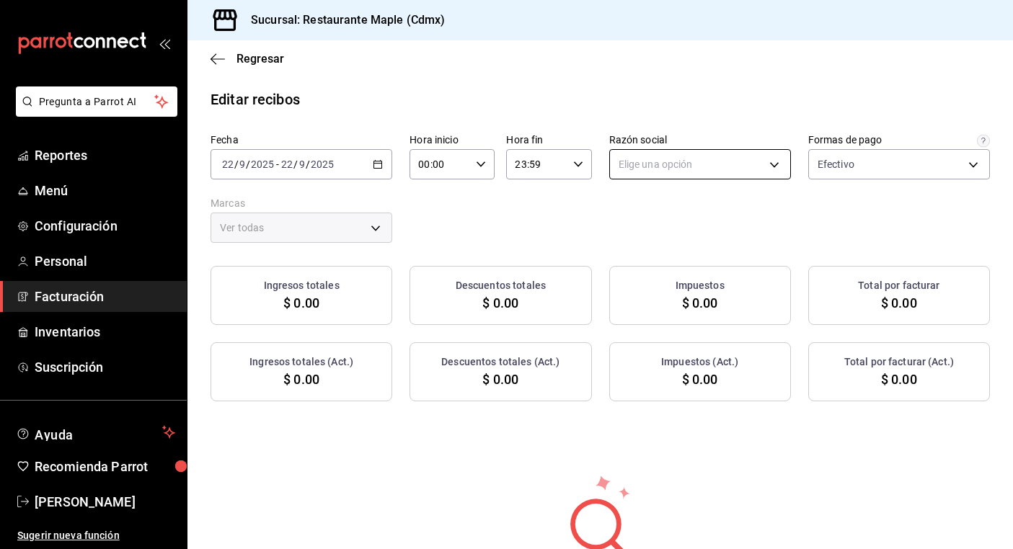
click at [658, 171] on body "Pregunta a Parrot AI Reportes Menú Configuración Personal Facturación Inventari…" at bounding box center [506, 274] width 1013 height 549
click at [660, 244] on li "RESTAURANTE MAPLE" at bounding box center [700, 237] width 180 height 27
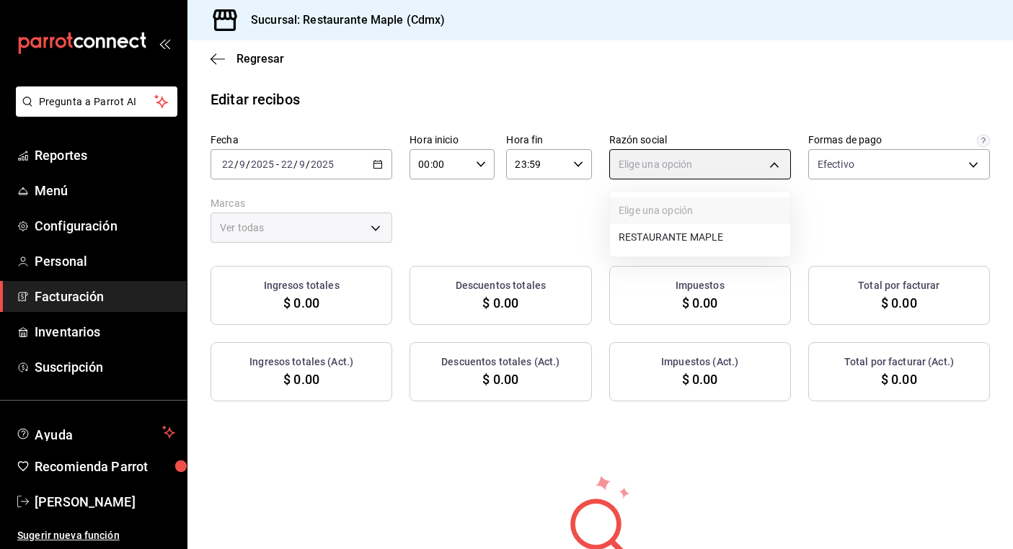
type input "9707b9c5-6b7d-4f6e-a4b1-93e597a3127c"
type input "9367c8d0-d5bf-442c-b6f8-a503c691c07e"
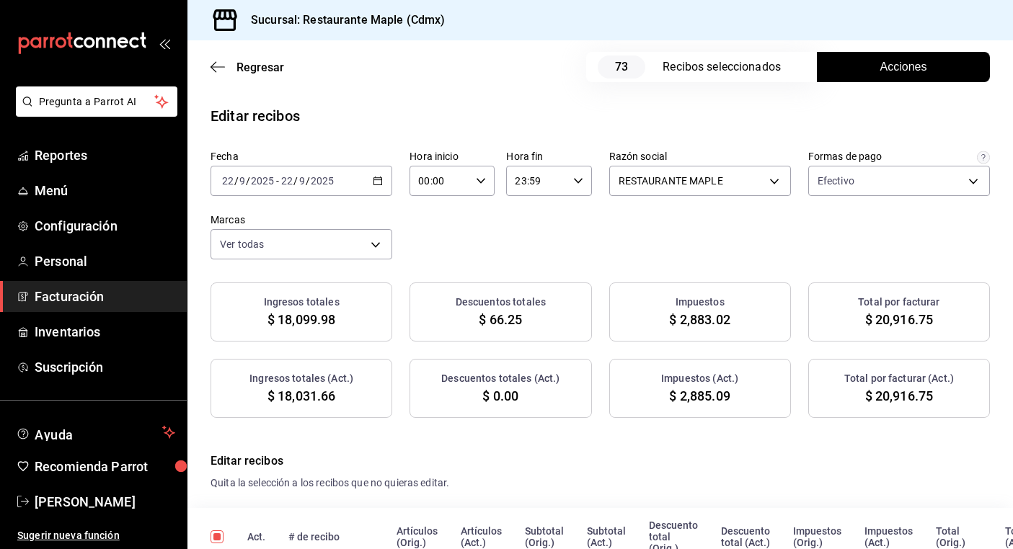
click at [910, 74] on span "Acciones" at bounding box center [903, 66] width 47 height 17
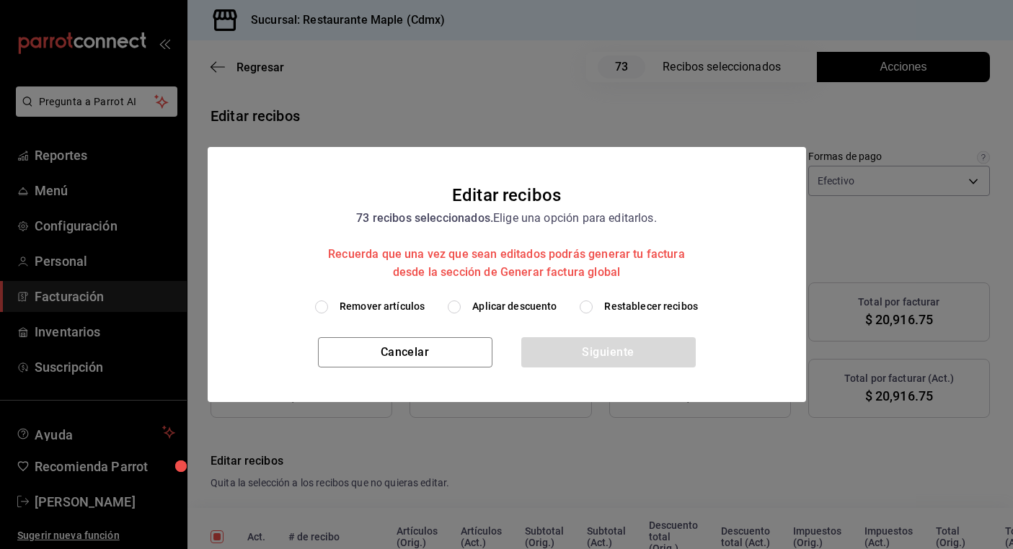
click at [458, 305] on input "Aplicar descuento" at bounding box center [454, 307] width 13 height 13
radio input "true"
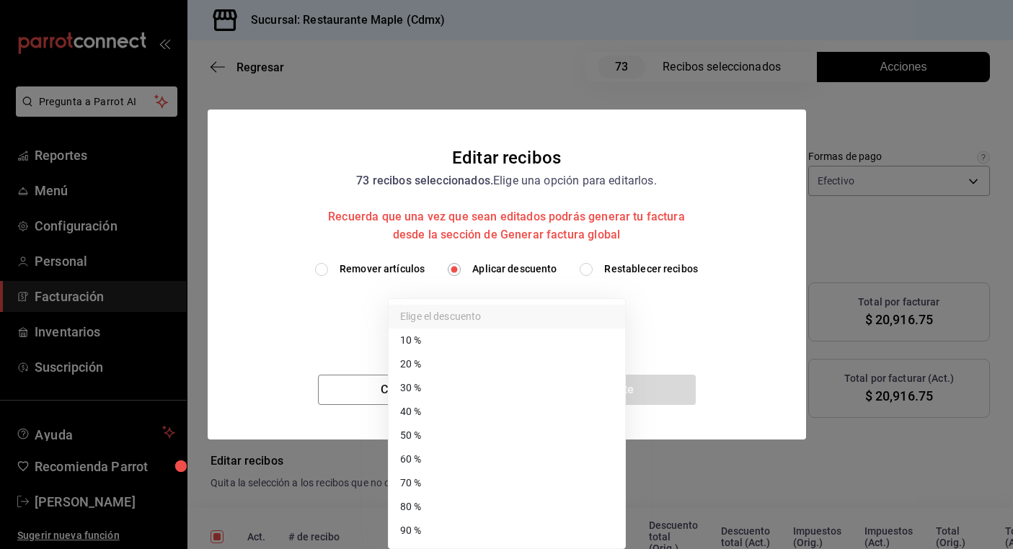
click at [482, 317] on body "Pregunta a Parrot AI Reportes Menú Configuración Personal Facturación Inventari…" at bounding box center [506, 274] width 1013 height 549
click at [458, 480] on li "70 %" at bounding box center [507, 483] width 236 height 24
type input "70"
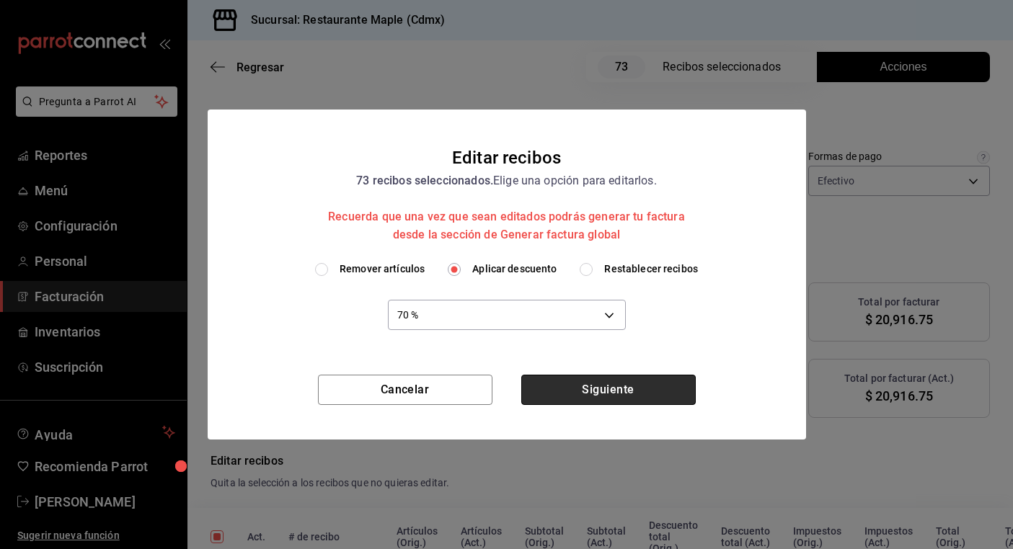
click at [595, 395] on button "Siguiente" at bounding box center [608, 390] width 174 height 30
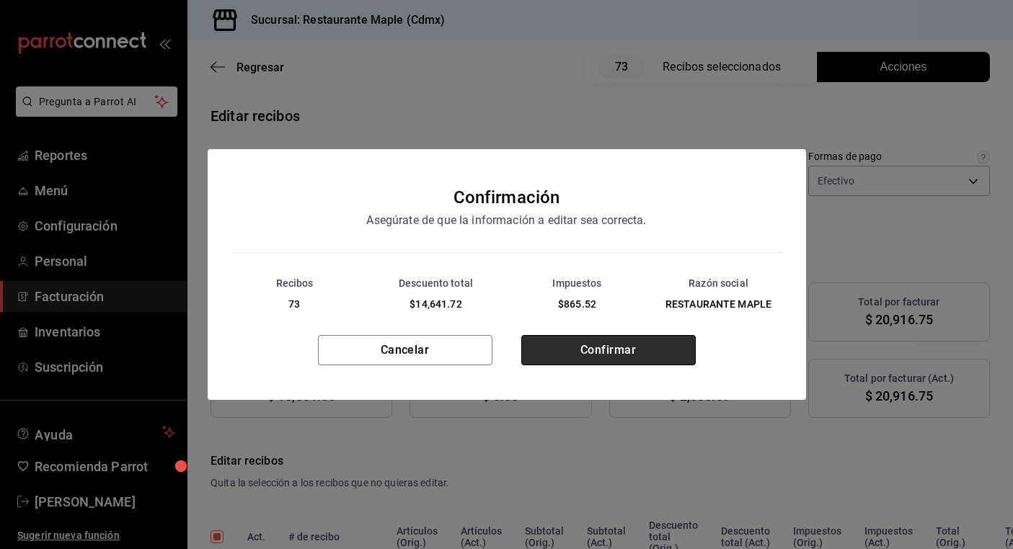
click at [592, 353] on button "Confirmar" at bounding box center [608, 350] width 174 height 30
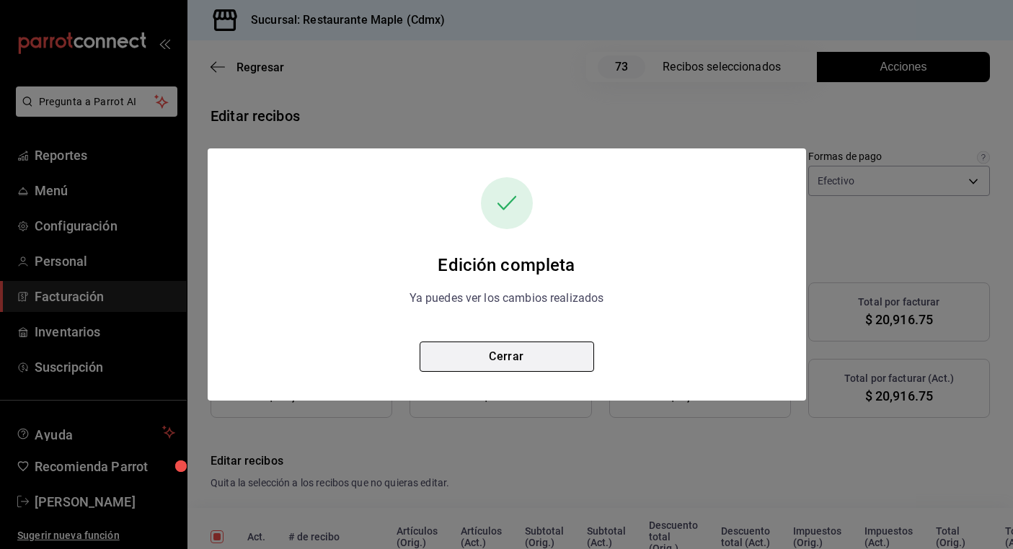
click at [555, 360] on button "Cerrar" at bounding box center [507, 357] width 174 height 30
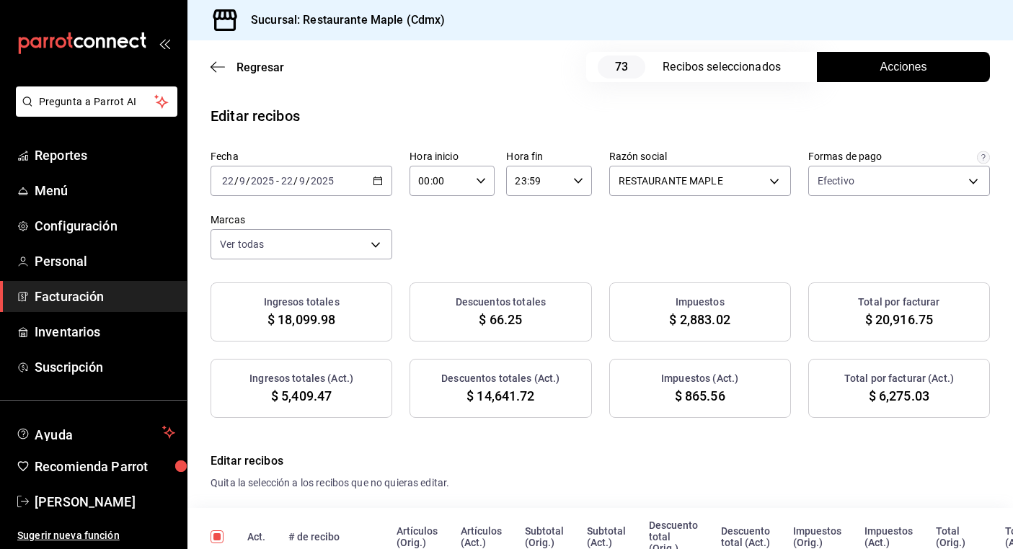
click at [91, 299] on span "Facturación" at bounding box center [105, 296] width 141 height 19
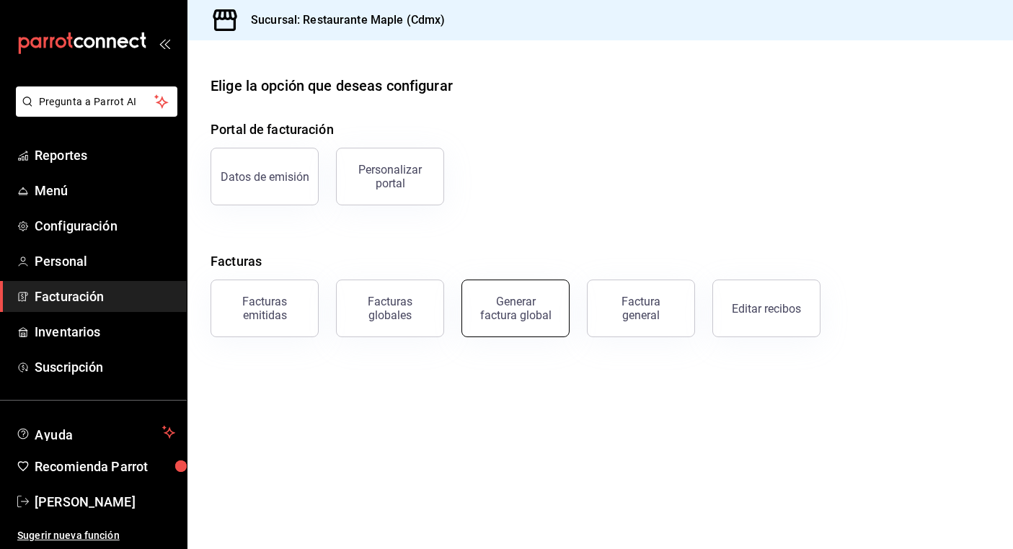
click at [513, 301] on div "Generar factura global" at bounding box center [515, 308] width 72 height 27
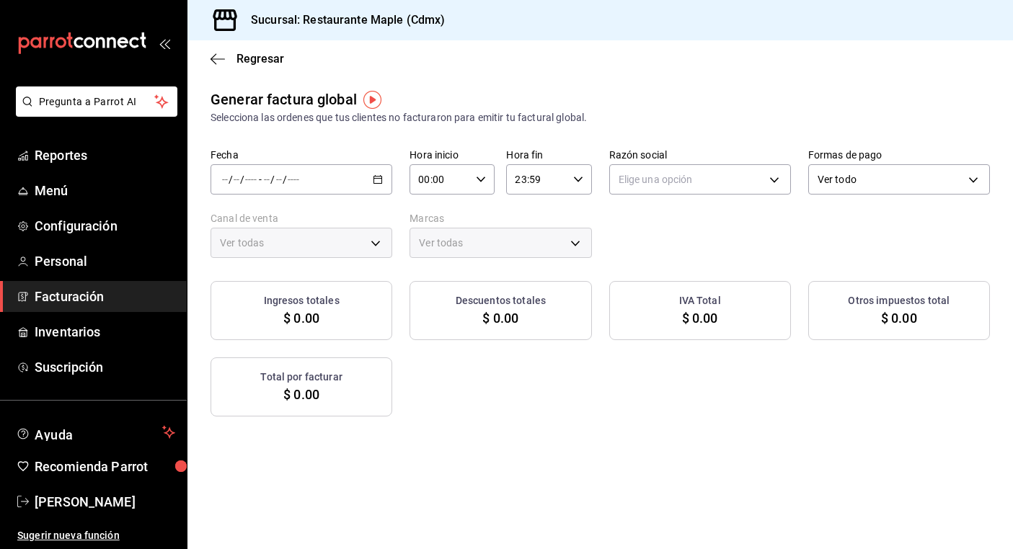
type input "PARROT,UBER_EATS,RAPPI,DIDI_FOOD,ONLINE"
click at [373, 181] on icon "button" at bounding box center [378, 179] width 10 height 10
click at [312, 228] on span "Rango de fechas" at bounding box center [279, 223] width 112 height 15
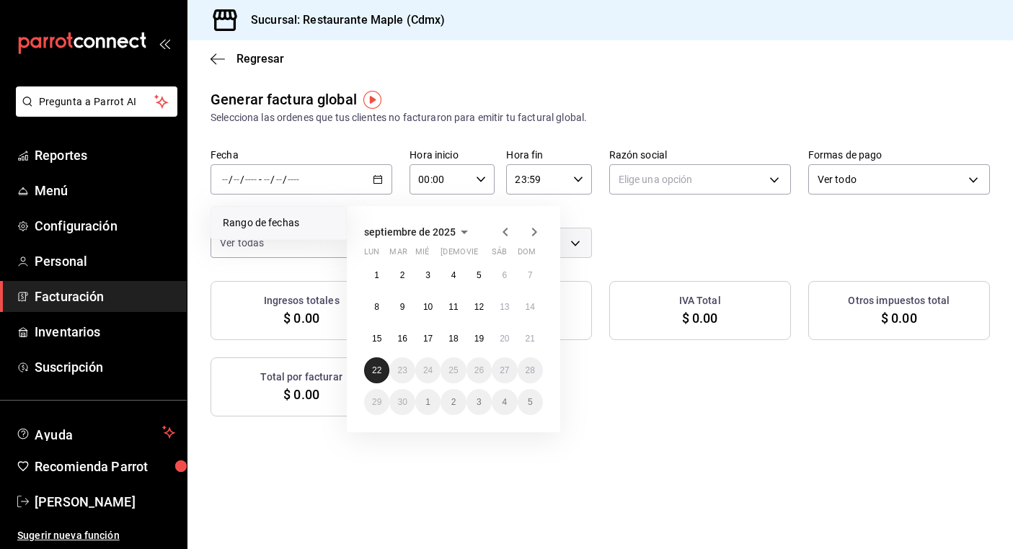
click at [384, 370] on button "22" at bounding box center [376, 371] width 25 height 26
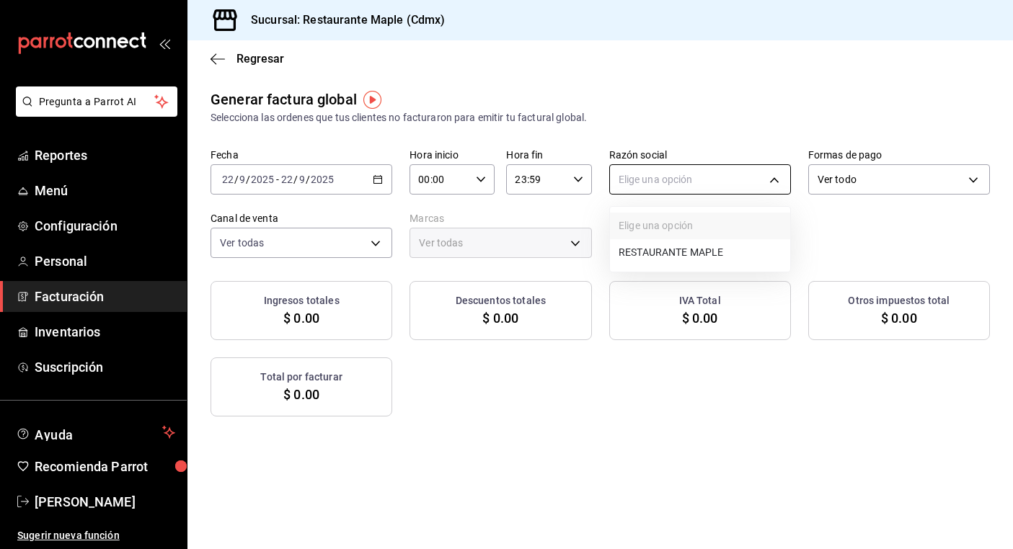
click at [611, 176] on body "Pregunta a Parrot AI Reportes Menú Configuración Personal Facturación Inventari…" at bounding box center [506, 274] width 1013 height 549
click at [652, 254] on li "RESTAURANTE MAPLE" at bounding box center [700, 252] width 180 height 27
type input "9707b9c5-6b7d-4f6e-a4b1-93e597a3127c"
type input "9367c8d0-d5bf-442c-b6f8-a503c691c07e"
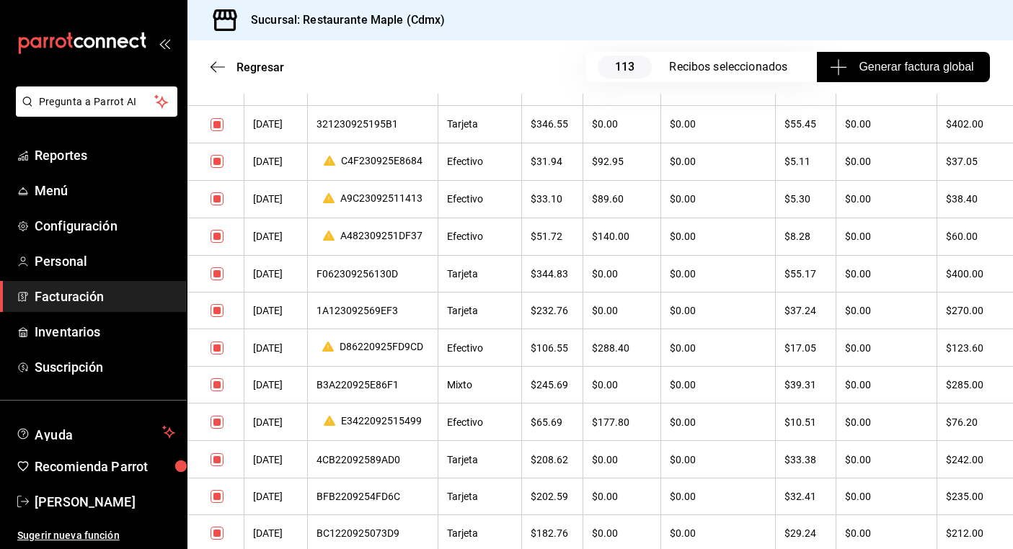
scroll to position [702, 0]
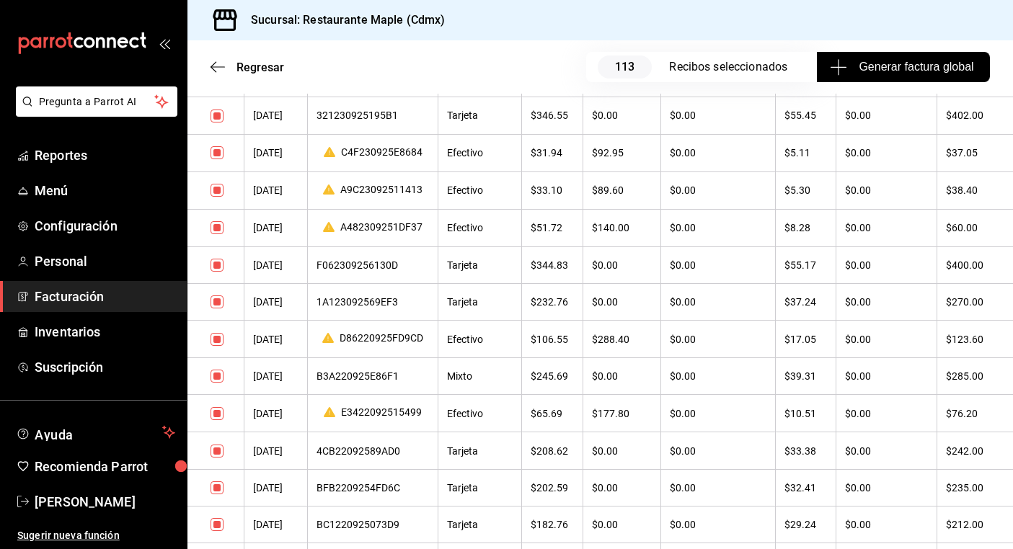
click at [381, 419] on div "E3422092515499" at bounding box center [372, 414] width 112 height 14
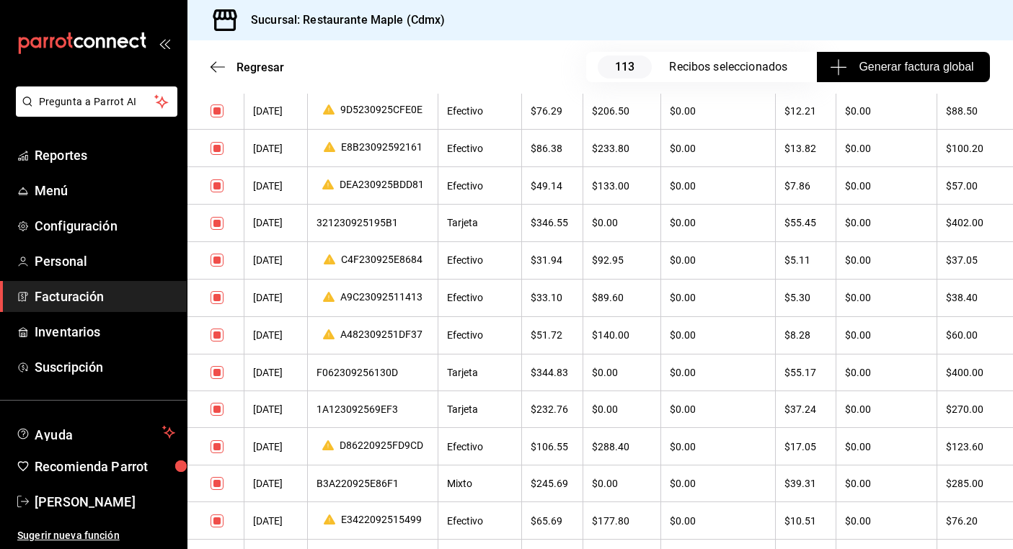
scroll to position [592, 0]
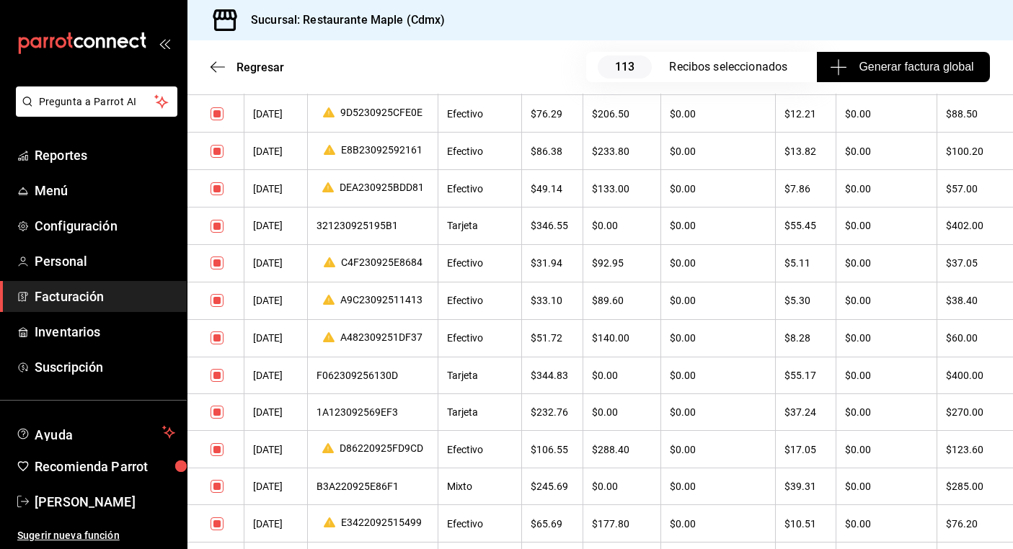
click at [386, 260] on div "C4F230925E8684" at bounding box center [372, 264] width 112 height 14
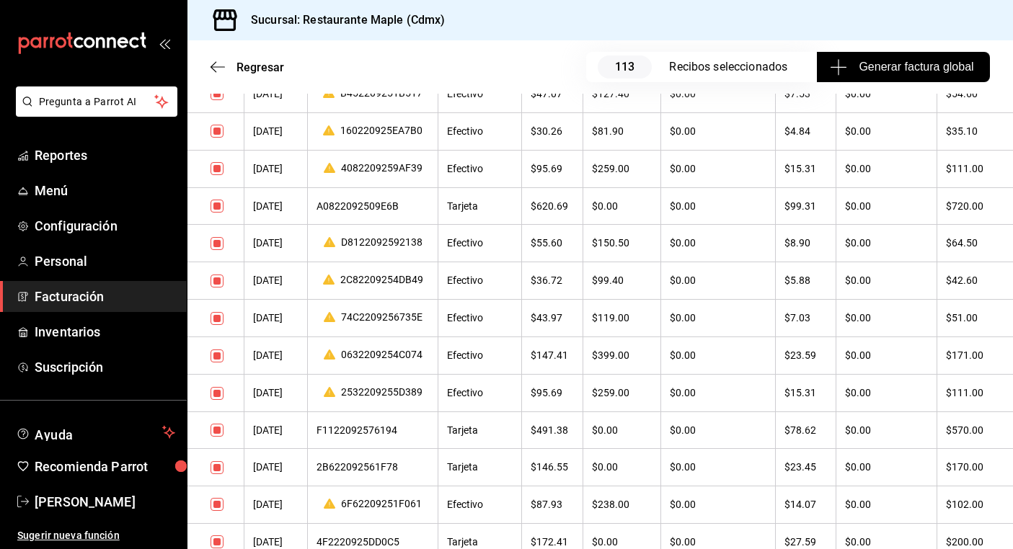
scroll to position [1882, 0]
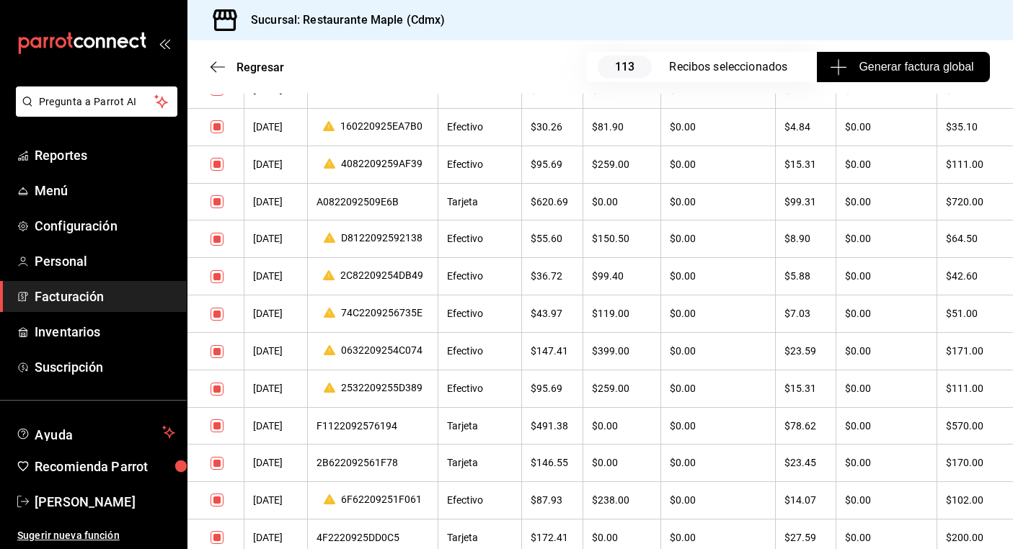
click at [402, 355] on div "0632209254C074" at bounding box center [372, 352] width 112 height 14
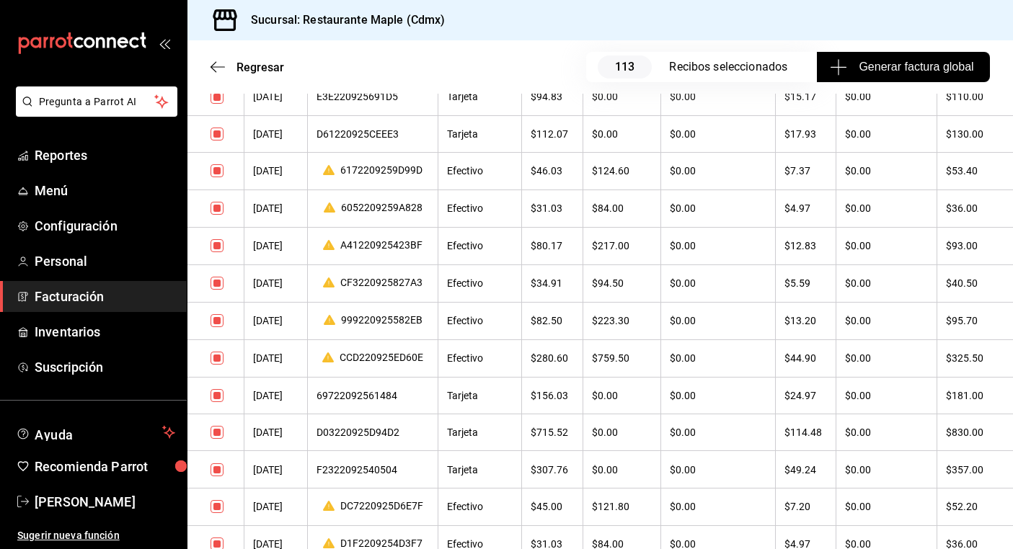
scroll to position [3565, 0]
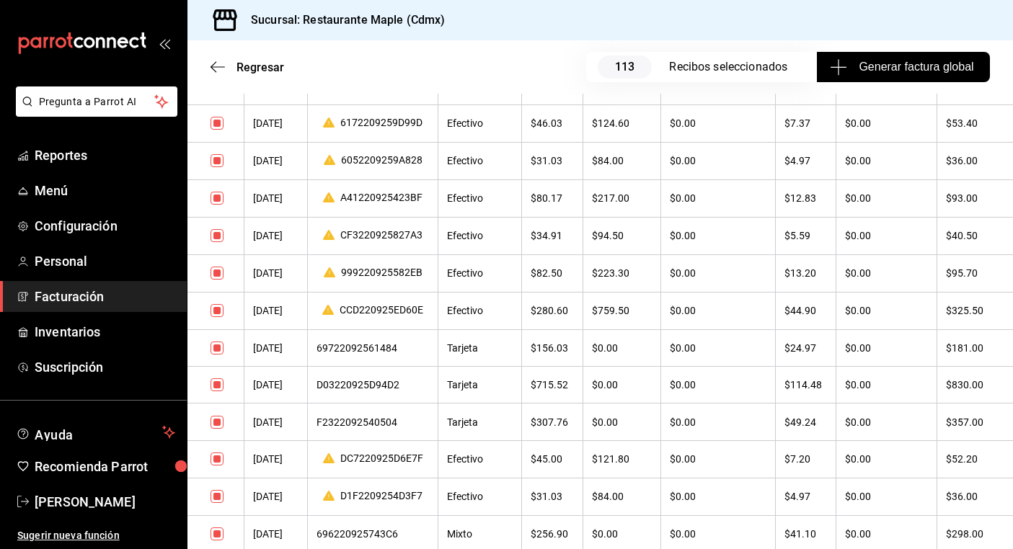
click at [389, 324] on th "CCD220925ED60E" at bounding box center [373, 310] width 130 height 37
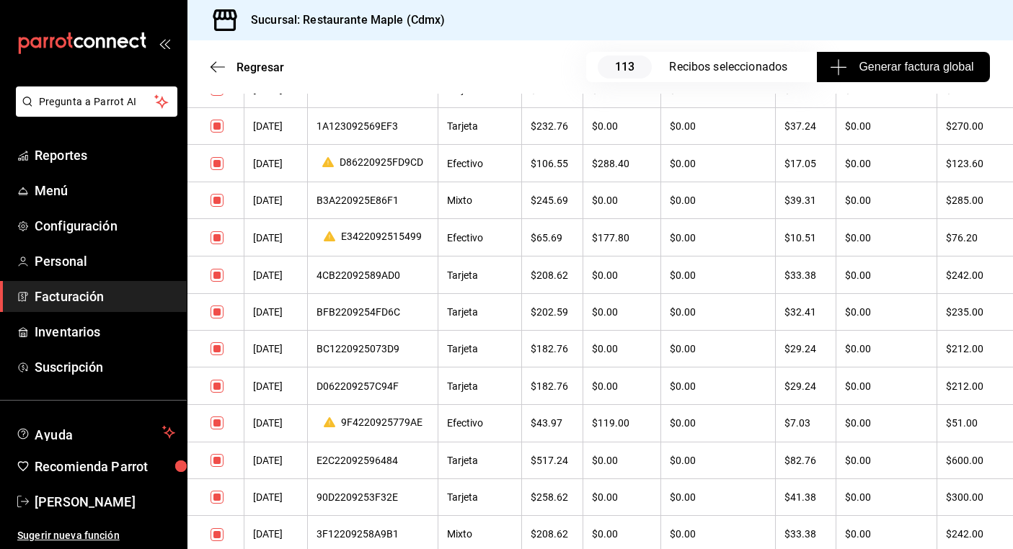
scroll to position [0, 0]
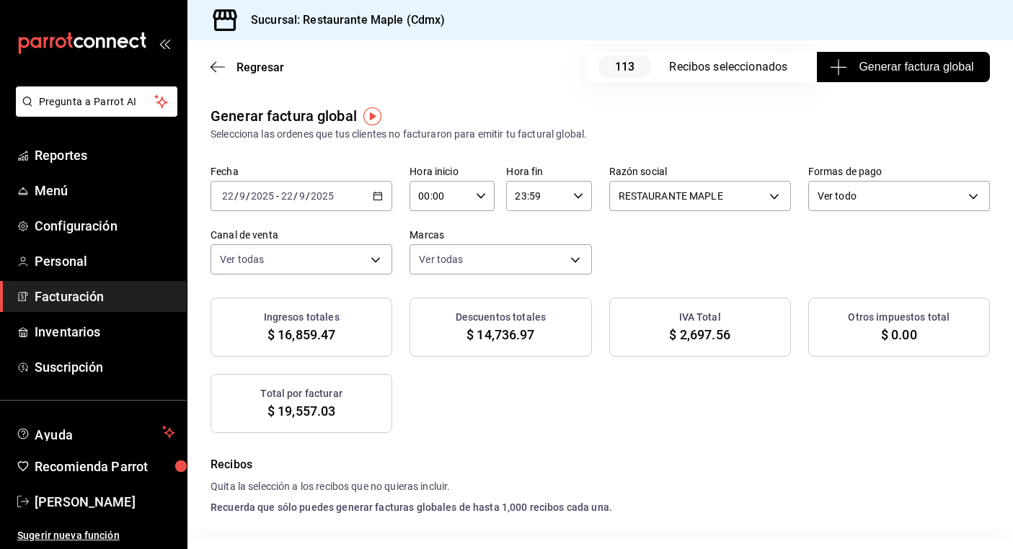
click at [97, 293] on span "Facturación" at bounding box center [105, 296] width 141 height 19
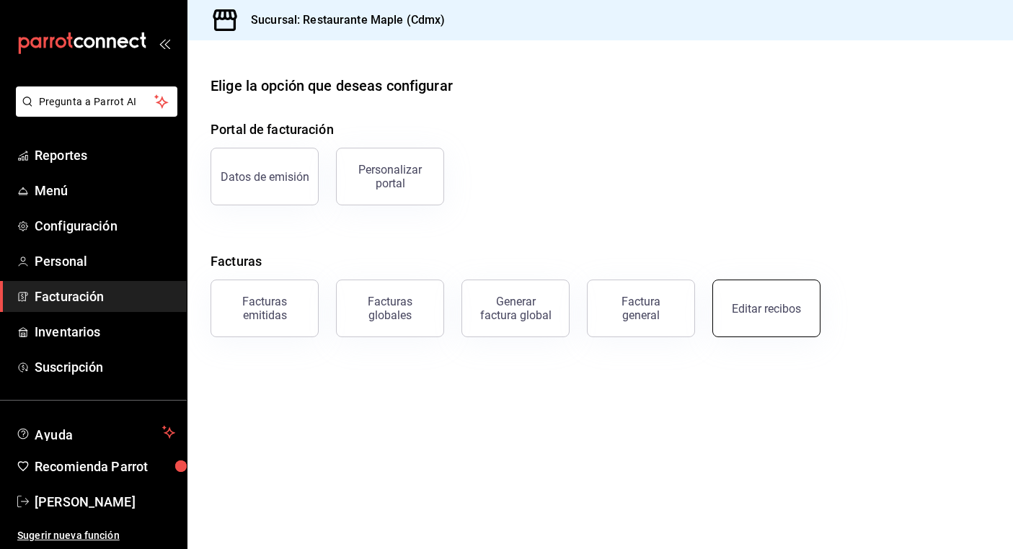
click at [733, 306] on button "Editar recibos" at bounding box center [766, 309] width 108 height 58
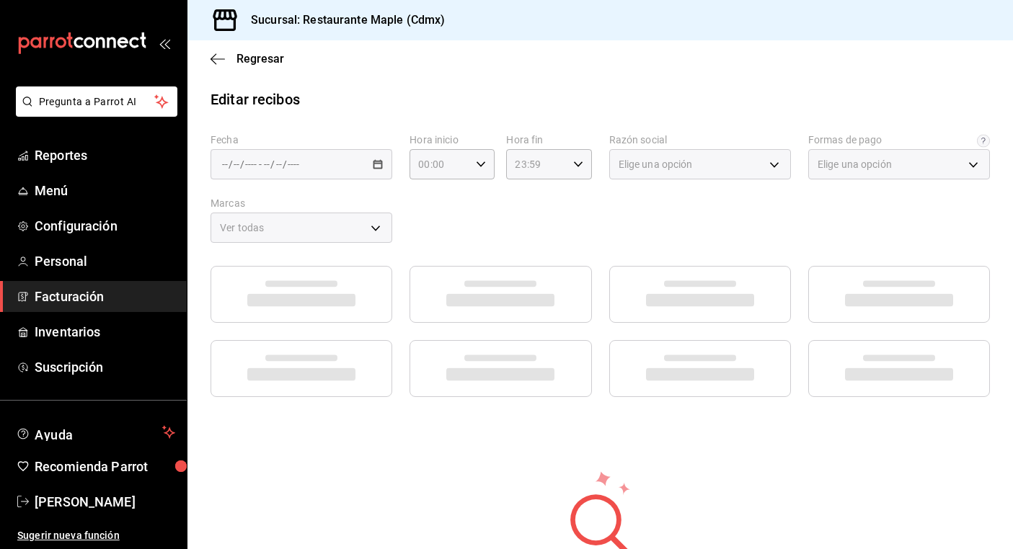
type input "1c0db33b-a268-48f2-8e75-1009b11b28a9"
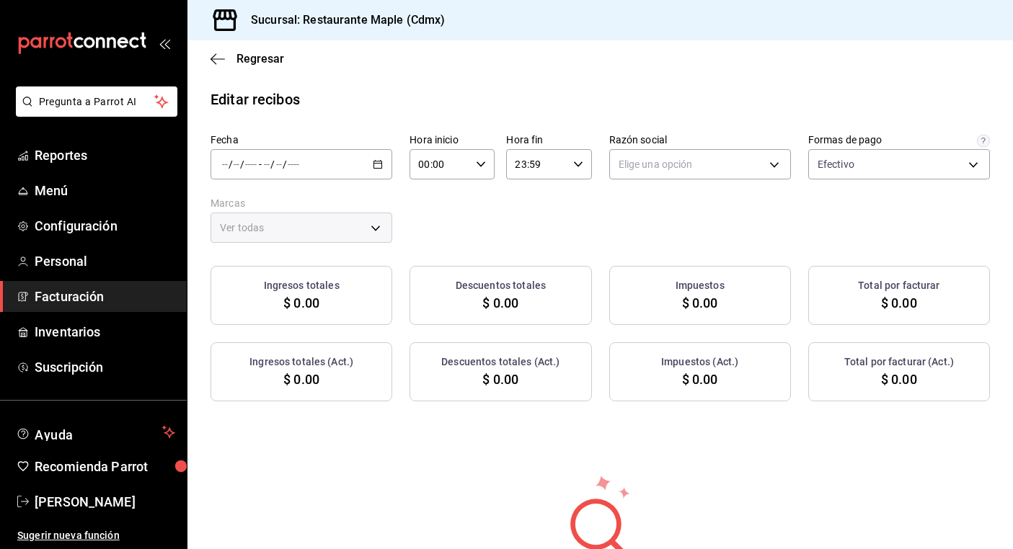
click at [381, 156] on div "/ / - / /" at bounding box center [302, 164] width 182 height 30
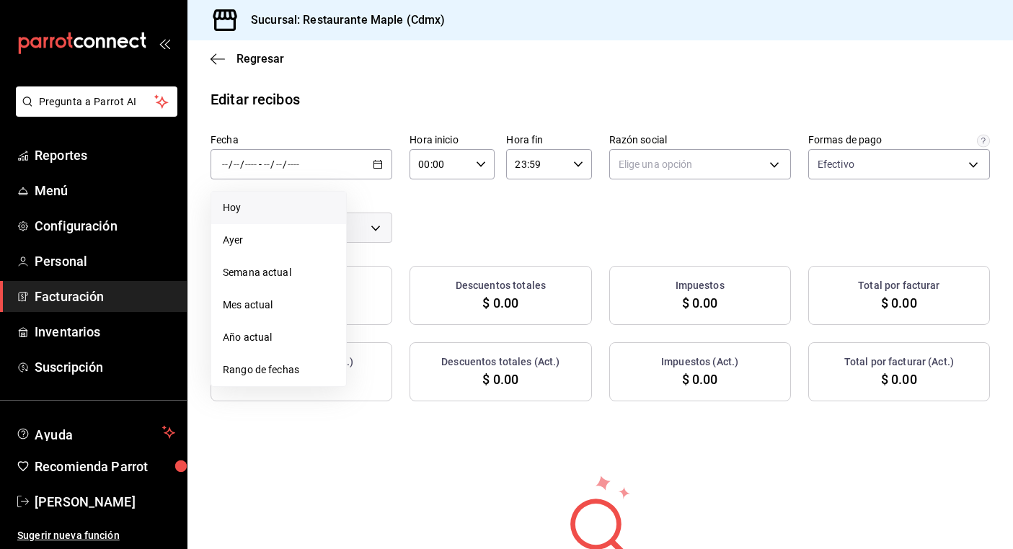
click at [337, 216] on li "Hoy" at bounding box center [278, 208] width 135 height 32
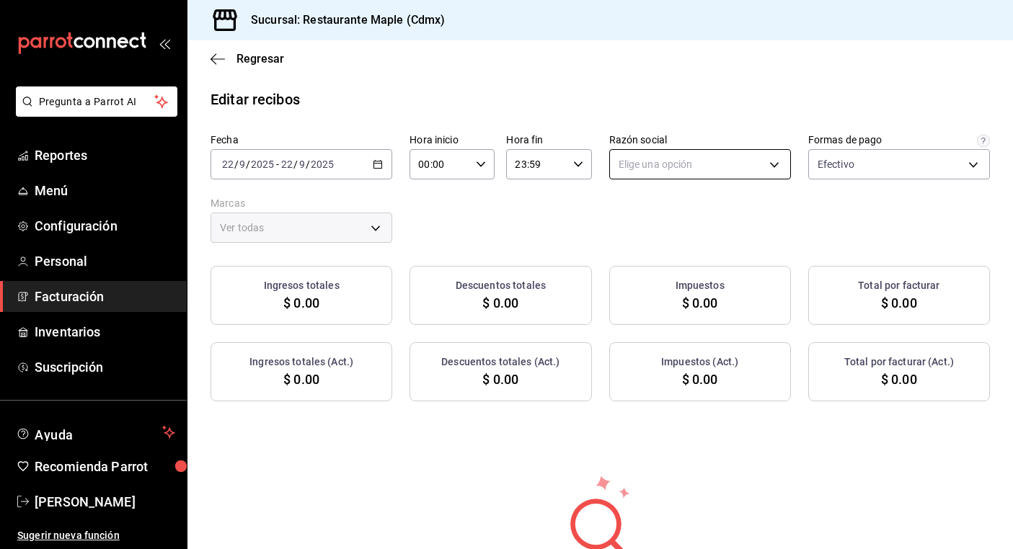
click at [692, 159] on body "Pregunta a Parrot AI Reportes Menú Configuración Personal Facturación Inventari…" at bounding box center [506, 274] width 1013 height 549
click at [672, 245] on li "RESTAURANTE MAPLE" at bounding box center [700, 237] width 180 height 27
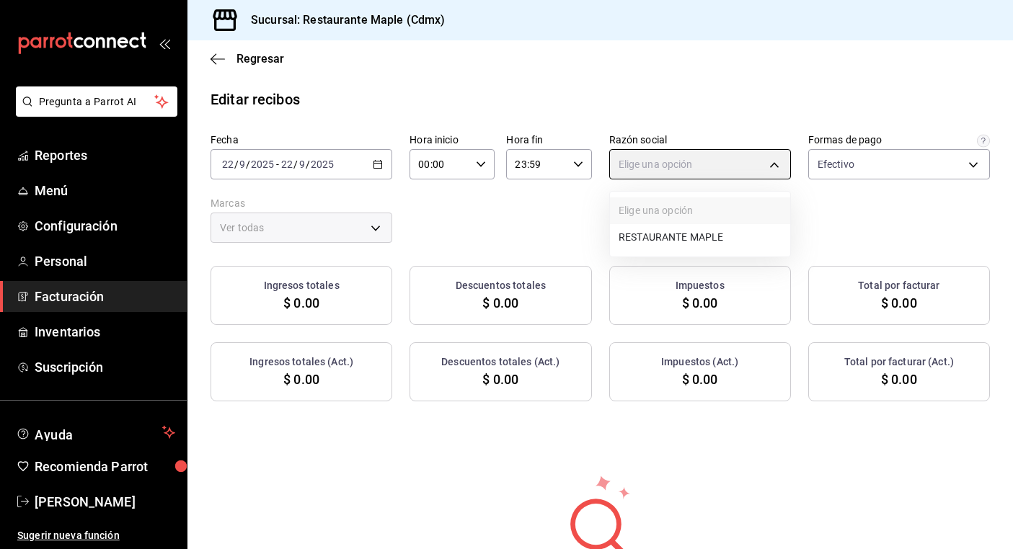
type input "9707b9c5-6b7d-4f6e-a4b1-93e597a3127c"
type input "9367c8d0-d5bf-442c-b6f8-a503c691c07e"
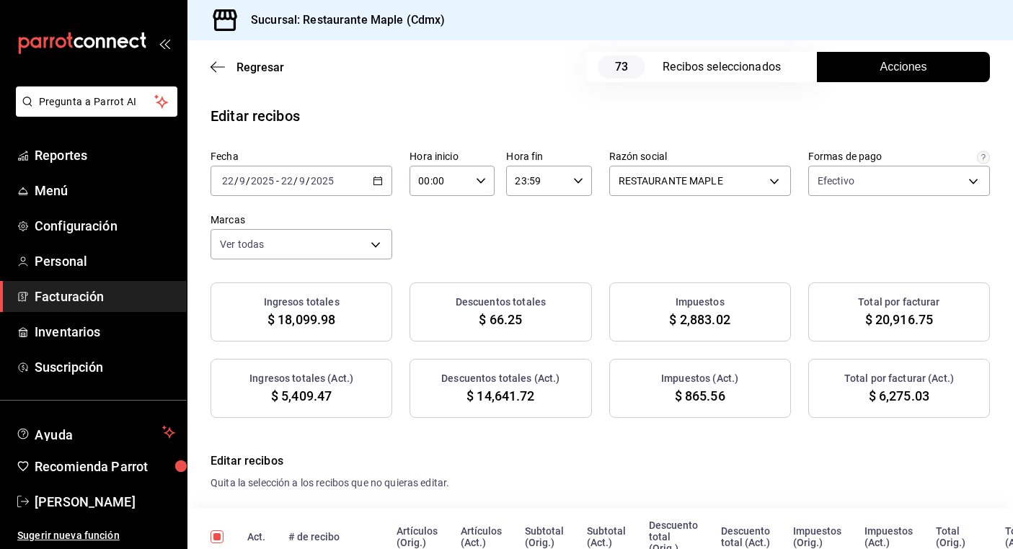
click at [888, 84] on div "Regresar 73 Recibos seleccionados Acciones" at bounding box center [599, 66] width 825 height 53
click at [875, 77] on button "Acciones" at bounding box center [903, 67] width 173 height 30
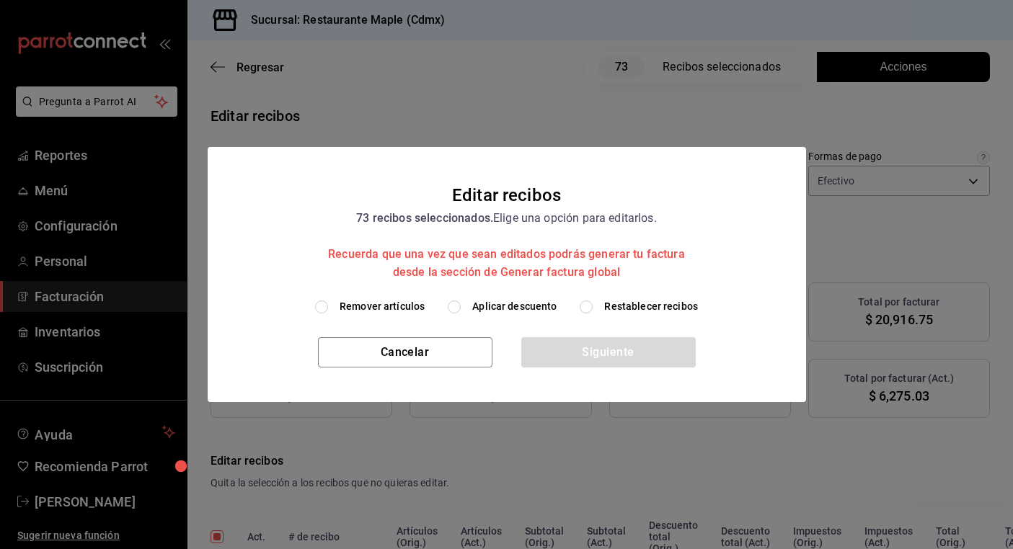
click at [593, 307] on label "Restablecer recibos" at bounding box center [639, 306] width 118 height 15
click at [593, 307] on input "Restablecer recibos" at bounding box center [586, 307] width 13 height 13
radio input "true"
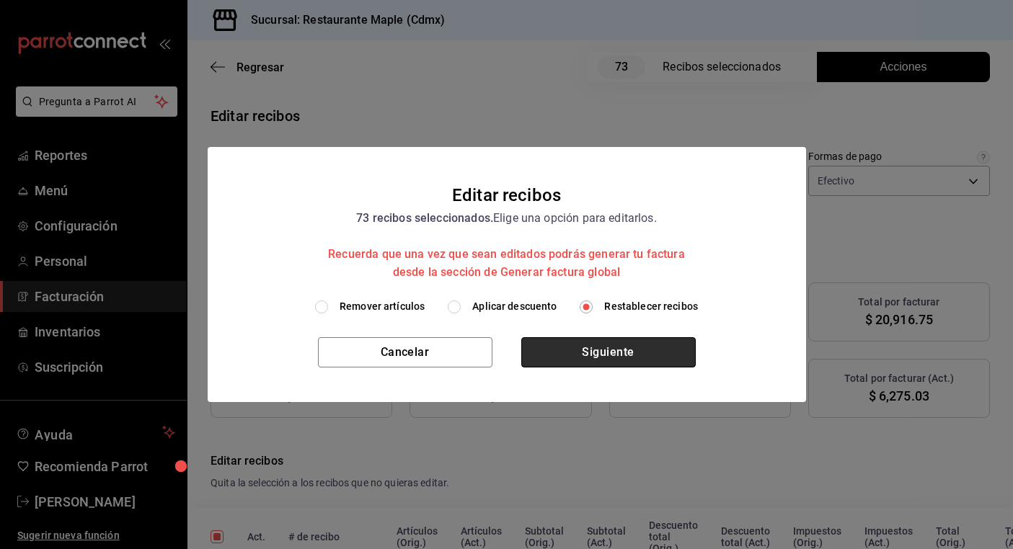
click at [585, 349] on button "Siguiente" at bounding box center [608, 352] width 174 height 30
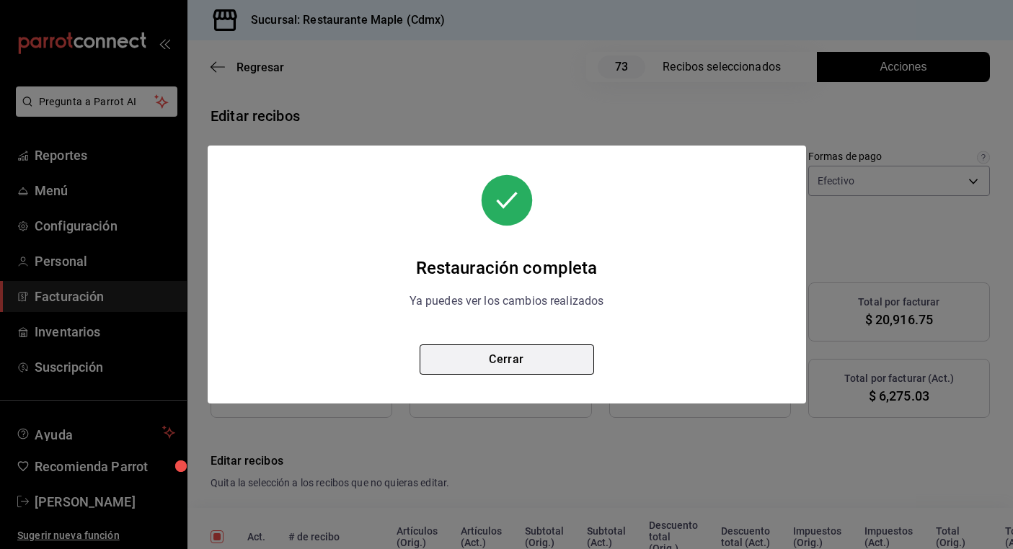
click at [552, 360] on button "Cerrar" at bounding box center [507, 360] width 174 height 30
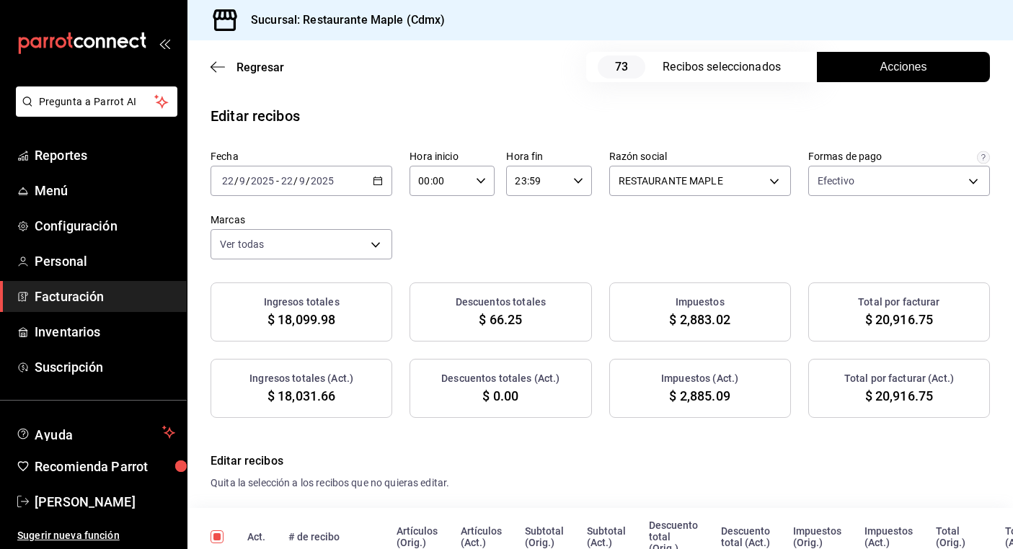
click at [97, 307] on link "Facturación" at bounding box center [93, 296] width 187 height 31
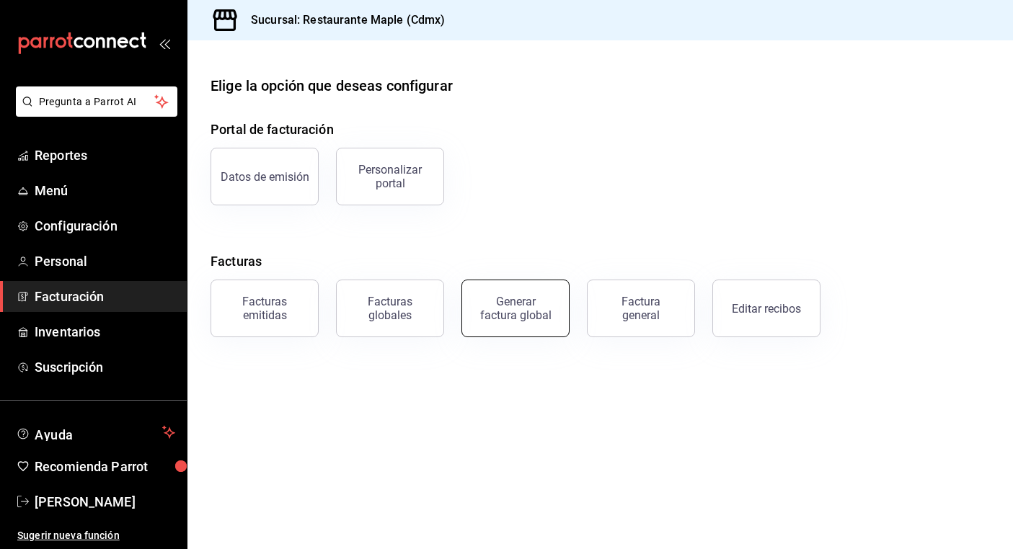
click at [510, 312] on div "Generar factura global" at bounding box center [515, 308] width 72 height 27
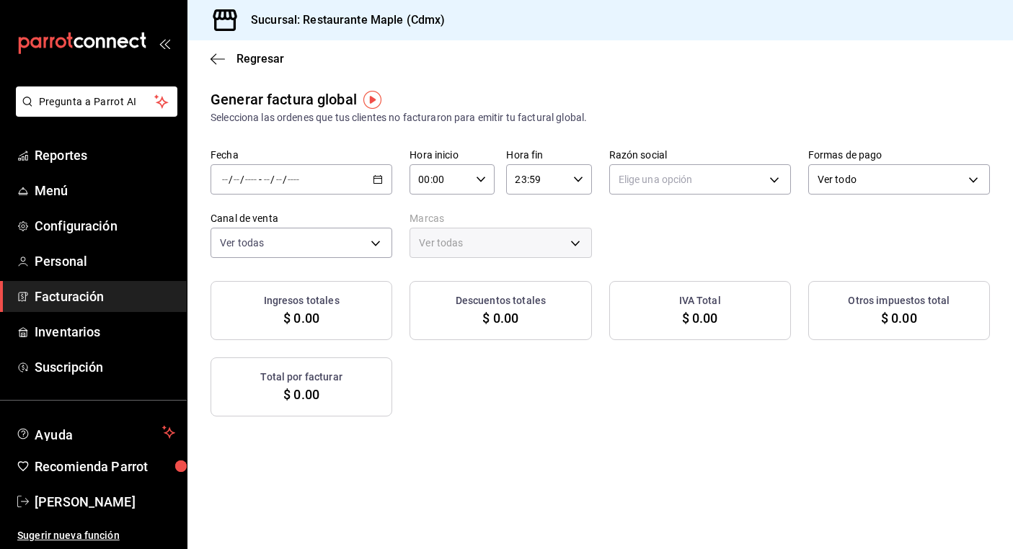
click at [377, 185] on div "/ / - / /" at bounding box center [302, 179] width 182 height 30
click at [340, 214] on li "Rango de fechas" at bounding box center [278, 223] width 135 height 32
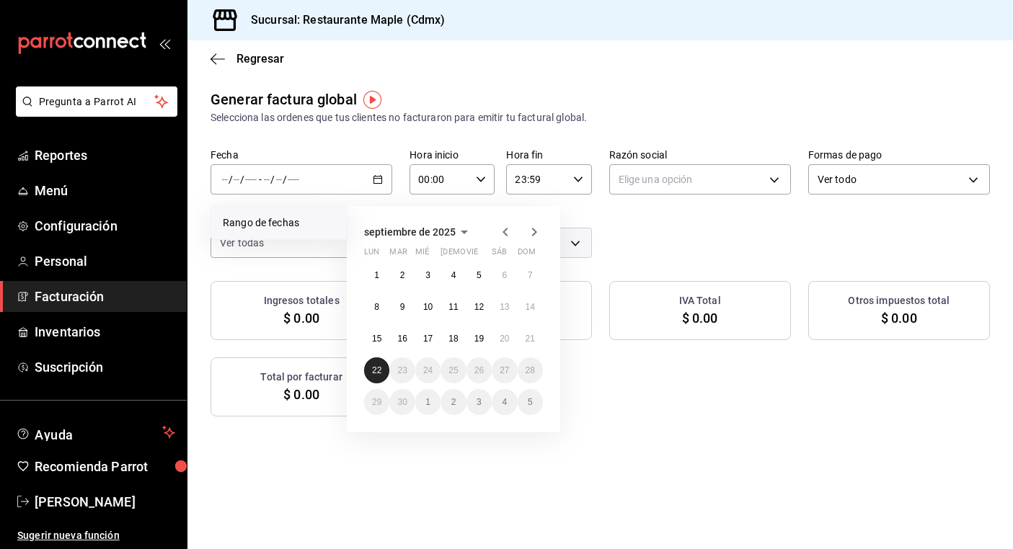
click at [385, 368] on button "22" at bounding box center [376, 371] width 25 height 26
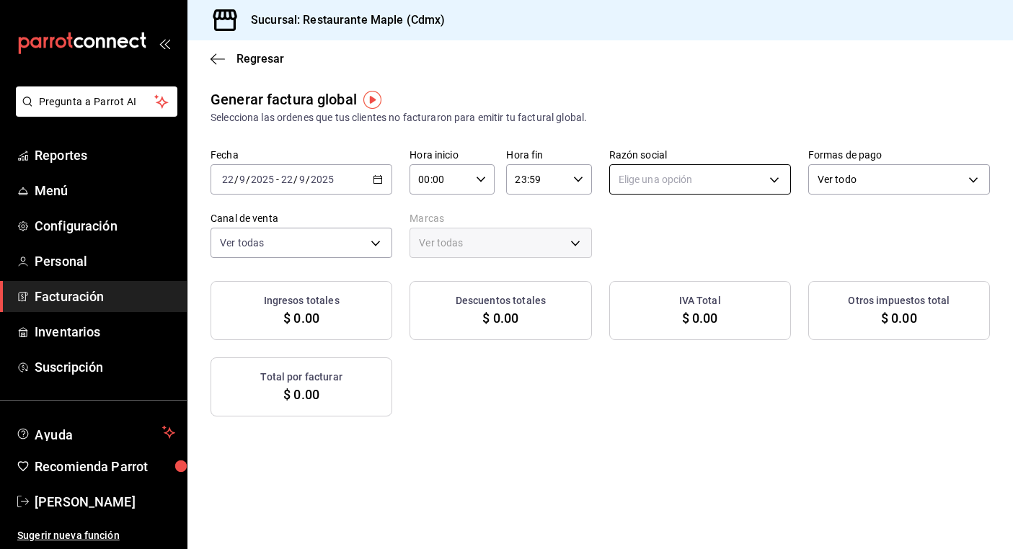
click at [705, 171] on body "Pregunta a Parrot AI Reportes Menú Configuración Personal Facturación Inventari…" at bounding box center [506, 274] width 1013 height 549
click at [694, 257] on li "RESTAURANTE MAPLE" at bounding box center [700, 252] width 180 height 27
type input "9707b9c5-6b7d-4f6e-a4b1-93e597a3127c"
type input "9367c8d0-d5bf-442c-b6f8-a503c691c07e"
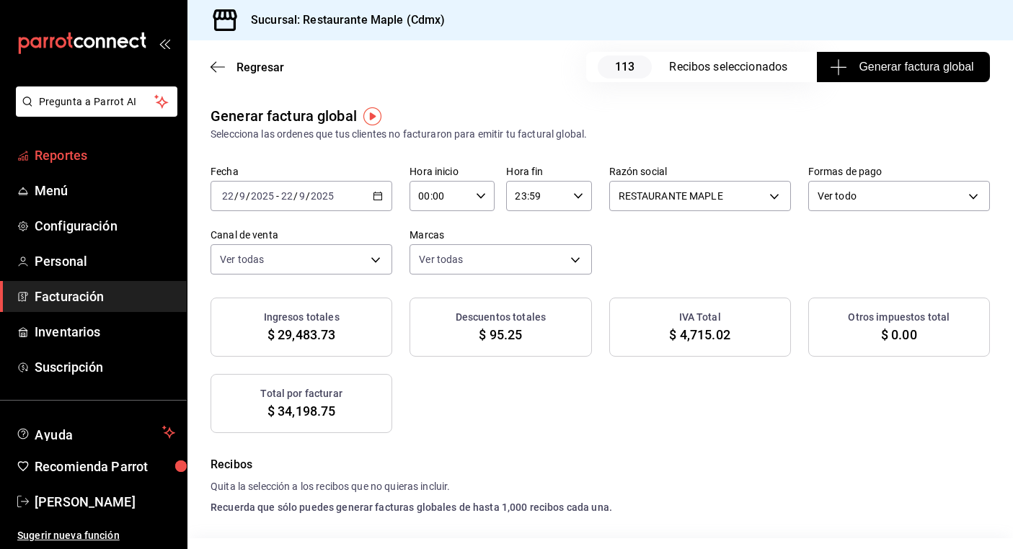
click at [86, 149] on span "Reportes" at bounding box center [105, 155] width 141 height 19
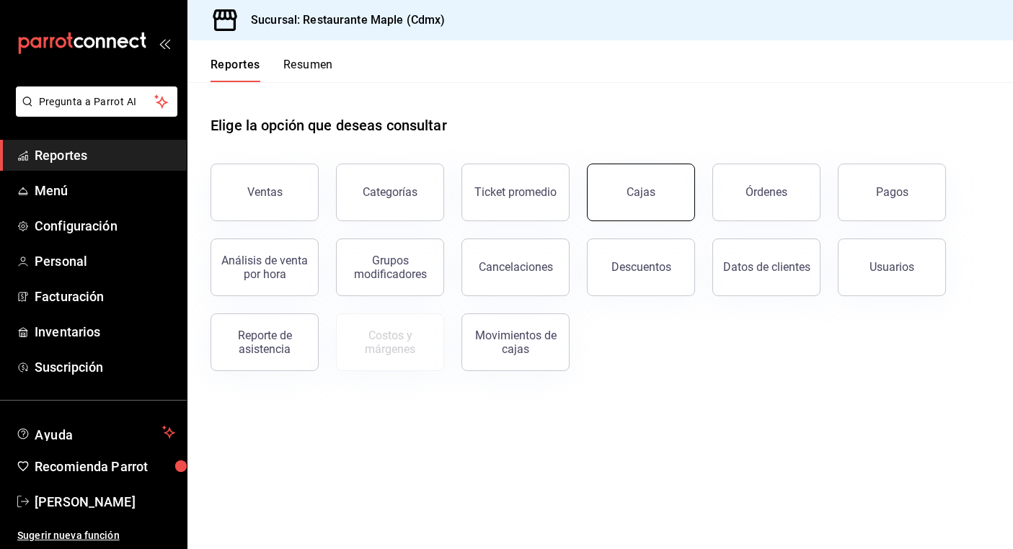
click at [639, 196] on div "Cajas" at bounding box center [641, 192] width 30 height 17
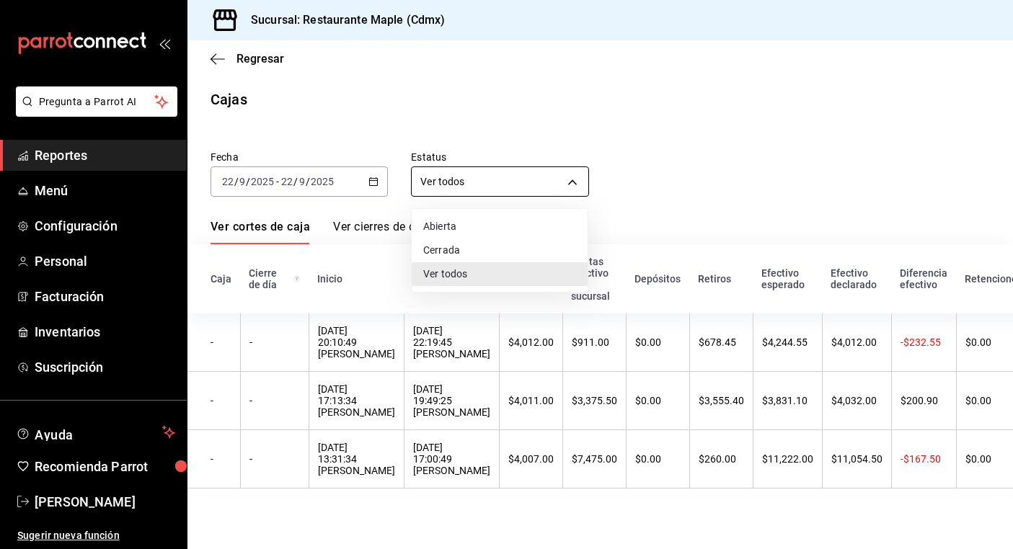
click at [469, 191] on body "Pregunta a Parrot AI Reportes Menú Configuración Personal Facturación Inventari…" at bounding box center [506, 274] width 1013 height 549
click at [464, 242] on li "Cerrada" at bounding box center [500, 251] width 176 height 24
type input "CLOSED"
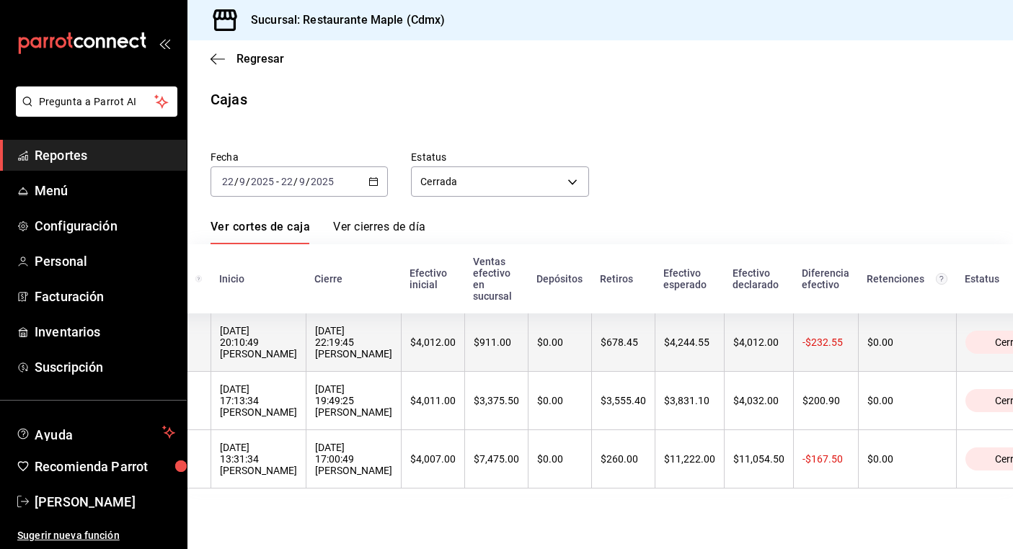
scroll to position [0, 110]
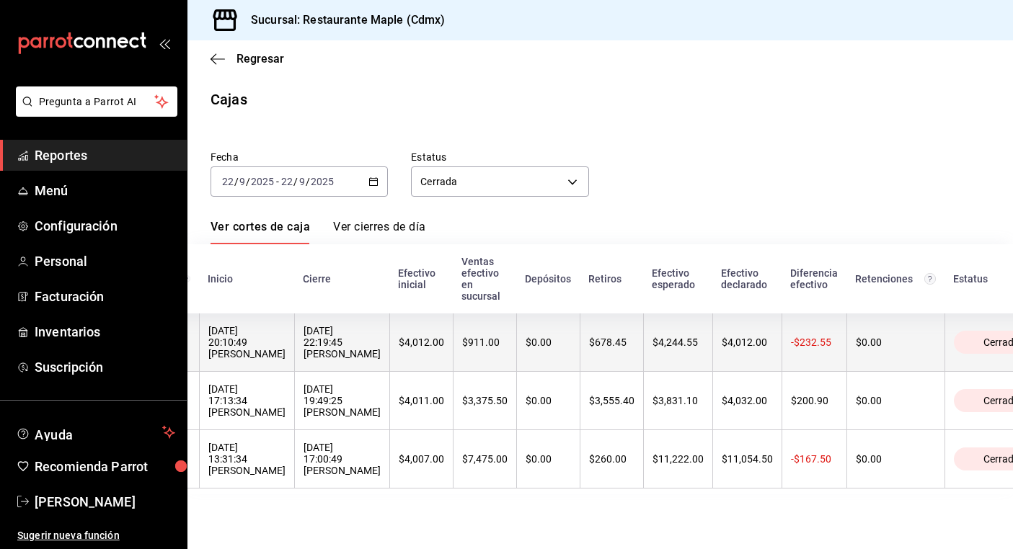
click at [954, 353] on div "Cerrada" at bounding box center [1001, 342] width 95 height 23
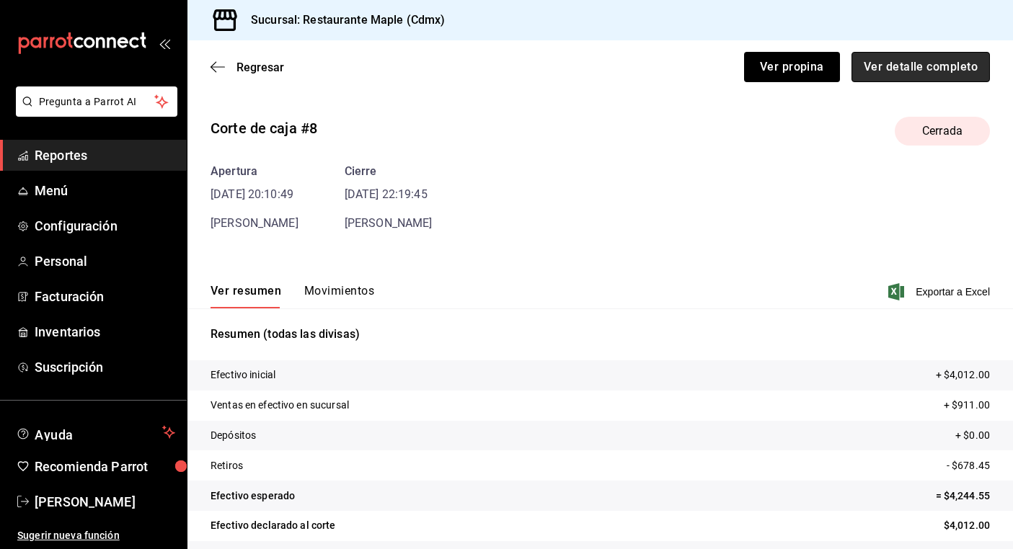
click at [893, 70] on button "Ver detalle completo" at bounding box center [920, 67] width 138 height 30
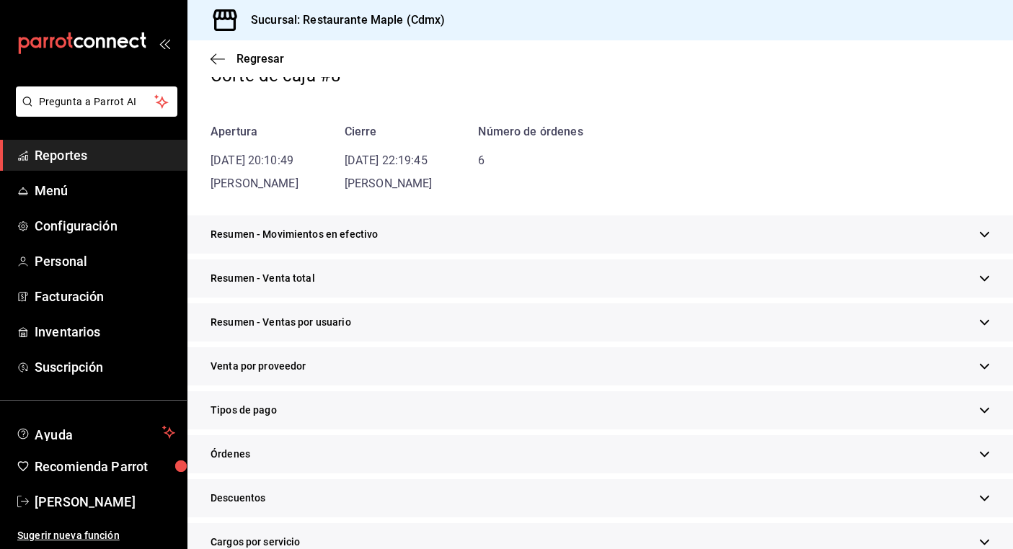
scroll to position [101, 0]
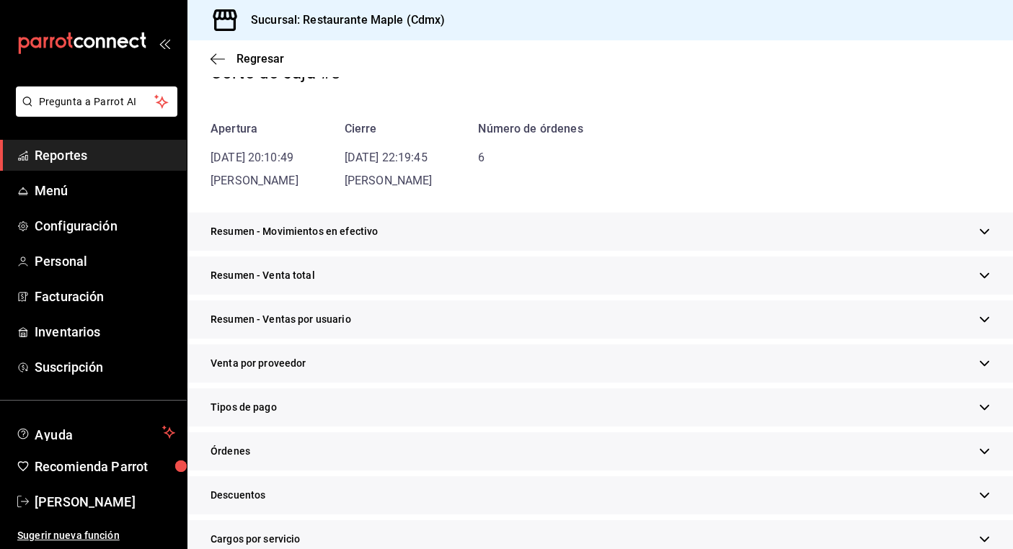
click at [567, 234] on div "Resumen - Movimientos en efectivo" at bounding box center [599, 232] width 825 height 38
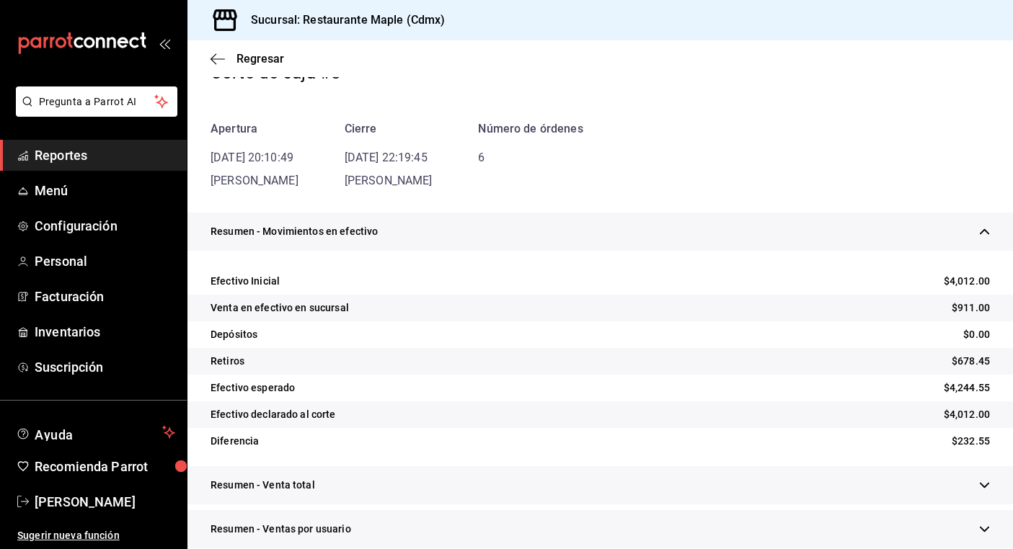
click at [568, 228] on div "Resumen - Movimientos en efectivo" at bounding box center [599, 232] width 825 height 38
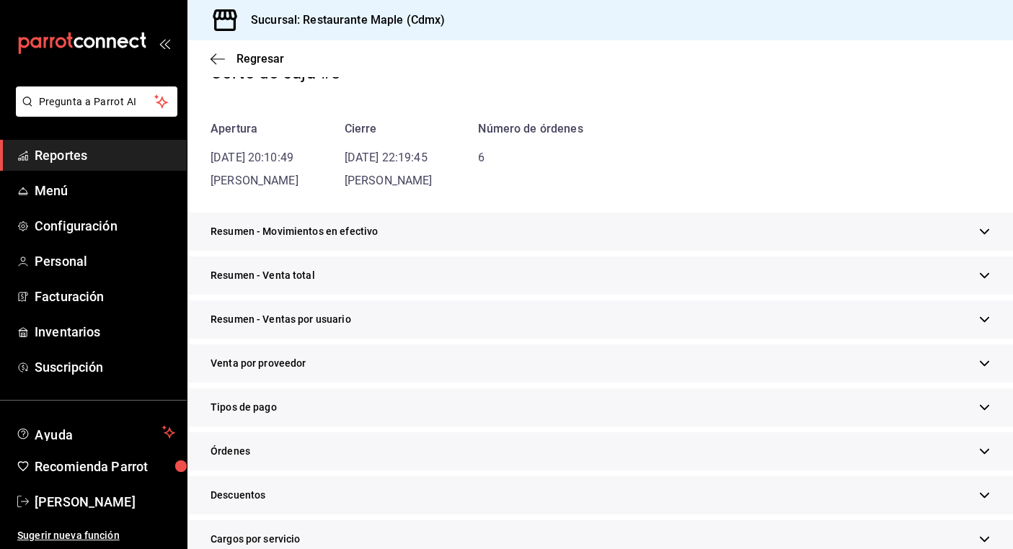
click at [547, 267] on div "Resumen - Venta total" at bounding box center [599, 276] width 825 height 38
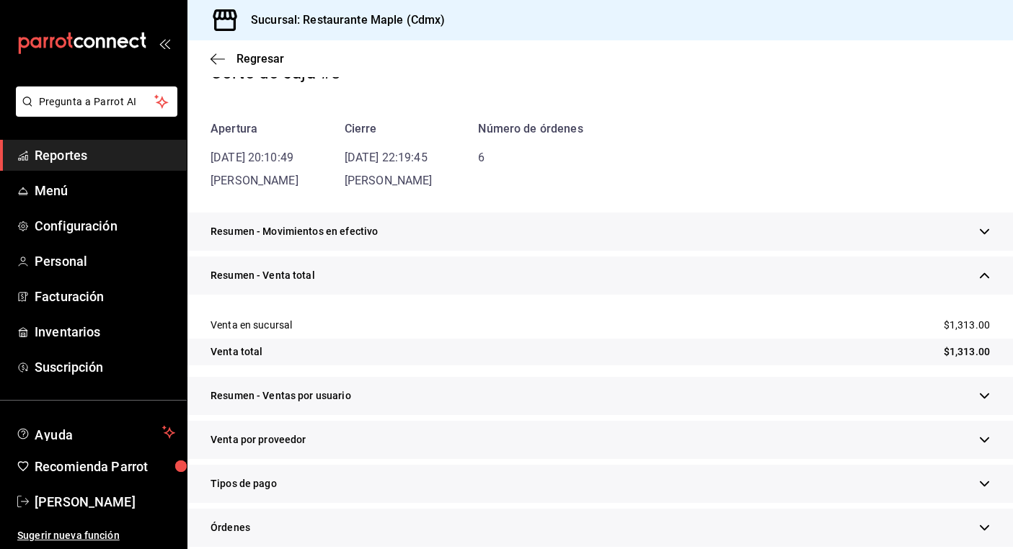
click at [547, 267] on div "Resumen - Venta total" at bounding box center [599, 276] width 825 height 38
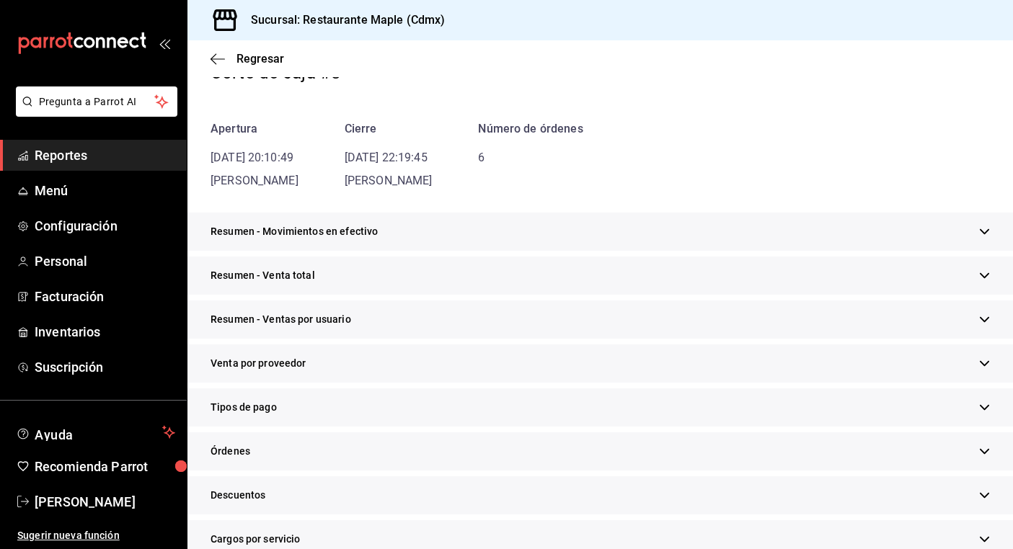
scroll to position [0, 0]
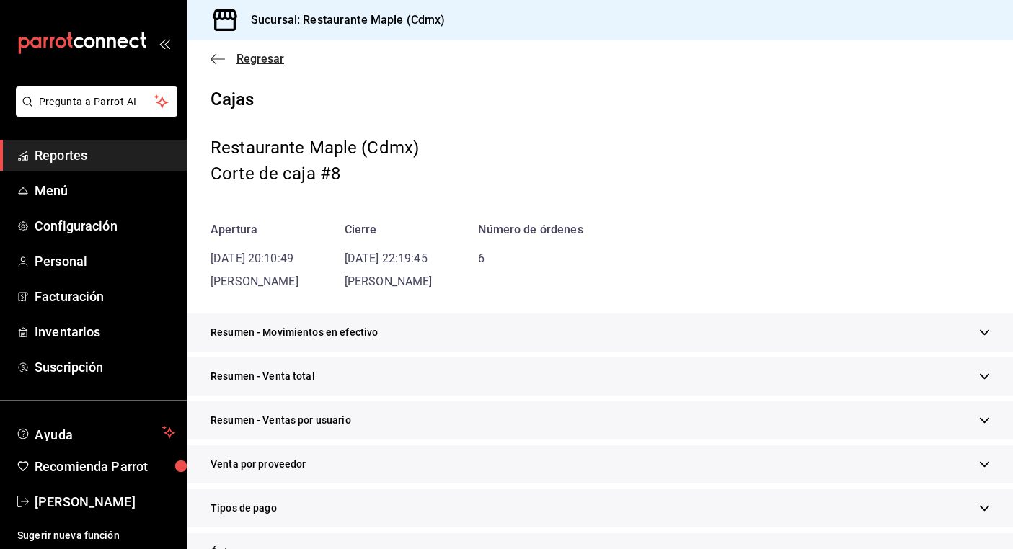
click at [214, 57] on icon "button" at bounding box center [218, 59] width 14 height 13
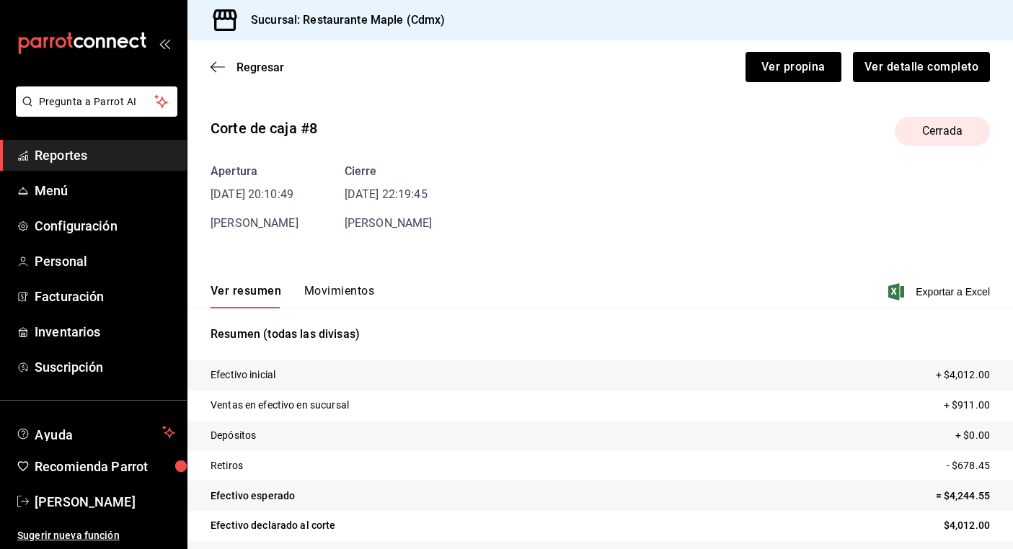
click at [214, 57] on div "Regresar Ver propina Ver detalle completo" at bounding box center [599, 66] width 825 height 53
click at [222, 71] on icon "button" at bounding box center [218, 67] width 14 height 13
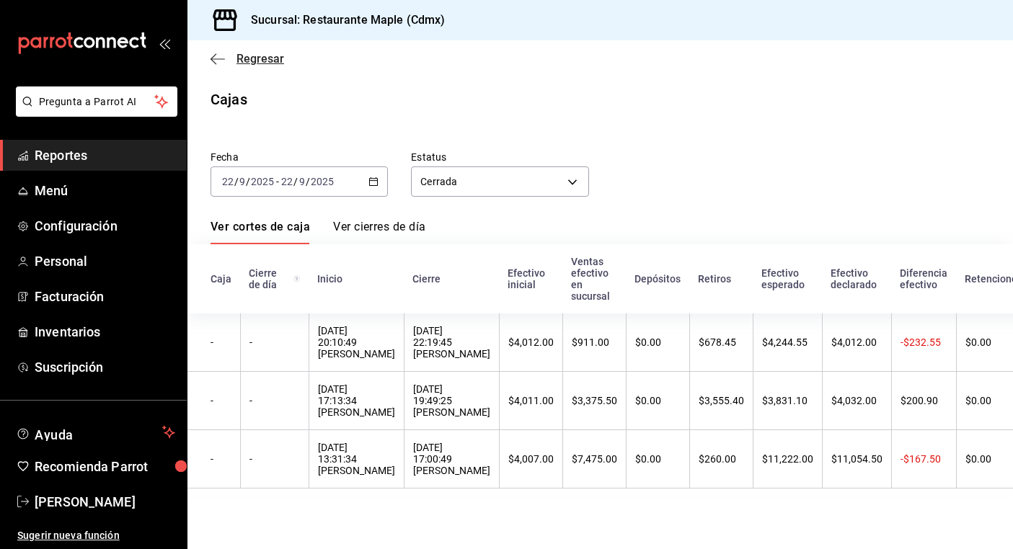
click at [218, 61] on icon "button" at bounding box center [218, 59] width 14 height 13
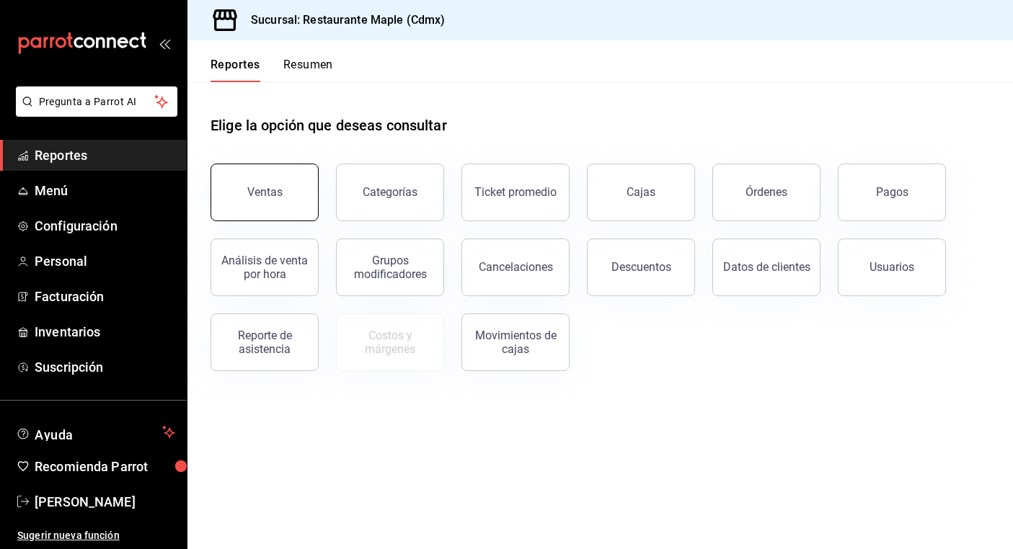
click at [272, 194] on div "Ventas" at bounding box center [264, 192] width 35 height 14
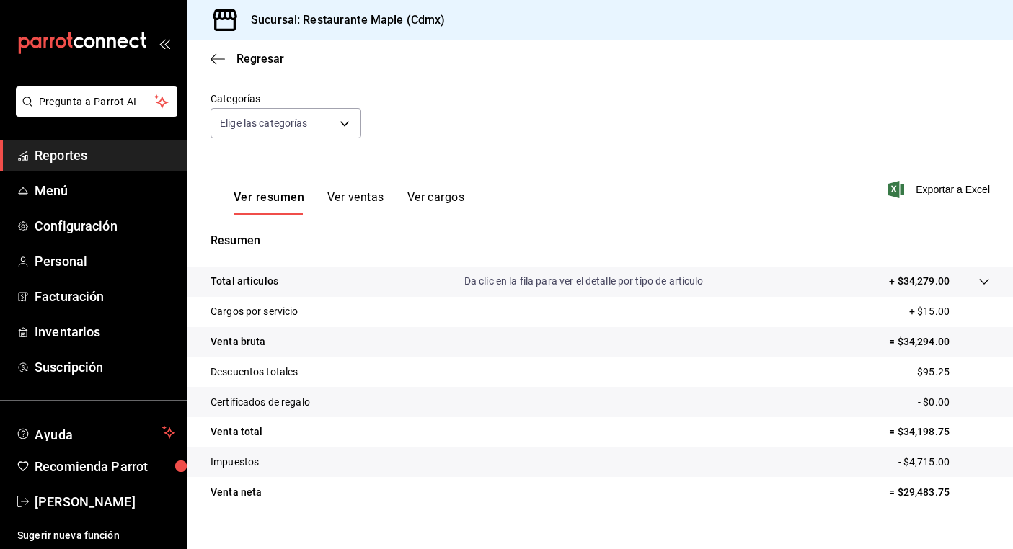
scroll to position [141, 0]
